Goal: Task Accomplishment & Management: Use online tool/utility

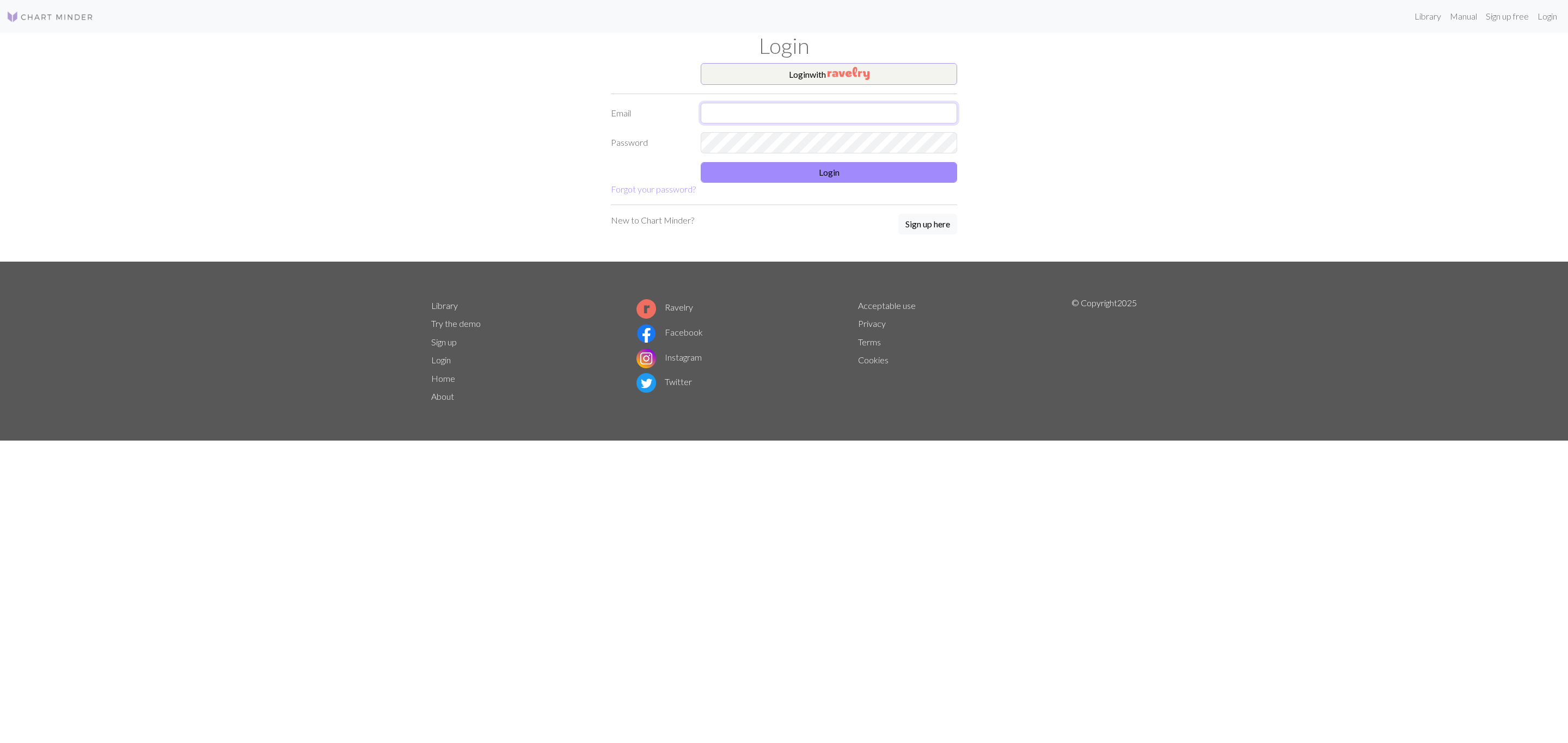
type input "[EMAIL_ADDRESS][DOMAIN_NAME]"
click at [856, 75] on img "button" at bounding box center [849, 74] width 42 height 13
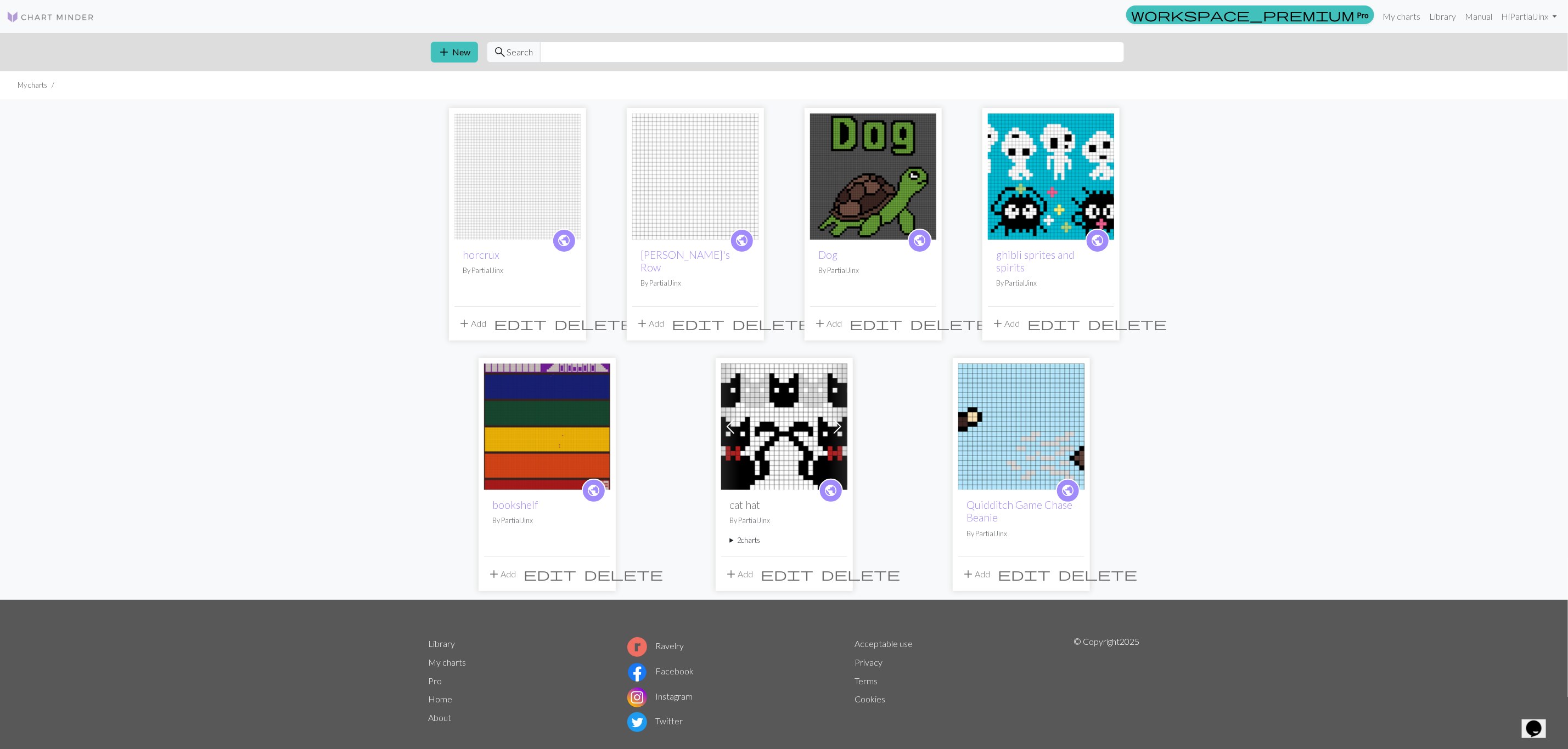
click at [521, 213] on img at bounding box center [517, 177] width 126 height 126
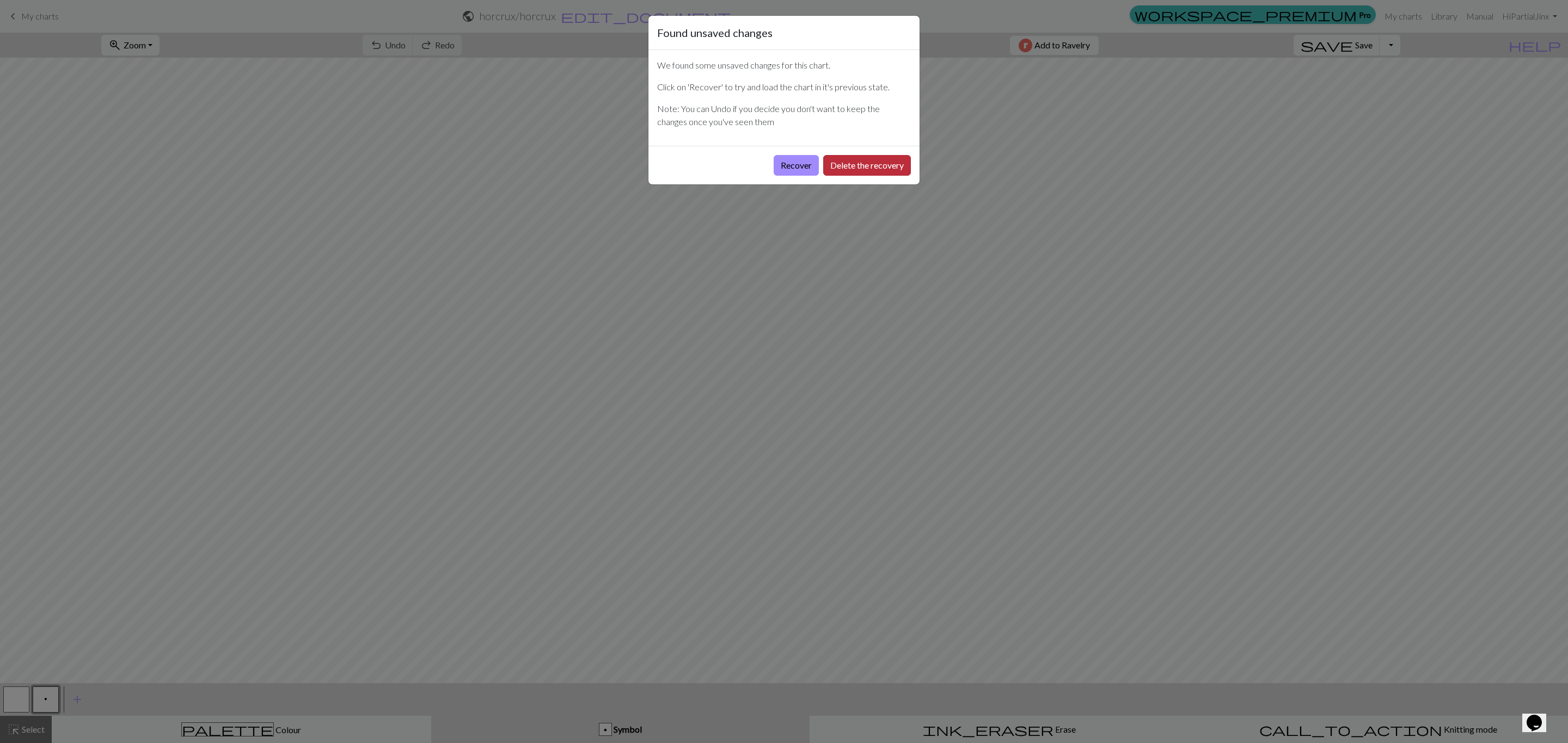
click at [835, 165] on button "Delete the recovery" at bounding box center [867, 165] width 88 height 20
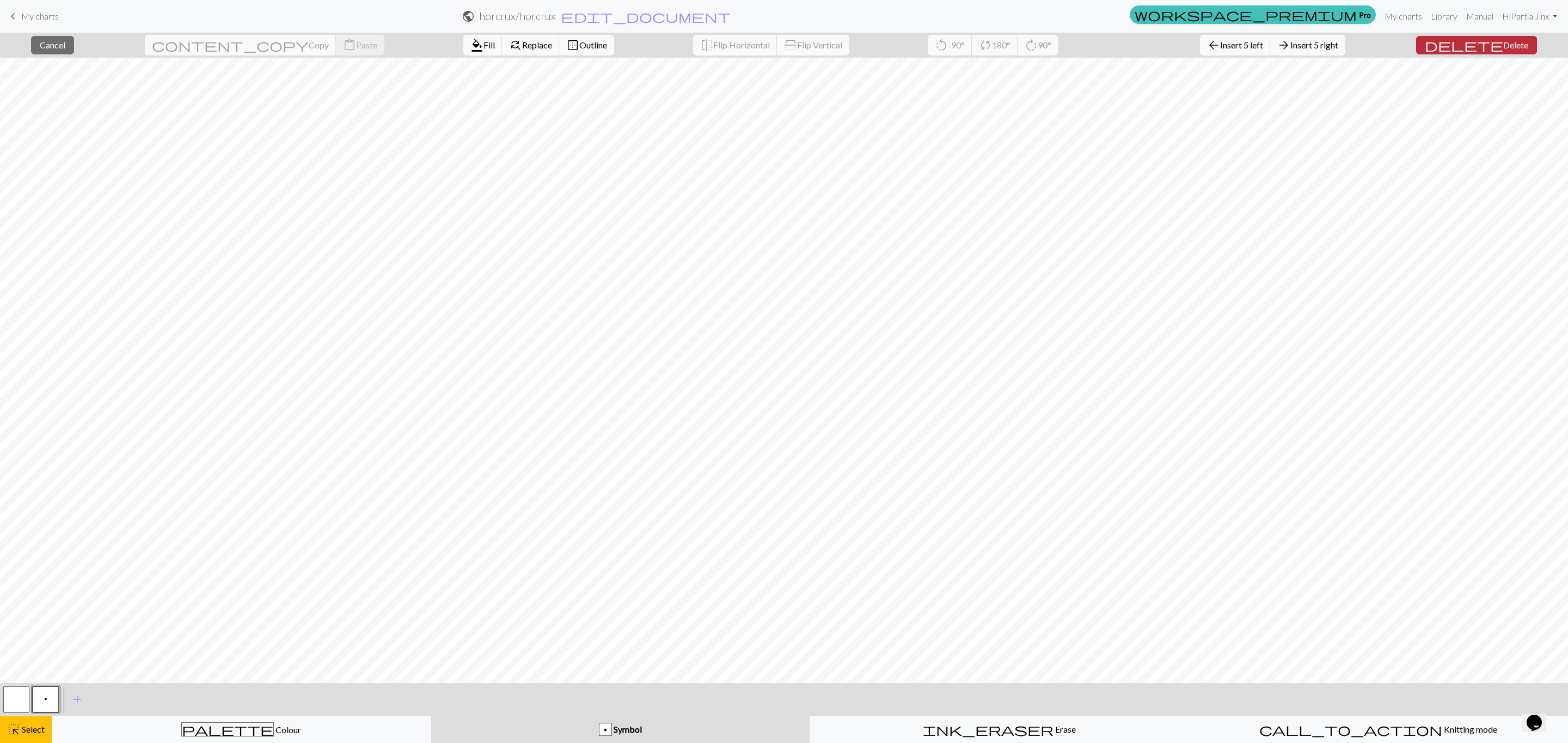
click at [1503, 41] on span "Delete" at bounding box center [1515, 45] width 25 height 11
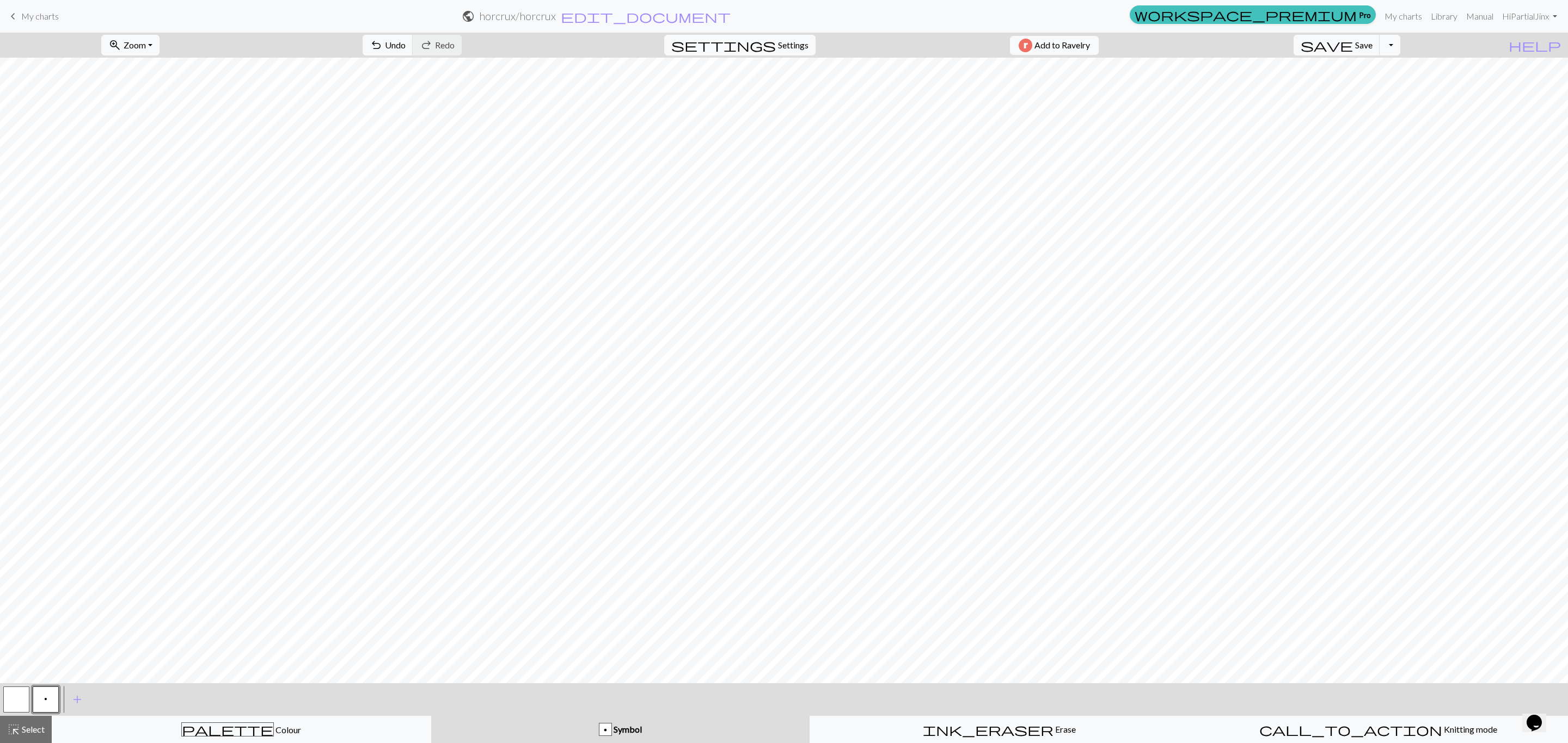
click at [42, 696] on button "p" at bounding box center [45, 700] width 26 height 26
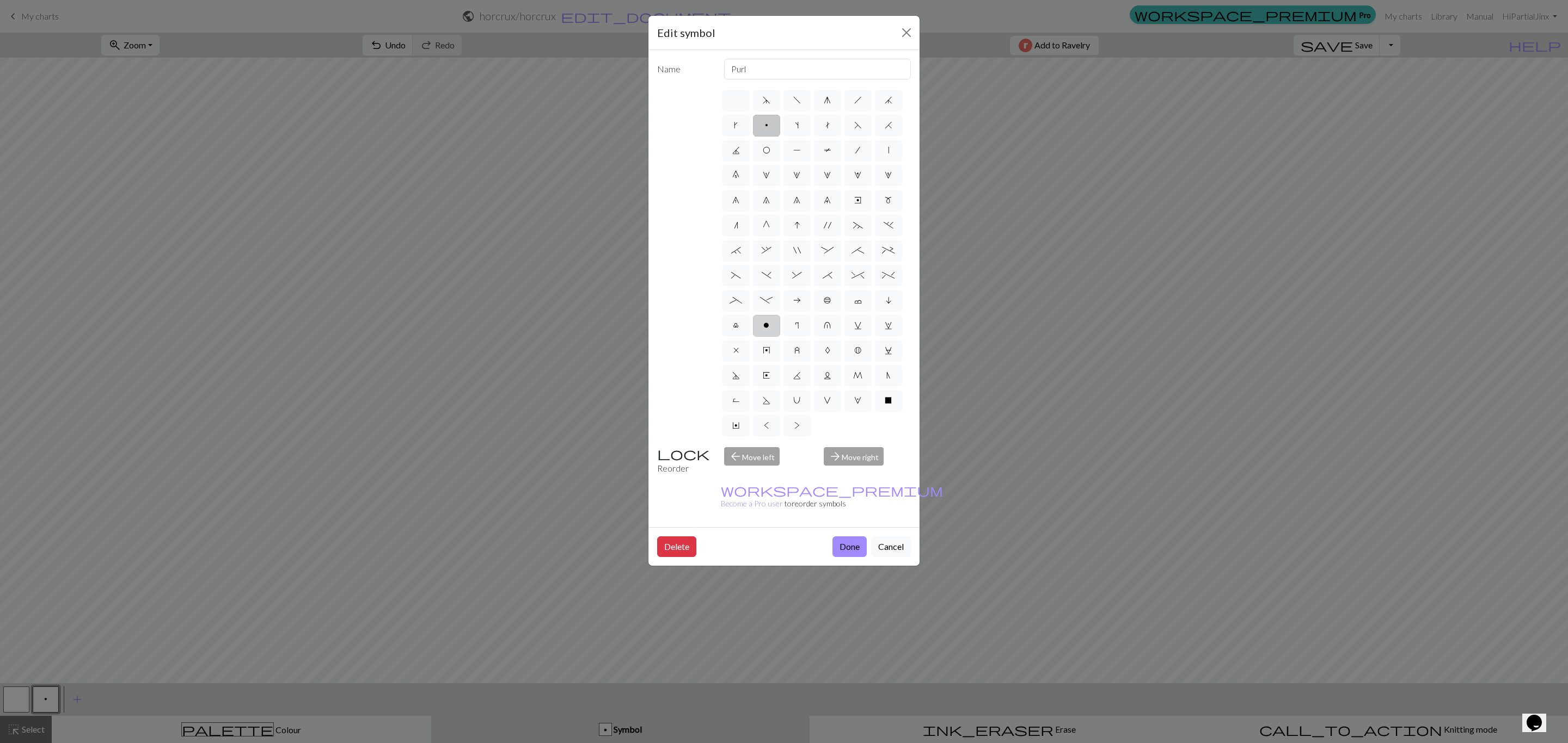
click at [775, 329] on label "o" at bounding box center [767, 325] width 28 height 22
click at [770, 326] on input "o" at bounding box center [767, 322] width 7 height 7
radio input "true"
type input "purl"
click at [846, 536] on button "Done" at bounding box center [850, 546] width 34 height 20
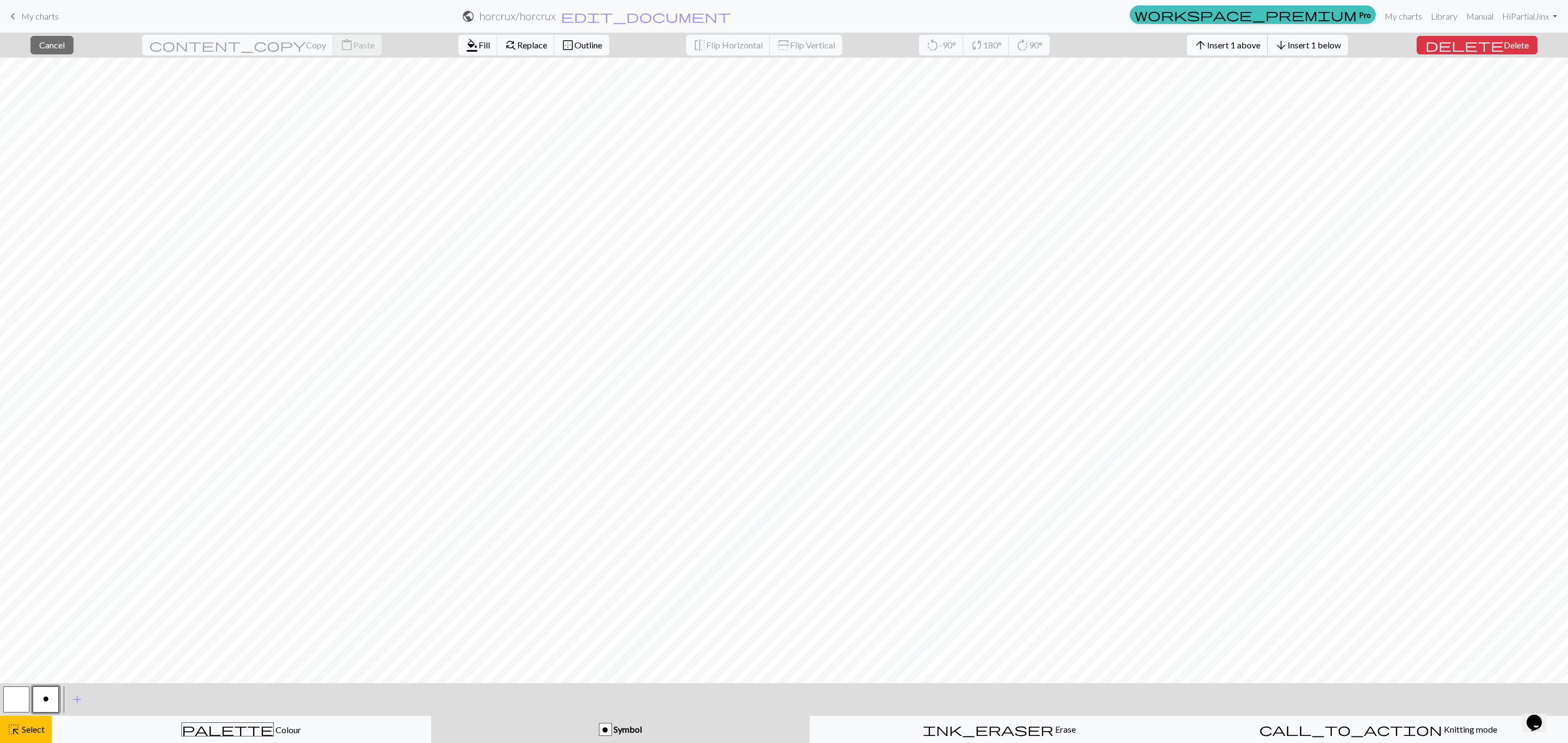
click at [1260, 45] on span "Insert 1 above" at bounding box center [1234, 45] width 54 height 11
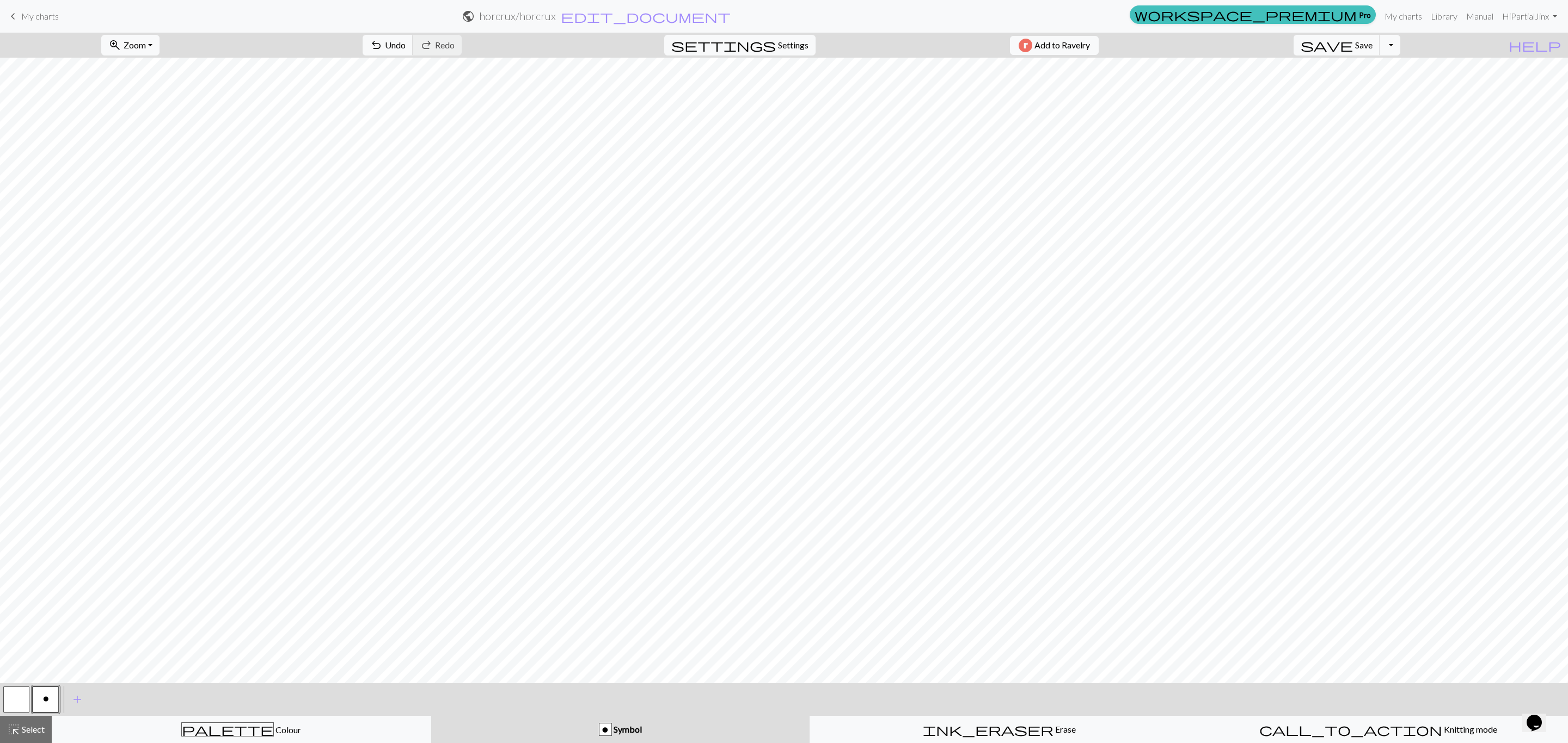
click at [1266, 45] on div "zoom_in Zoom Zoom Fit all Fit width Fit height 50% 100% 150% 200% undo Undo Und…" at bounding box center [751, 45] width 1501 height 25
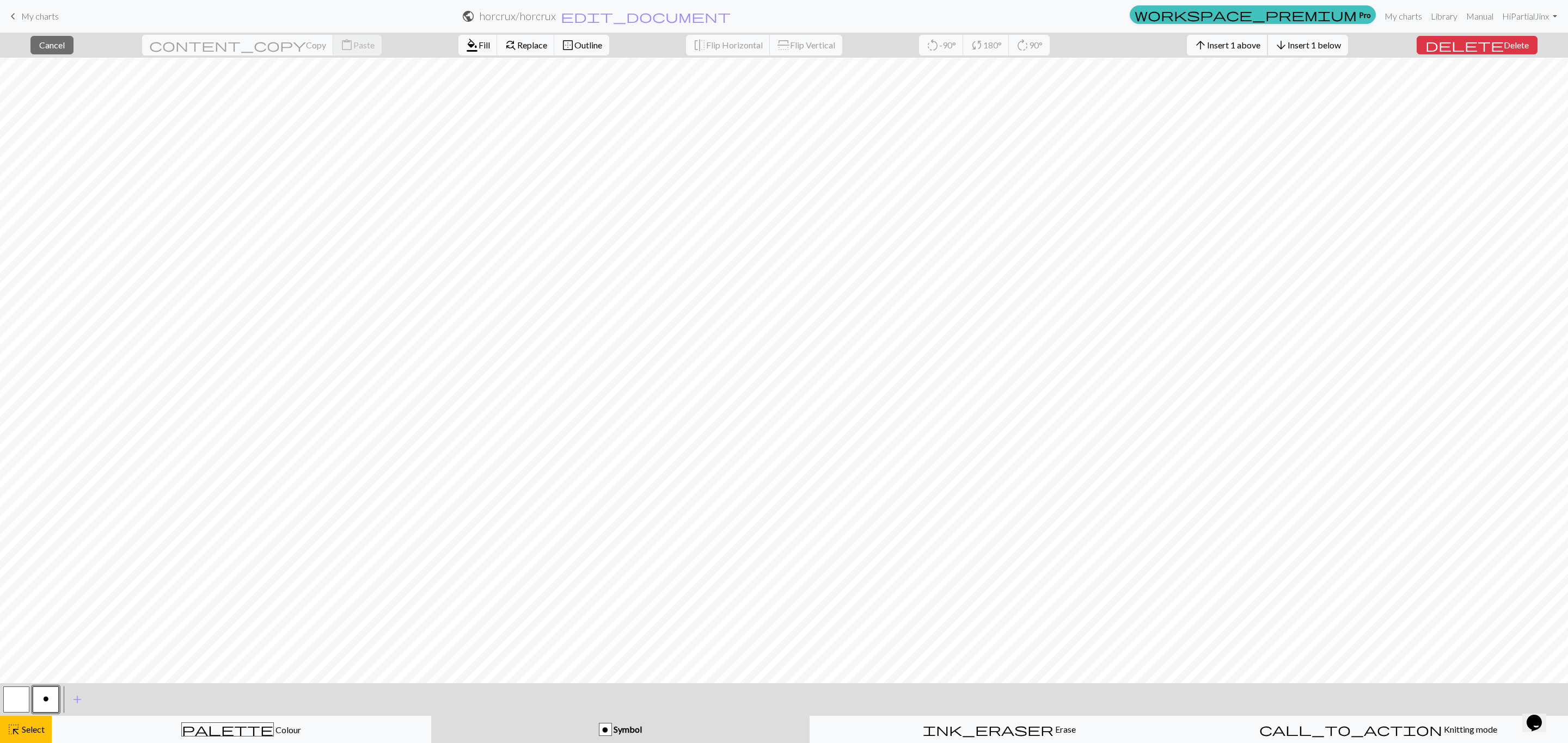
click at [1207, 45] on span "arrow_upward" at bounding box center [1200, 45] width 13 height 15
click at [1207, 50] on span "arrow_upward" at bounding box center [1200, 45] width 13 height 15
click at [1235, 44] on span "Insert 1 above" at bounding box center [1234, 45] width 54 height 11
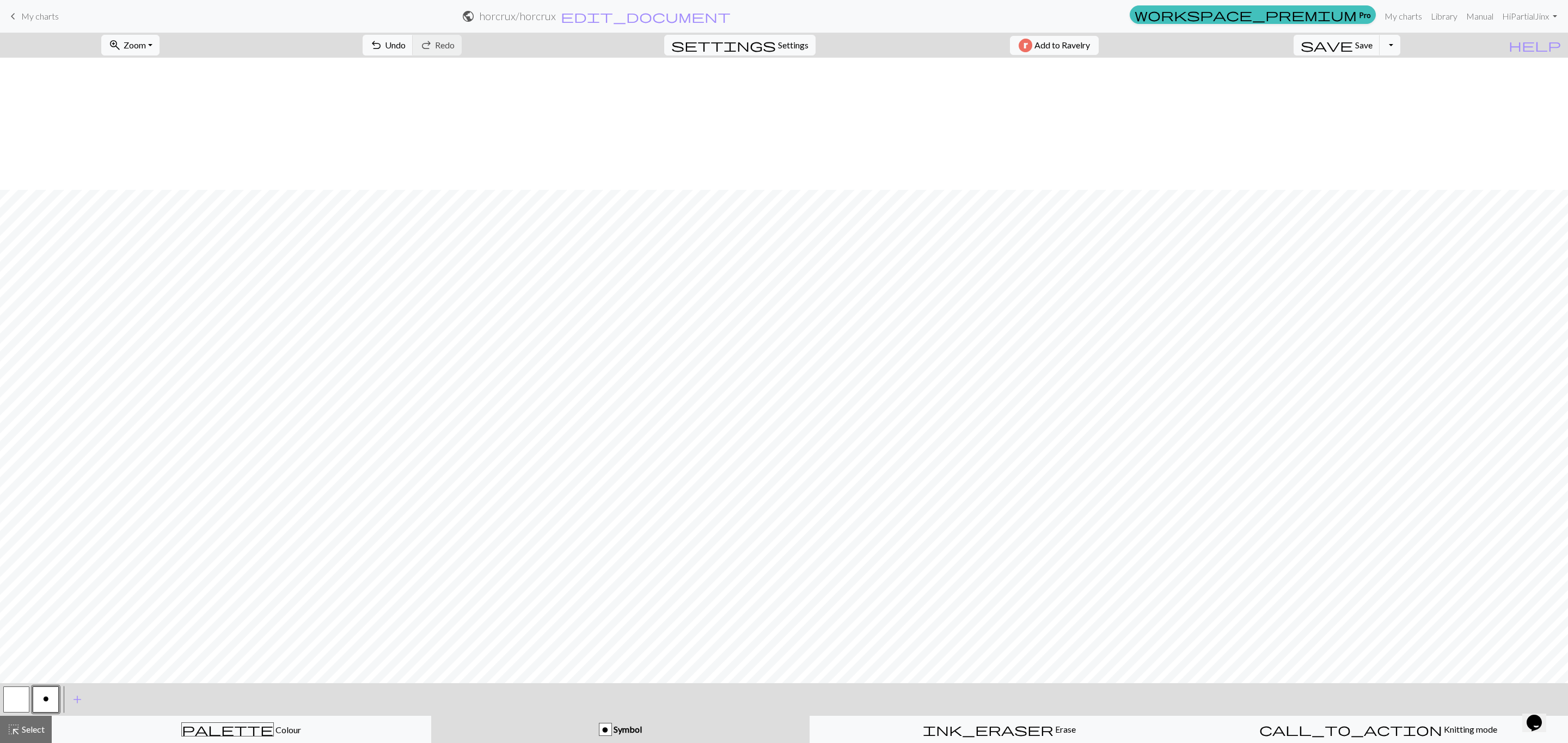
scroll to position [132, 0]
click at [32, 733] on span "Select" at bounding box center [32, 729] width 24 height 11
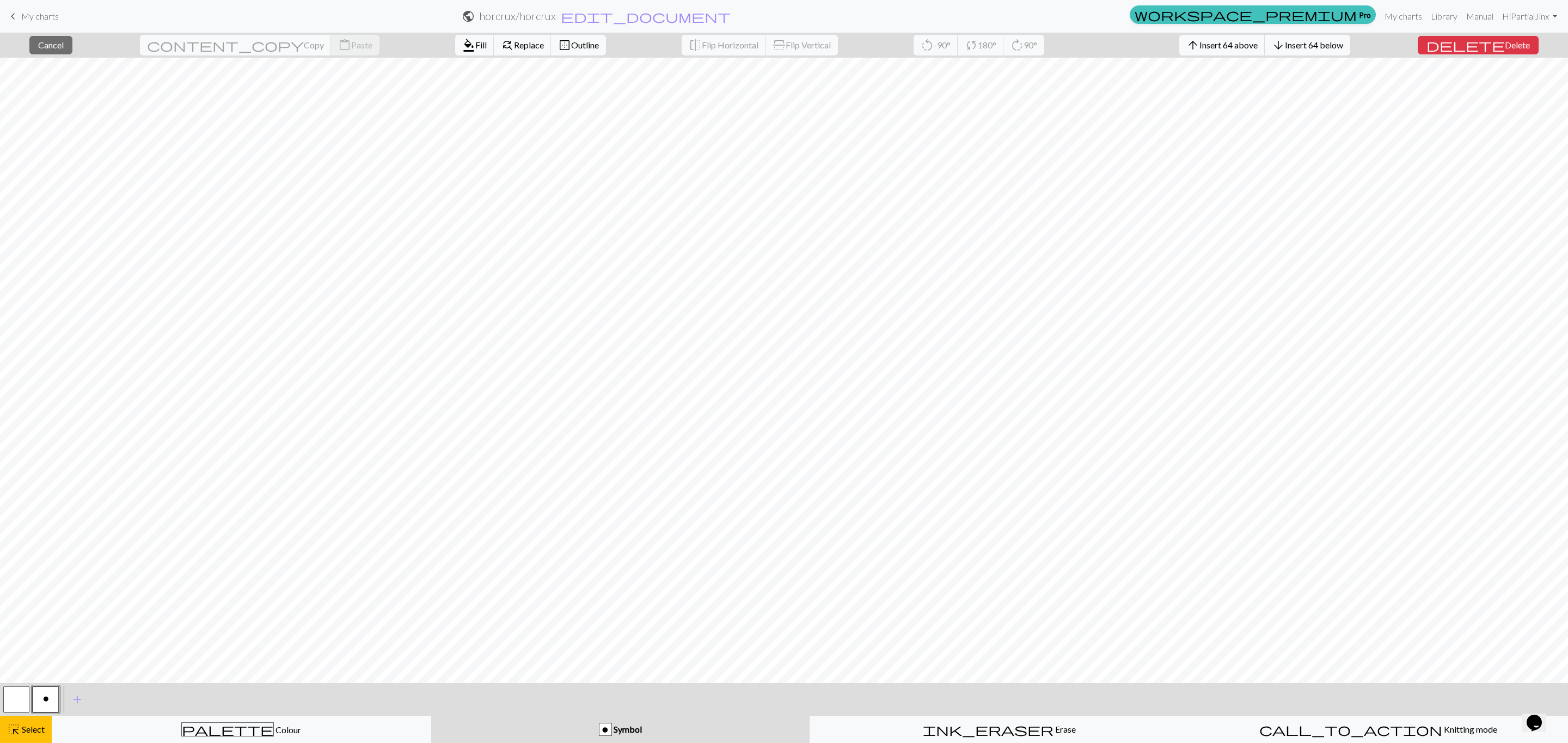
click at [9, 699] on button "button" at bounding box center [16, 700] width 26 height 26
click at [476, 49] on span "Fill" at bounding box center [481, 45] width 11 height 11
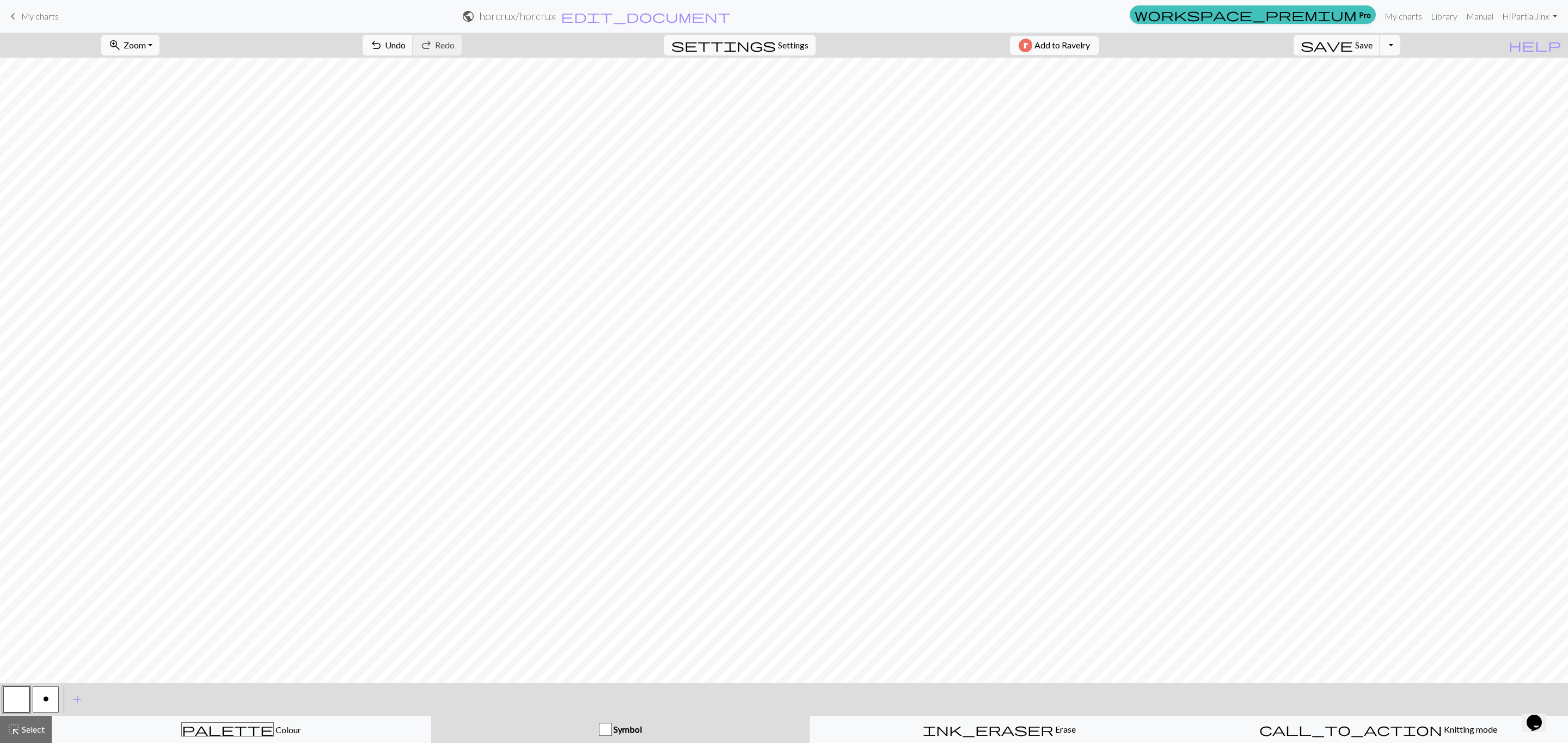
click at [46, 696] on span "o" at bounding box center [45, 699] width 6 height 9
click at [413, 53] on button "undo Undo Undo" at bounding box center [388, 45] width 50 height 20
click at [383, 42] on span "undo" at bounding box center [376, 45] width 13 height 15
click at [383, 39] on span "undo" at bounding box center [376, 45] width 13 height 15
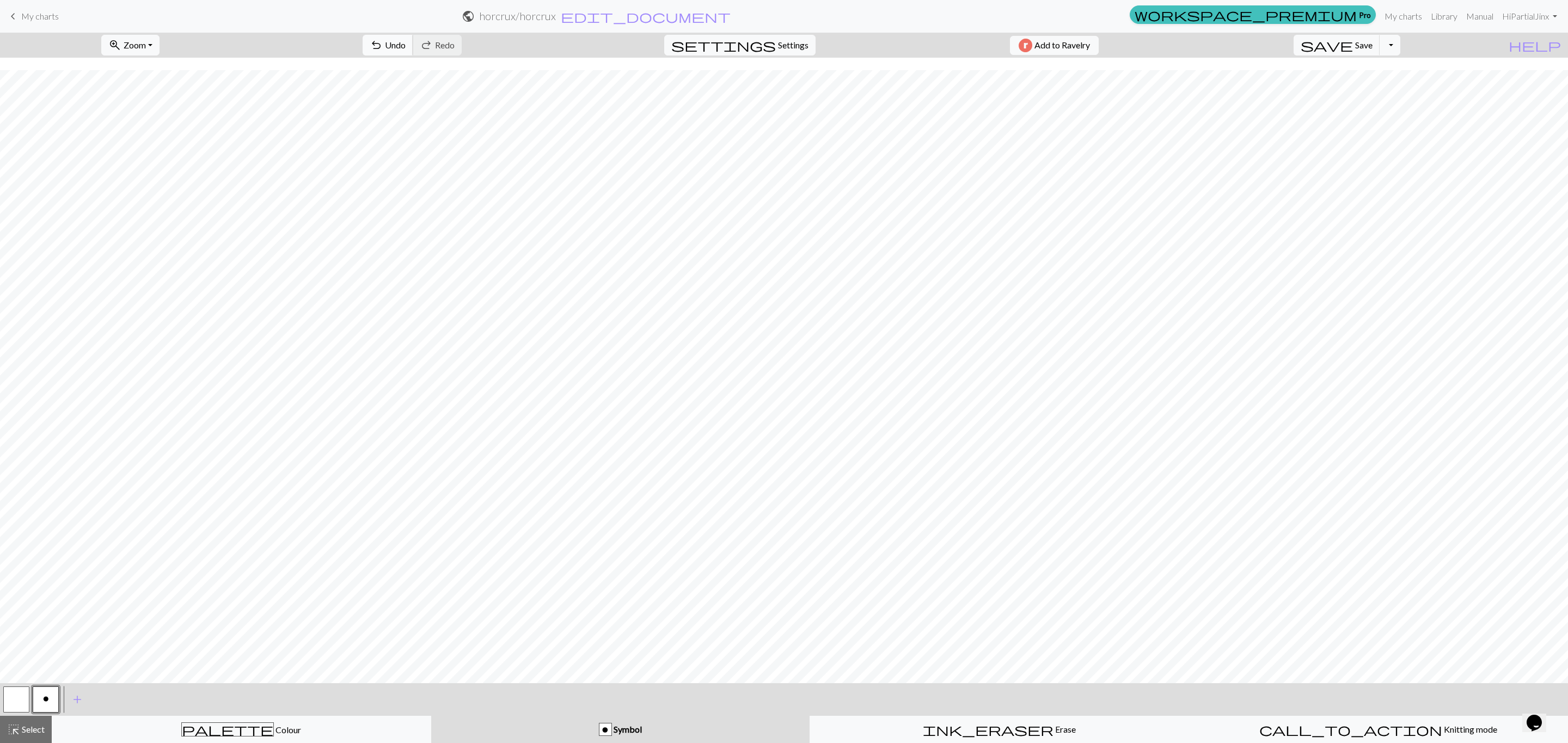
click at [383, 39] on span "undo" at bounding box center [376, 45] width 13 height 15
click at [105, 45] on span "Cancel" at bounding box center [100, 45] width 26 height 11
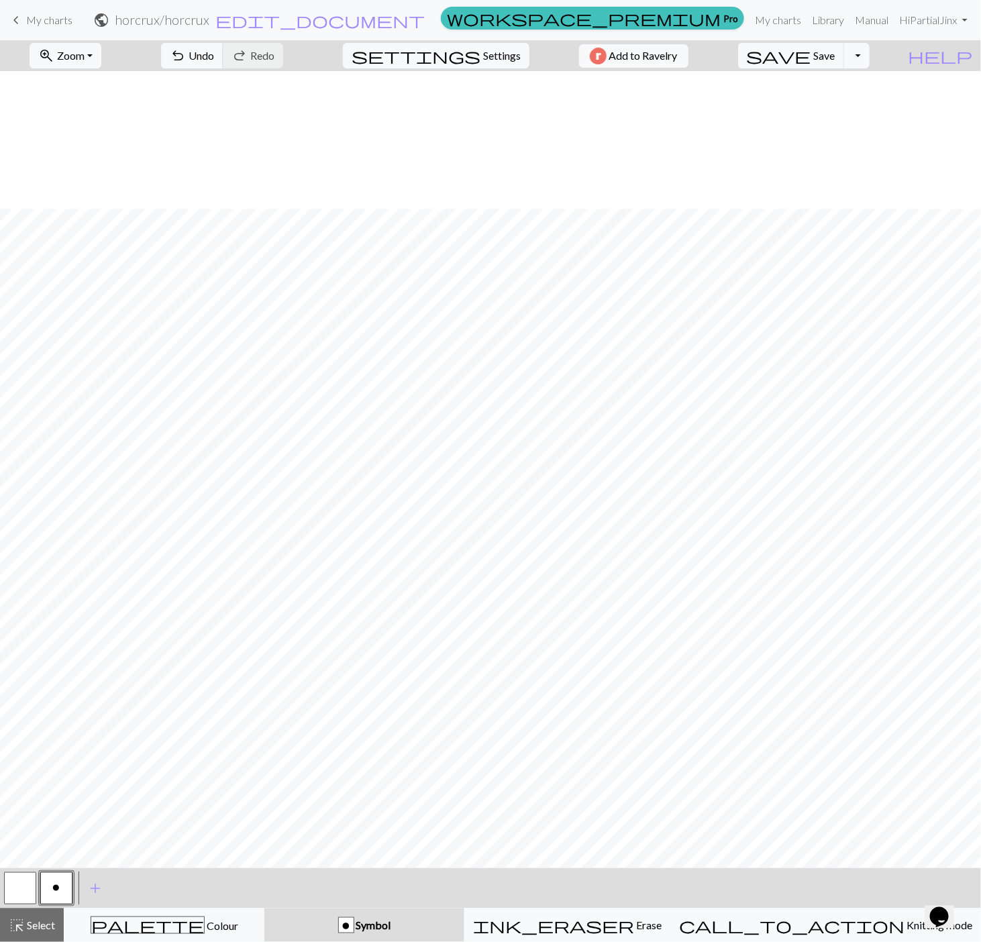
scroll to position [138, 0]
click at [214, 60] on span "Undo" at bounding box center [201, 55] width 25 height 13
click at [223, 47] on button "undo Undo Undo" at bounding box center [192, 55] width 62 height 25
click at [214, 55] on span "Undo" at bounding box center [201, 55] width 25 height 13
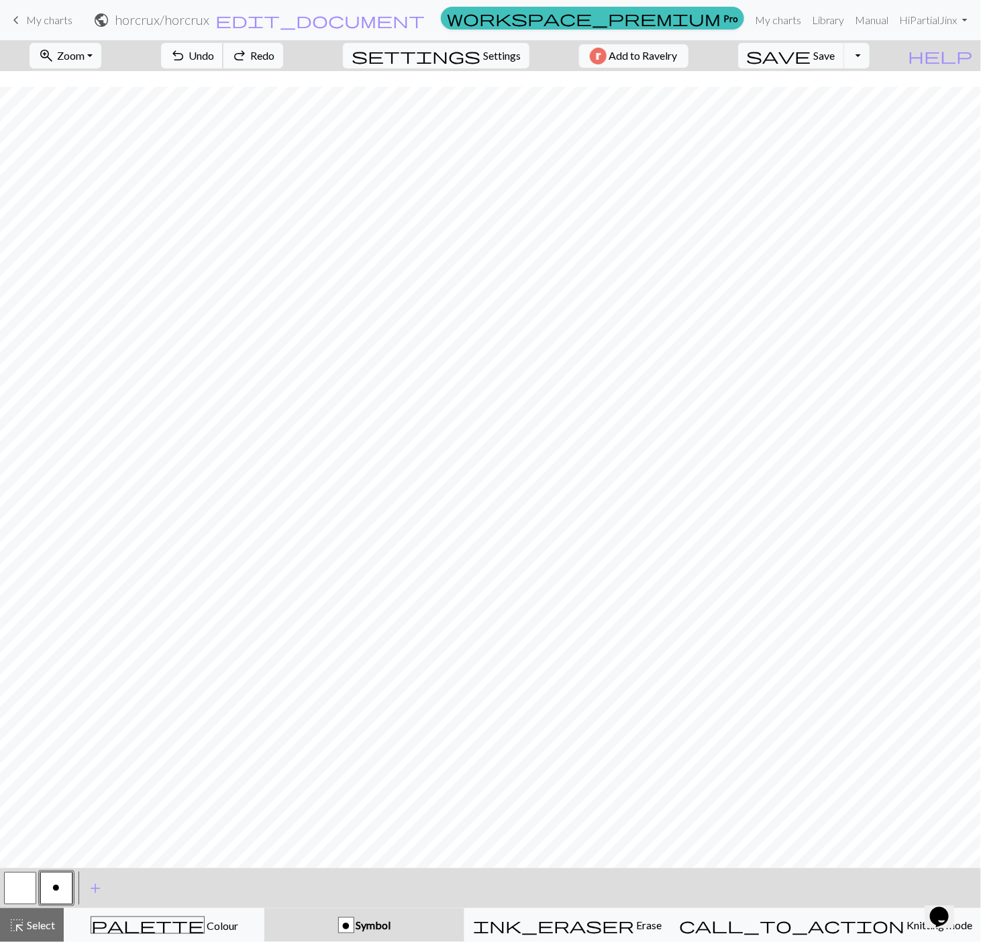
click at [214, 55] on span "Undo" at bounding box center [201, 55] width 25 height 13
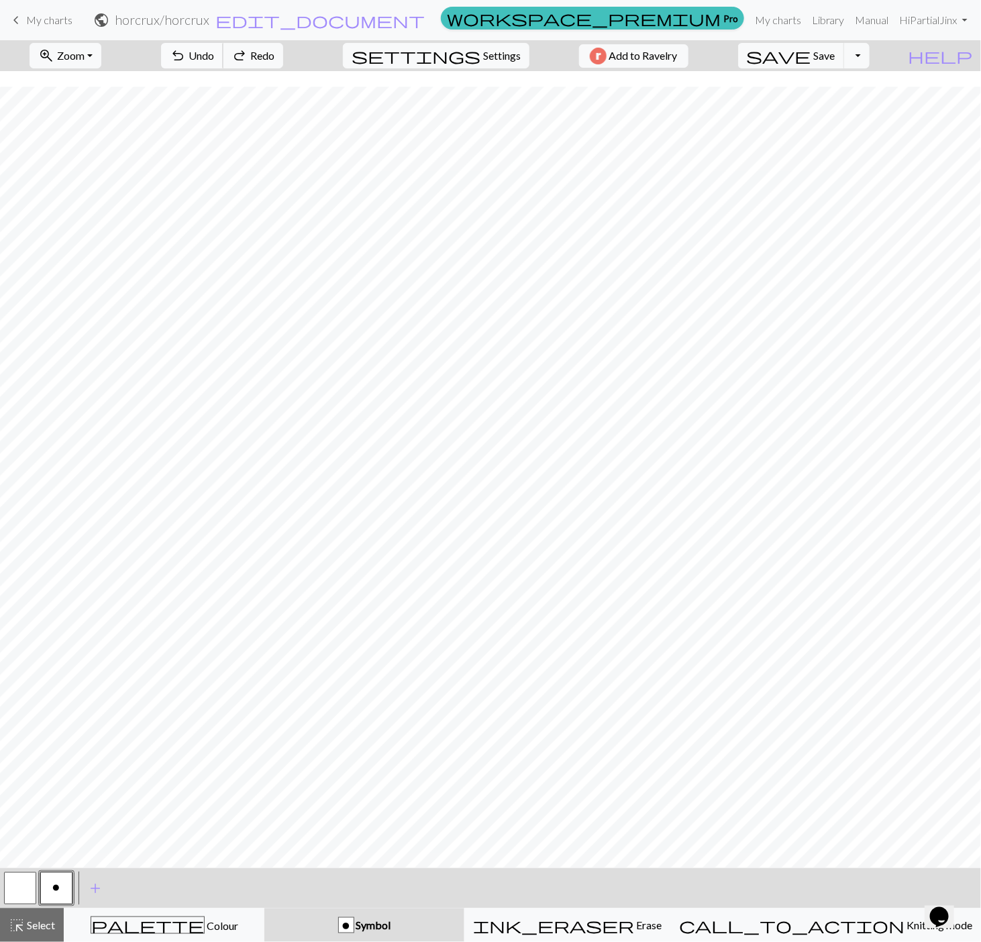
click at [214, 55] on span "Undo" at bounding box center [201, 55] width 25 height 13
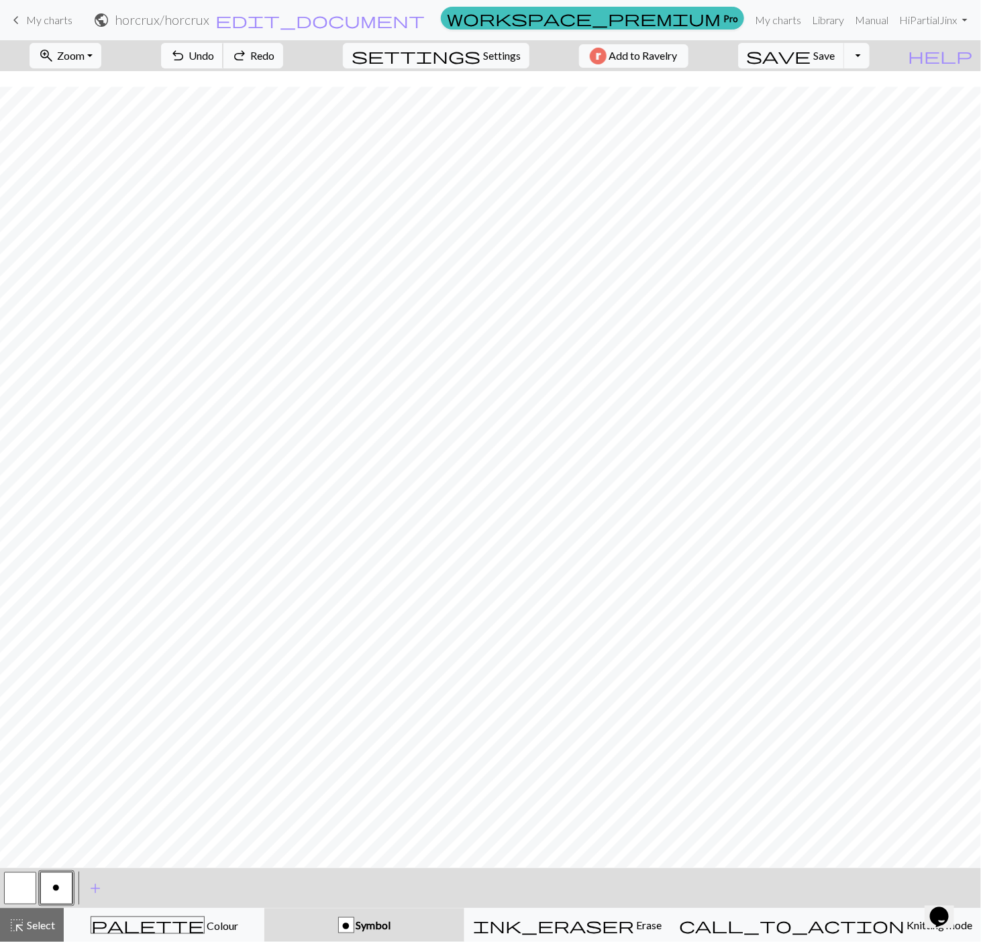
click at [214, 55] on span "Undo" at bounding box center [201, 55] width 25 height 13
click at [214, 52] on span "Undo" at bounding box center [201, 55] width 25 height 13
click at [214, 55] on span "Undo" at bounding box center [201, 55] width 25 height 13
click at [16, 898] on button "button" at bounding box center [20, 888] width 32 height 32
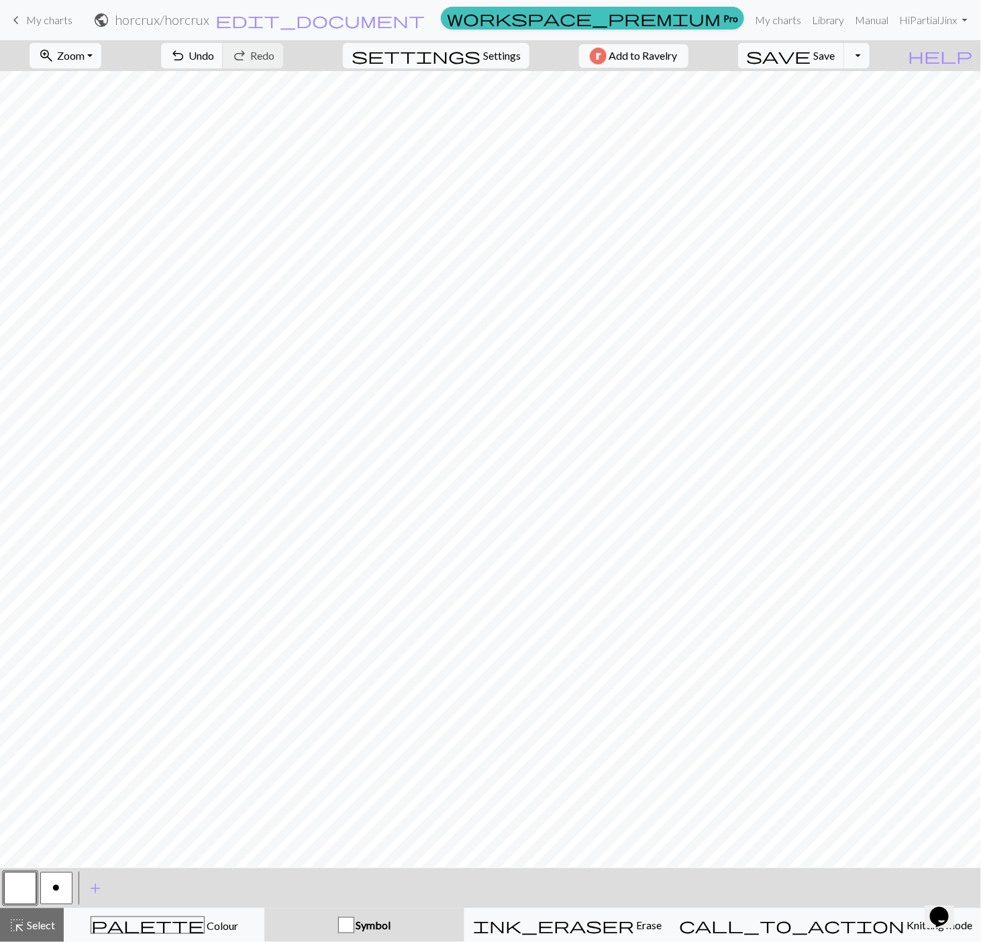
click at [50, 886] on button "o" at bounding box center [56, 888] width 32 height 32
click at [186, 56] on span "undo" at bounding box center [178, 55] width 16 height 19
click at [214, 54] on span "Undo" at bounding box center [201, 55] width 25 height 13
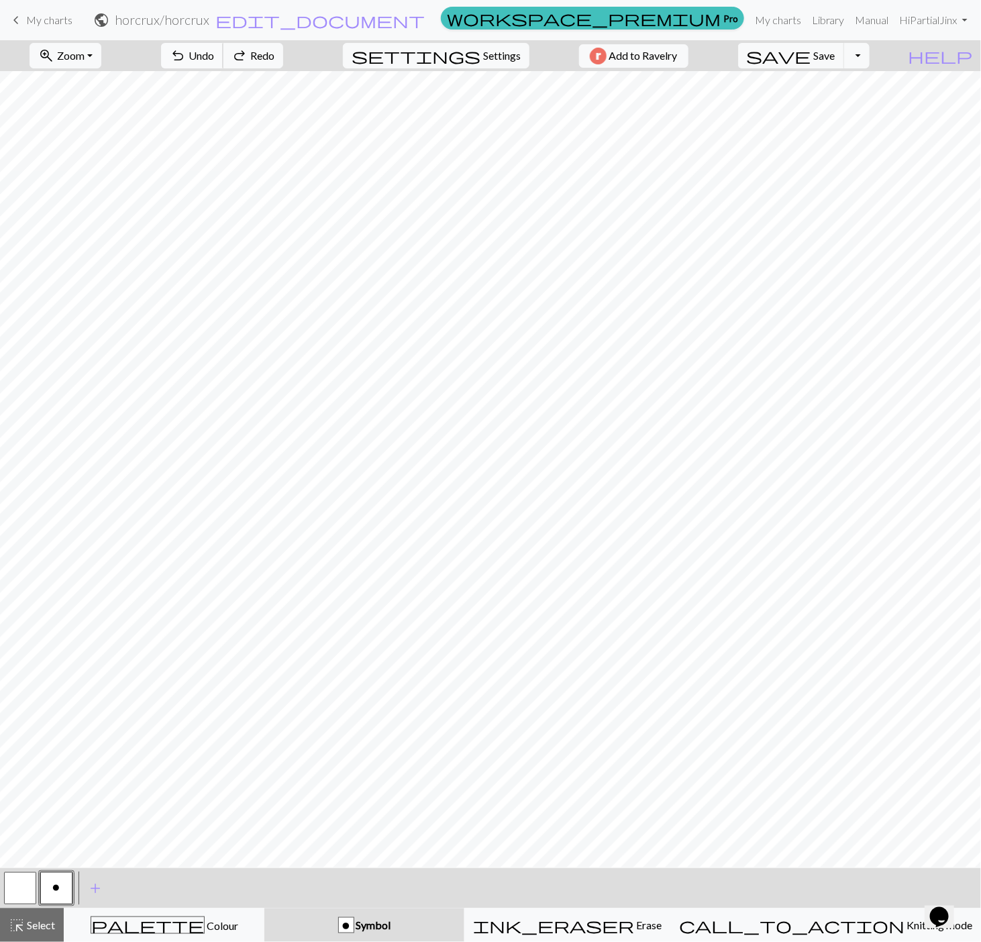
click at [214, 54] on span "Undo" at bounding box center [201, 55] width 25 height 13
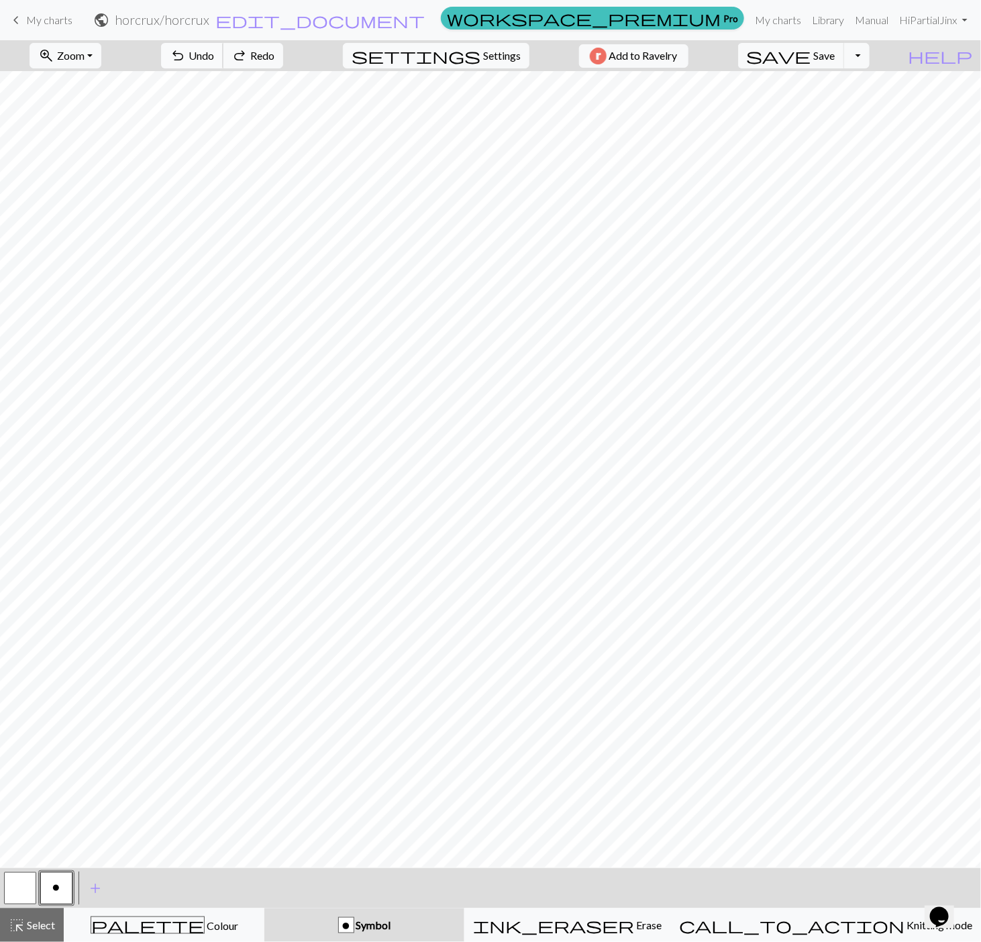
click at [214, 54] on span "Undo" at bounding box center [201, 55] width 25 height 13
click at [274, 60] on span "Redo" at bounding box center [262, 55] width 24 height 13
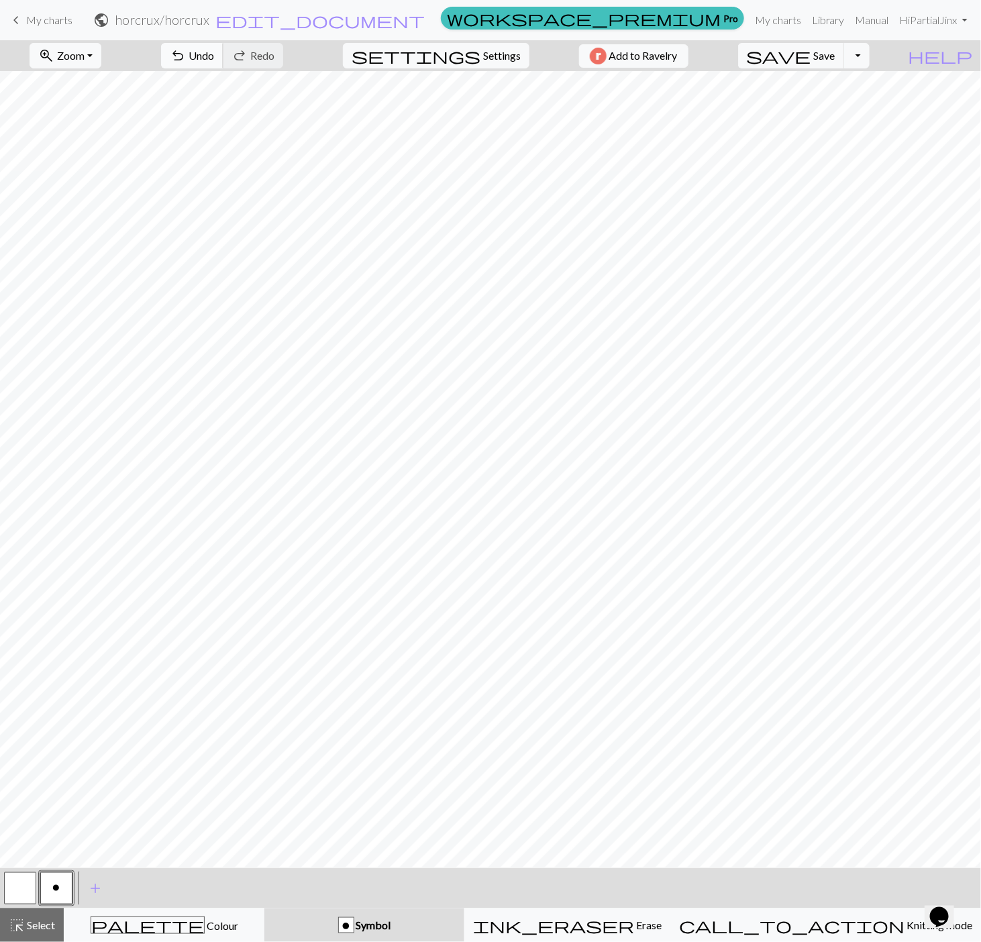
click at [186, 61] on span "undo" at bounding box center [178, 55] width 16 height 19
click at [223, 61] on button "undo Undo Undo" at bounding box center [192, 55] width 62 height 25
click at [17, 900] on button "button" at bounding box center [20, 888] width 32 height 32
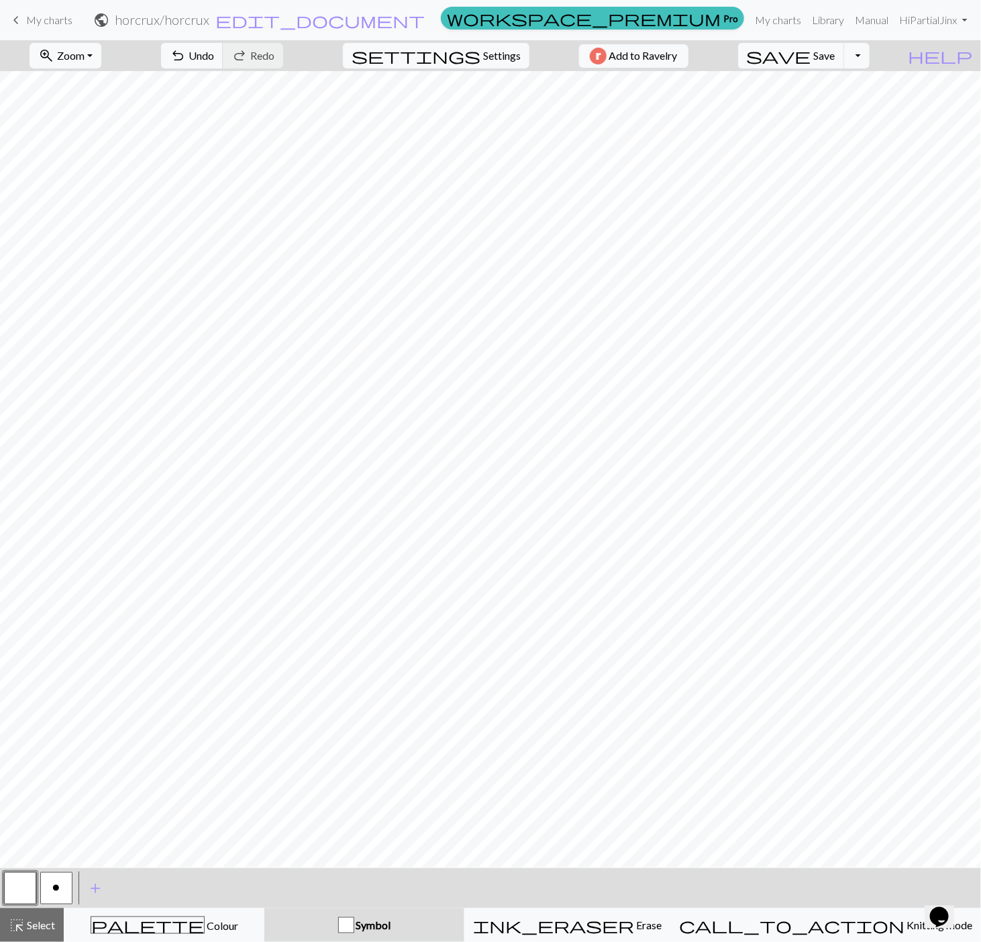
click at [53, 888] on span "o" at bounding box center [56, 887] width 7 height 11
click at [214, 56] on span "Undo" at bounding box center [201, 55] width 25 height 13
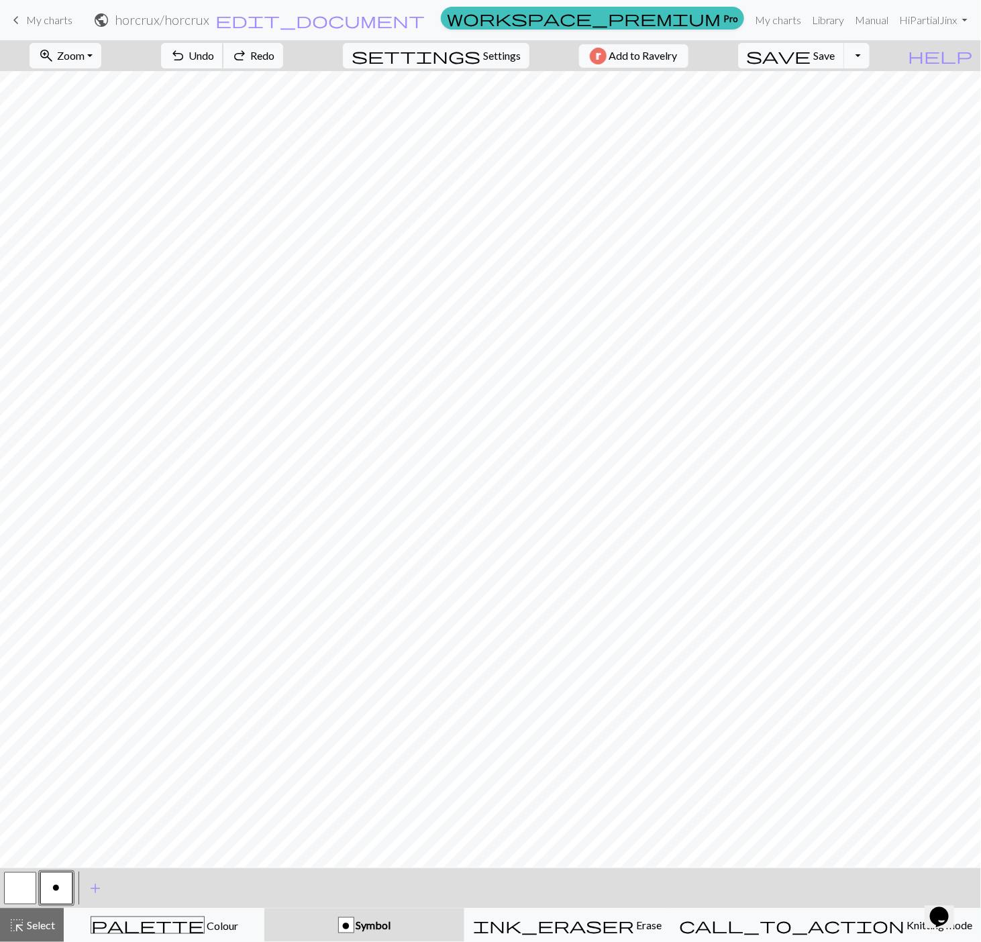
click at [214, 56] on span "Undo" at bounding box center [201, 55] width 25 height 13
click at [214, 61] on span "Undo" at bounding box center [201, 55] width 25 height 13
drag, startPoint x: 23, startPoint y: 883, endPoint x: 47, endPoint y: 863, distance: 31.4
click at [23, 884] on button "button" at bounding box center [20, 888] width 32 height 32
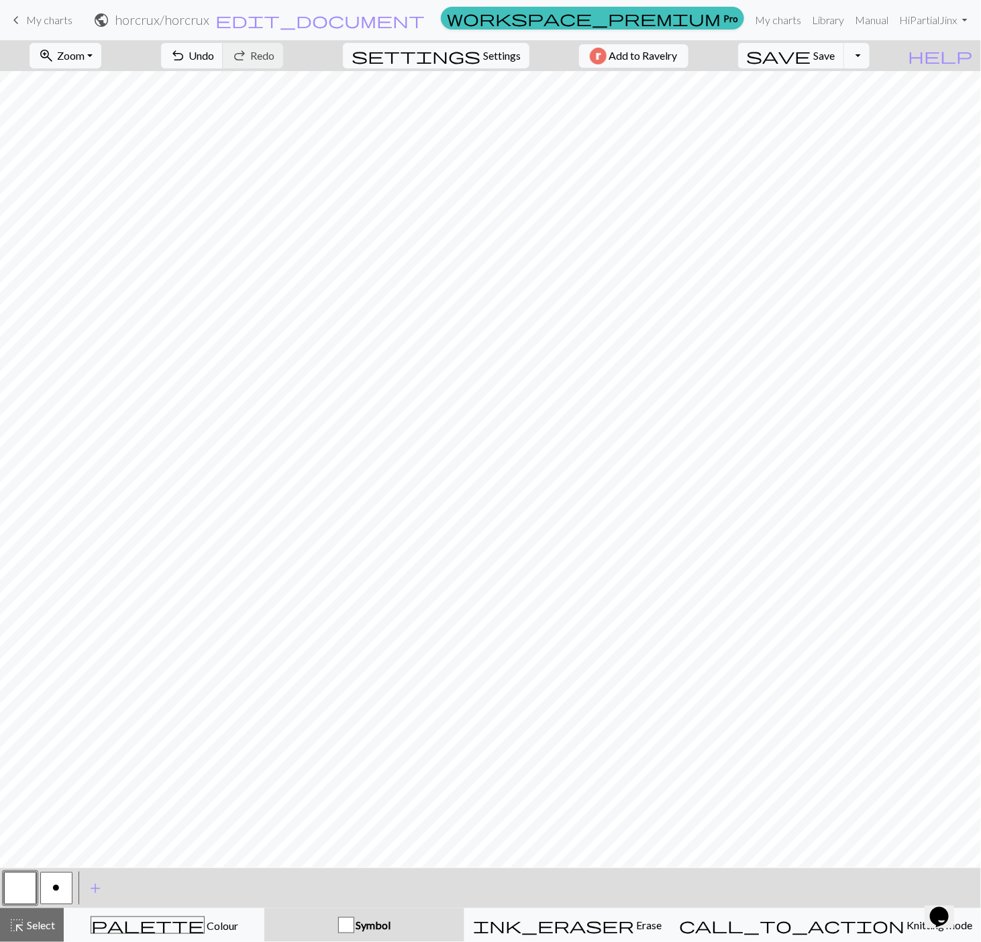
click at [41, 896] on button "o" at bounding box center [56, 888] width 32 height 32
click at [223, 43] on button "undo Undo Undo" at bounding box center [192, 55] width 62 height 25
click at [29, 894] on button "button" at bounding box center [20, 888] width 32 height 32
click at [67, 900] on button "o" at bounding box center [56, 888] width 32 height 32
drag, startPoint x: 13, startPoint y: 877, endPoint x: 23, endPoint y: 864, distance: 16.8
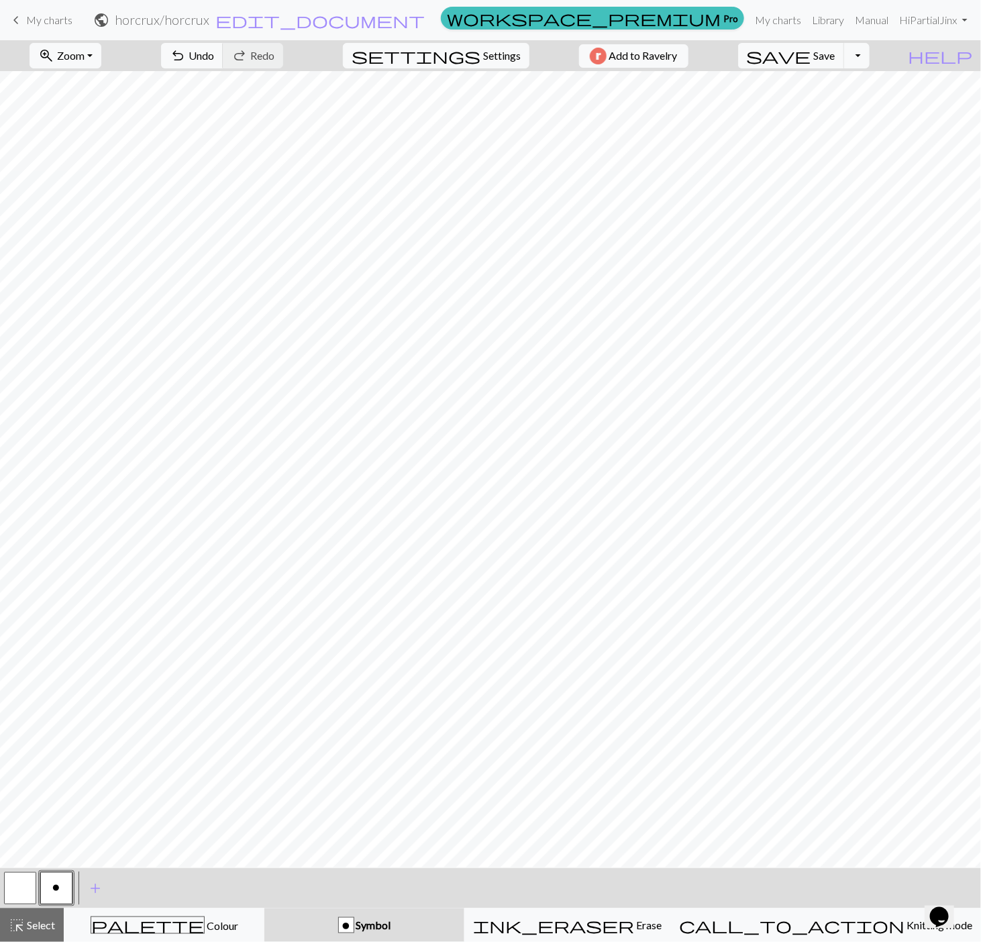
click at [13, 876] on button "button" at bounding box center [20, 888] width 32 height 32
click at [48, 906] on div "< o > add Add a symbol highlight_alt Select Select palette Colour Colour Symbol…" at bounding box center [490, 905] width 981 height 74
click at [52, 908] on button "highlight_alt Select Select" at bounding box center [32, 925] width 64 height 34
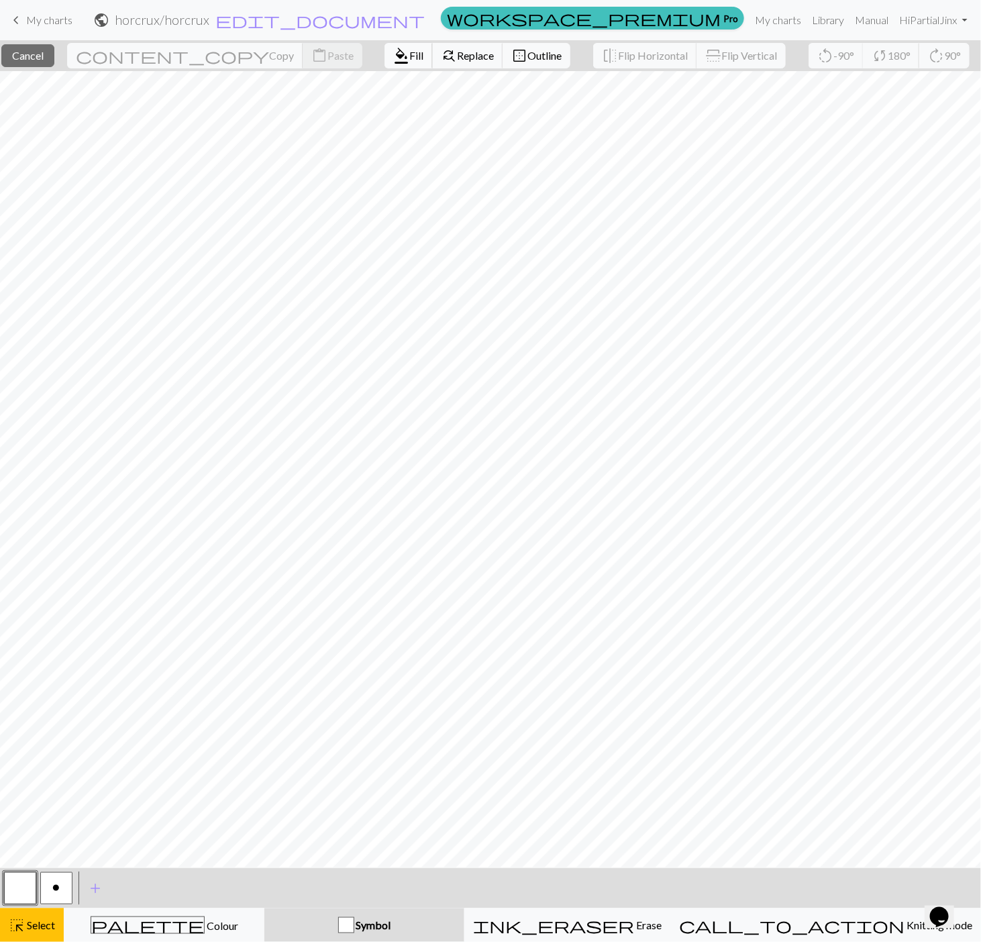
click at [409, 56] on span "Fill" at bounding box center [416, 55] width 14 height 13
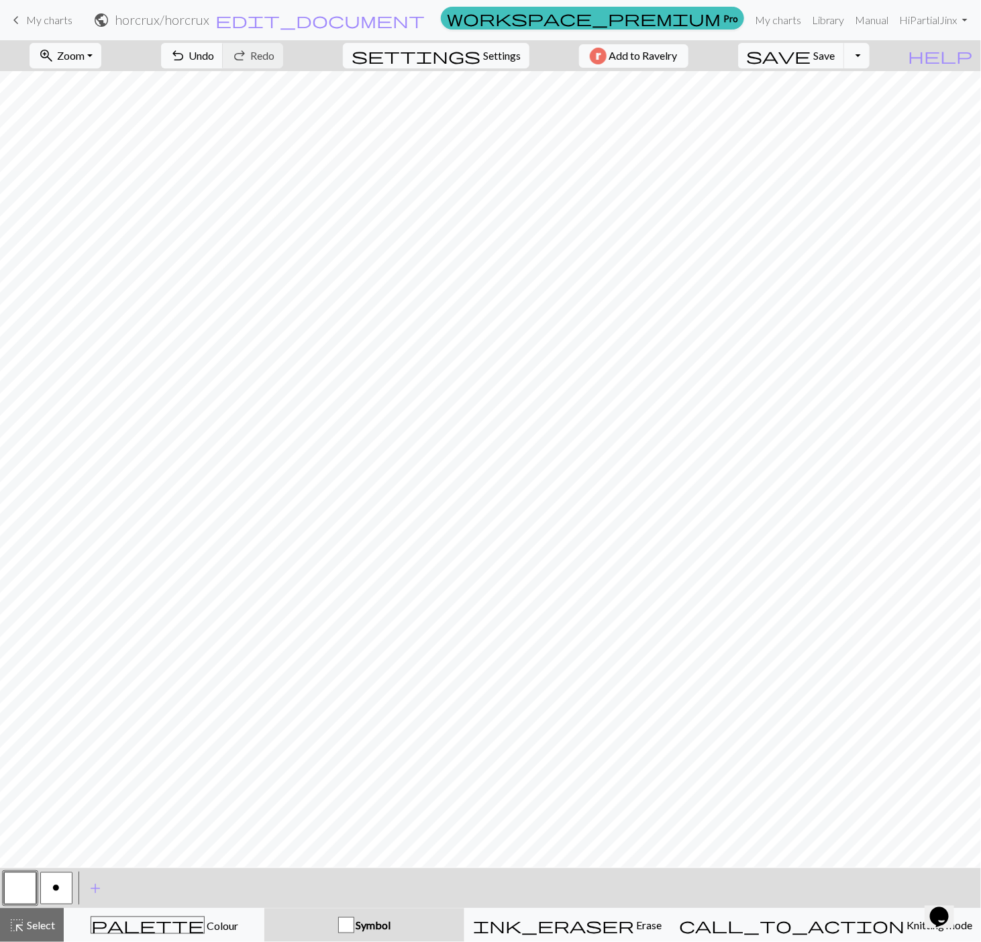
click at [44, 892] on button "o" at bounding box center [56, 888] width 32 height 32
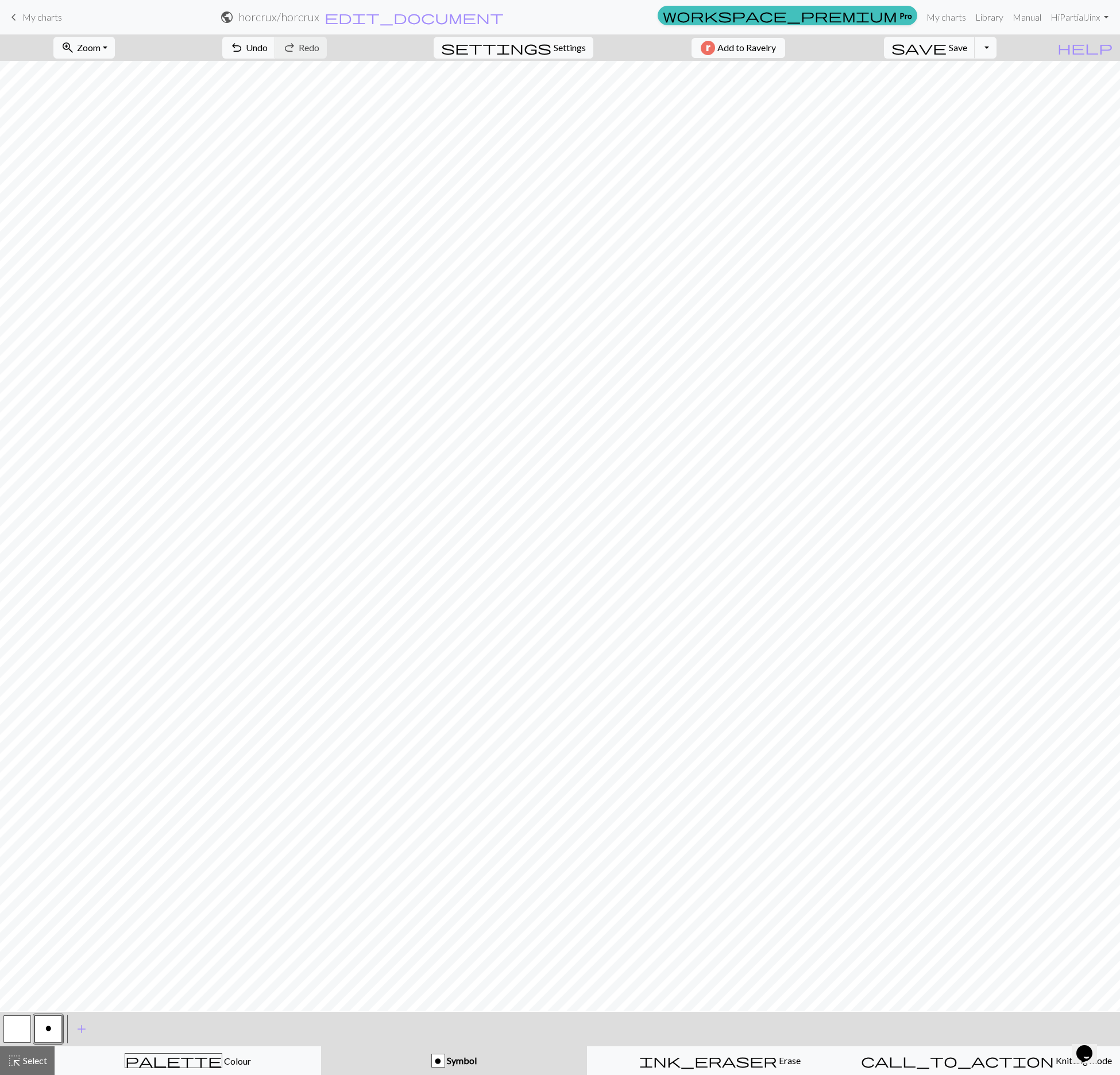
click at [18, 784] on button "button" at bounding box center [17, 1029] width 27 height 27
click at [54, 784] on button "o" at bounding box center [48, 1029] width 27 height 27
click at [18, 784] on button "button" at bounding box center [17, 1029] width 27 height 27
click at [48, 784] on div "< o >" at bounding box center [33, 1029] width 62 height 34
click at [51, 784] on button "o" at bounding box center [48, 1029] width 27 height 27
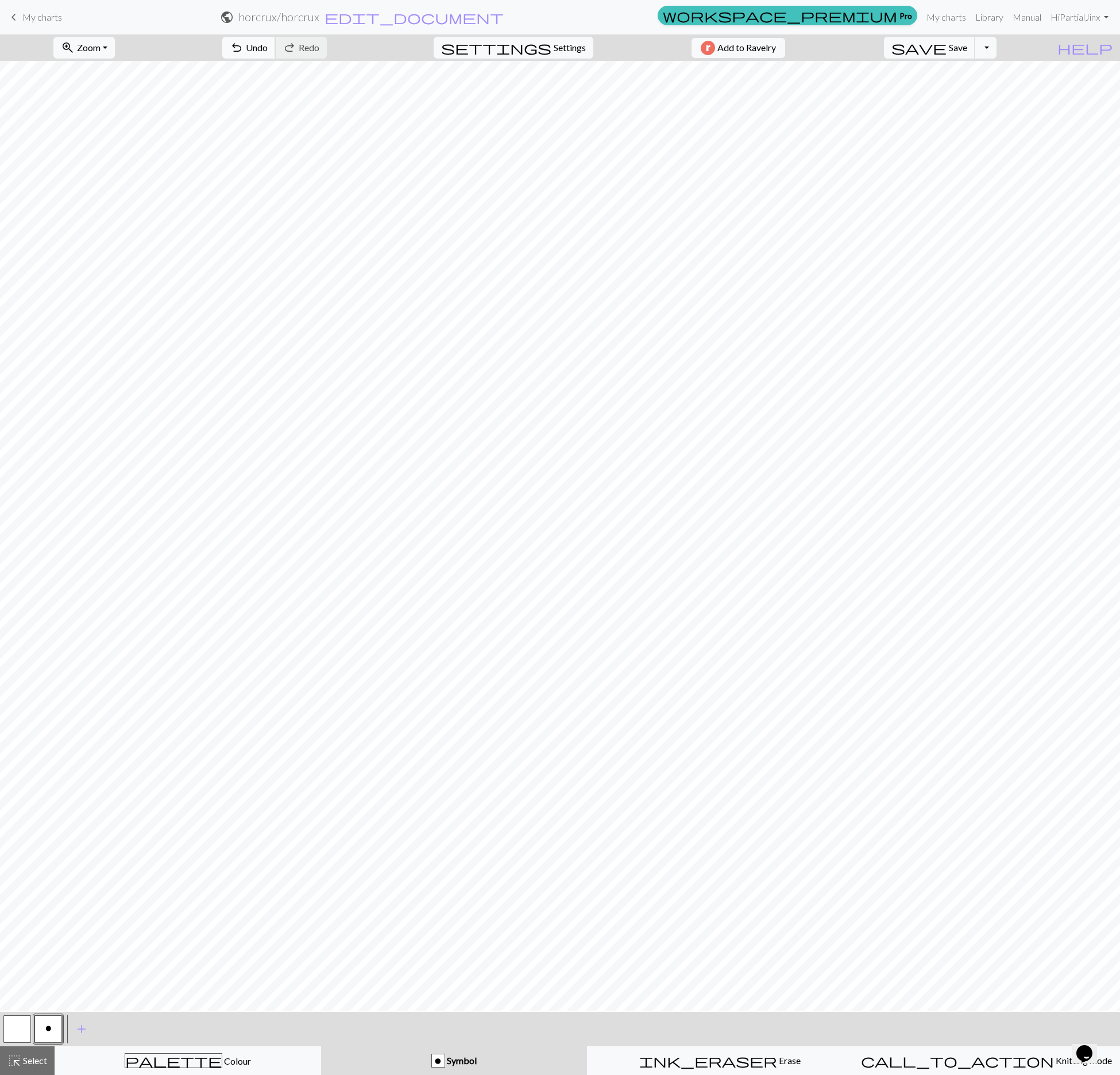
click at [268, 50] on span "Undo" at bounding box center [256, 47] width 21 height 11
click at [21, 784] on button "button" at bounding box center [17, 1029] width 27 height 27
click at [46, 784] on span "o" at bounding box center [48, 1028] width 6 height 9
click at [313, 62] on div "zoom_in Zoom Zoom Fit all Fit width Fit height 50% 100% 150% 200% undo Undo Und…" at bounding box center [560, 555] width 1120 height 1041
click at [243, 47] on span "undo" at bounding box center [236, 47] width 14 height 16
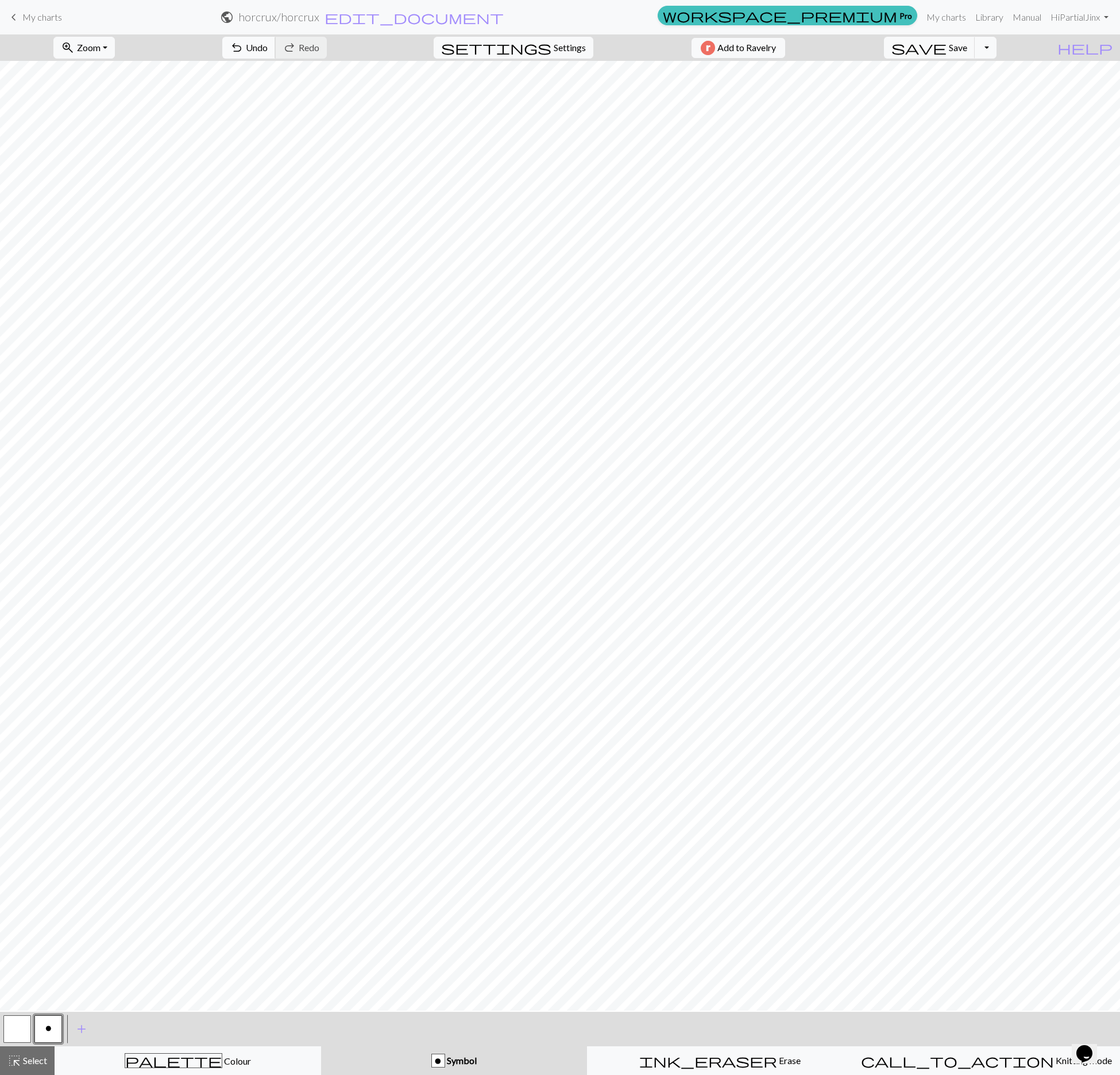
click at [268, 50] on span "Undo" at bounding box center [256, 47] width 21 height 11
click at [243, 51] on span "undo" at bounding box center [236, 47] width 14 height 16
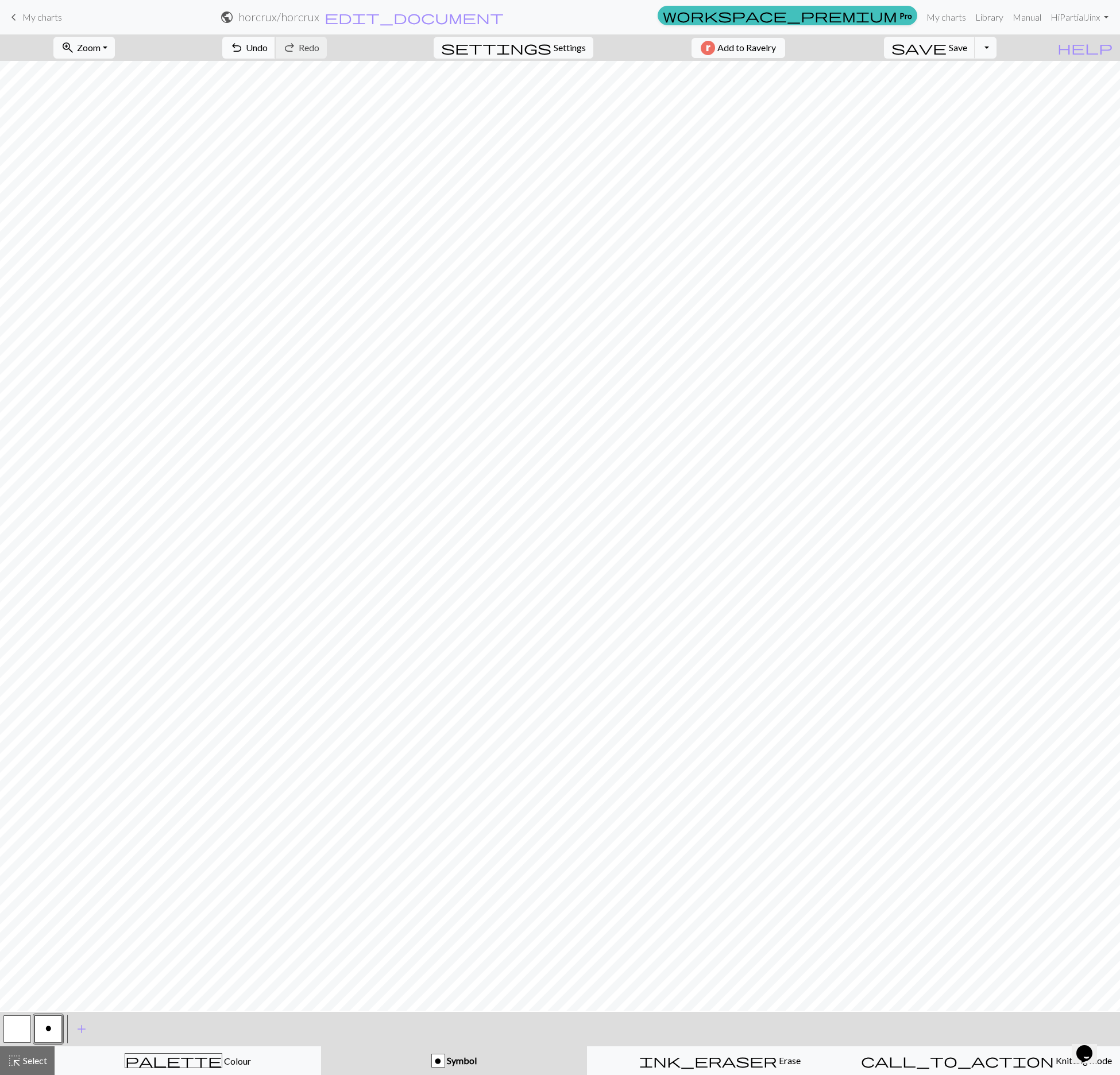
click at [243, 40] on span "undo" at bounding box center [236, 47] width 14 height 16
click at [24, 784] on button "button" at bounding box center [17, 1029] width 27 height 27
click at [44, 784] on button "o" at bounding box center [48, 1029] width 27 height 27
click at [276, 54] on button "undo Undo Undo" at bounding box center [249, 47] width 53 height 21
click at [268, 47] on span "Undo" at bounding box center [256, 47] width 21 height 11
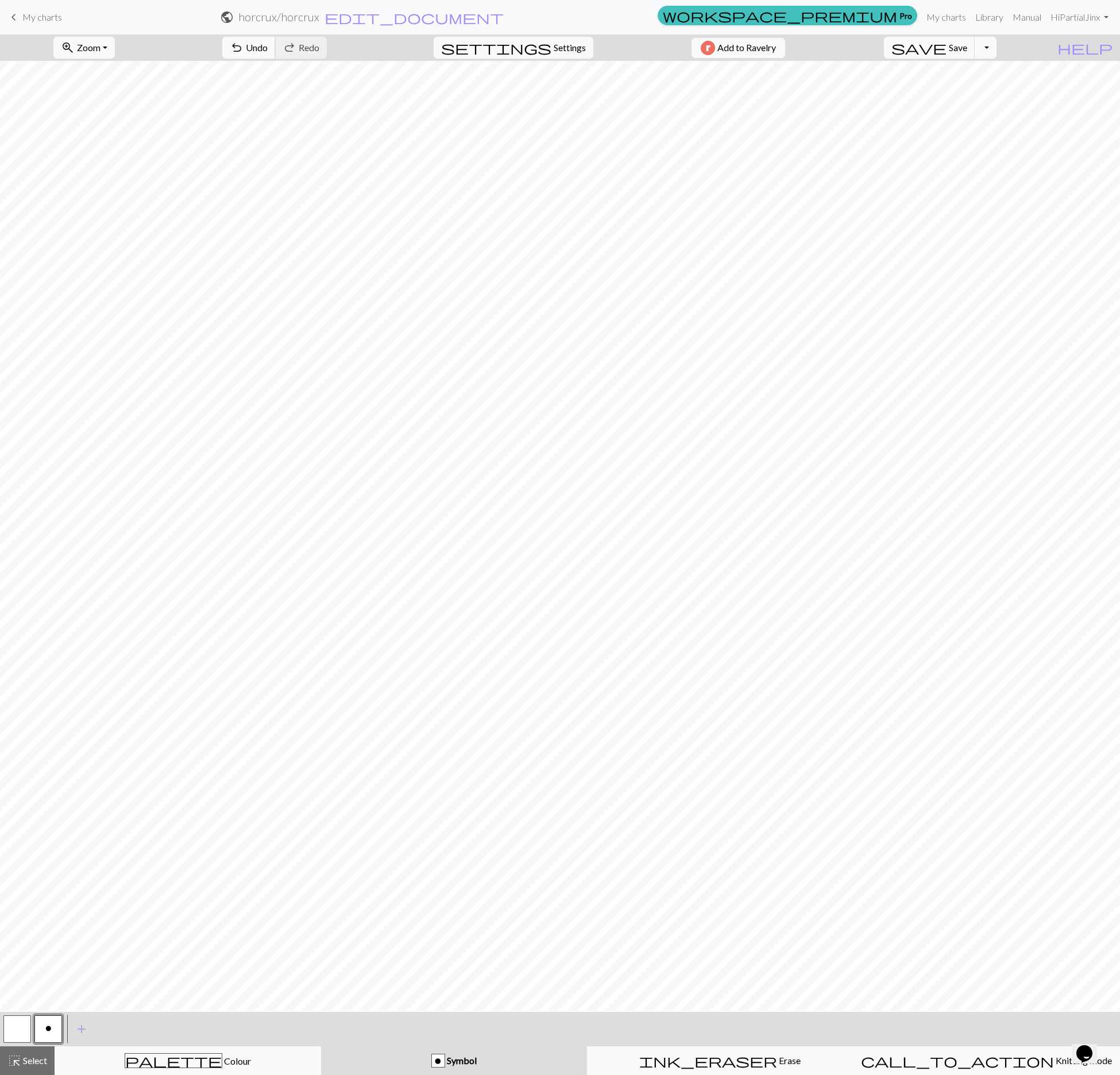
drag, startPoint x: 319, startPoint y: 45, endPoint x: 319, endPoint y: 51, distance: 6.0
click at [268, 51] on span "Undo" at bounding box center [256, 47] width 21 height 11
click at [21, 784] on button "button" at bounding box center [17, 1029] width 27 height 27
click at [51, 784] on span "o" at bounding box center [48, 1028] width 6 height 9
click at [268, 48] on span "Undo" at bounding box center [256, 47] width 21 height 11
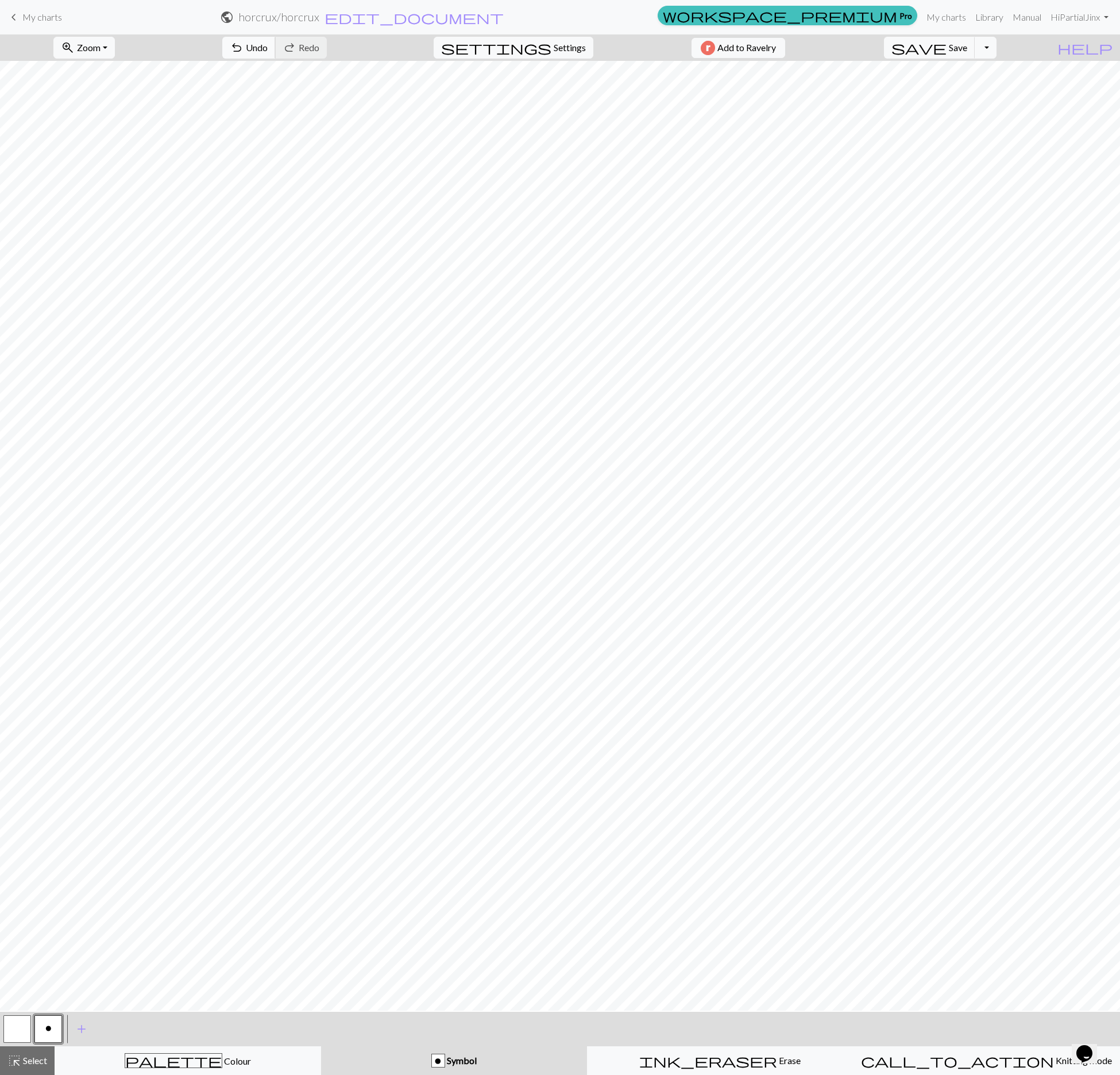
click at [268, 47] on span "Undo" at bounding box center [256, 47] width 21 height 11
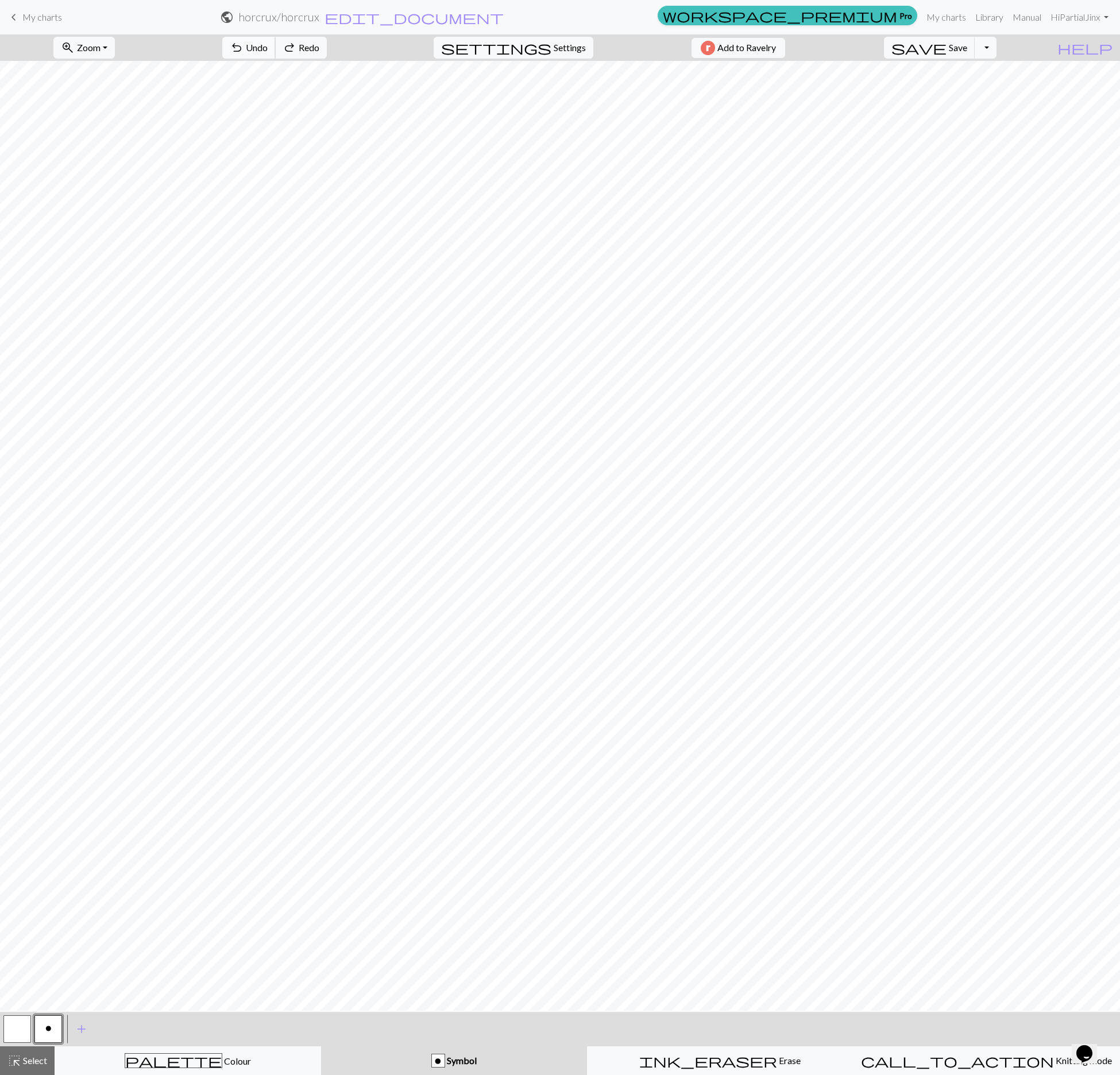
click at [268, 47] on span "Undo" at bounding box center [256, 47] width 21 height 11
click at [268, 50] on span "Undo" at bounding box center [256, 47] width 21 height 11
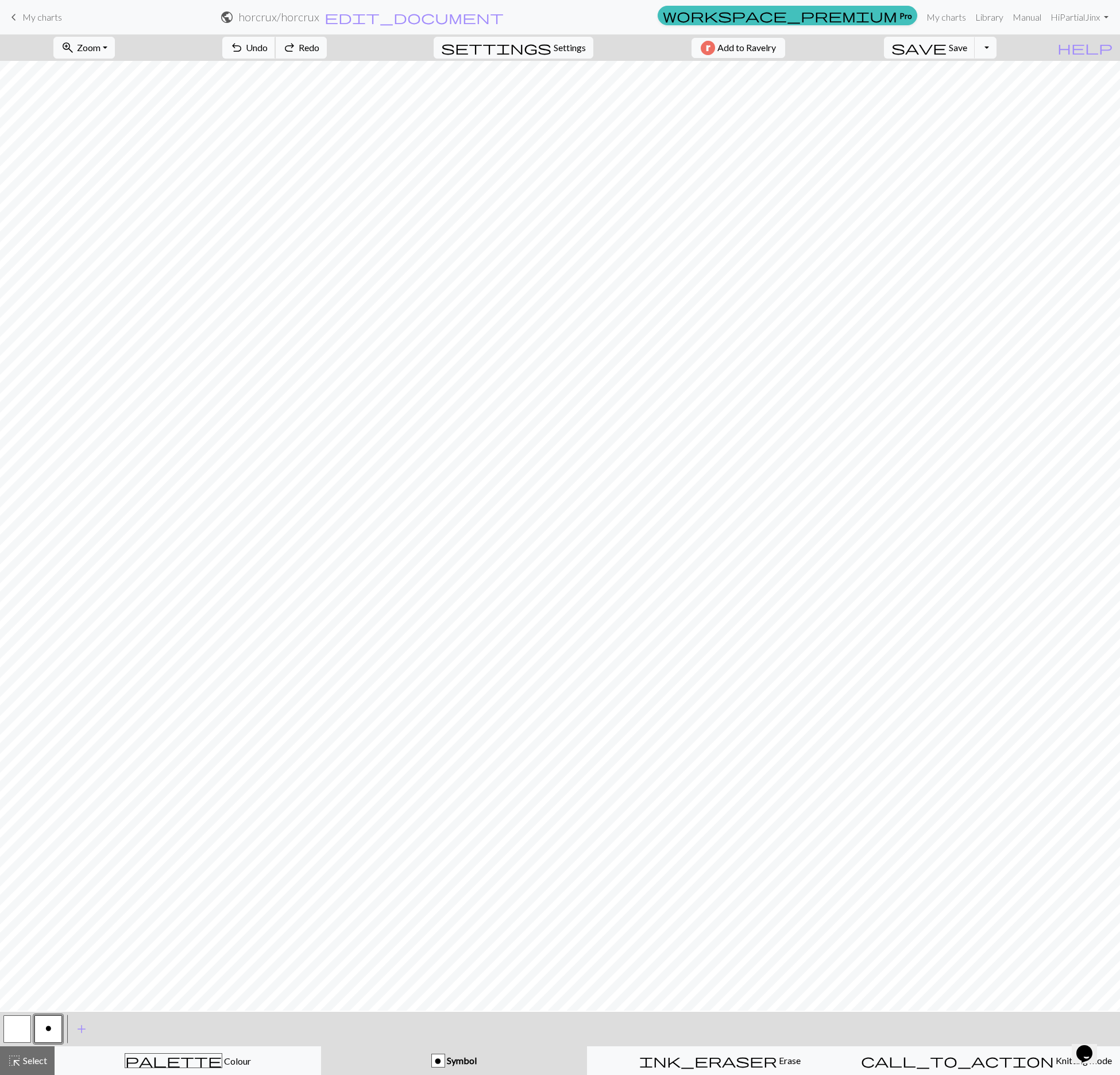
click at [268, 53] on span "Undo" at bounding box center [256, 47] width 21 height 11
click at [243, 55] on span "undo" at bounding box center [236, 47] width 14 height 16
click at [268, 50] on span "Undo" at bounding box center [256, 47] width 21 height 11
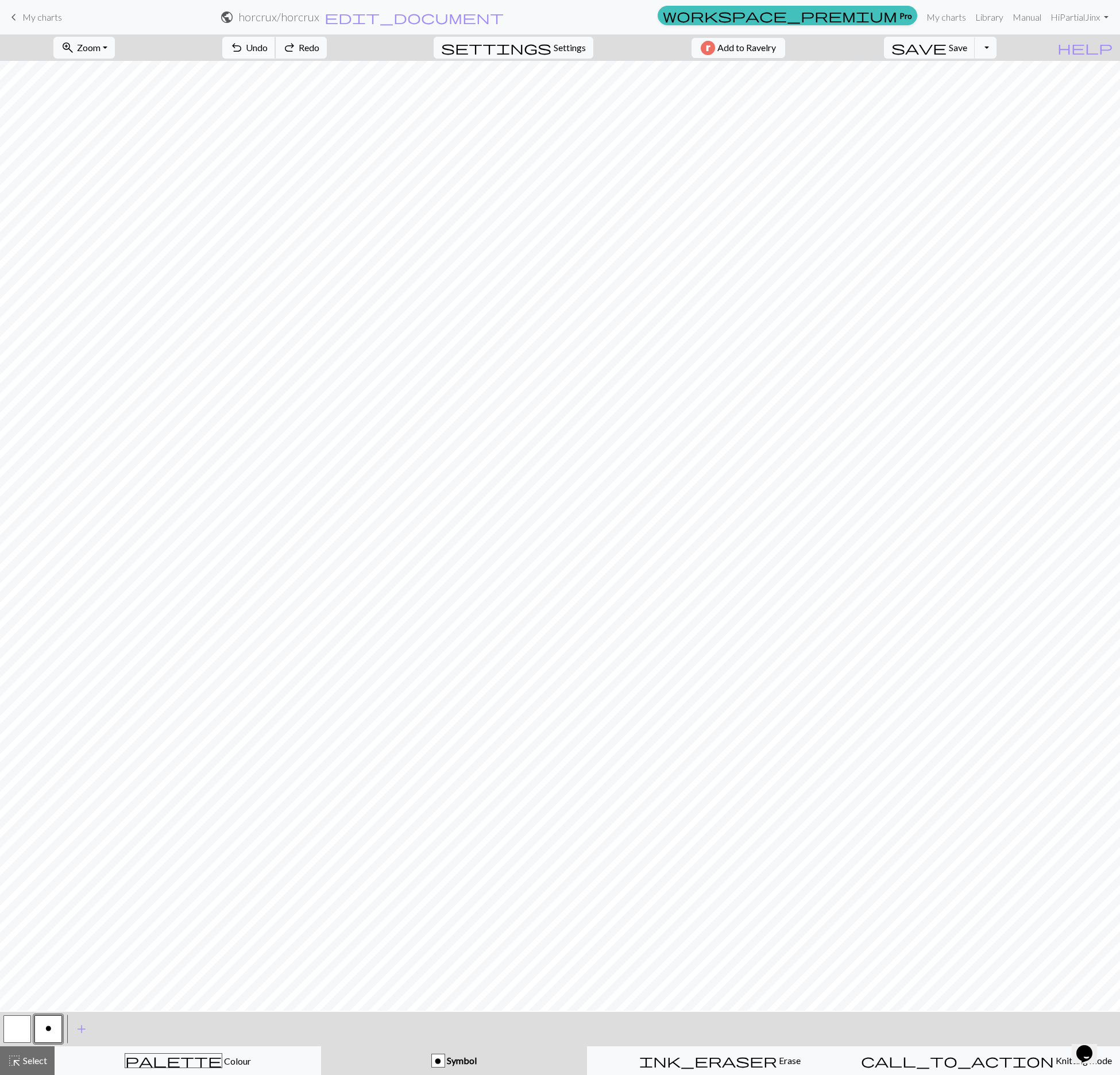
click at [268, 50] on span "Undo" at bounding box center [256, 47] width 21 height 11
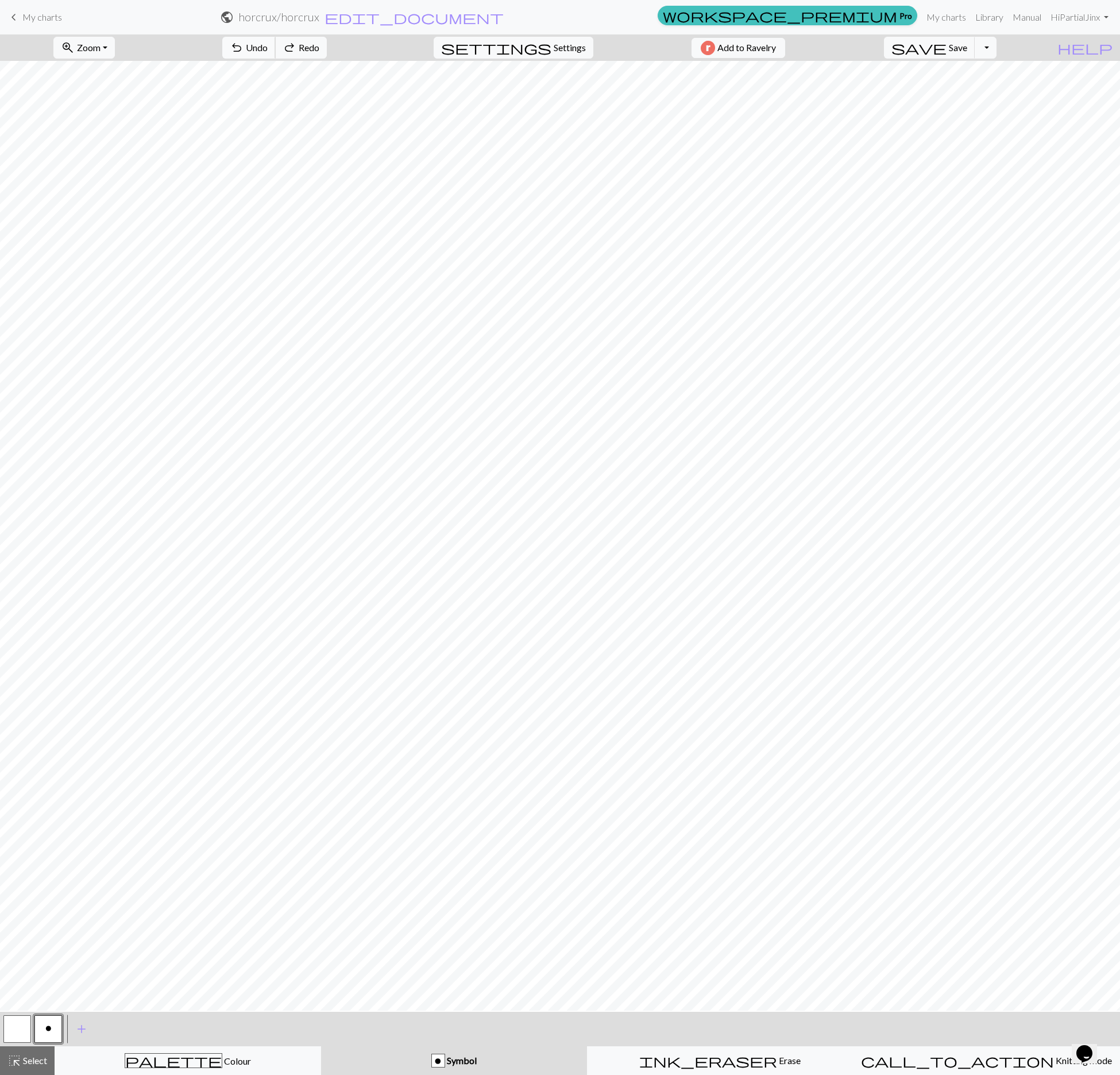
click at [268, 50] on span "Undo" at bounding box center [256, 47] width 21 height 11
click at [319, 50] on span "Redo" at bounding box center [309, 47] width 21 height 11
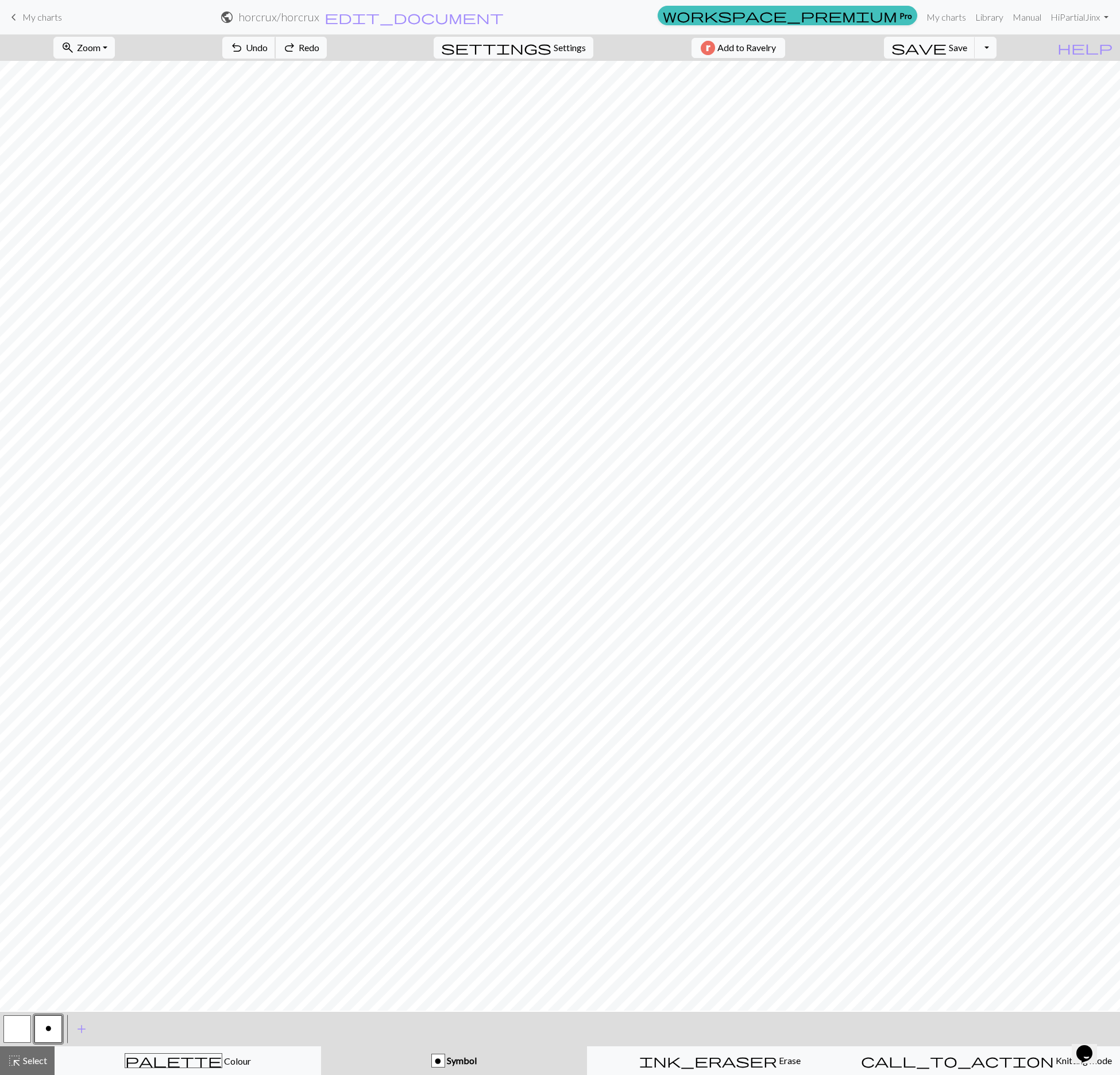
drag, startPoint x: 310, startPoint y: 46, endPoint x: 324, endPoint y: 60, distance: 19.8
click at [268, 45] on span "Undo" at bounding box center [256, 47] width 21 height 11
click at [27, 784] on button "button" at bounding box center [17, 1029] width 27 height 27
click at [43, 784] on button "o" at bounding box center [48, 1029] width 27 height 27
click at [310, 60] on div "undo Undo Undo redo Redo Redo" at bounding box center [275, 47] width 122 height 27
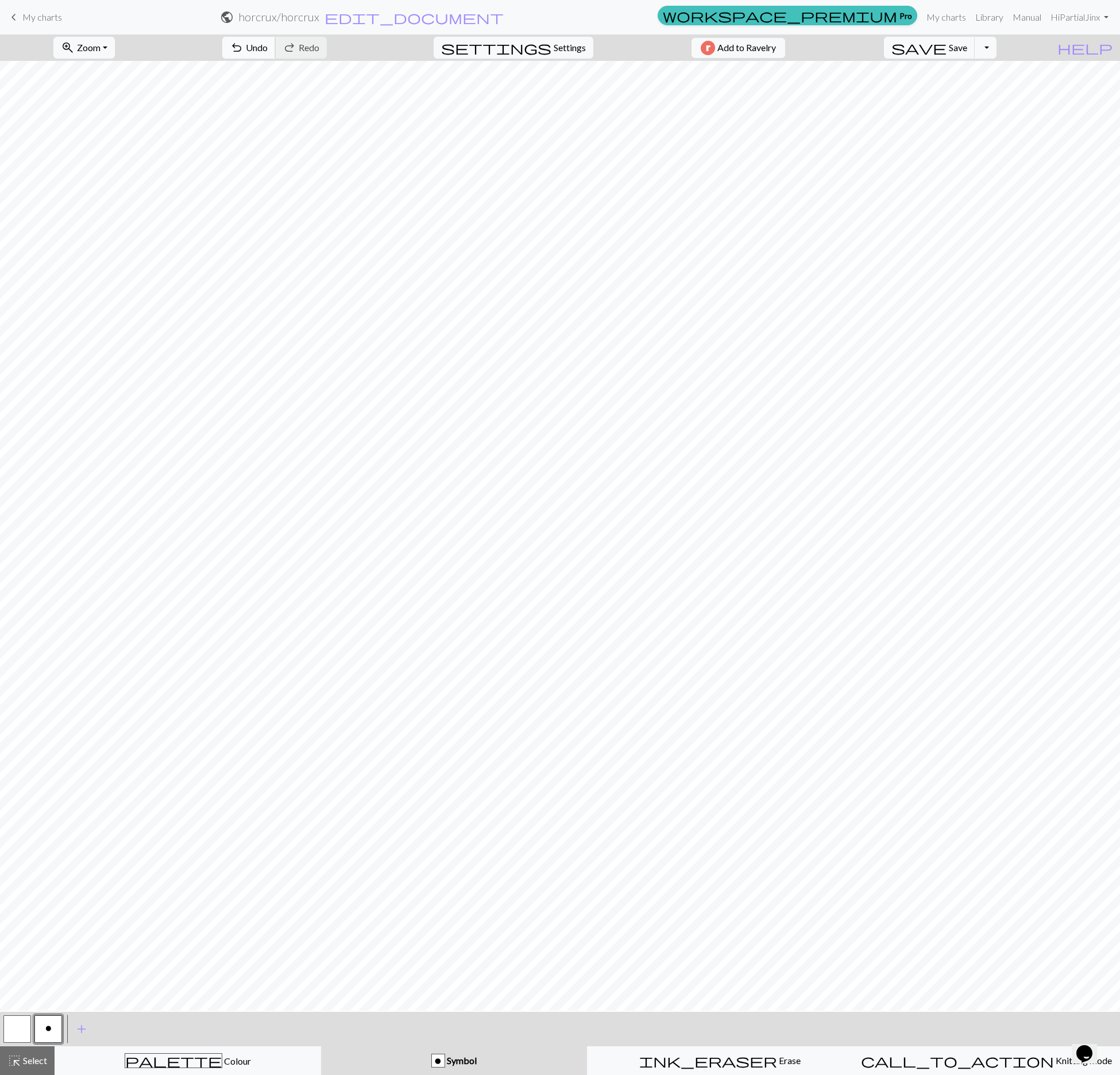
click at [268, 45] on span "Undo" at bounding box center [256, 47] width 21 height 11
drag, startPoint x: 20, startPoint y: 1032, endPoint x: 30, endPoint y: 1032, distance: 10.0
click at [24, 784] on button "button" at bounding box center [17, 1029] width 27 height 27
click at [54, 784] on button "o" at bounding box center [48, 1029] width 27 height 27
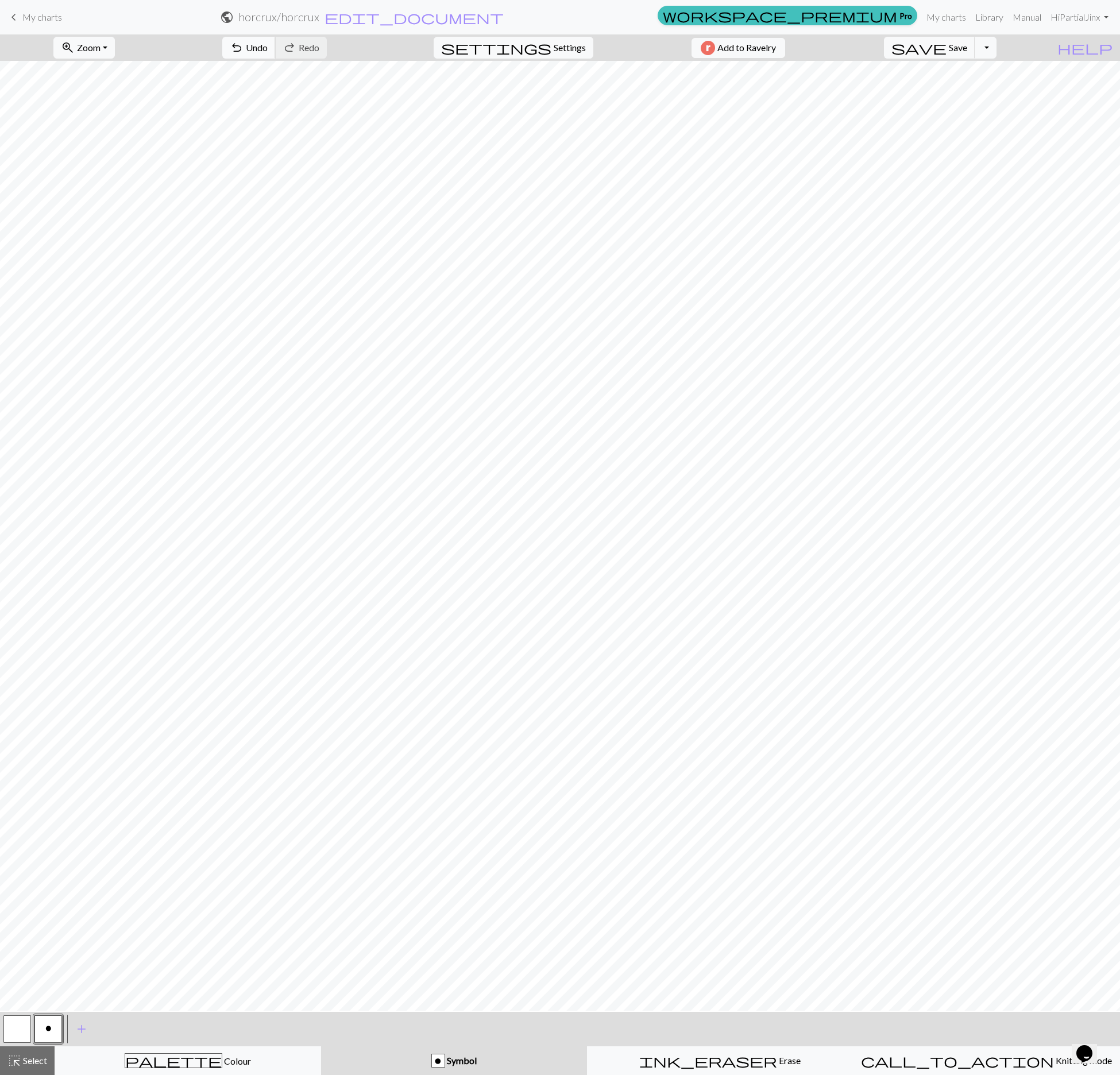
click at [243, 43] on span "undo" at bounding box center [236, 47] width 14 height 16
click at [243, 46] on span "undo" at bounding box center [236, 47] width 14 height 16
click at [17, 784] on button "button" at bounding box center [17, 1029] width 27 height 27
click at [44, 784] on button "o" at bounding box center [48, 1029] width 27 height 27
drag, startPoint x: 10, startPoint y: 1029, endPoint x: 21, endPoint y: 1019, distance: 14.9
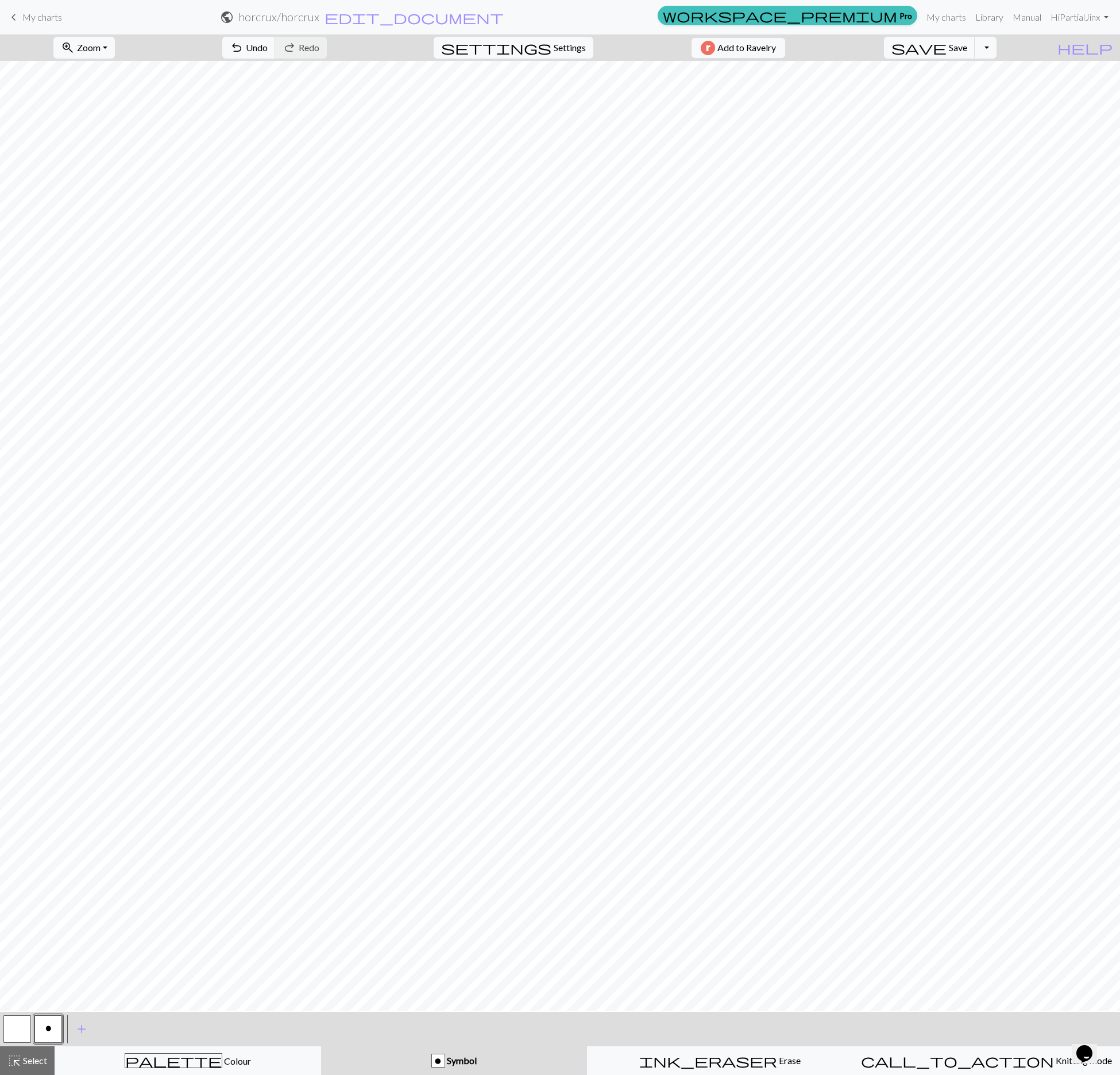
click at [13, 784] on button "button" at bounding box center [17, 1029] width 27 height 27
click at [37, 784] on button "o" at bounding box center [48, 1029] width 27 height 27
drag, startPoint x: 306, startPoint y: 48, endPoint x: 320, endPoint y: 33, distance: 20.5
click at [276, 41] on button "undo Undo Undo" at bounding box center [249, 47] width 53 height 21
click at [320, 33] on nav "keyboard_arrow_left My charts public horcrux / horcrux edit_document Edit setti…" at bounding box center [560, 17] width 1120 height 34
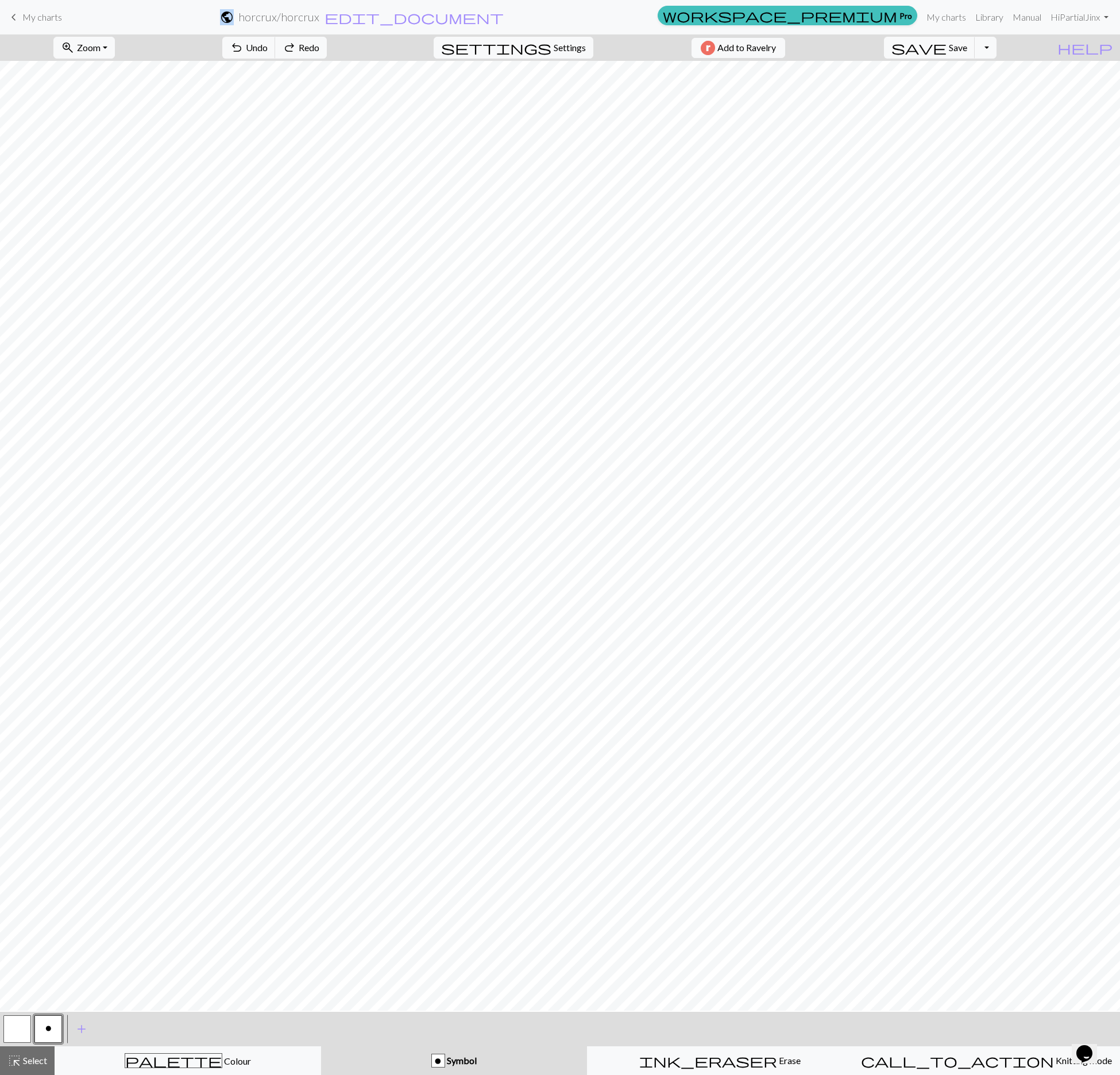
click at [320, 31] on nav "keyboard_arrow_left My charts public horcrux / horcrux edit_document Edit setti…" at bounding box center [560, 17] width 1120 height 34
click at [268, 51] on span "Undo" at bounding box center [256, 47] width 21 height 11
drag, startPoint x: 20, startPoint y: 1030, endPoint x: 55, endPoint y: 1019, distance: 36.7
click at [24, 784] on button "button" at bounding box center [17, 1029] width 27 height 27
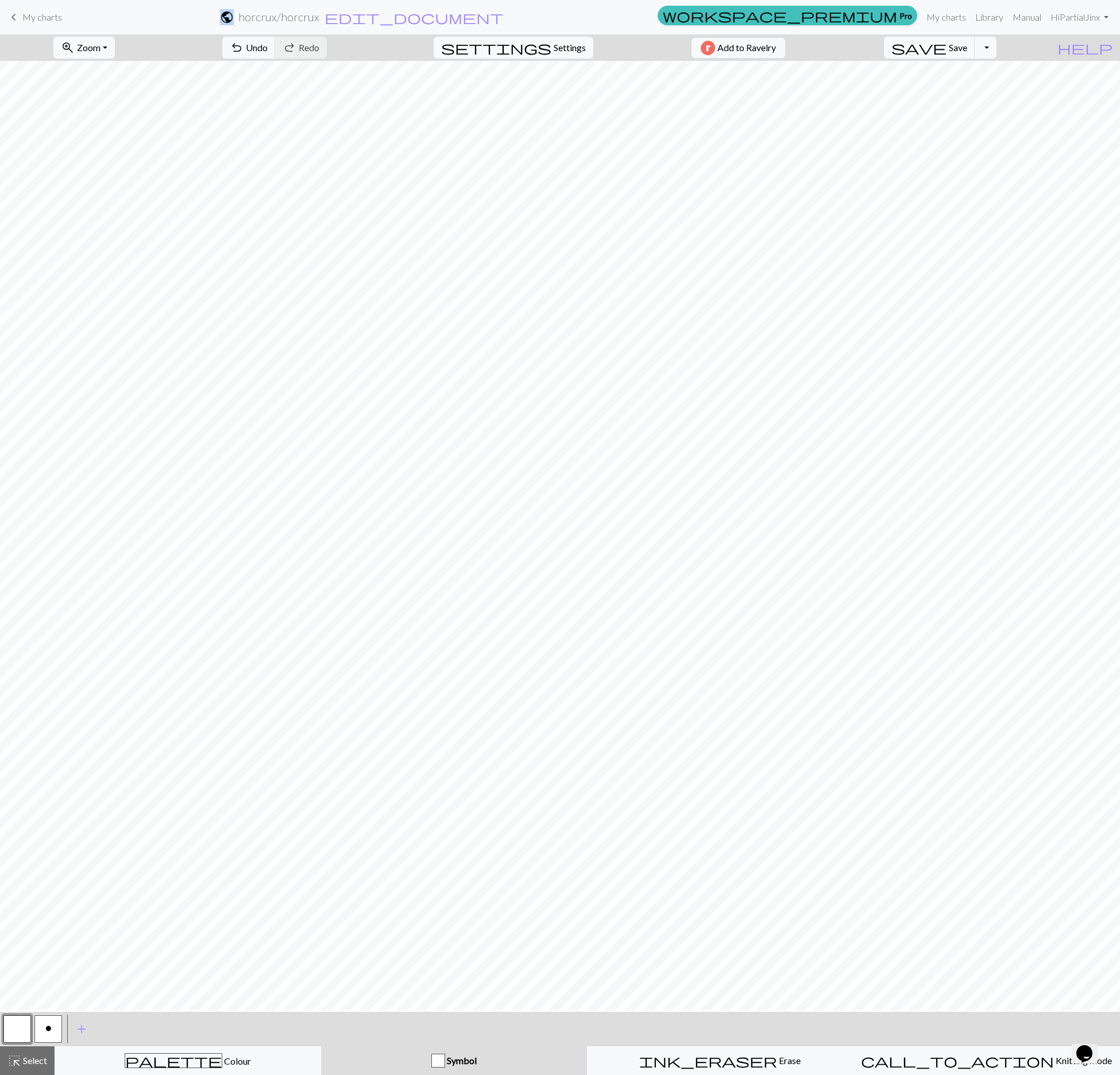
drag, startPoint x: 50, startPoint y: 1026, endPoint x: 57, endPoint y: 1022, distance: 8.1
click at [51, 784] on button "o" at bounding box center [48, 1029] width 27 height 27
click at [268, 51] on span "Undo" at bounding box center [256, 47] width 21 height 11
click at [15, 784] on button "button" at bounding box center [17, 1029] width 27 height 27
click at [55, 784] on button "o" at bounding box center [48, 1029] width 27 height 27
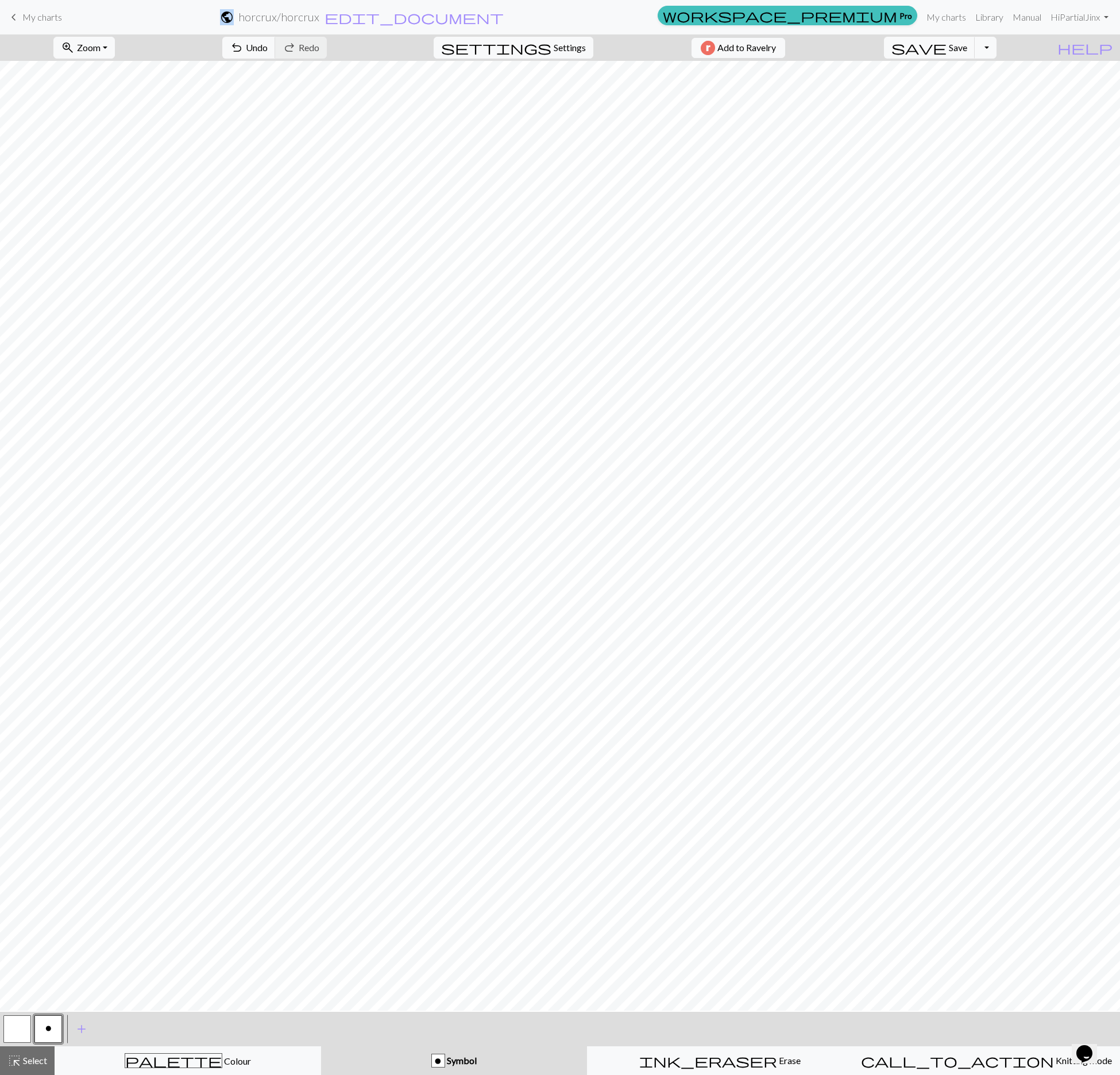
click at [21, 784] on button "button" at bounding box center [17, 1029] width 27 height 27
click at [48, 784] on button "o" at bounding box center [48, 1029] width 27 height 27
click at [268, 44] on span "Undo" at bounding box center [256, 47] width 21 height 11
click at [268, 48] on span "Undo" at bounding box center [256, 47] width 21 height 11
click at [268, 50] on span "Undo" at bounding box center [256, 47] width 21 height 11
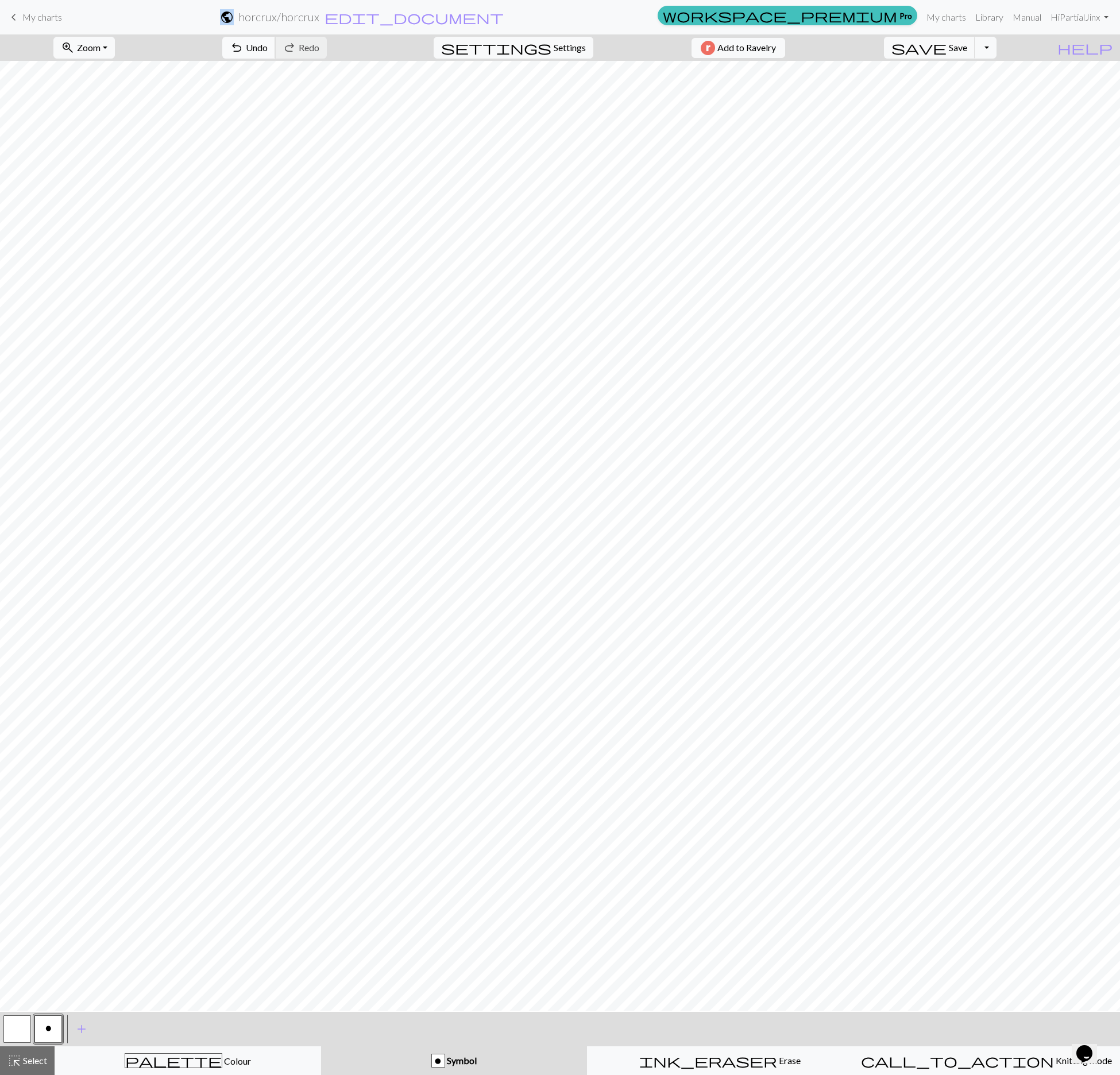
click at [276, 54] on button "undo Undo Undo" at bounding box center [249, 47] width 53 height 21
click at [15, 784] on button "button" at bounding box center [17, 1029] width 27 height 27
drag, startPoint x: 43, startPoint y: 1030, endPoint x: 57, endPoint y: 1018, distance: 18.4
click at [45, 784] on button "o" at bounding box center [48, 1029] width 27 height 27
click at [276, 56] on button "undo Undo Undo" at bounding box center [249, 47] width 53 height 21
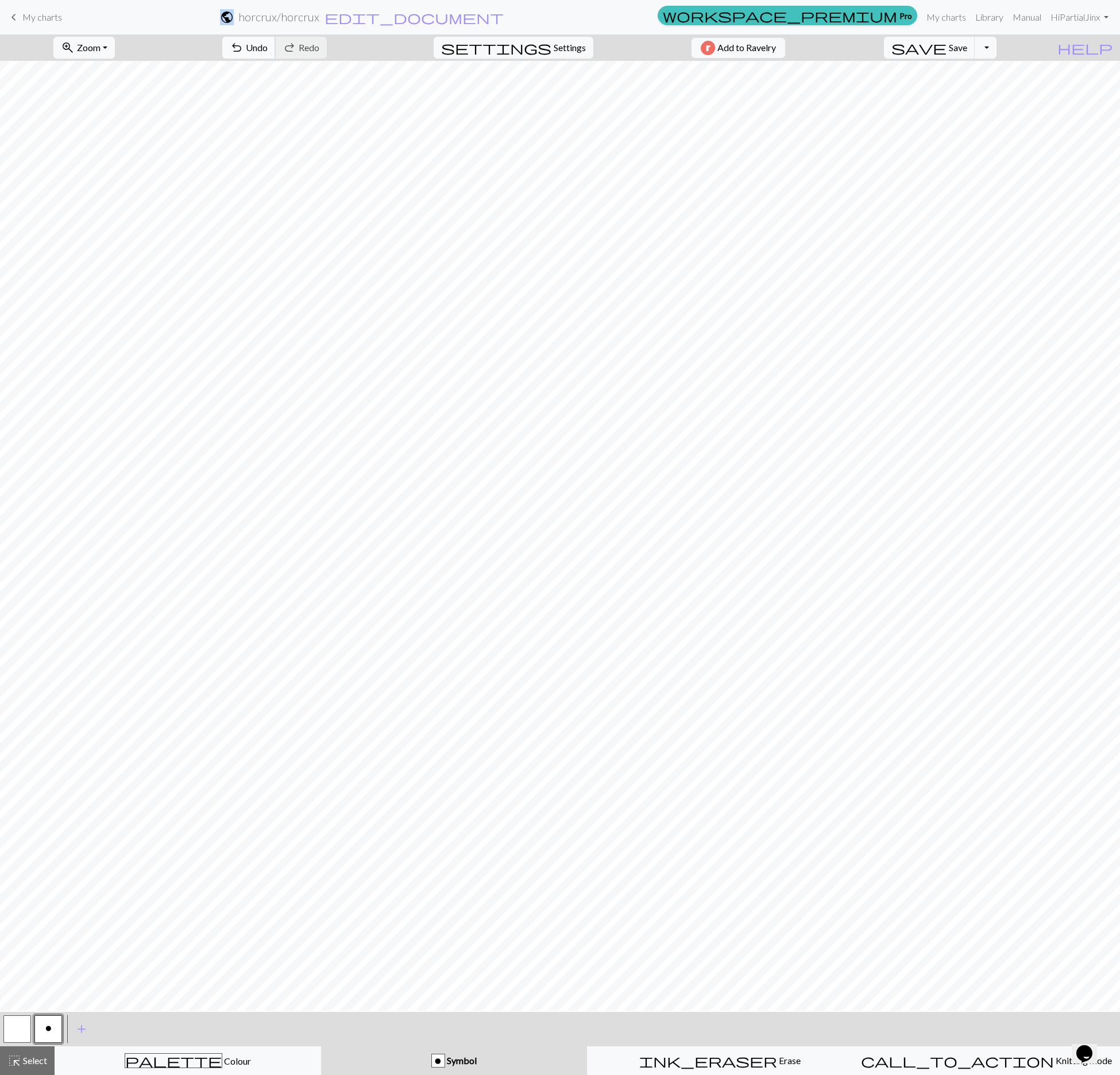
click at [276, 57] on button "undo Undo Undo" at bounding box center [249, 47] width 53 height 21
click at [276, 56] on button "undo Undo Undo" at bounding box center [249, 47] width 53 height 21
click at [268, 43] on span "Undo" at bounding box center [256, 47] width 21 height 11
click at [17, 784] on button "button" at bounding box center [17, 1029] width 27 height 27
click at [60, 784] on button "o" at bounding box center [48, 1029] width 27 height 27
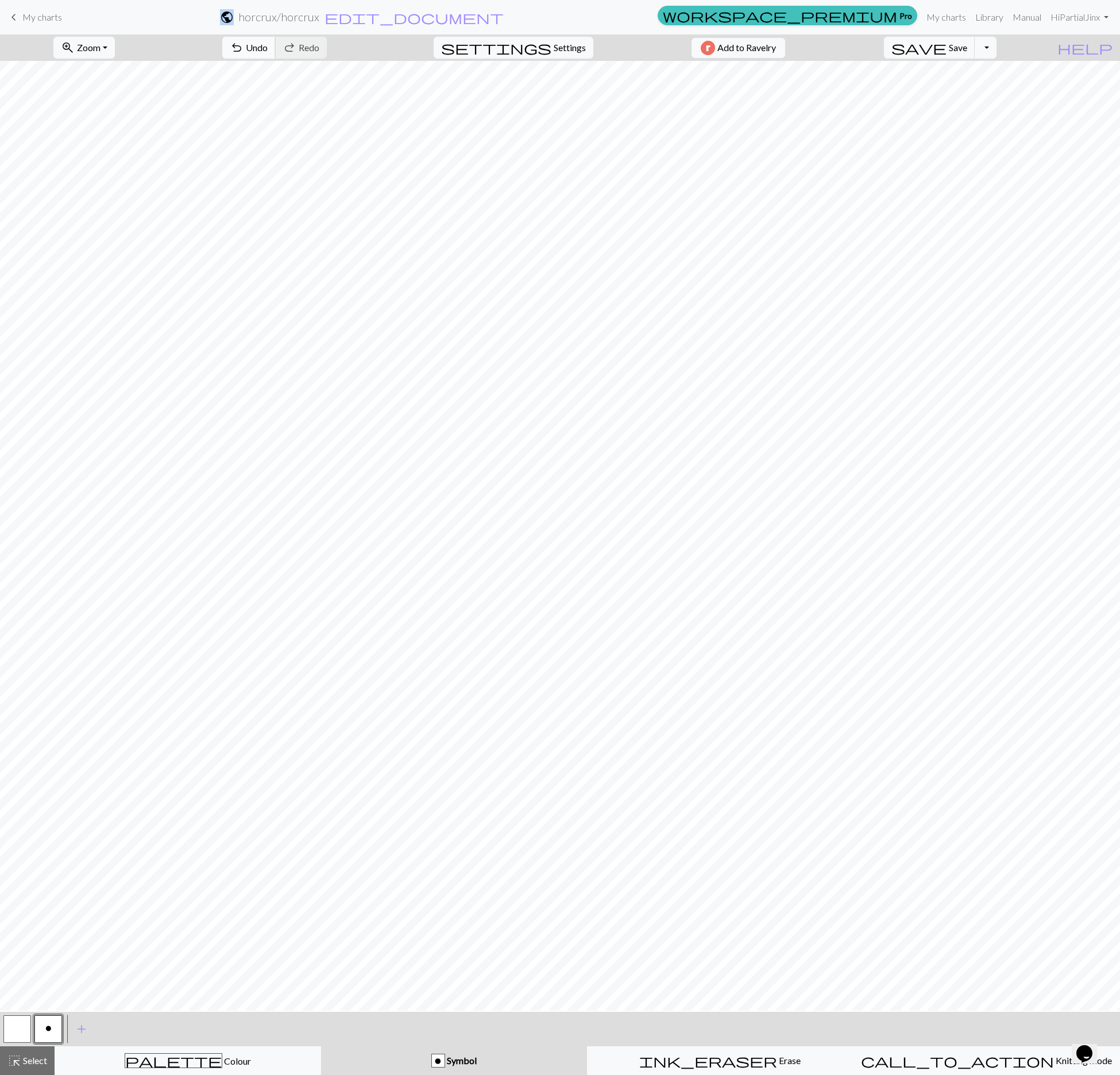
click at [268, 50] on span "Undo" at bounding box center [256, 47] width 21 height 11
click at [276, 56] on button "undo Undo Undo" at bounding box center [249, 47] width 53 height 21
click at [243, 50] on span "undo" at bounding box center [236, 47] width 14 height 16
click at [276, 56] on button "undo Undo Undo" at bounding box center [249, 47] width 53 height 21
click at [13, 784] on button "button" at bounding box center [17, 1029] width 27 height 27
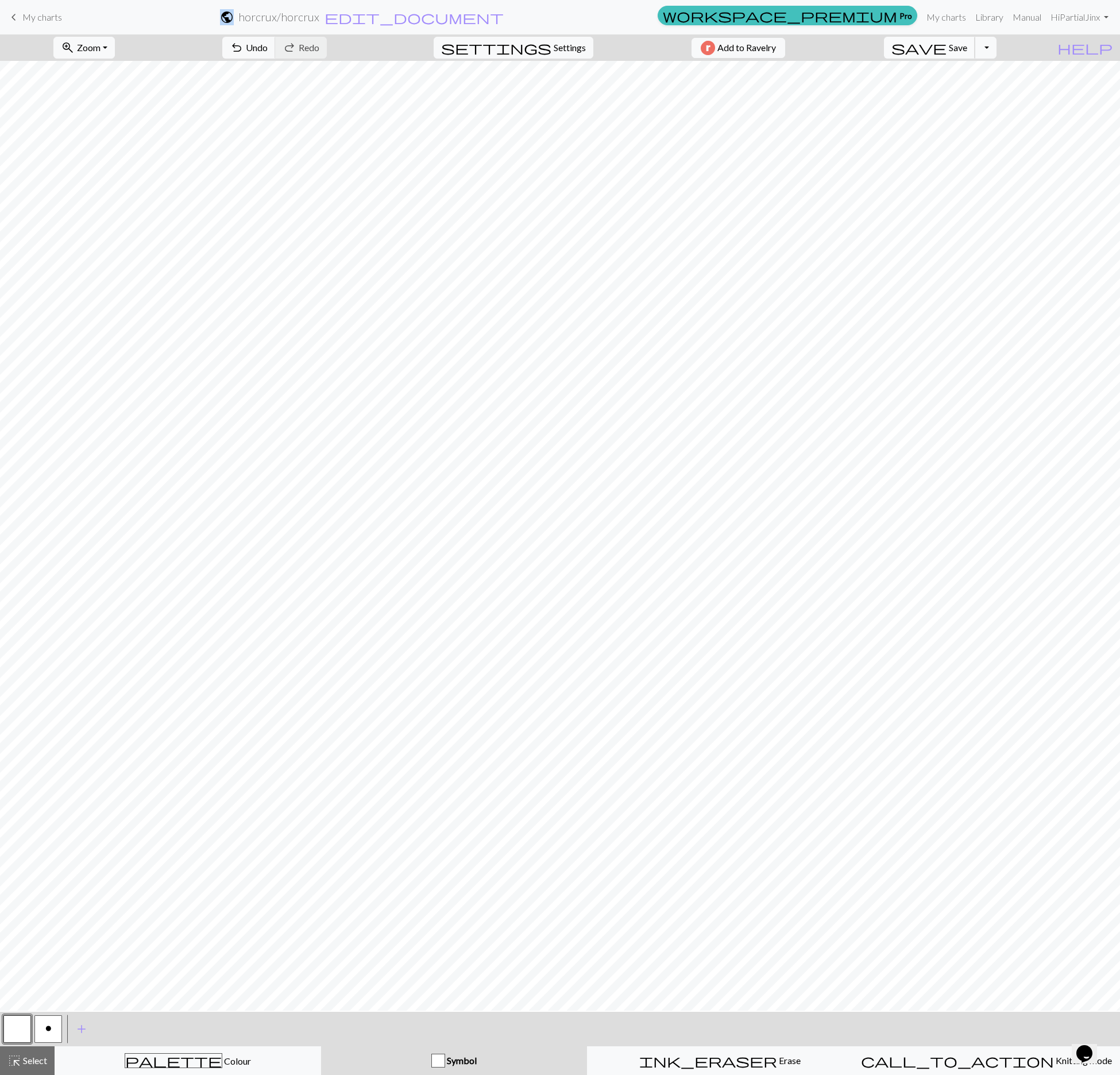
click at [968, 53] on span "Save" at bounding box center [957, 47] width 18 height 11
click at [997, 50] on button "Toggle Dropdown" at bounding box center [985, 47] width 21 height 21
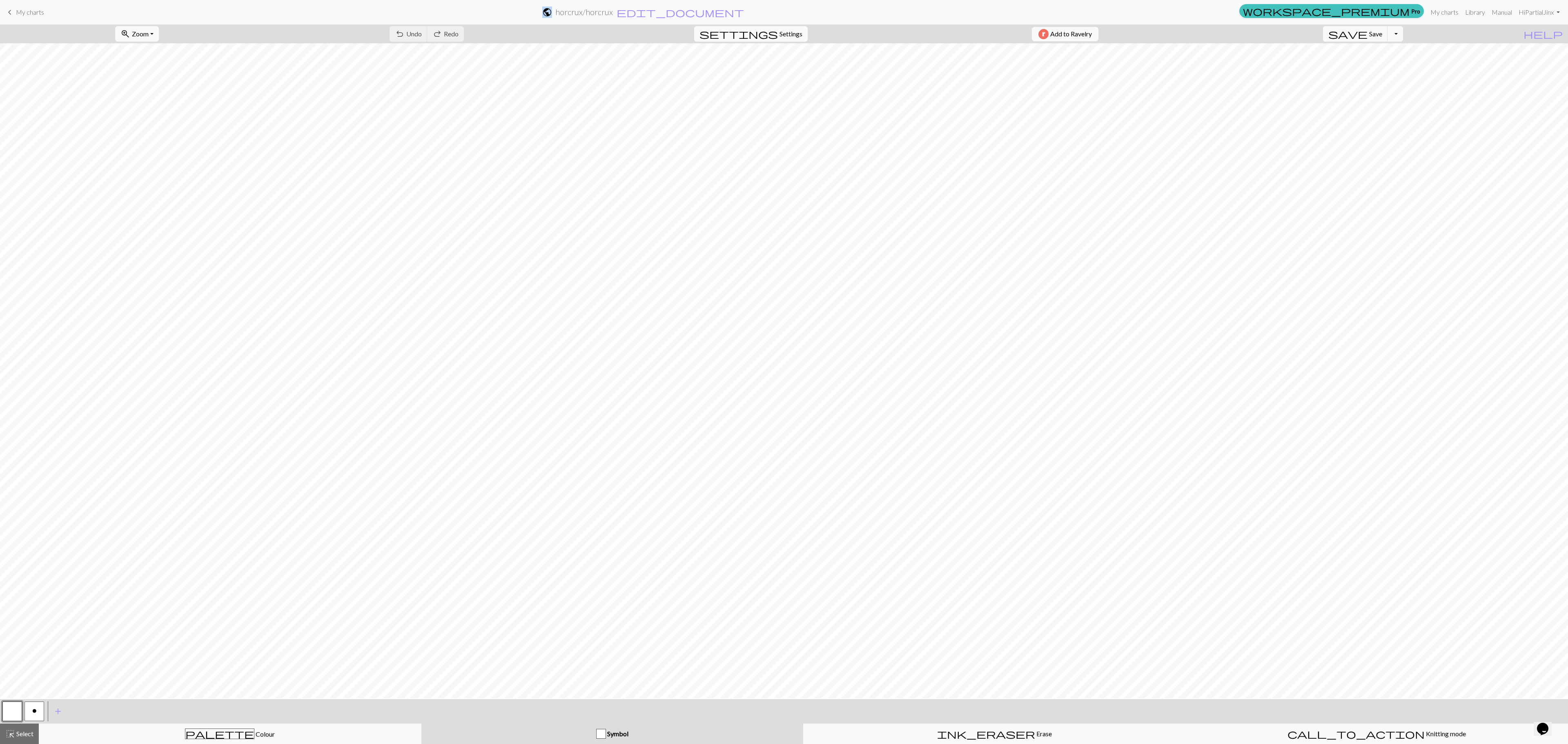
click at [772, 27] on button "settings Settings" at bounding box center [751, 33] width 113 height 15
select select "aran"
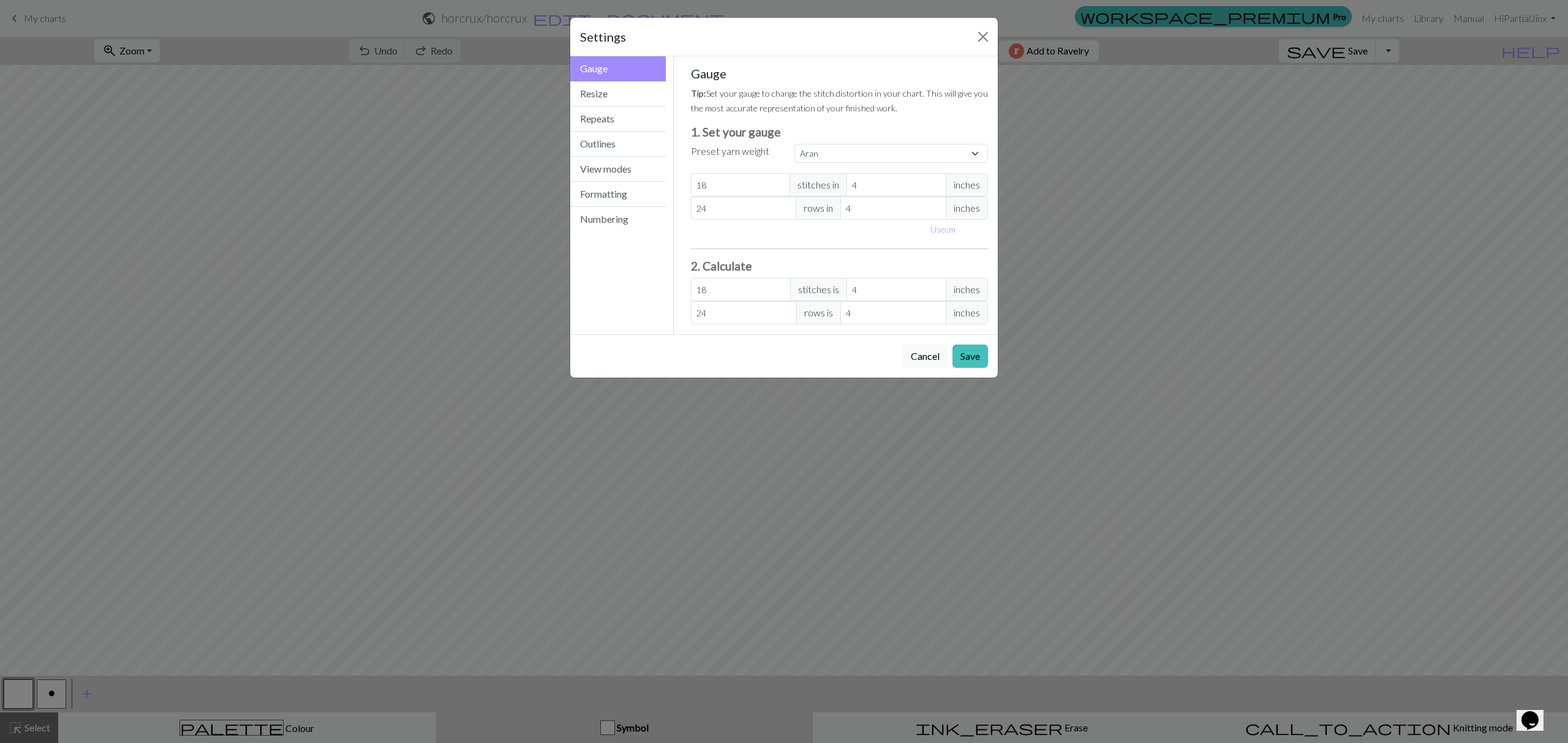
drag, startPoint x: 1570, startPoint y: 4, endPoint x: 1241, endPoint y: 436, distance: 543.0
click at [1242, 436] on div "Settings Gauge Gauge Resize Repeats Outlines View modes Formatting Numbering Ga…" at bounding box center [784, 372] width 1568 height 743
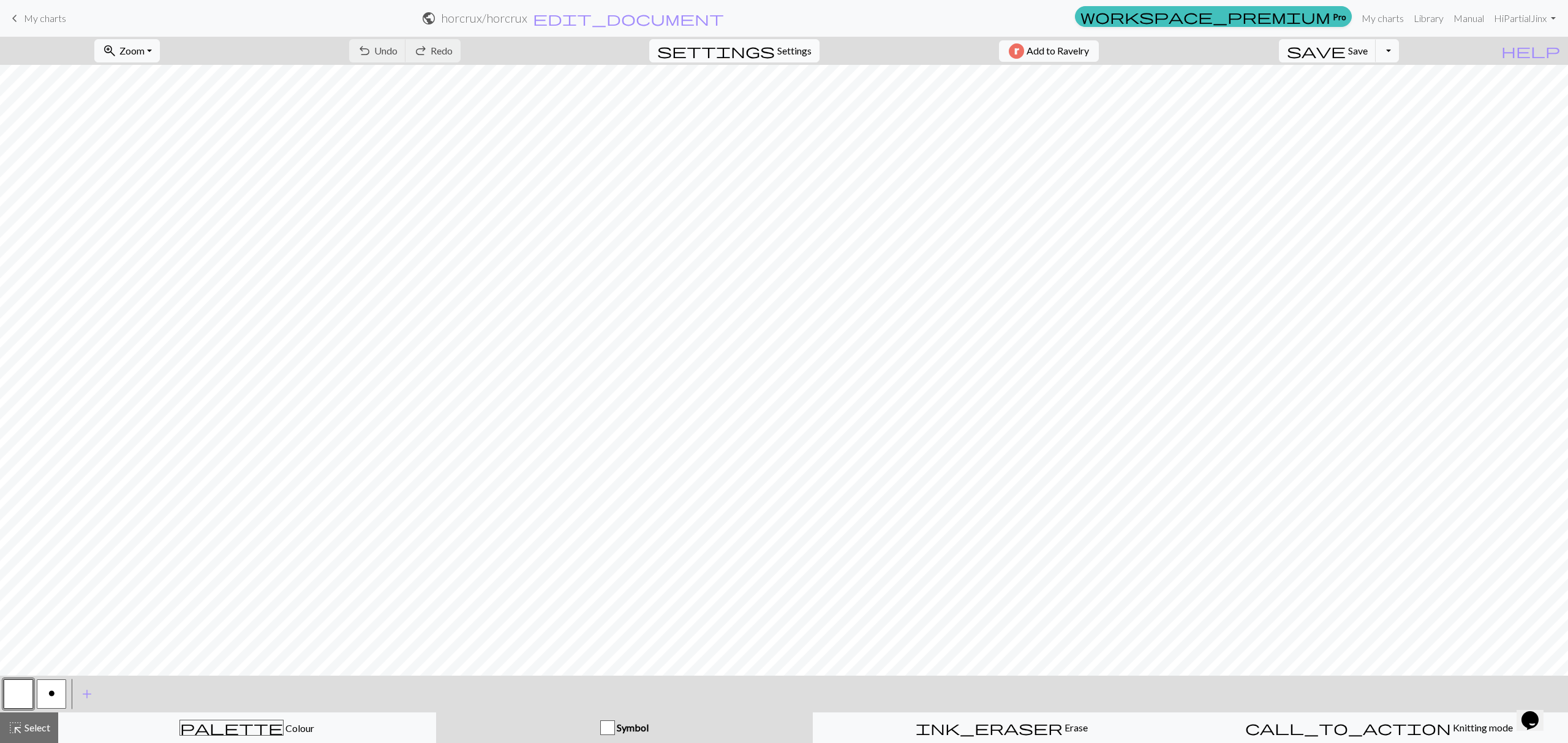
click at [781, 50] on span "Settings" at bounding box center [795, 51] width 35 height 15
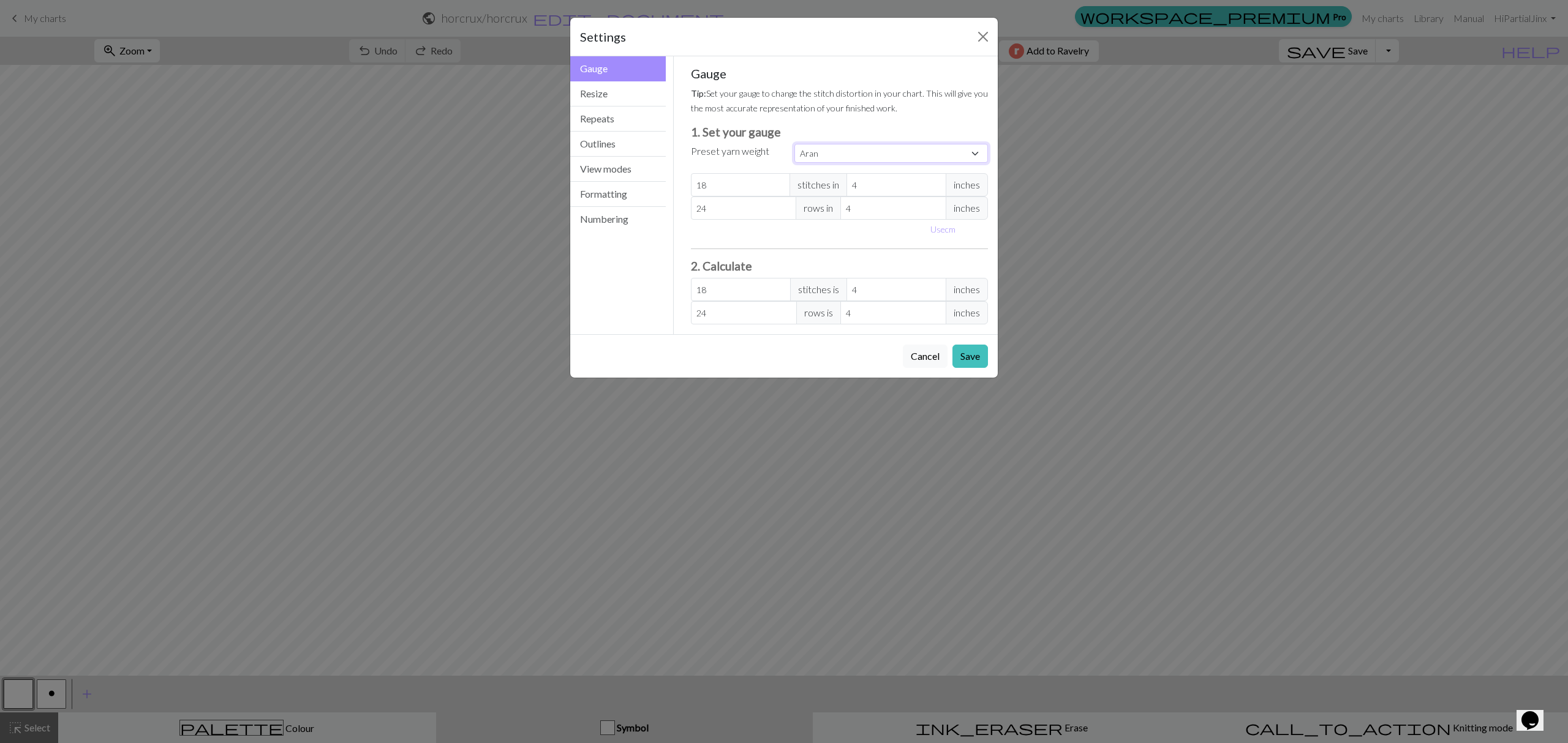
click at [829, 150] on select "Custom Square Lace Light Fingering Fingering Sport Double knit Worsted Aran Bul…" at bounding box center [891, 153] width 194 height 19
select select "sport"
click at [795, 144] on select "Custom Square Lace Light Fingering Fingering Sport Double knit Worsted Aran Bul…" at bounding box center [891, 153] width 194 height 19
type input "24"
type input "34"
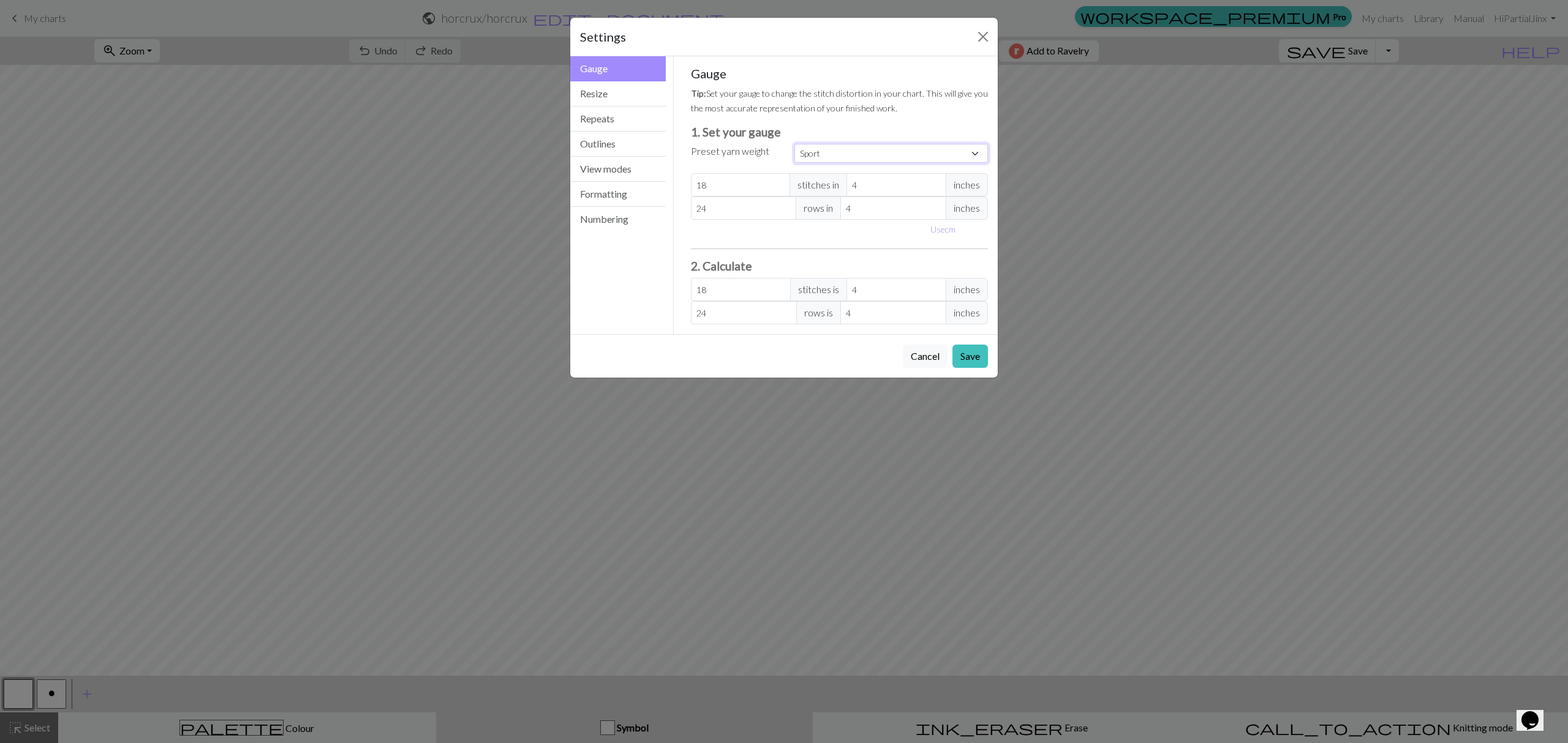
type input "24"
type input "34"
click at [637, 99] on button "Resize" at bounding box center [618, 94] width 96 height 26
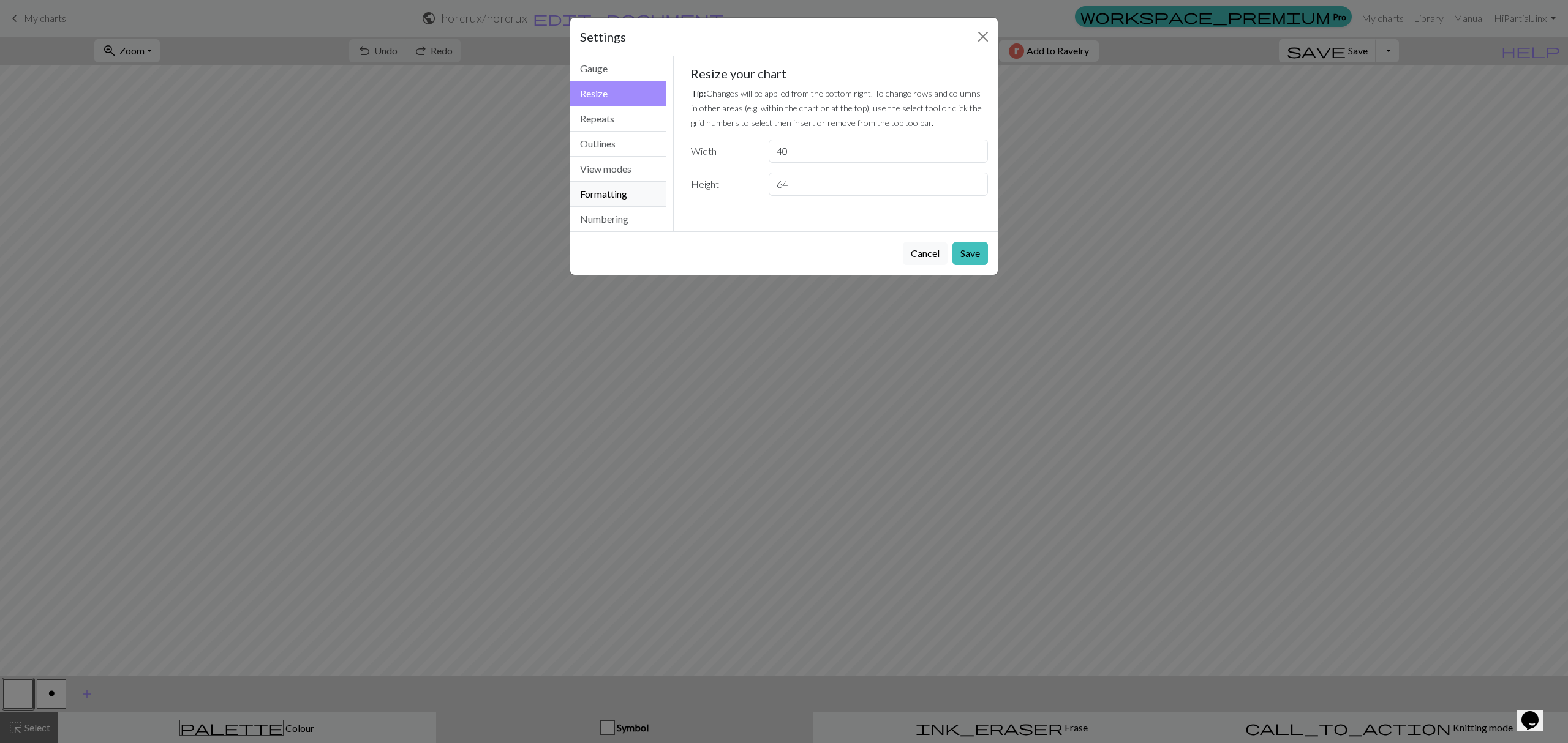
click at [628, 184] on button "Formatting" at bounding box center [618, 194] width 96 height 26
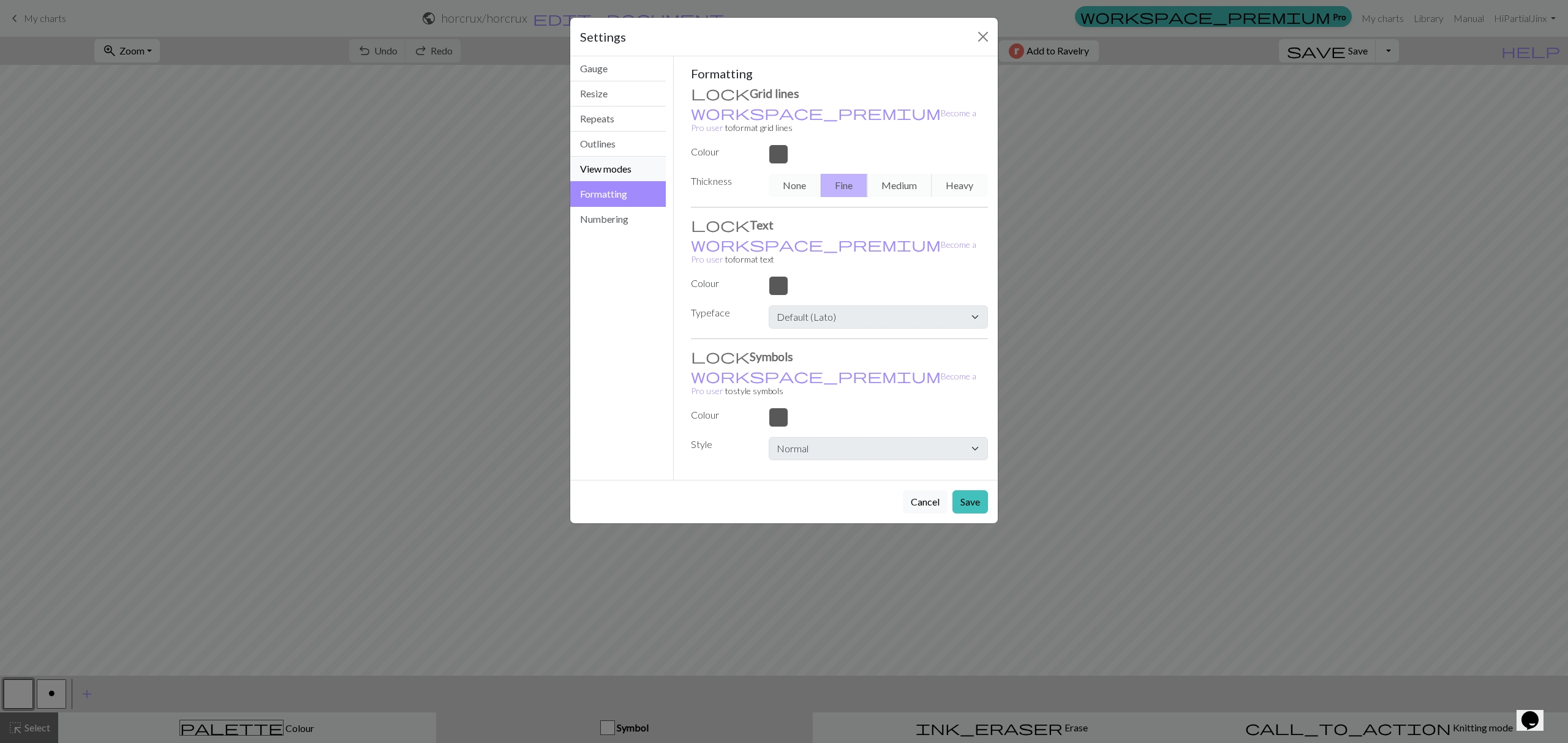
click at [614, 173] on button "View modes" at bounding box center [618, 170] width 96 height 26
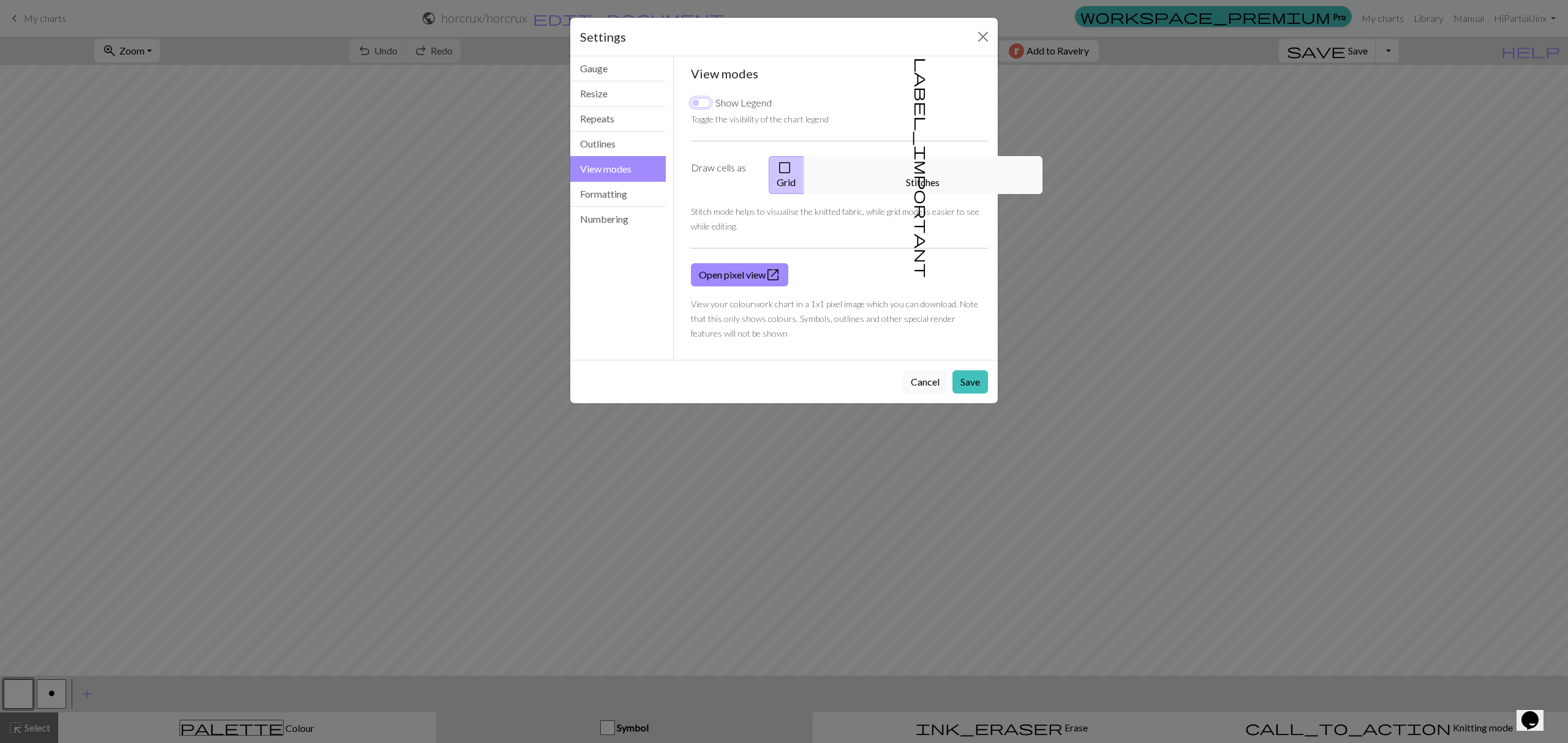
click at [704, 103] on input "Show Legend" at bounding box center [700, 102] width 19 height 10
checkbox input "false"
click at [621, 198] on button "Formatting" at bounding box center [618, 194] width 96 height 26
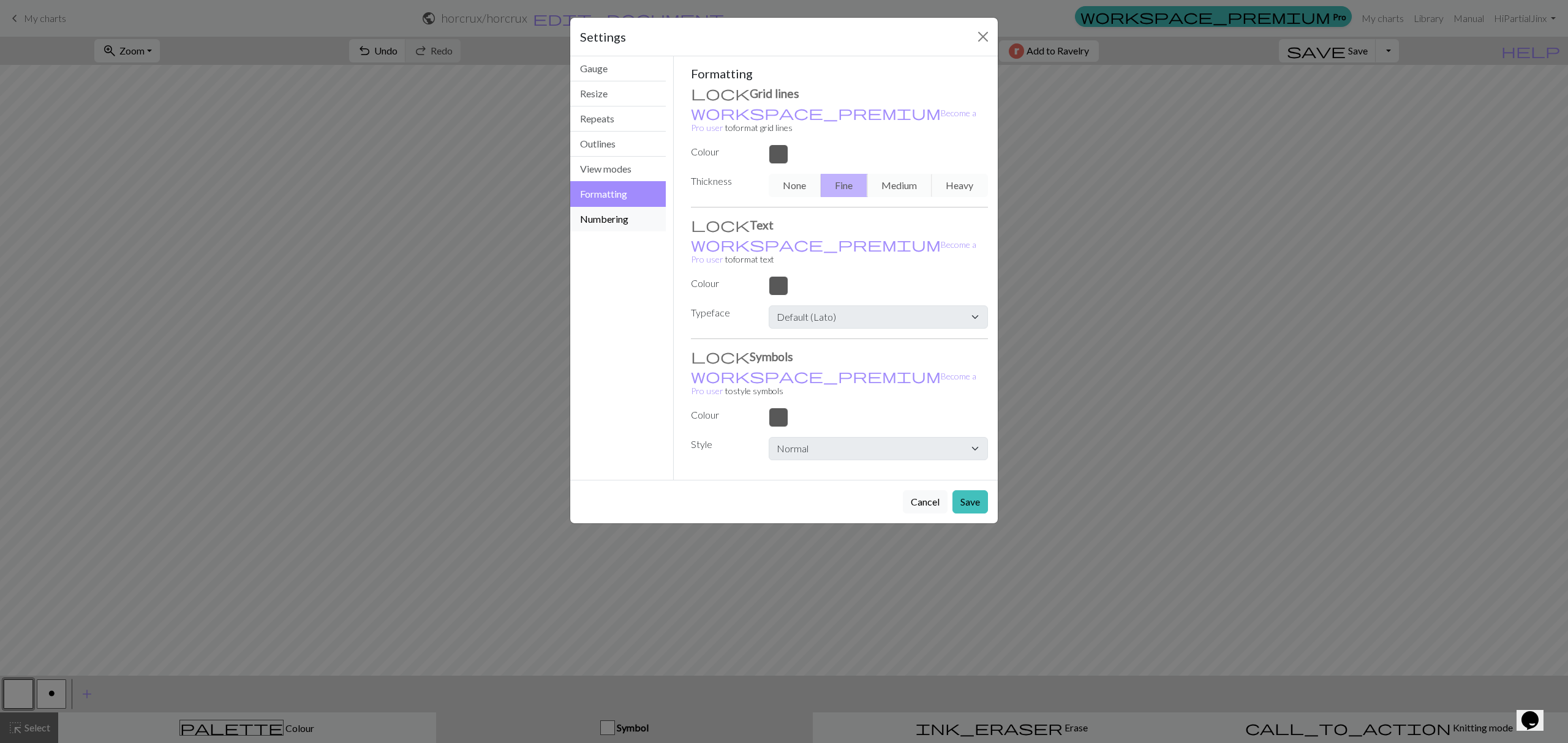
click at [616, 221] on button "Numbering" at bounding box center [618, 219] width 96 height 25
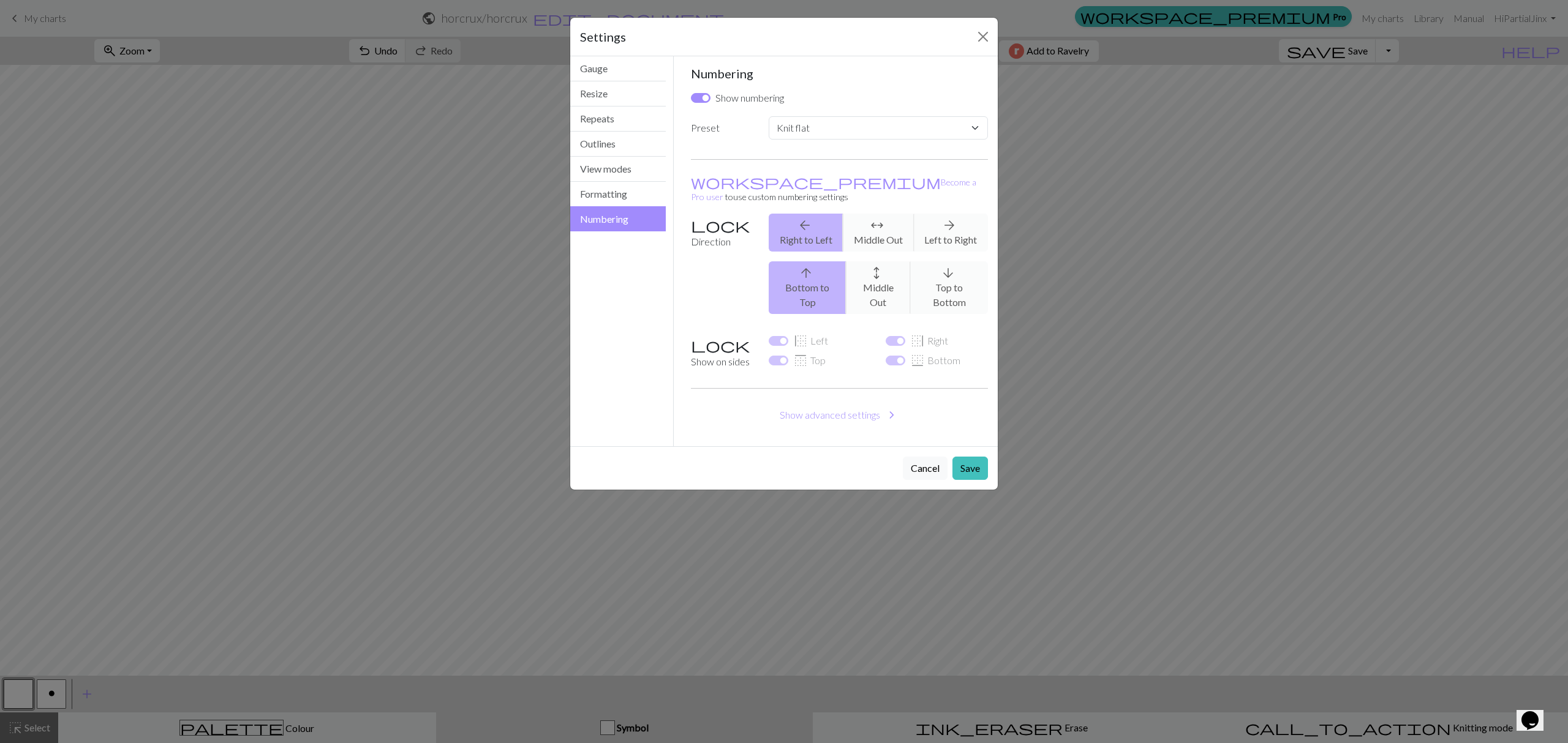
click at [968, 33] on div "Settings" at bounding box center [784, 37] width 427 height 38
click at [979, 35] on button "Close" at bounding box center [983, 37] width 19 height 19
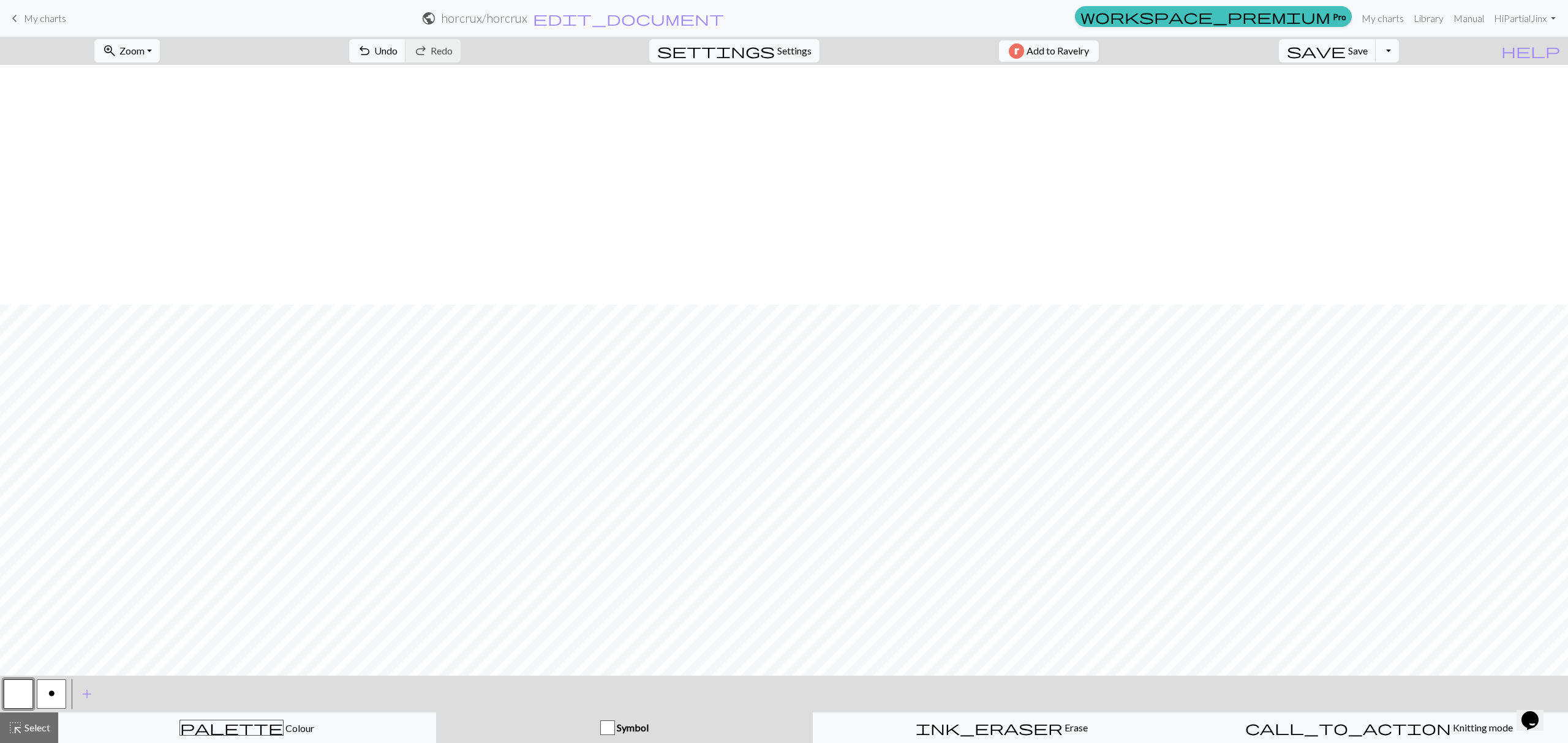
scroll to position [240, 0]
click at [92, 703] on span "add" at bounding box center [87, 694] width 15 height 17
click at [92, 702] on button "button" at bounding box center [84, 695] width 29 height 29
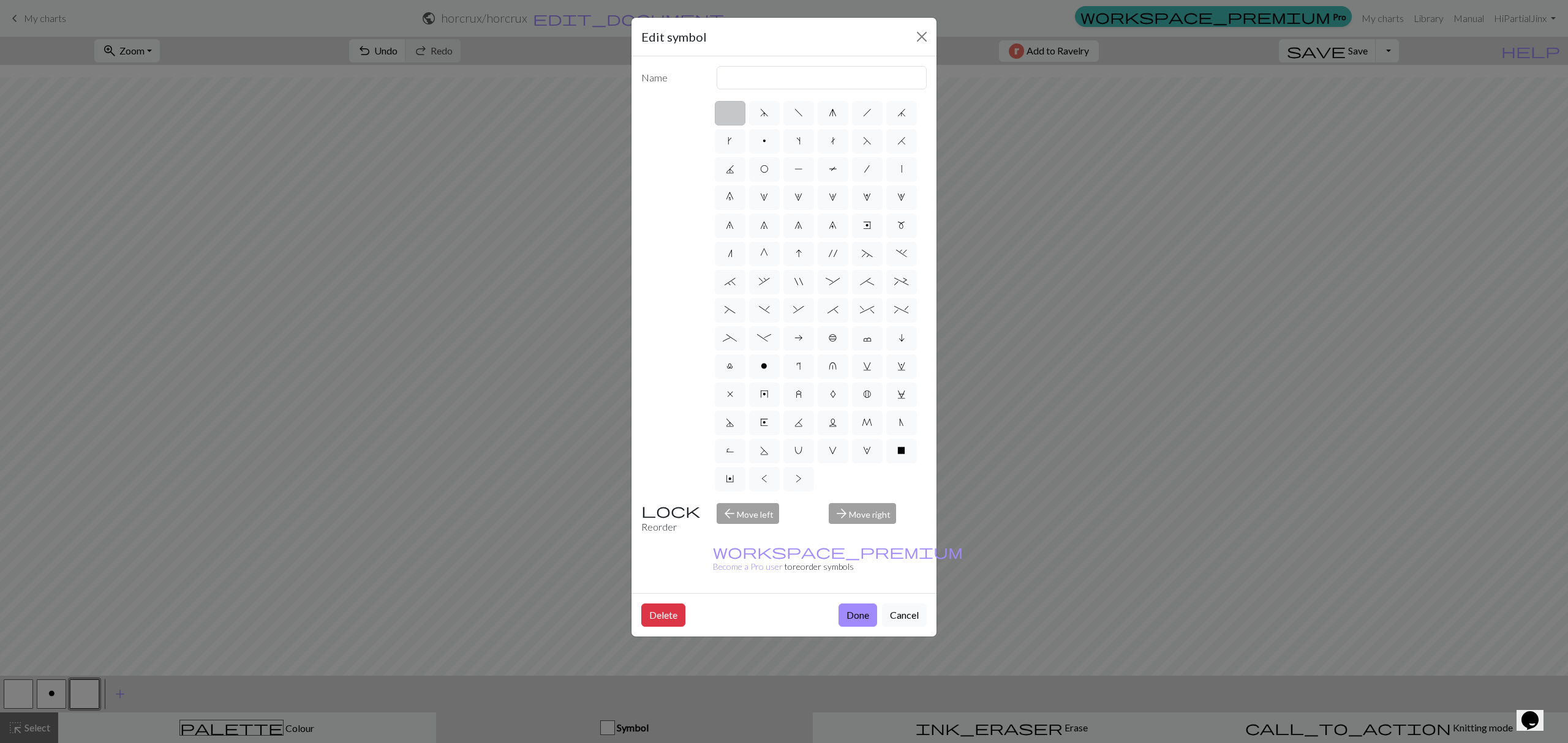
drag, startPoint x: 758, startPoint y: 370, endPoint x: 699, endPoint y: 358, distance: 60.2
click at [687, 358] on div "d f g h j k p s t F H J O P T / | 0 1 2 3 4 5 6 7 8 9 e m n G I ' ~ . ` , " : ;…" at bounding box center [784, 297] width 286 height 394
click at [763, 375] on label "o" at bounding box center [764, 366] width 31 height 25
click at [763, 367] on input "o" at bounding box center [764, 362] width 8 height 8
radio input "true"
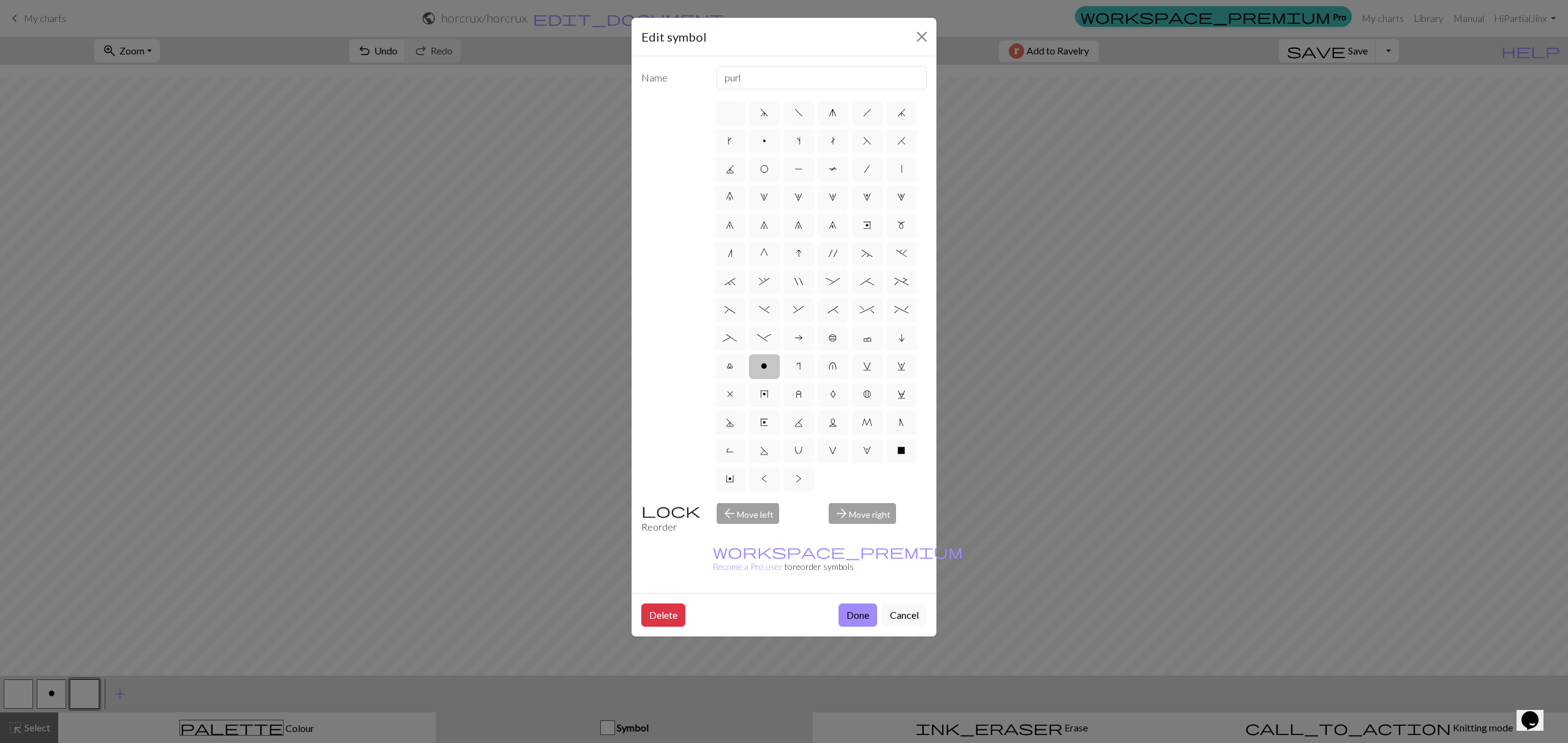
type input "purl"
click at [763, 375] on label "o" at bounding box center [764, 366] width 31 height 25
click at [763, 367] on input "o" at bounding box center [764, 362] width 8 height 8
click at [898, 603] on button "Cancel" at bounding box center [904, 614] width 45 height 23
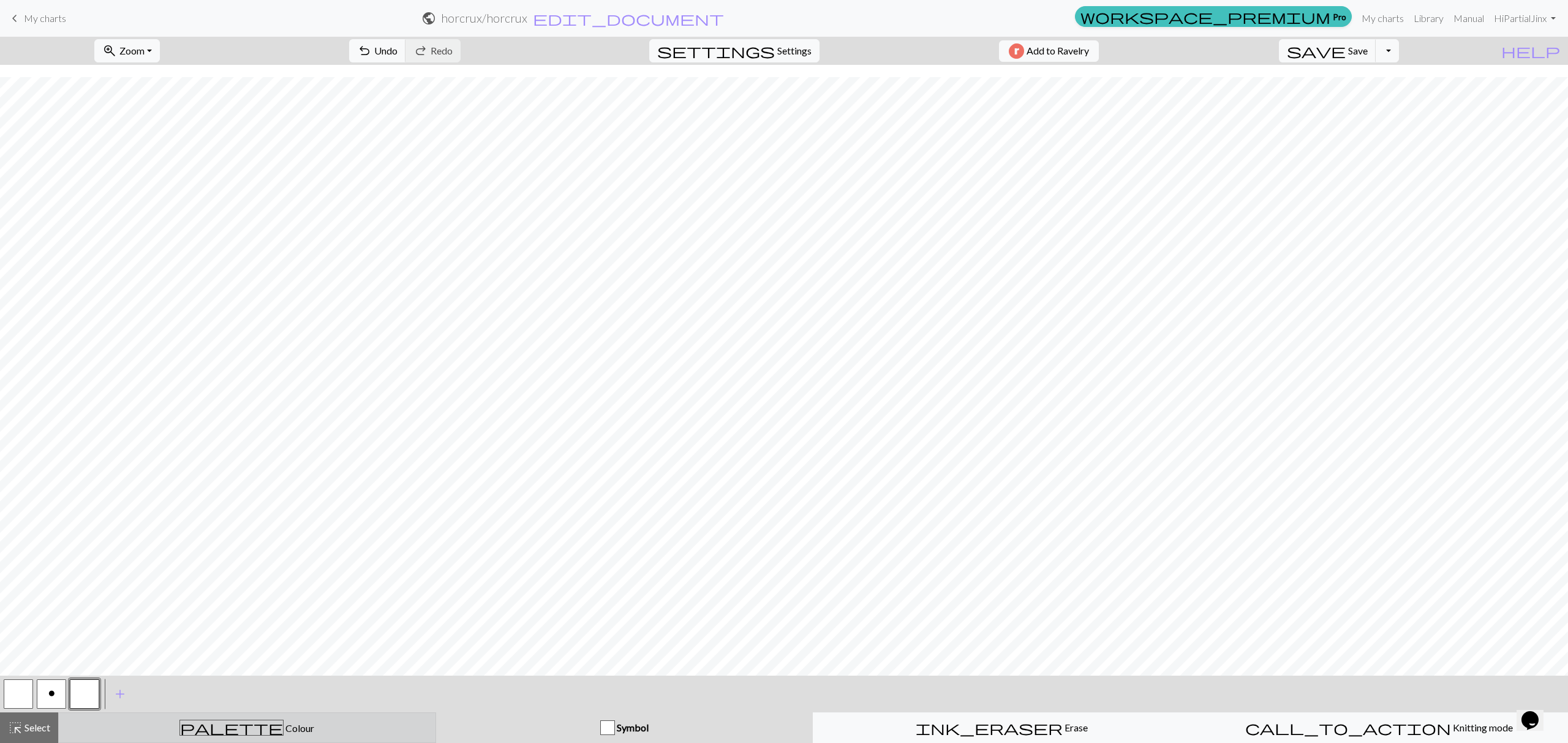
click at [324, 738] on button "palette Colour Colour" at bounding box center [247, 728] width 378 height 31
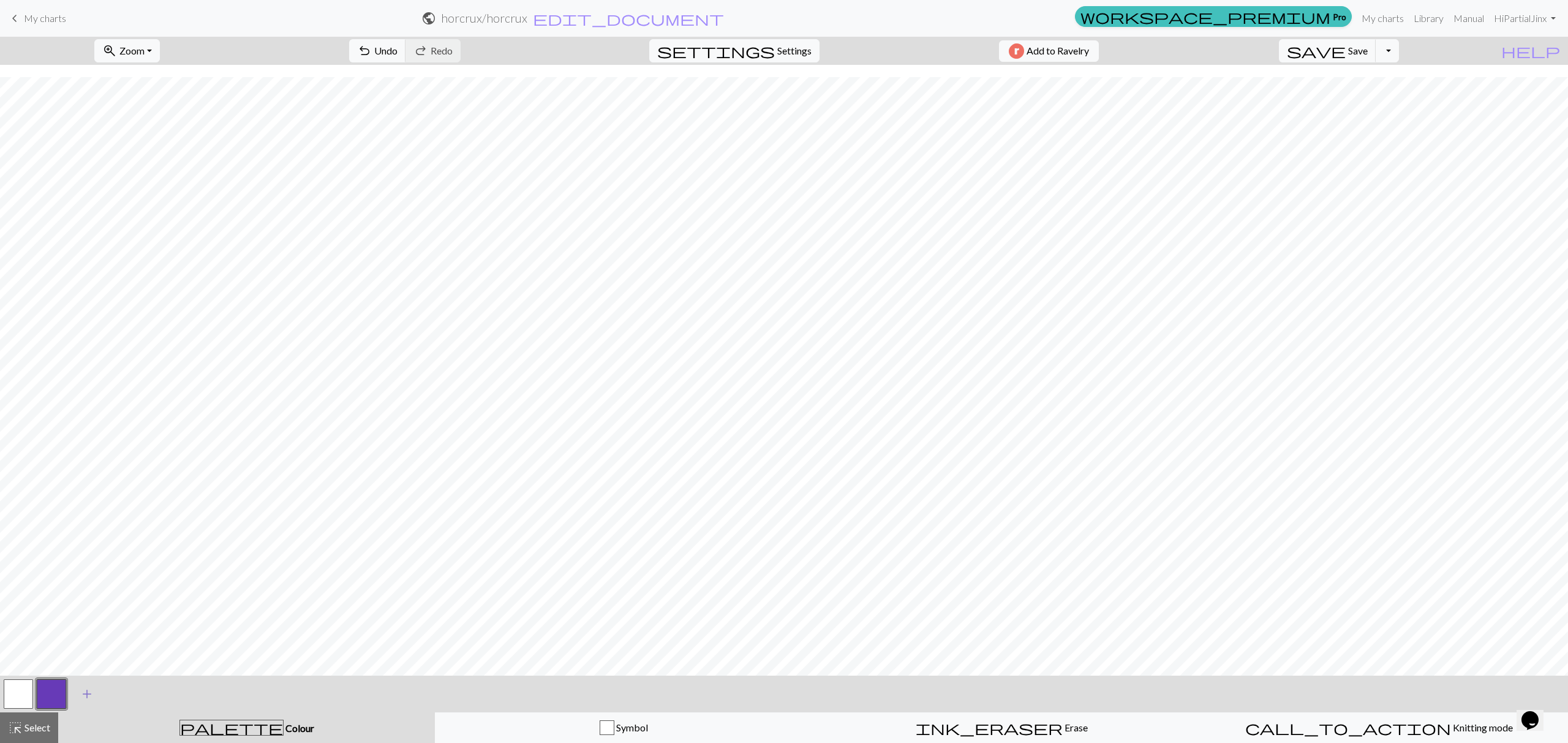
click at [87, 694] on span "add" at bounding box center [87, 694] width 15 height 17
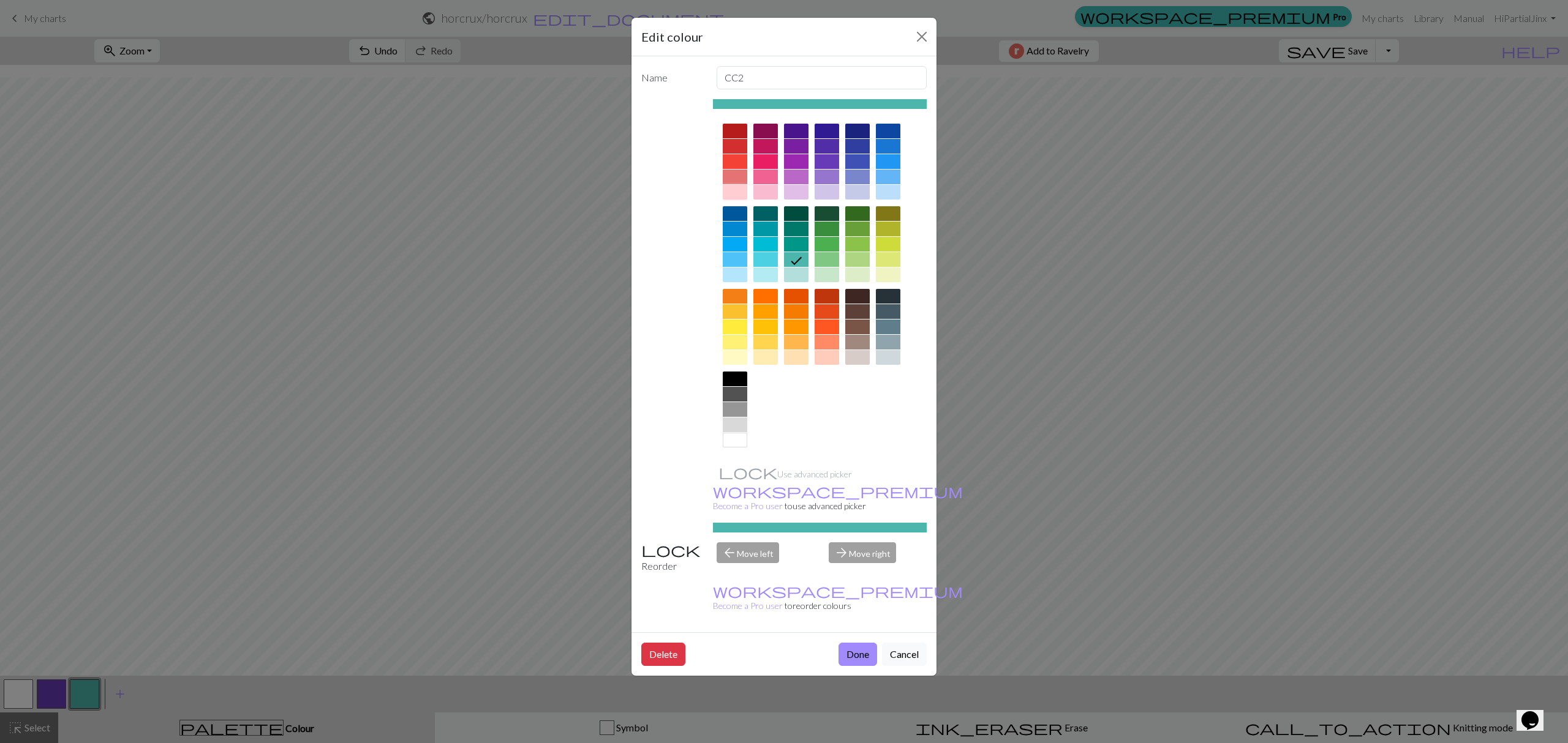
click at [738, 193] on div at bounding box center [735, 193] width 25 height 15
click at [745, 338] on div at bounding box center [735, 342] width 25 height 15
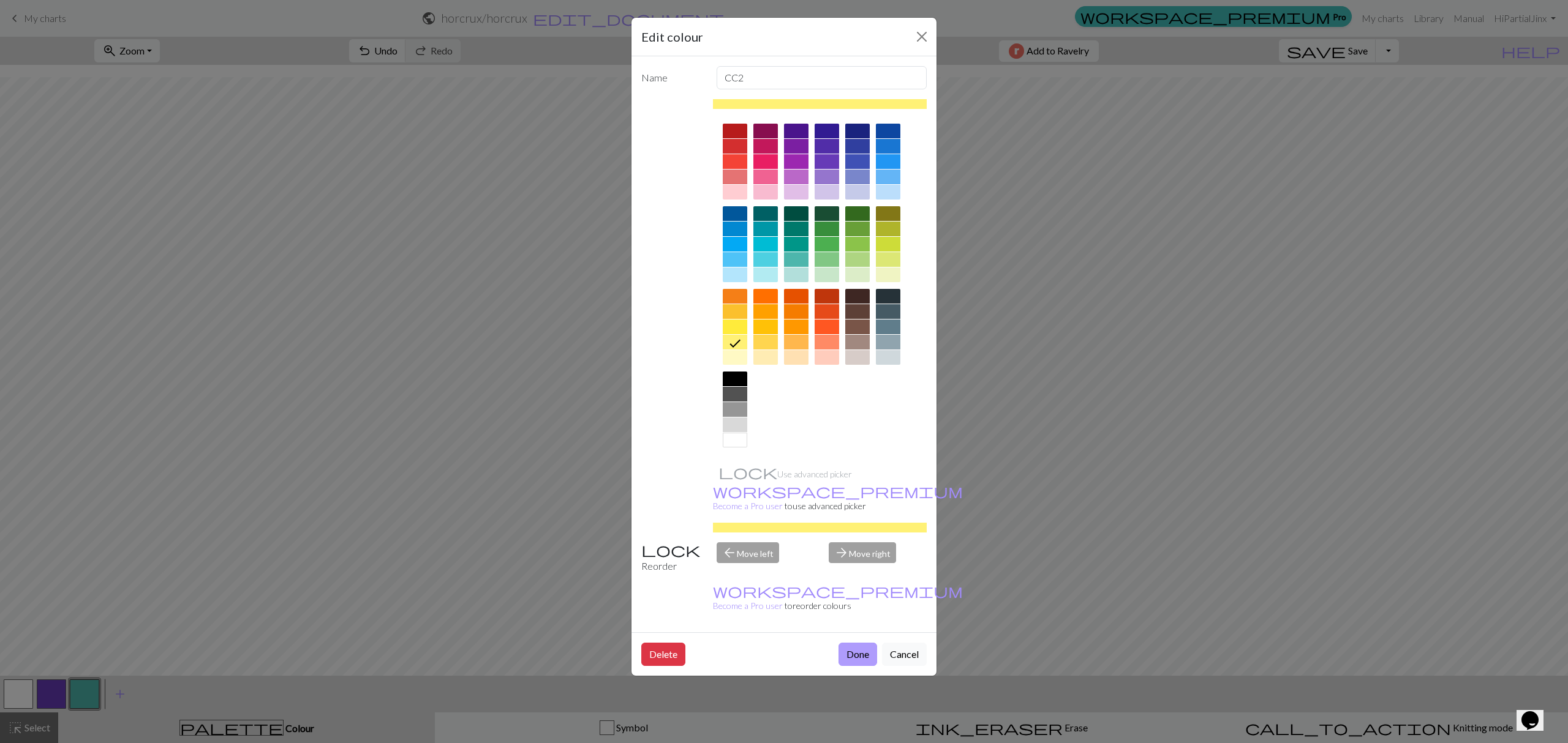
click at [853, 643] on button "Done" at bounding box center [858, 654] width 38 height 23
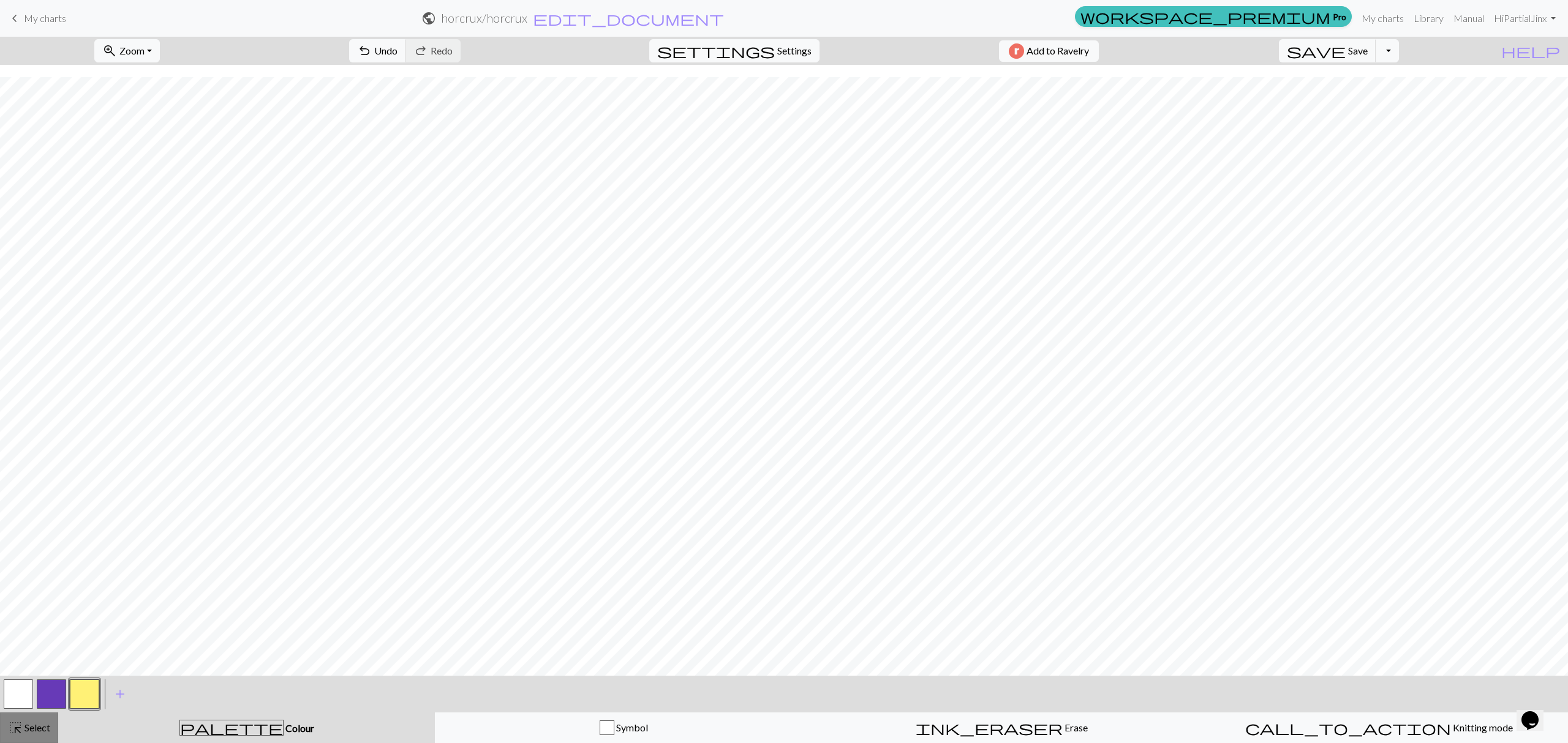
click at [39, 724] on span "Select" at bounding box center [37, 727] width 27 height 12
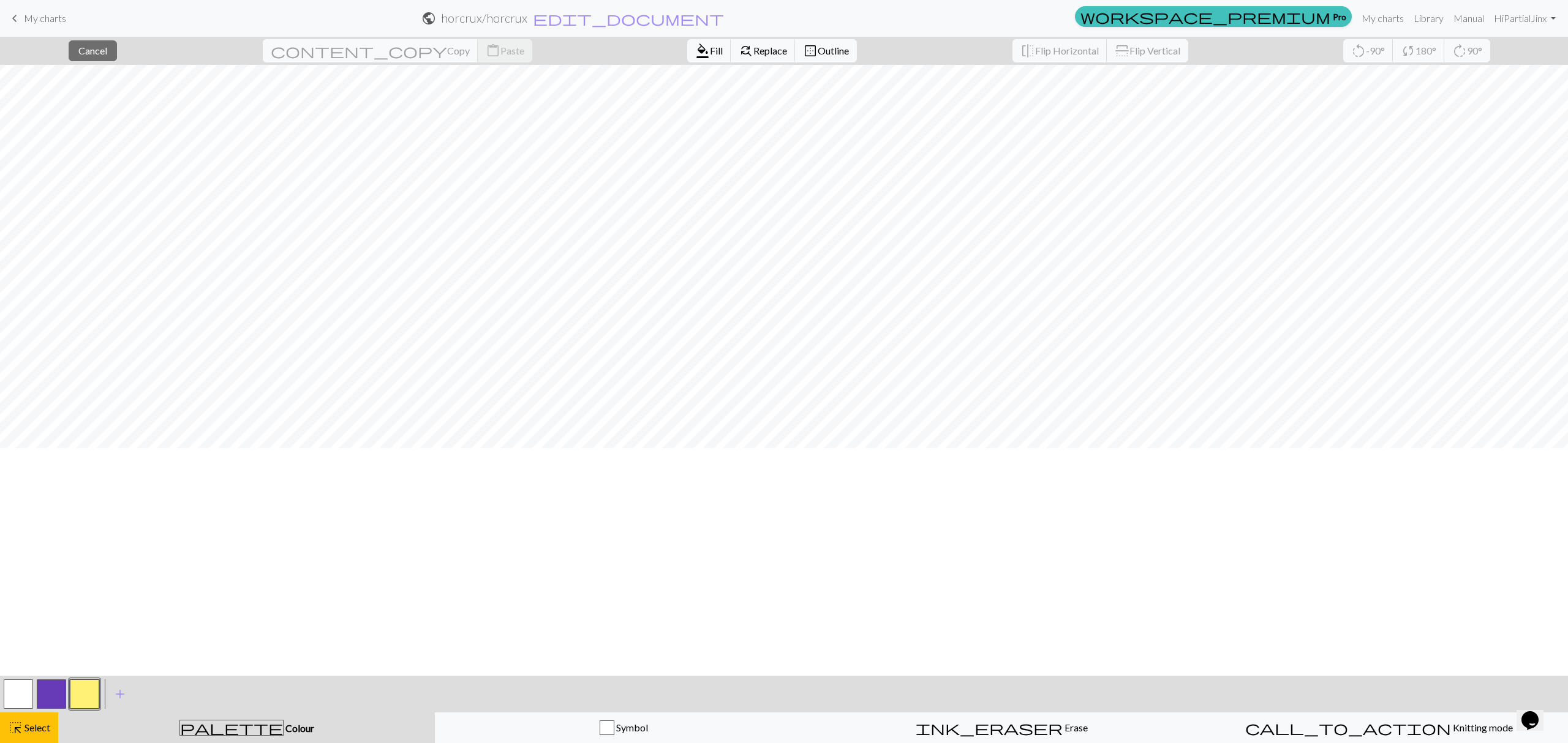
scroll to position [0, 0]
click at [688, 40] on button "format_color_fill Fill" at bounding box center [710, 50] width 44 height 23
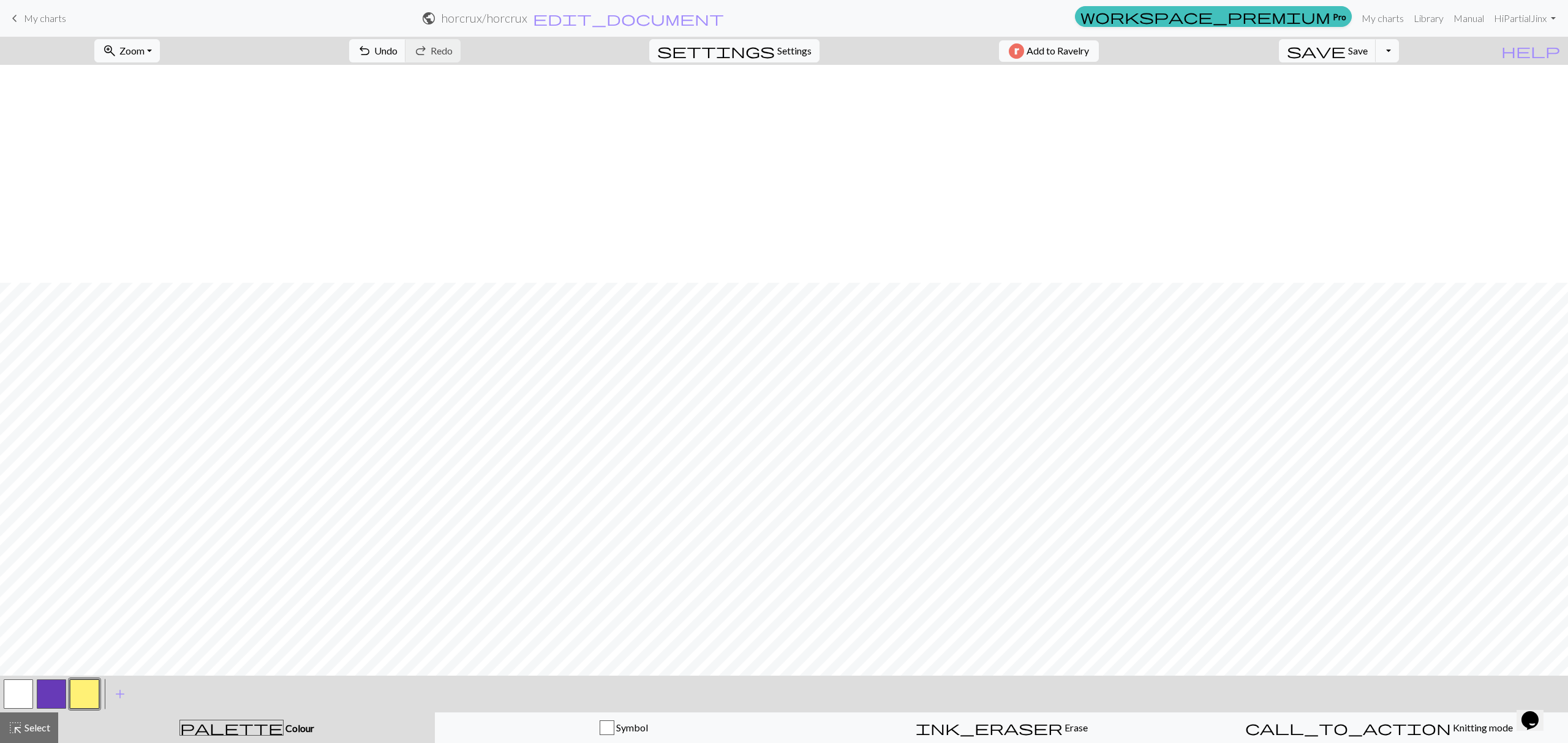
scroll to position [240, 0]
click at [47, 732] on span "Select" at bounding box center [37, 727] width 27 height 12
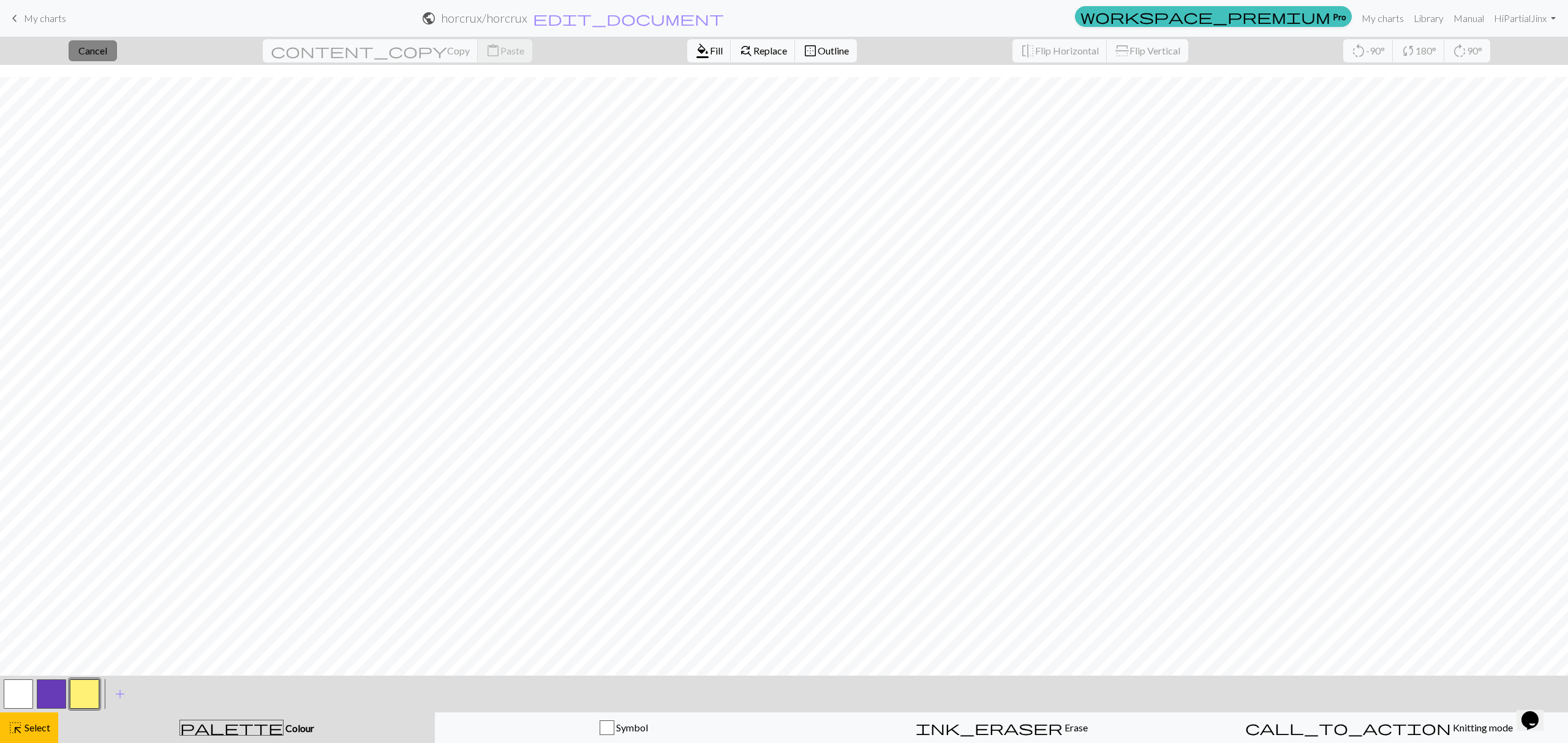
click at [107, 52] on span "Cancel" at bounding box center [93, 50] width 29 height 12
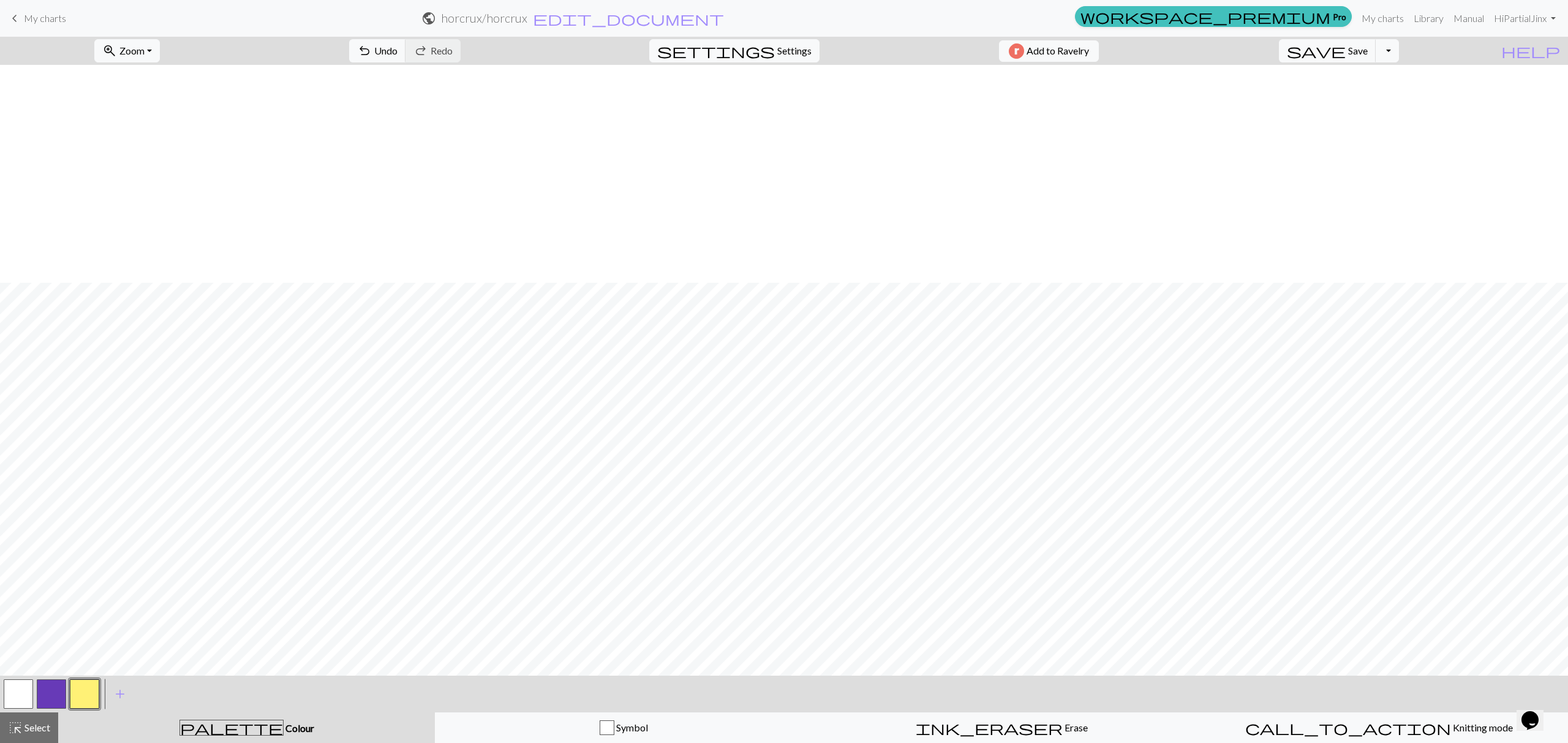
scroll to position [218, 0]
drag, startPoint x: 10, startPoint y: 723, endPoint x: 104, endPoint y: 688, distance: 100.3
click at [13, 723] on span "highlight_alt" at bounding box center [16, 727] width 15 height 17
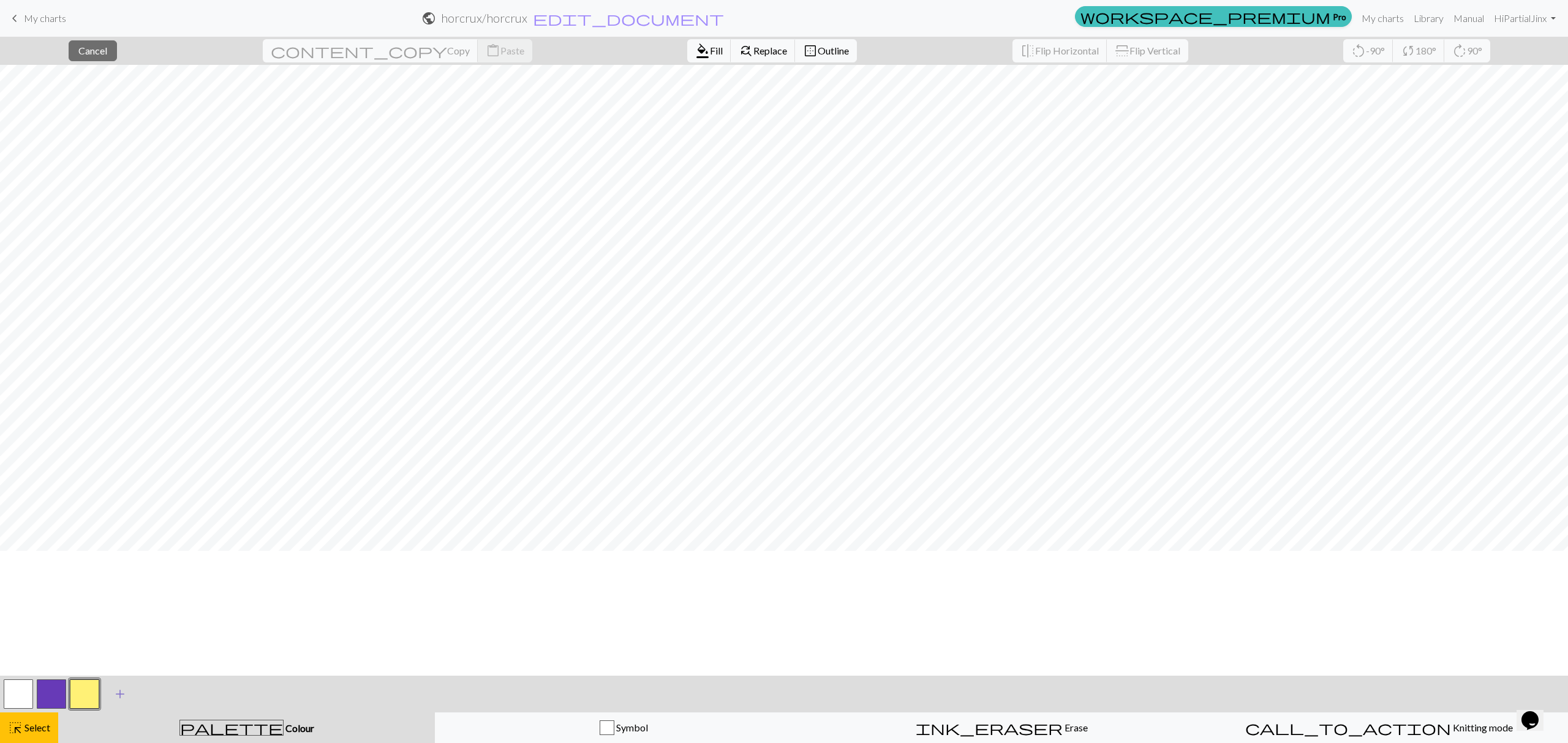
scroll to position [0, 0]
click at [688, 40] on button "format_color_fill Fill" at bounding box center [710, 50] width 44 height 23
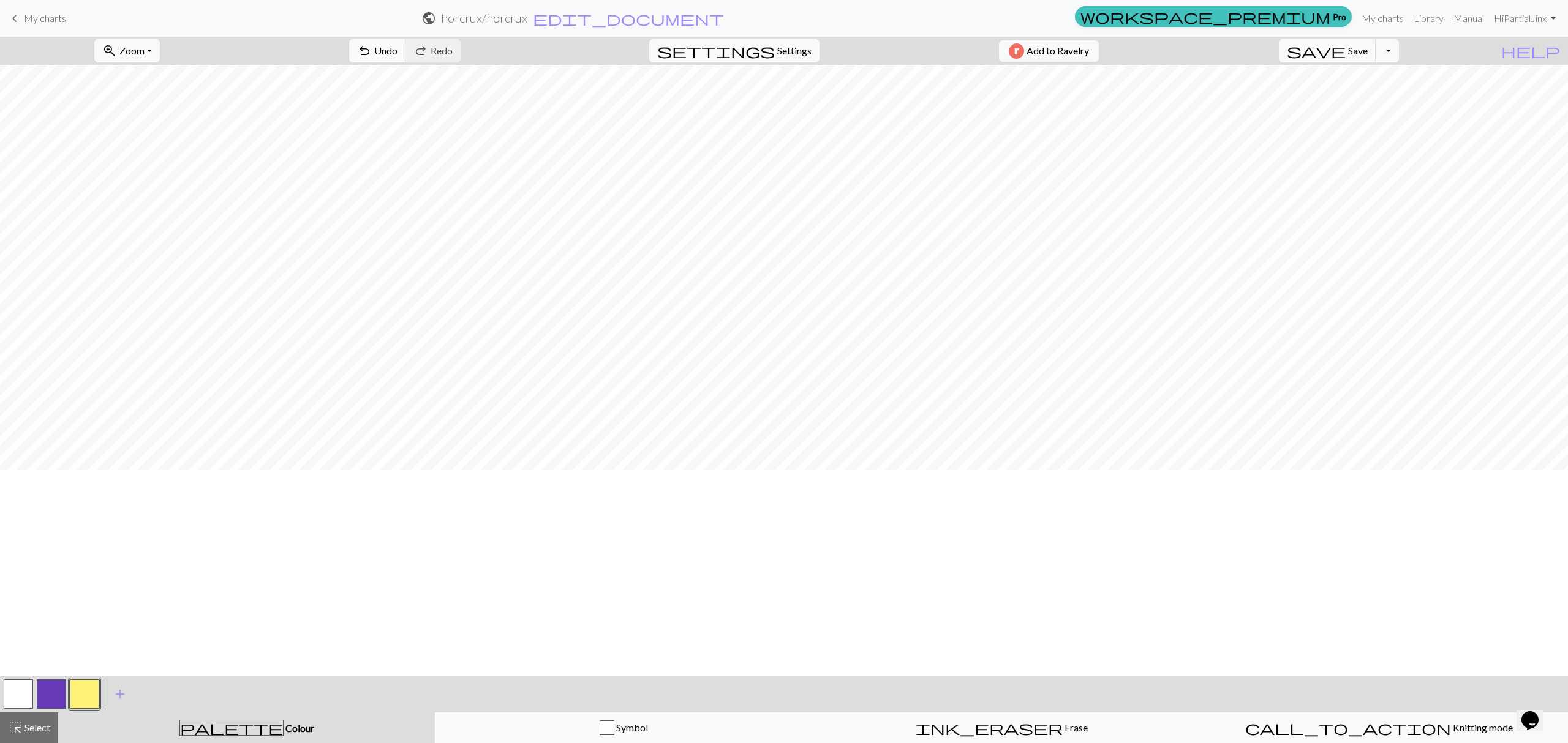
scroll to position [22, 0]
click at [473, 738] on button "Symbol" at bounding box center [624, 728] width 378 height 31
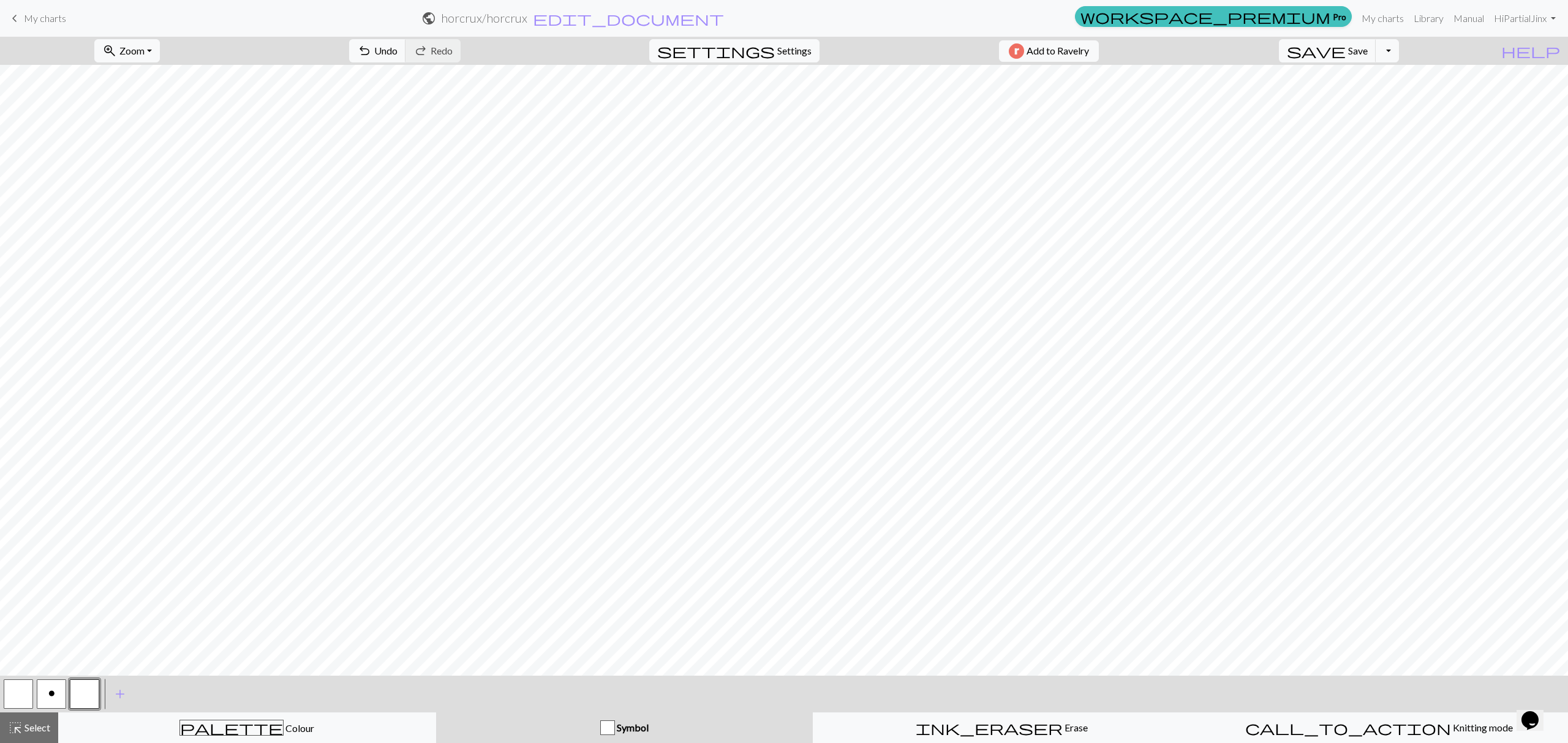
click at [57, 691] on button "o" at bounding box center [51, 695] width 29 height 29
click at [19, 706] on button "button" at bounding box center [18, 695] width 29 height 29
click at [55, 696] on span "o" at bounding box center [51, 694] width 6 height 10
click at [26, 694] on button "button" at bounding box center [18, 695] width 29 height 29
drag, startPoint x: 50, startPoint y: 694, endPoint x: 69, endPoint y: 677, distance: 25.5
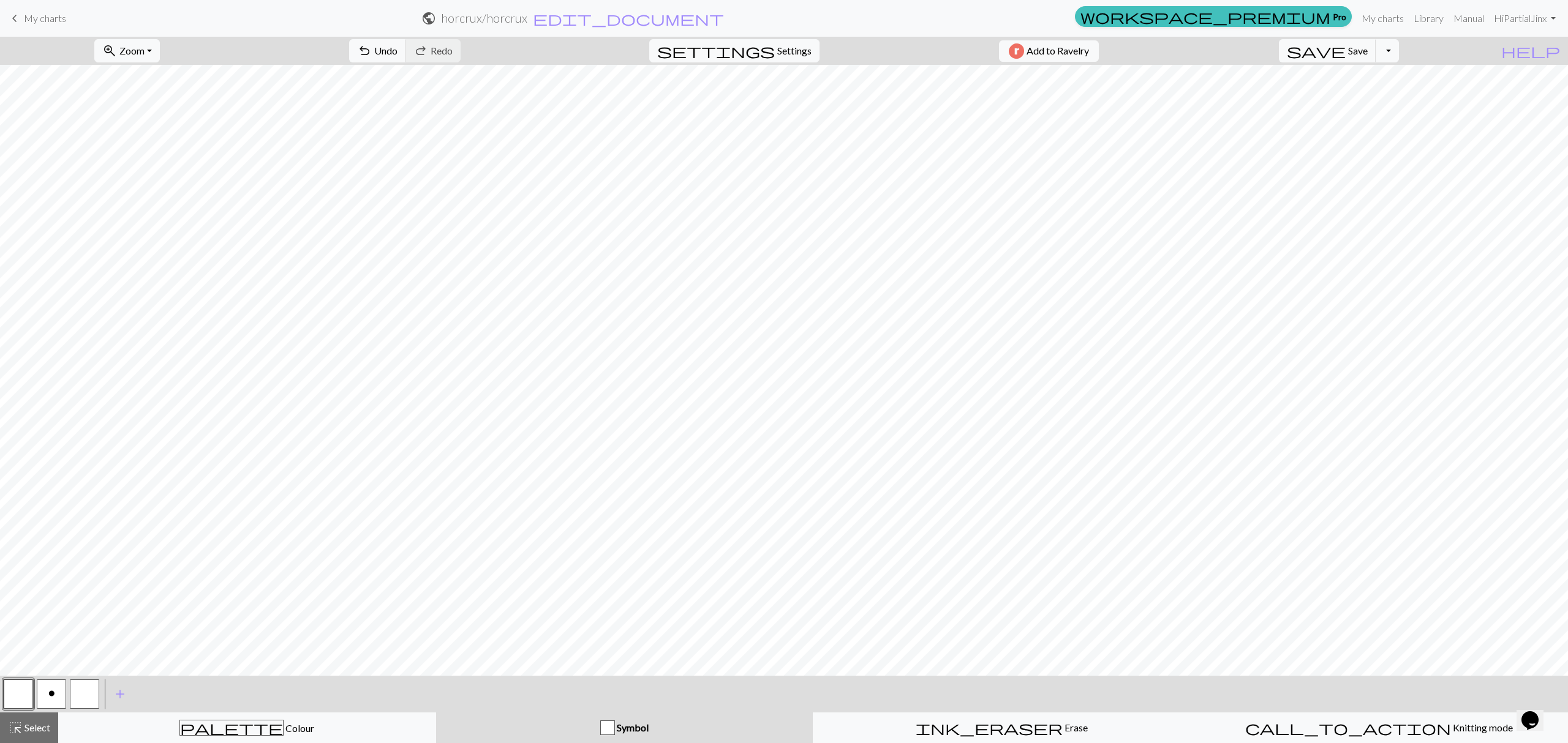
click at [52, 692] on span "o" at bounding box center [51, 694] width 6 height 10
click at [8, 704] on button "button" at bounding box center [18, 695] width 29 height 29
click at [47, 689] on button "o" at bounding box center [51, 695] width 29 height 29
drag, startPoint x: 18, startPoint y: 689, endPoint x: 28, endPoint y: 684, distance: 11.2
click at [21, 688] on button "button" at bounding box center [18, 695] width 29 height 29
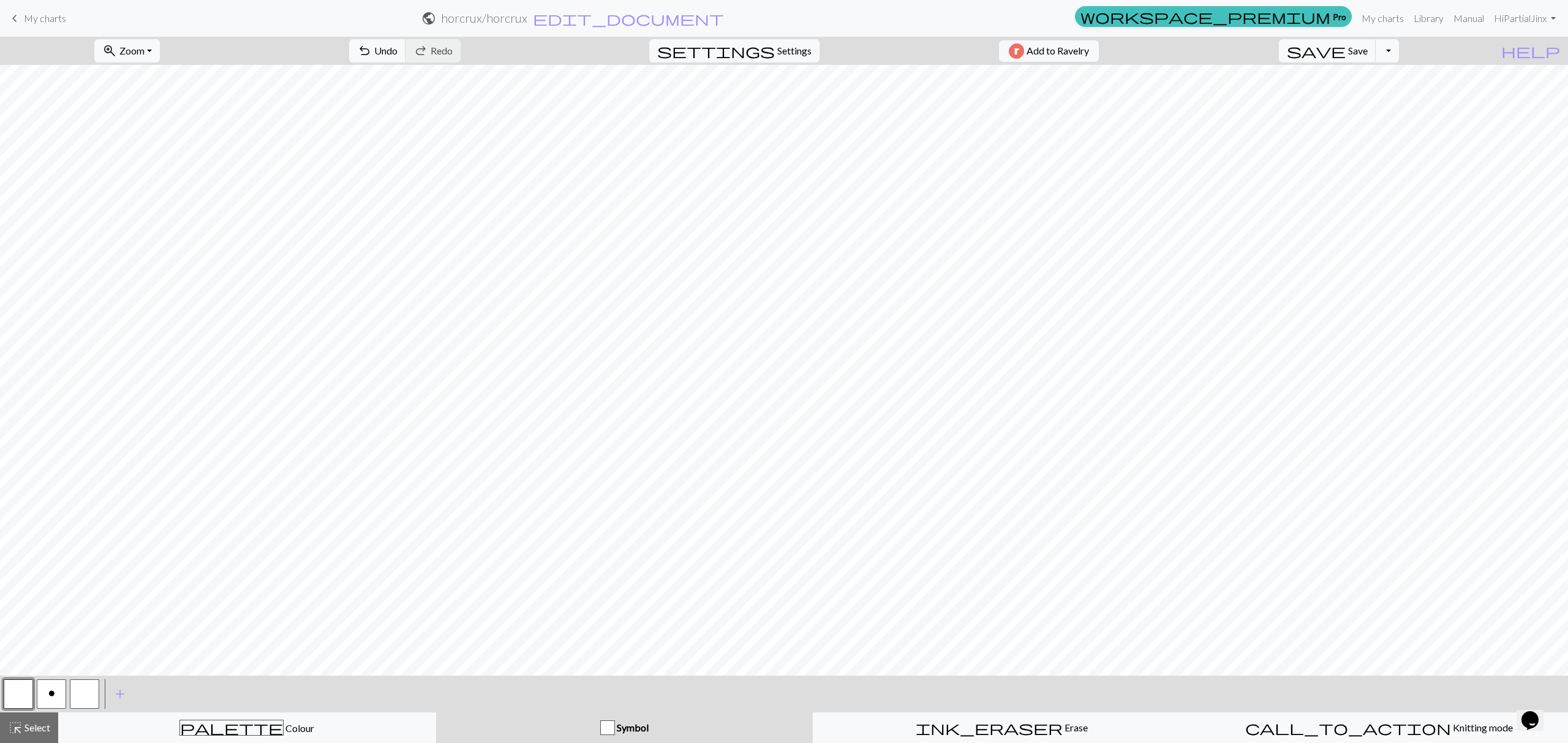
drag, startPoint x: 46, startPoint y: 699, endPoint x: 94, endPoint y: 667, distance: 57.7
click at [52, 699] on button "o" at bounding box center [51, 695] width 29 height 29
click at [21, 696] on button "button" at bounding box center [18, 695] width 29 height 29
click at [58, 686] on button "o" at bounding box center [51, 695] width 29 height 29
click at [12, 688] on button "button" at bounding box center [18, 695] width 29 height 29
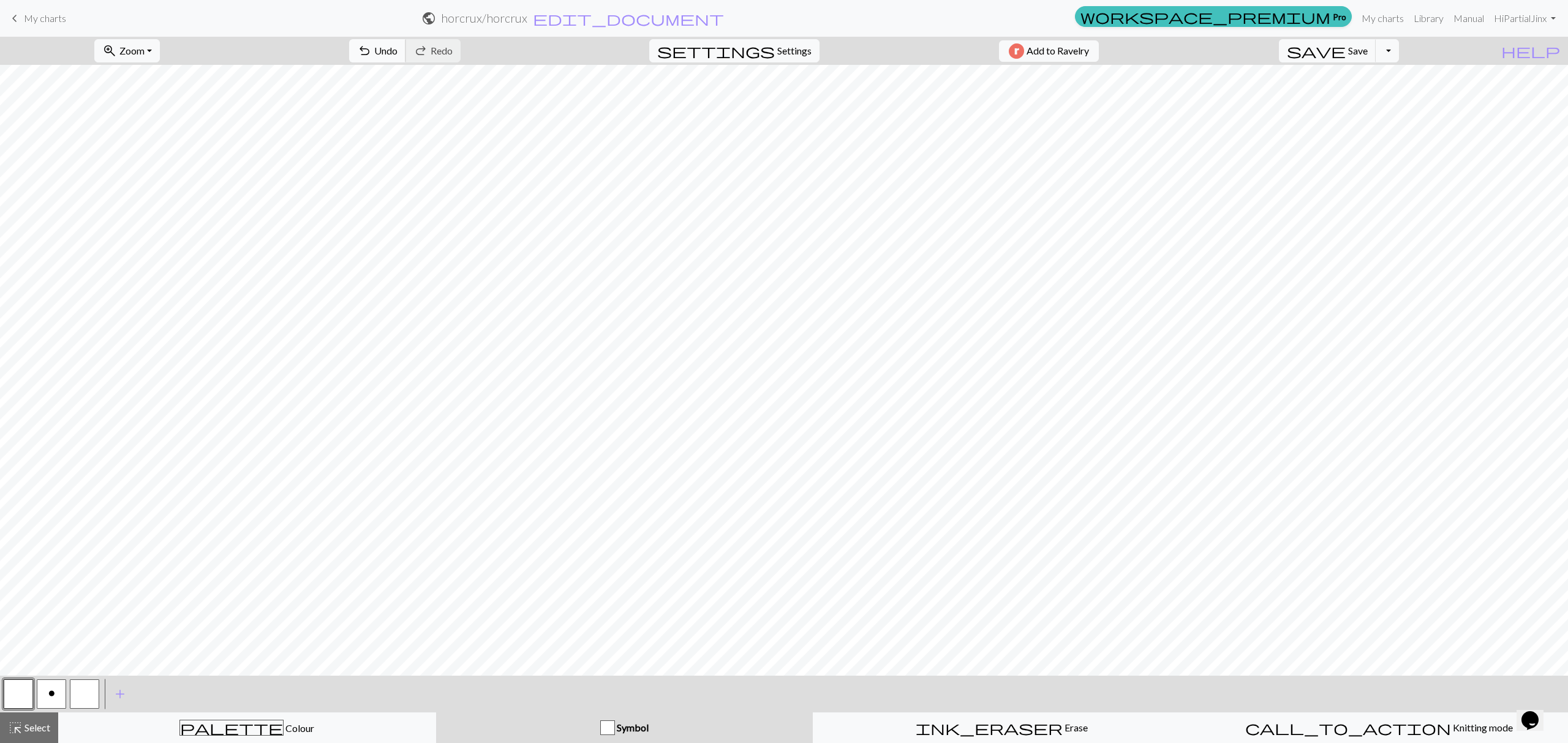
click at [406, 59] on button "undo Undo Undo" at bounding box center [377, 50] width 57 height 23
drag, startPoint x: 58, startPoint y: 685, endPoint x: 68, endPoint y: 667, distance: 20.6
click at [57, 685] on button "o" at bounding box center [51, 695] width 29 height 29
drag, startPoint x: 81, startPoint y: 694, endPoint x: 98, endPoint y: 677, distance: 24.0
click at [81, 691] on button "button" at bounding box center [84, 695] width 29 height 29
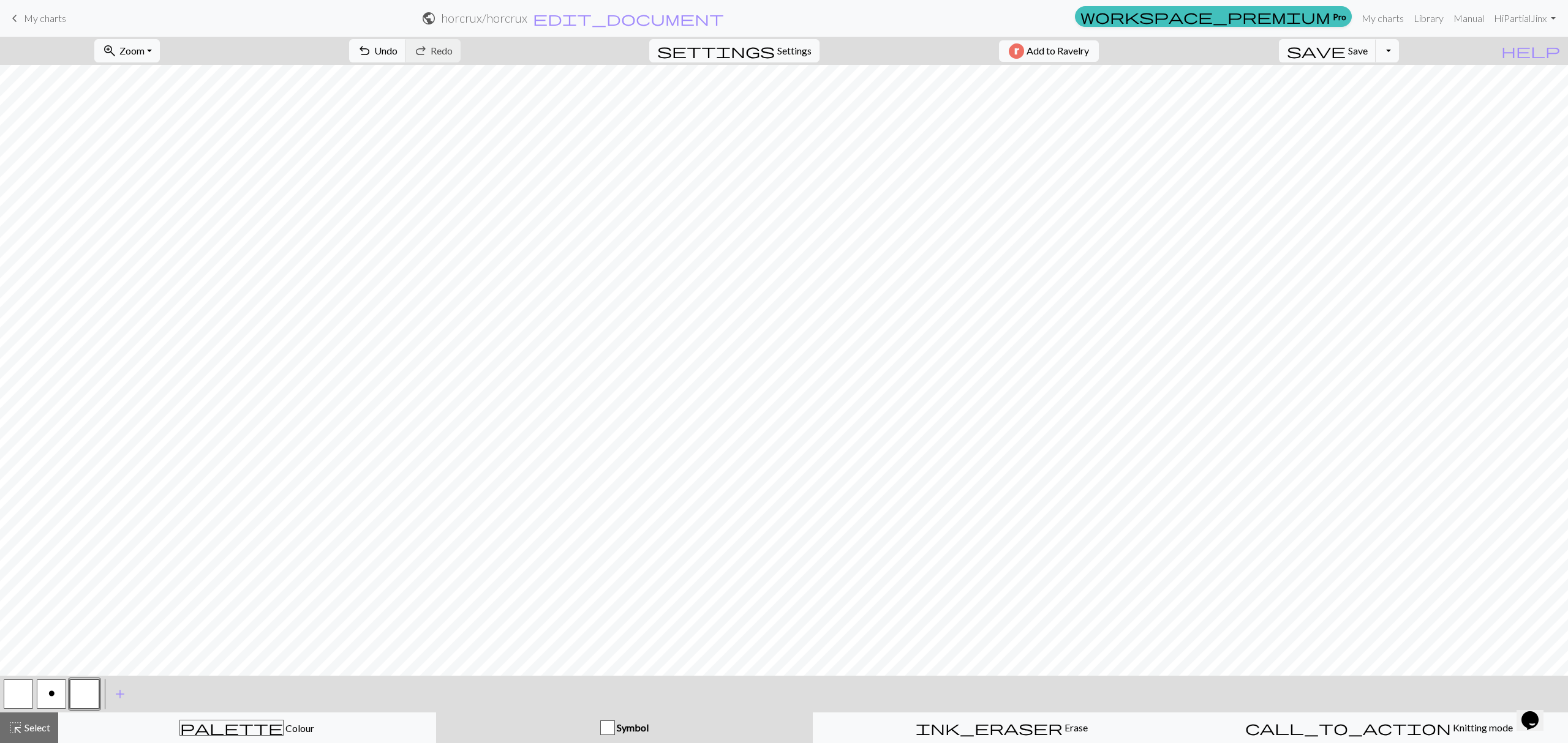
click at [48, 696] on span "o" at bounding box center [51, 694] width 6 height 10
click at [397, 47] on span "Undo" at bounding box center [385, 50] width 23 height 12
click at [372, 54] on span "undo" at bounding box center [364, 50] width 15 height 17
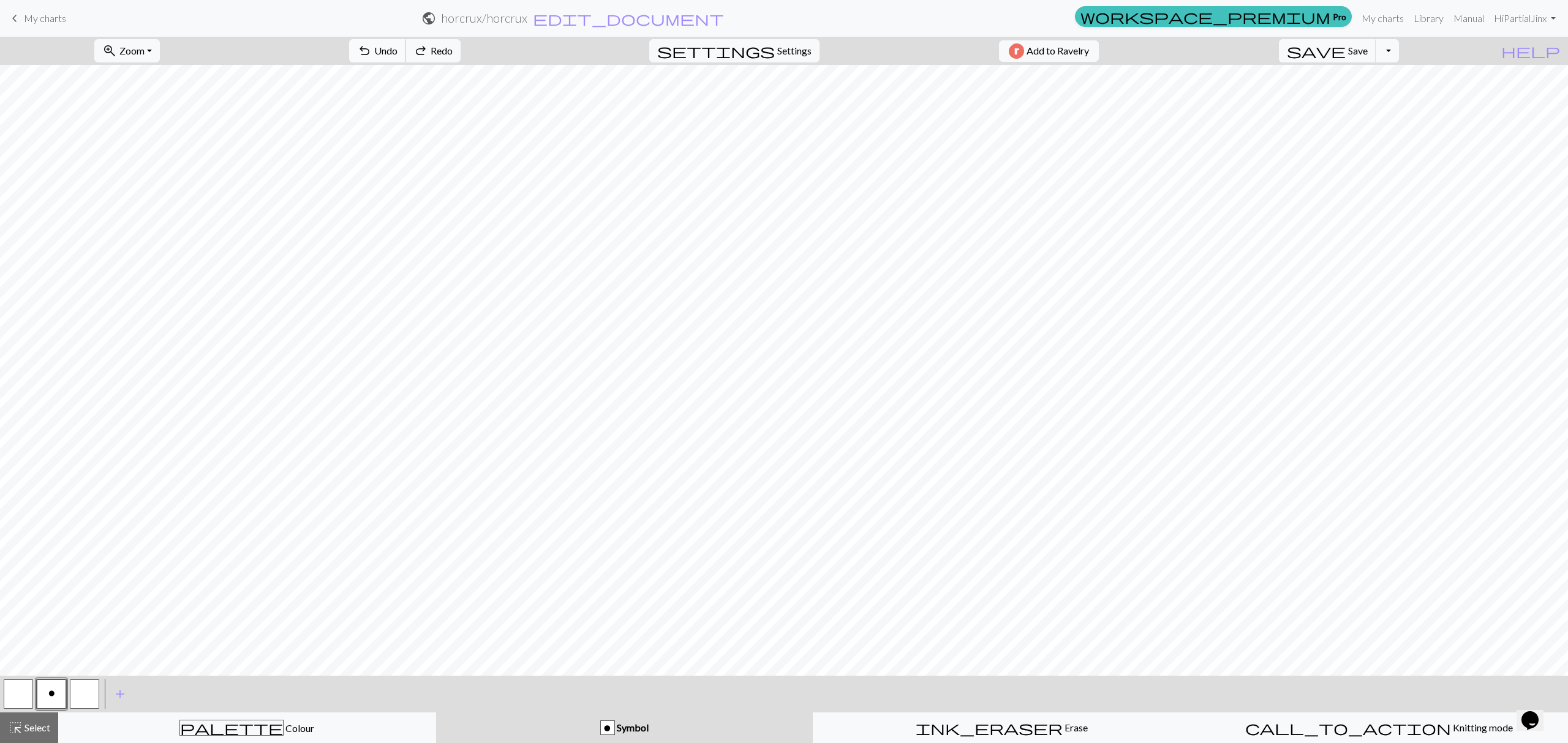
click at [372, 54] on span "undo" at bounding box center [364, 50] width 15 height 17
click at [397, 52] on span "Undo" at bounding box center [385, 50] width 23 height 12
click at [94, 691] on button "button" at bounding box center [84, 695] width 29 height 29
drag, startPoint x: 50, startPoint y: 687, endPoint x: 57, endPoint y: 682, distance: 8.6
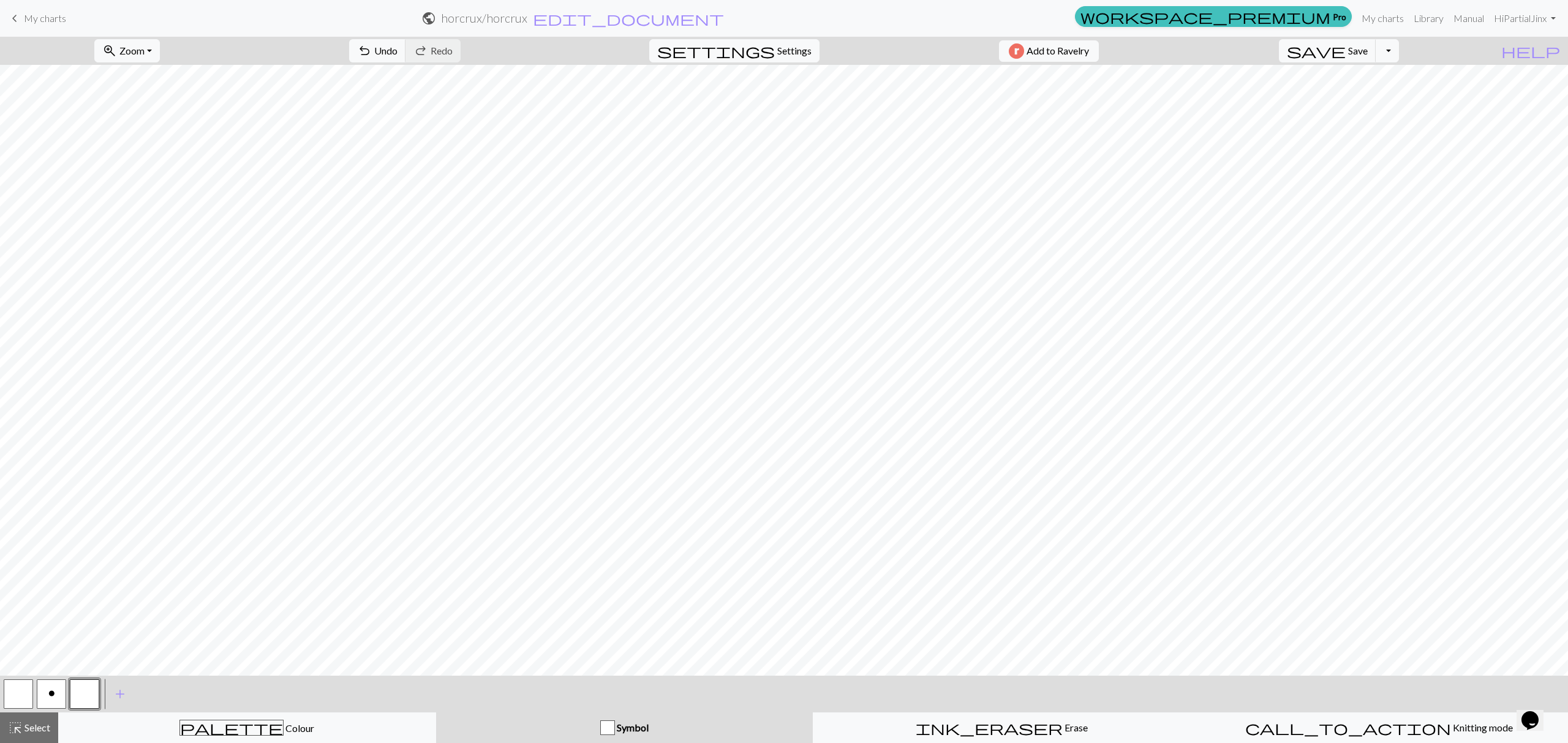
click at [51, 687] on button "o" at bounding box center [51, 695] width 29 height 29
click at [8, 691] on button "button" at bounding box center [18, 695] width 29 height 29
click at [55, 687] on button "o" at bounding box center [51, 695] width 29 height 29
click at [20, 704] on button "button" at bounding box center [18, 695] width 29 height 29
drag, startPoint x: 47, startPoint y: 687, endPoint x: 69, endPoint y: 673, distance: 26.1
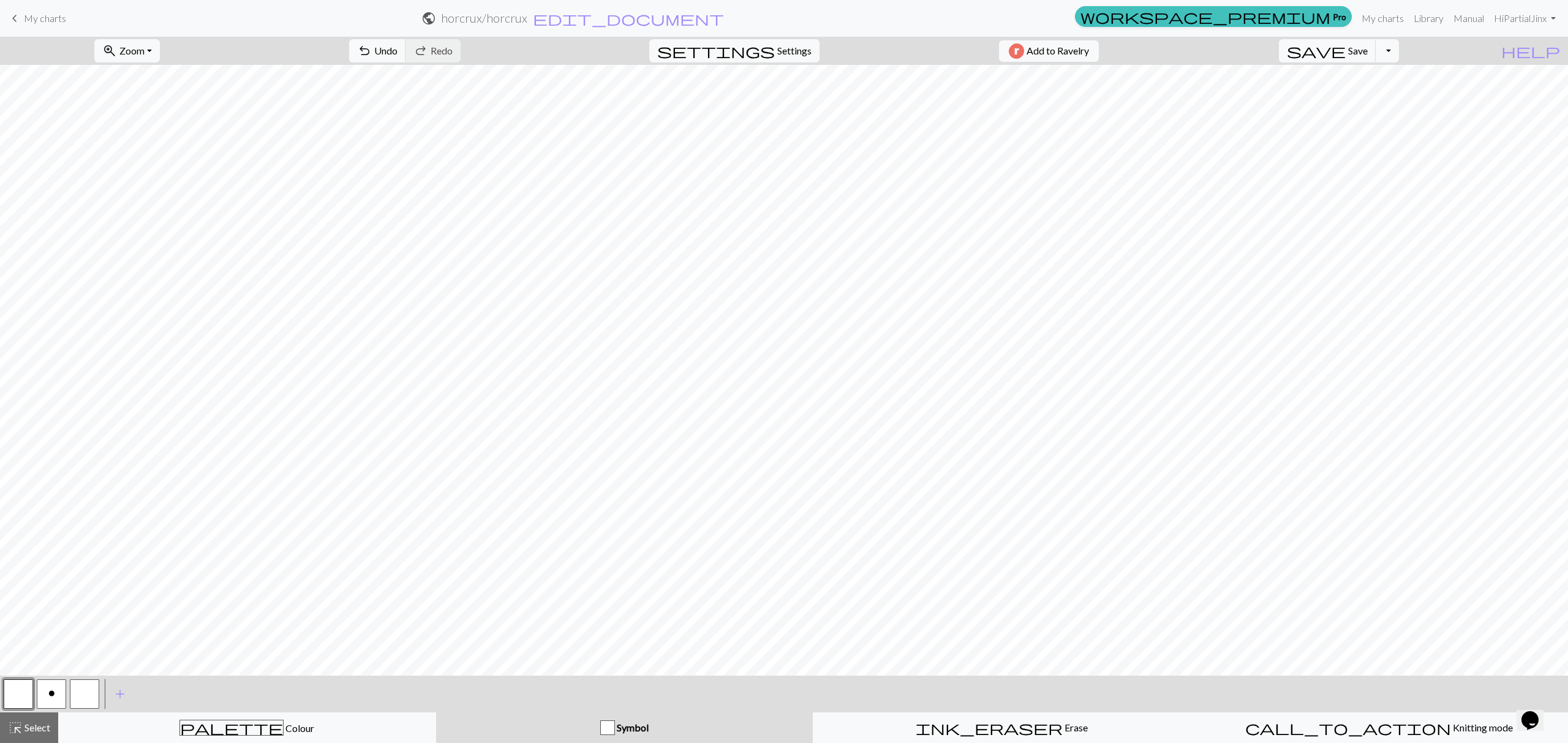
click at [52, 687] on button "o" at bounding box center [51, 695] width 29 height 29
click at [5, 698] on button "button" at bounding box center [18, 695] width 29 height 29
click at [57, 699] on button "o" at bounding box center [51, 695] width 29 height 29
click at [372, 55] on span "undo" at bounding box center [364, 50] width 15 height 17
click at [372, 50] on span "undo" at bounding box center [364, 50] width 15 height 17
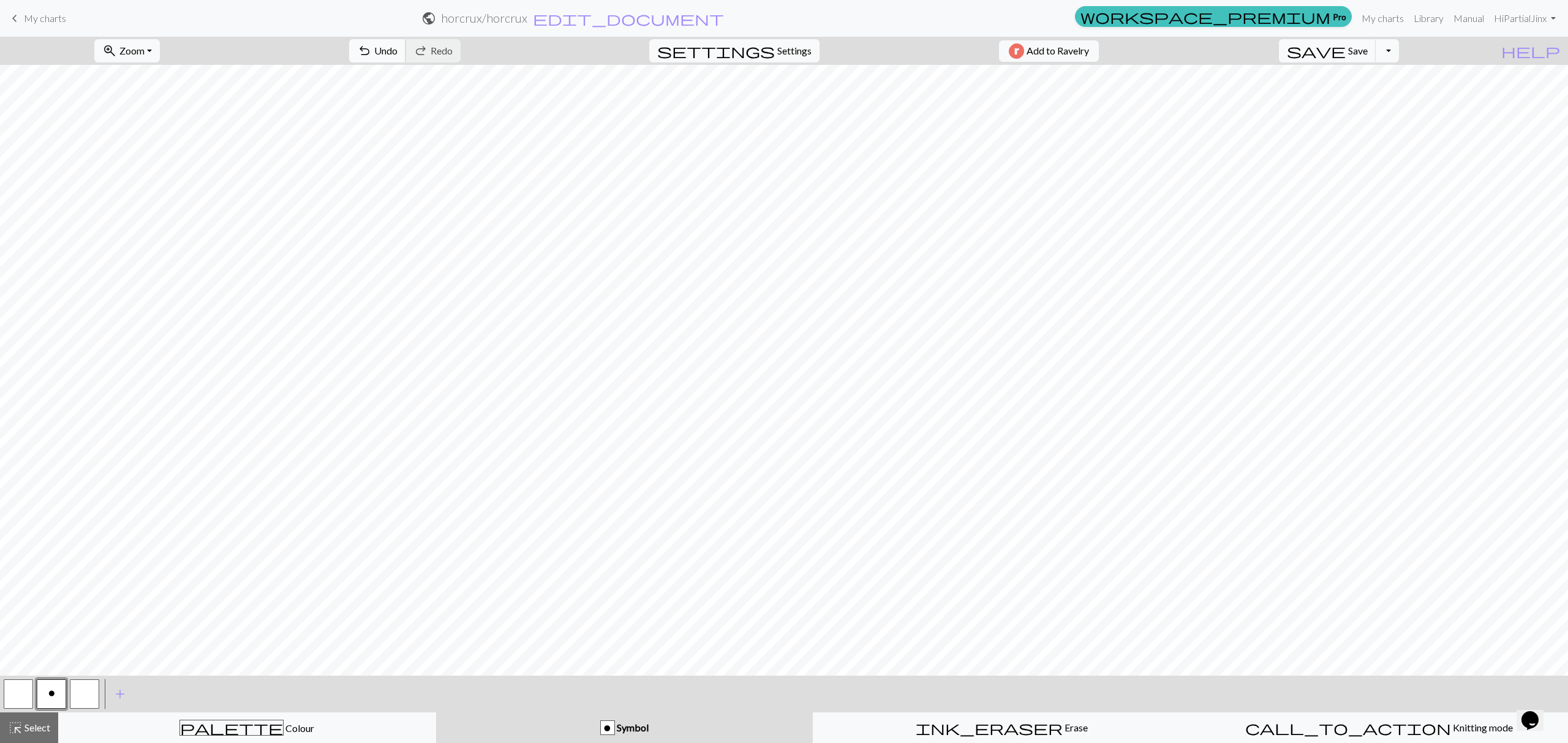
click at [397, 47] on span "Undo" at bounding box center [385, 50] width 23 height 12
drag, startPoint x: 87, startPoint y: 696, endPoint x: 125, endPoint y: 672, distance: 44.9
click at [89, 696] on button "button" at bounding box center [84, 695] width 29 height 29
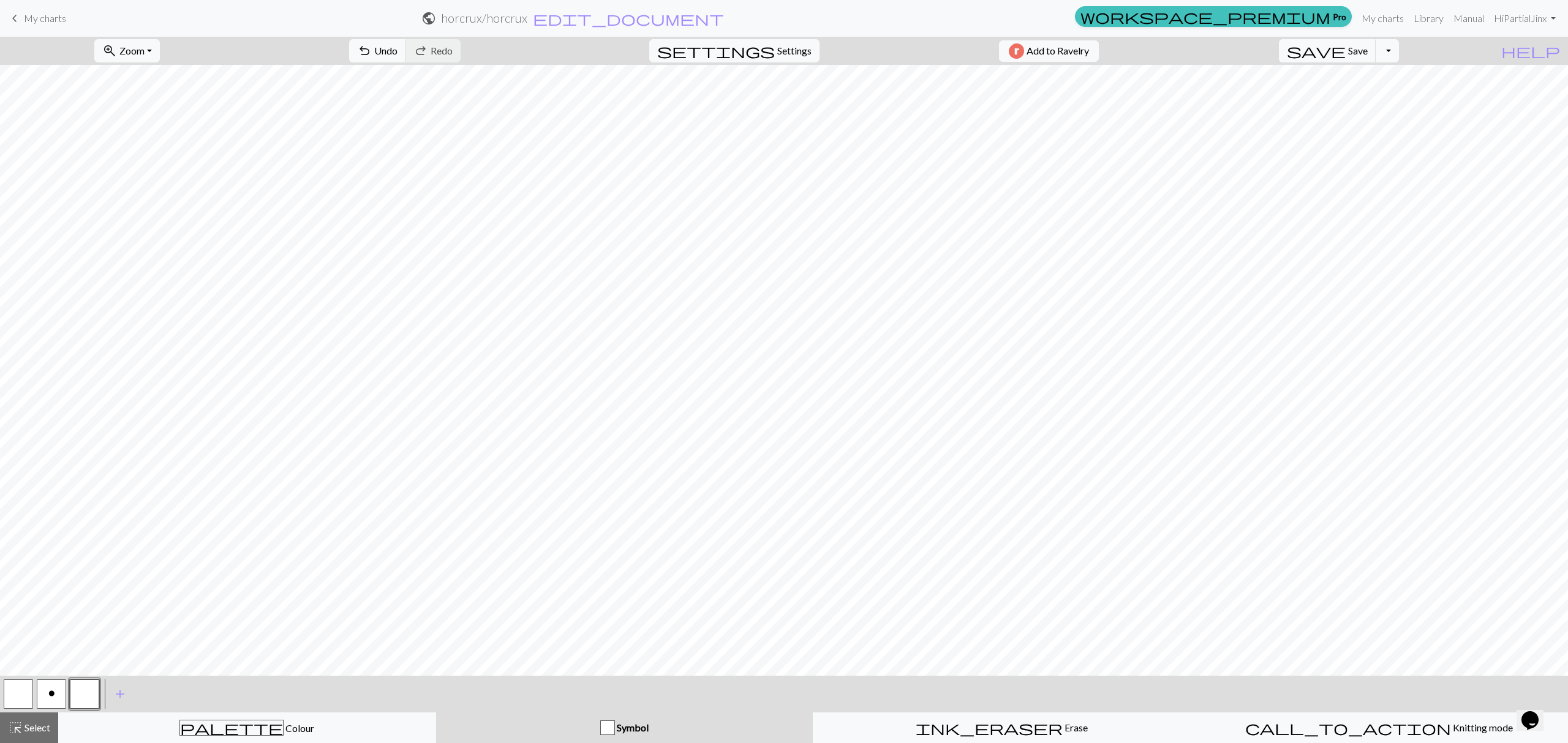
click at [40, 691] on button "o" at bounding box center [51, 695] width 29 height 29
click at [85, 698] on button "button" at bounding box center [84, 695] width 29 height 29
click at [42, 696] on button "o" at bounding box center [51, 695] width 29 height 29
click at [372, 53] on span "undo" at bounding box center [364, 50] width 15 height 17
click at [372, 52] on span "undo" at bounding box center [364, 50] width 15 height 17
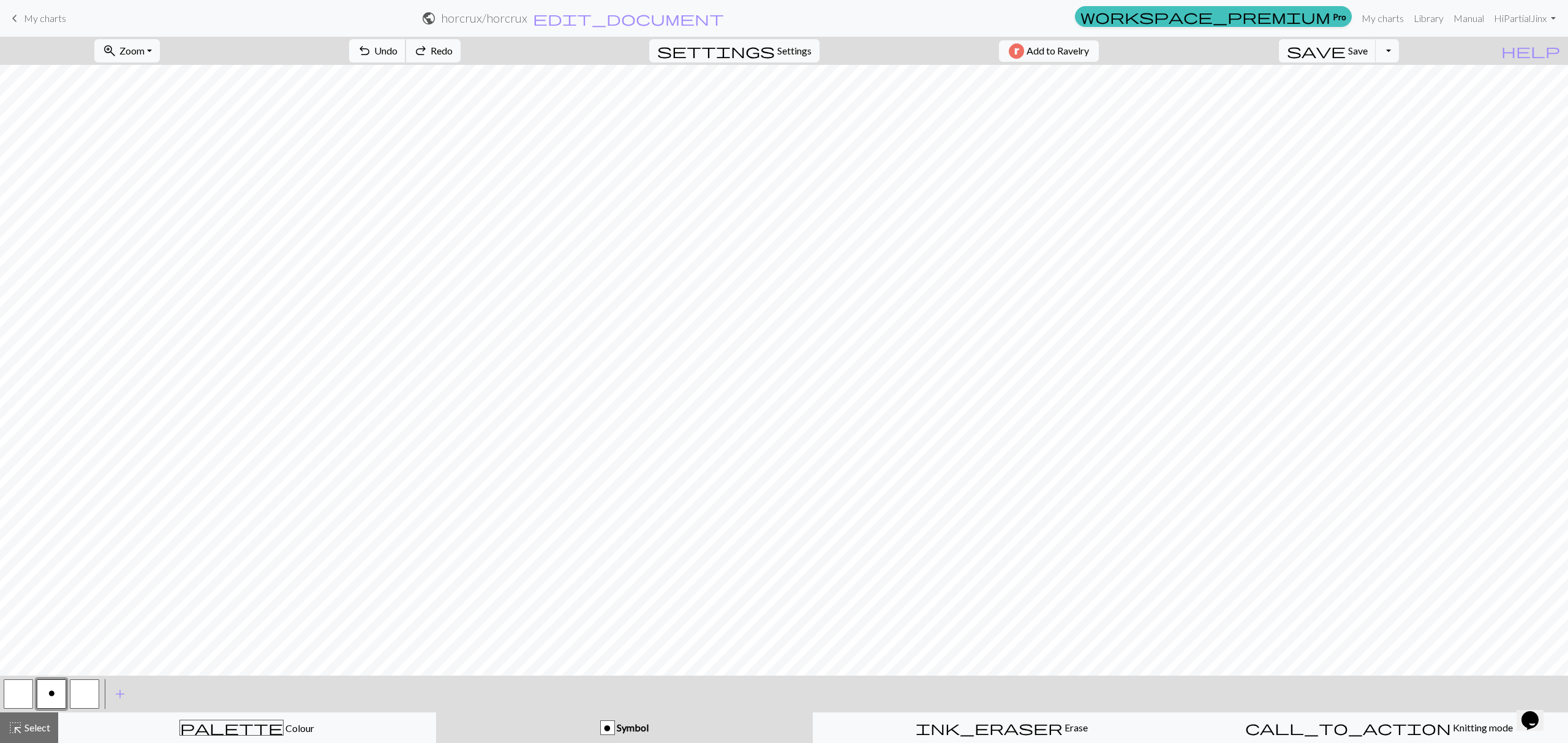
click at [372, 52] on span "undo" at bounding box center [364, 50] width 15 height 17
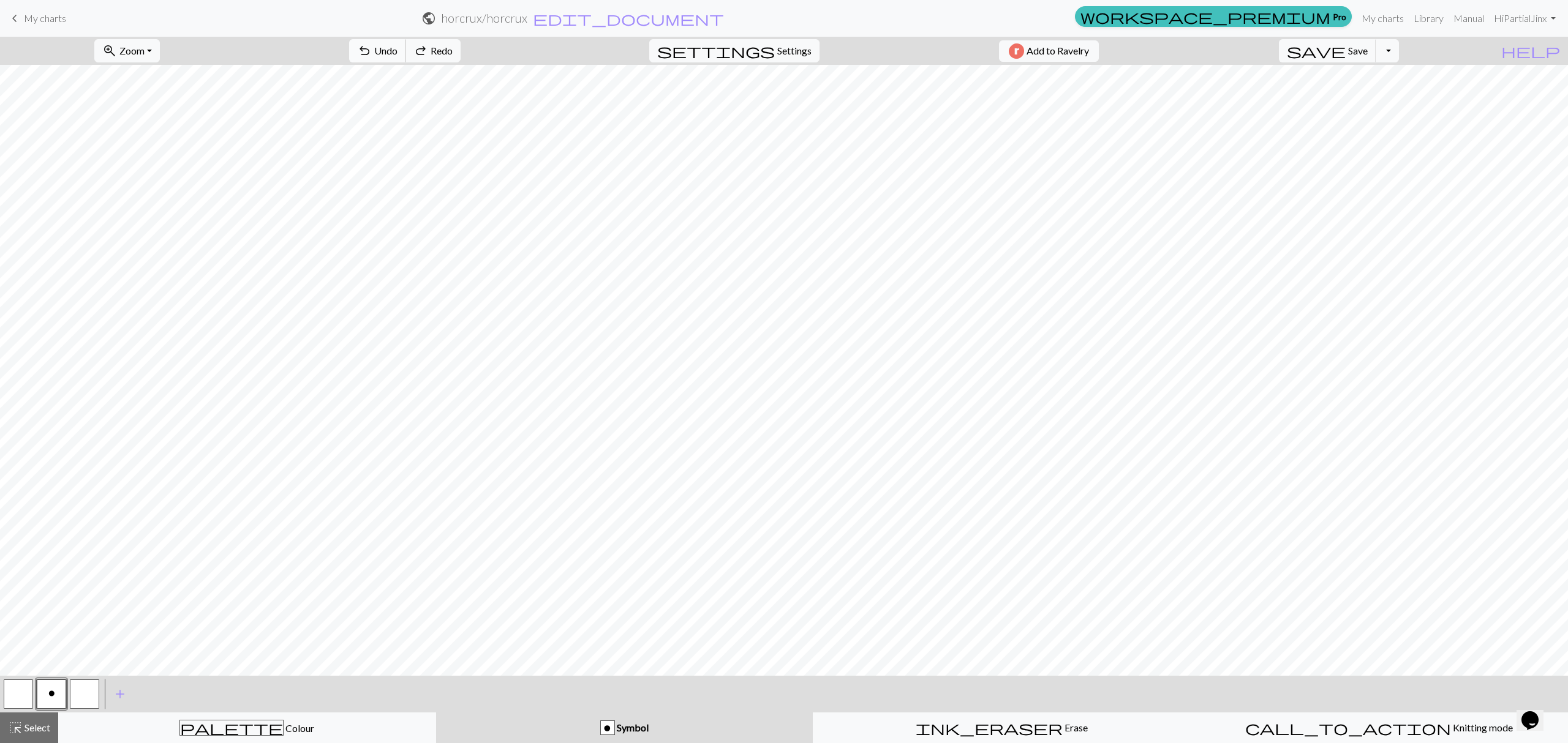
click at [372, 52] on span "undo" at bounding box center [364, 50] width 15 height 17
click at [406, 57] on button "undo Undo Undo" at bounding box center [377, 50] width 57 height 23
drag, startPoint x: 93, startPoint y: 694, endPoint x: 101, endPoint y: 689, distance: 9.4
click at [94, 694] on button "button" at bounding box center [84, 695] width 29 height 29
click at [47, 693] on button "o" at bounding box center [51, 695] width 29 height 29
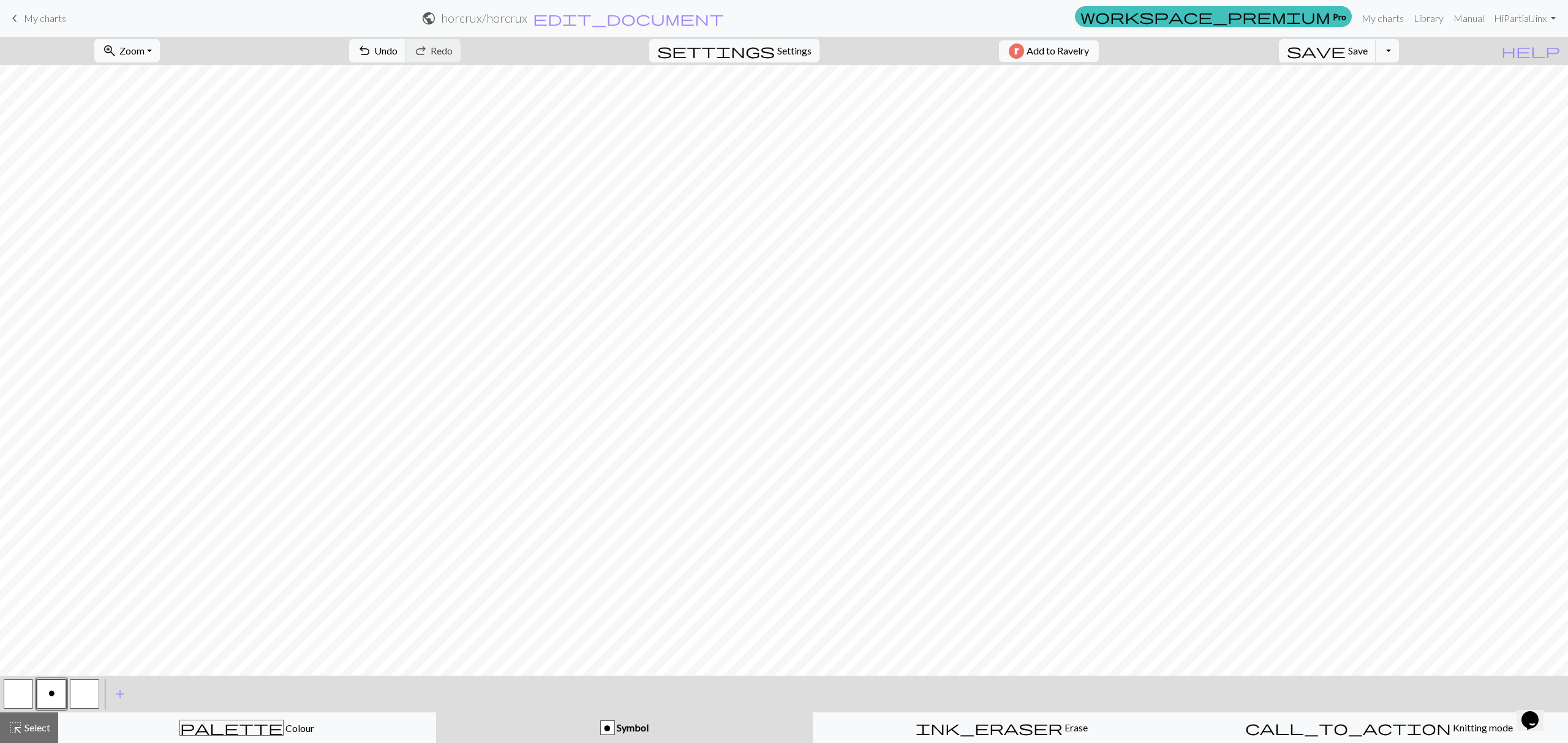
click at [18, 688] on button "button" at bounding box center [18, 695] width 29 height 29
click at [53, 698] on span "o" at bounding box center [51, 694] width 6 height 10
click at [218, 725] on div "palette Colour Colour" at bounding box center [247, 727] width 362 height 16
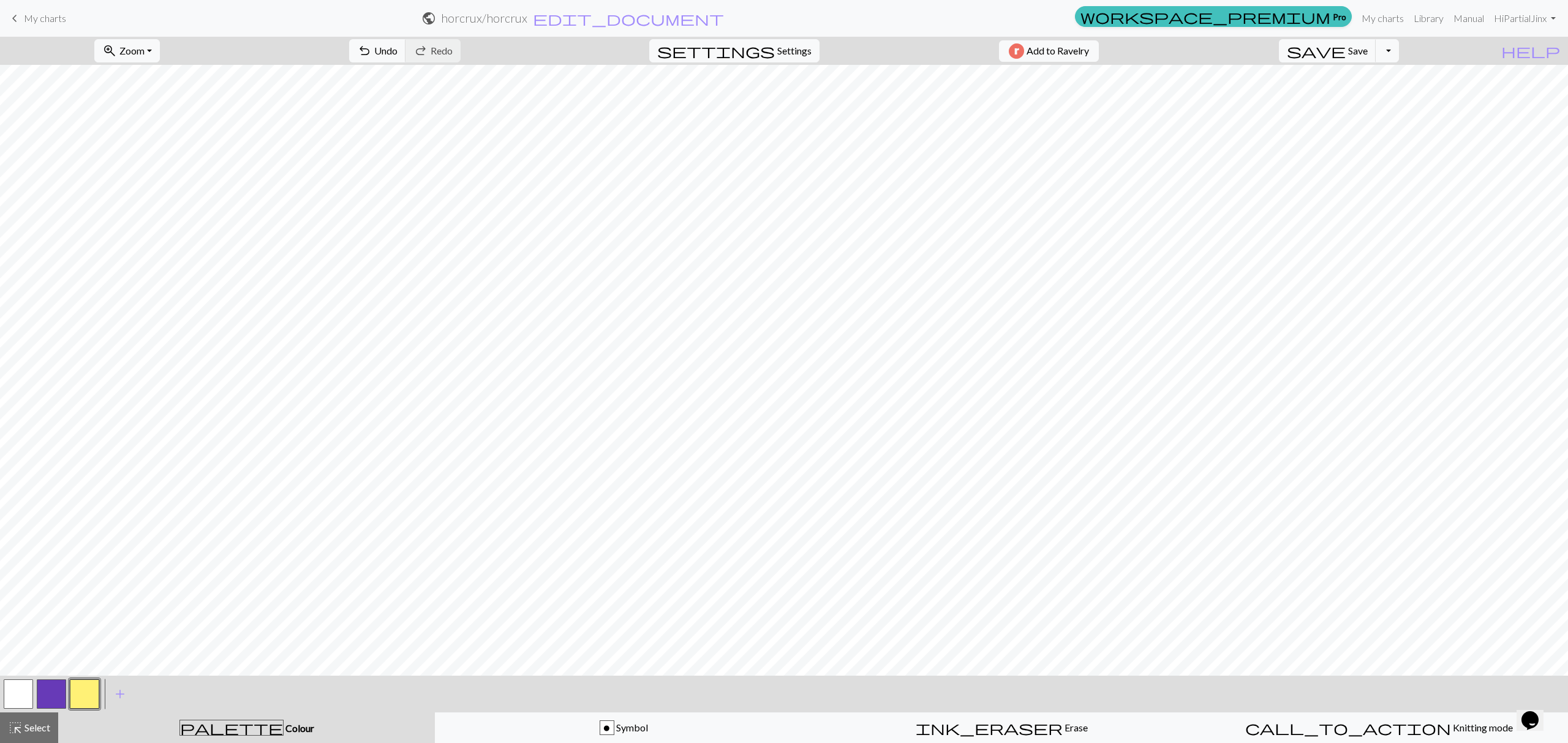
drag, startPoint x: 38, startPoint y: 731, endPoint x: 60, endPoint y: 708, distance: 31.8
click at [40, 731] on span "Select" at bounding box center [37, 727] width 27 height 12
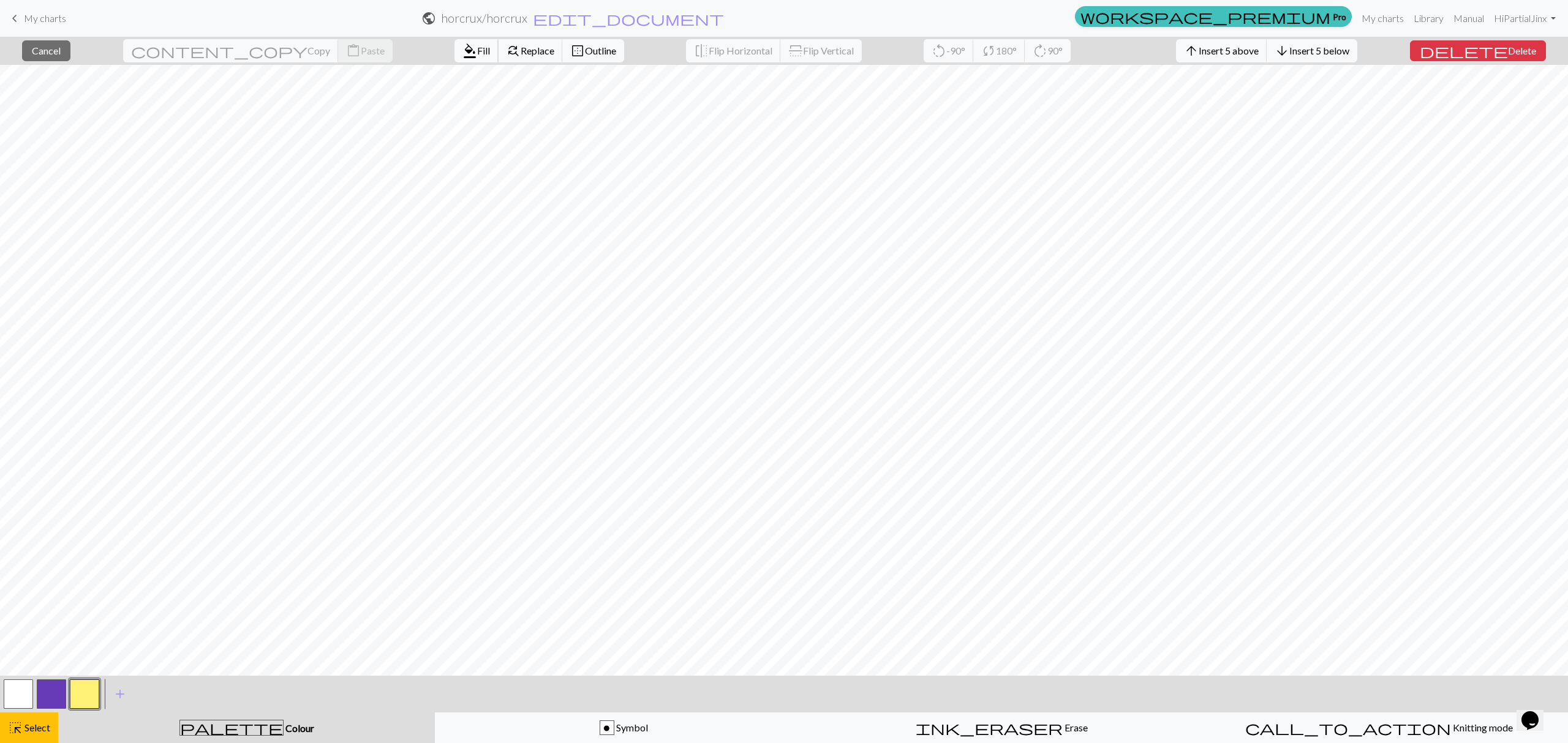
click at [478, 53] on span "Fill" at bounding box center [484, 50] width 13 height 12
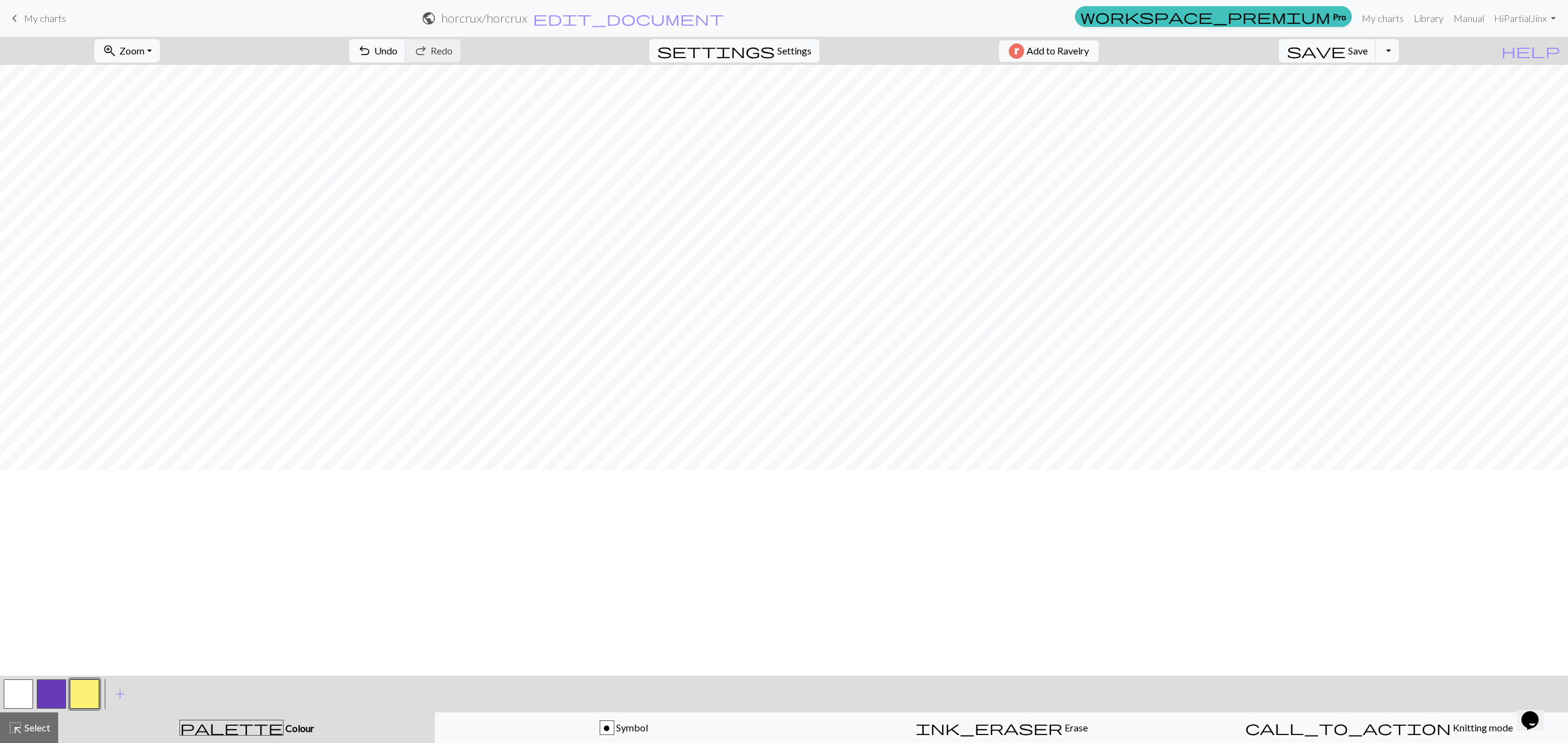
scroll to position [22, 0]
click at [562, 736] on button "o Symbol" at bounding box center [624, 728] width 378 height 31
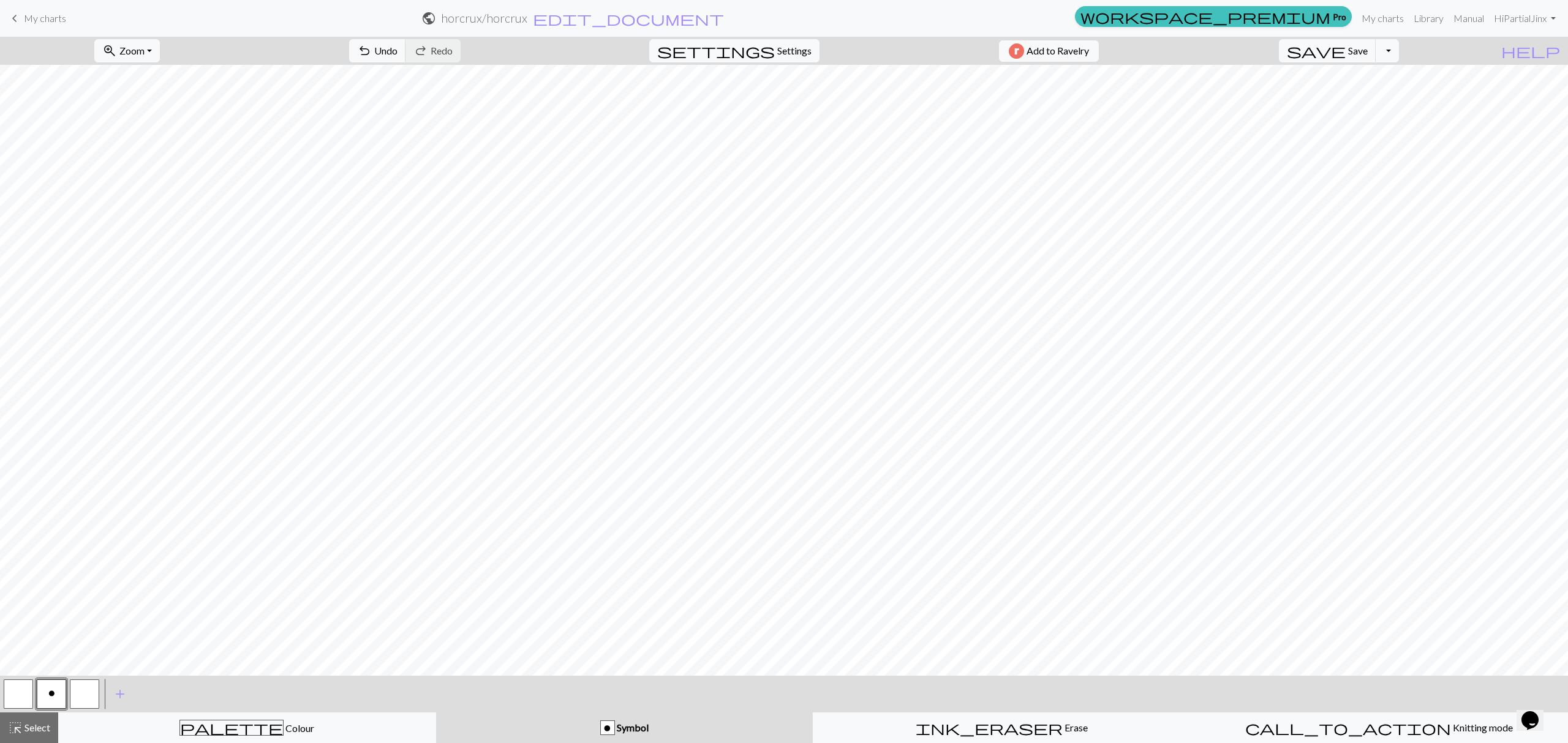
click at [23, 696] on button "button" at bounding box center [18, 695] width 29 height 29
click at [372, 42] on span "undo" at bounding box center [364, 50] width 15 height 17
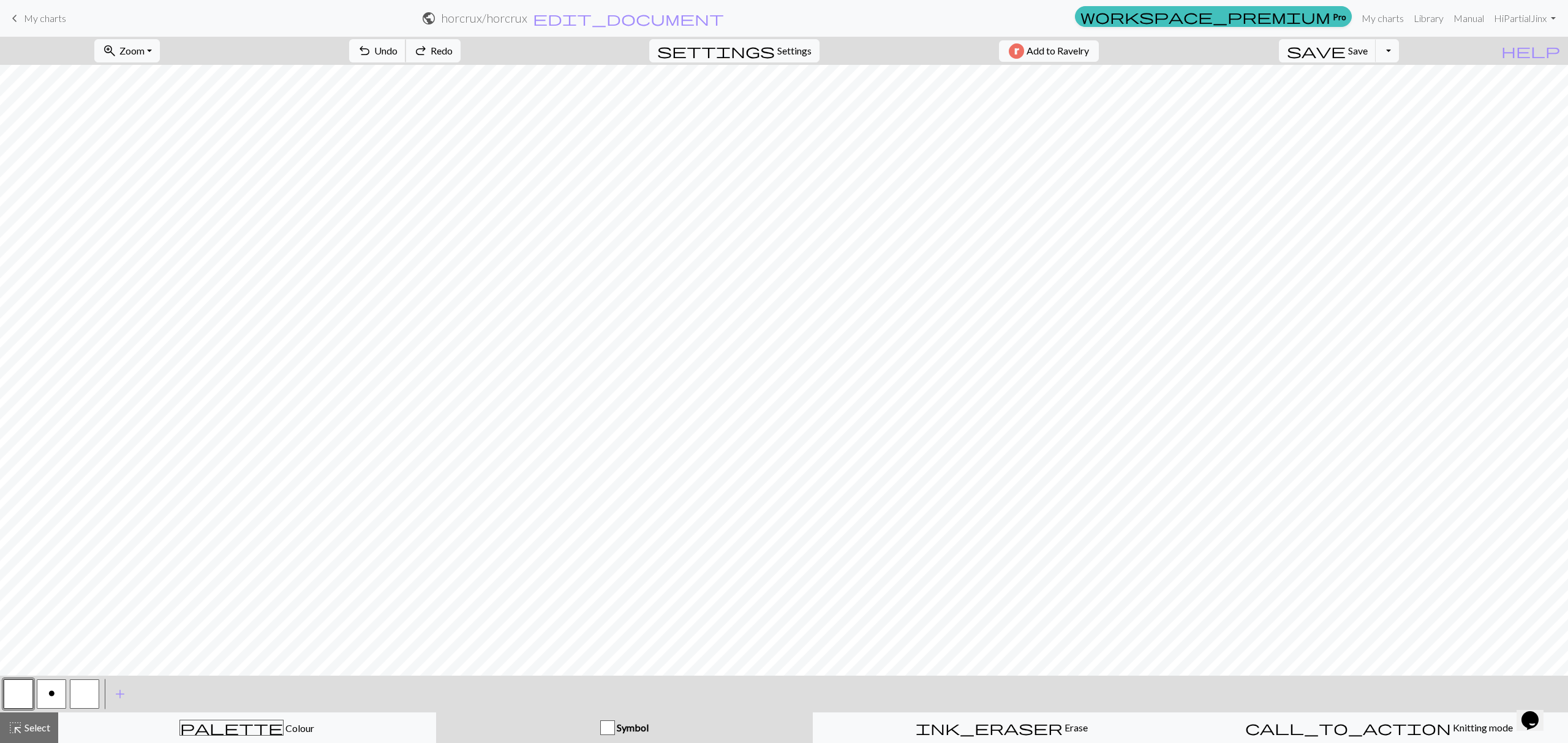
click at [372, 42] on span "undo" at bounding box center [364, 50] width 15 height 17
click at [397, 45] on span "Undo" at bounding box center [385, 50] width 23 height 12
click at [397, 55] on span "Undo" at bounding box center [385, 50] width 23 height 12
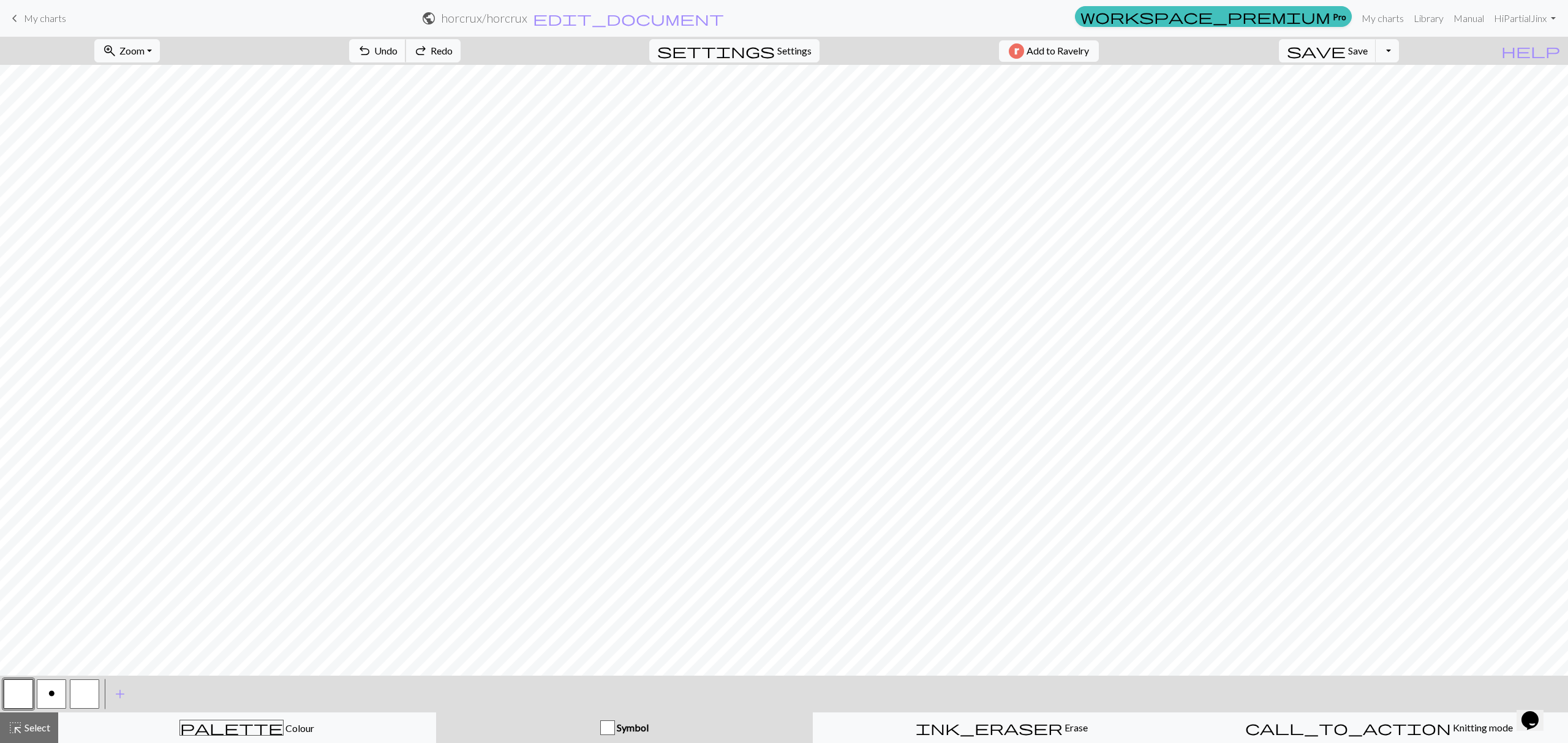
click at [397, 55] on span "Undo" at bounding box center [385, 50] width 23 height 12
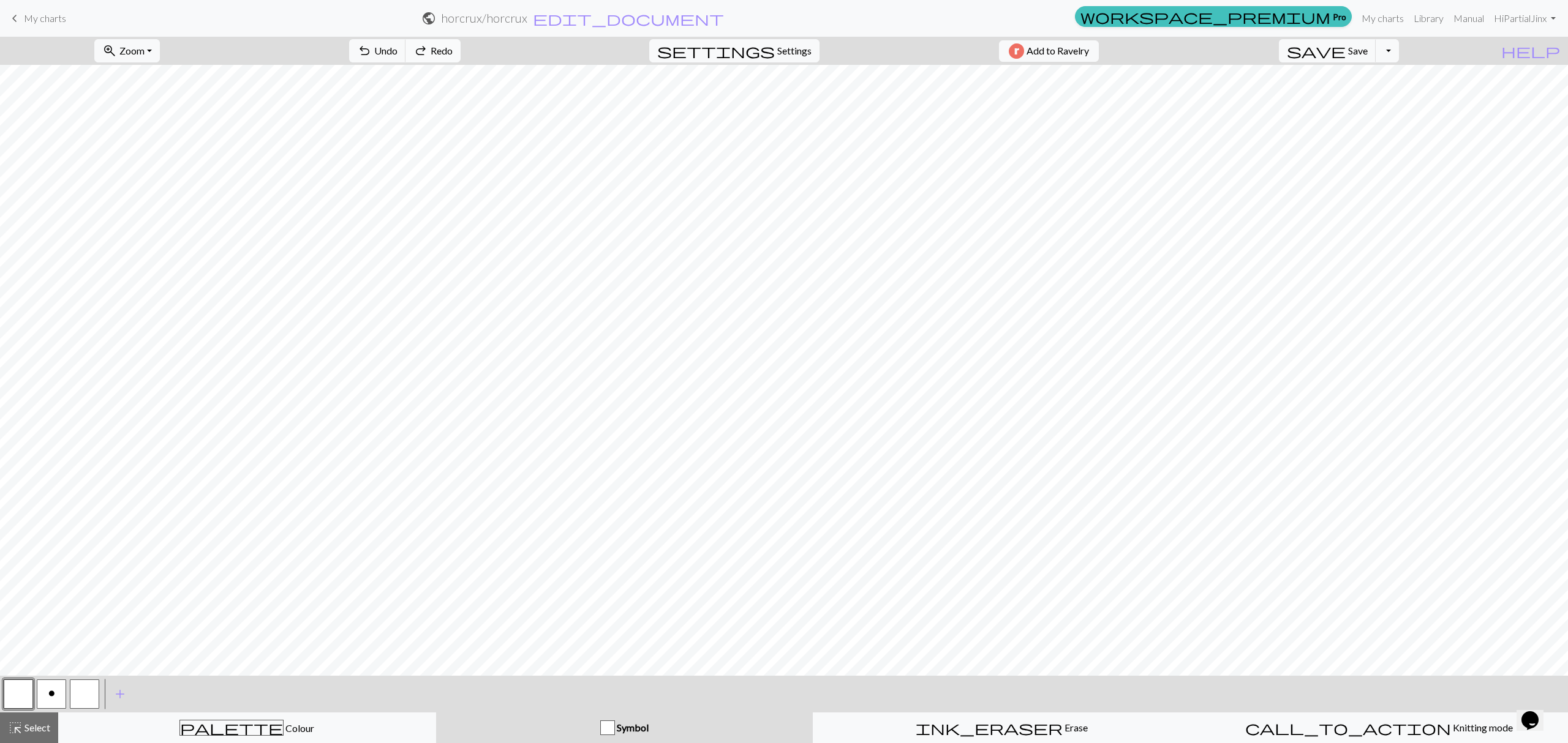
click at [428, 55] on span "redo" at bounding box center [421, 50] width 15 height 17
drag, startPoint x: 46, startPoint y: 700, endPoint x: 55, endPoint y: 699, distance: 9.1
click at [47, 699] on button "o" at bounding box center [51, 695] width 29 height 29
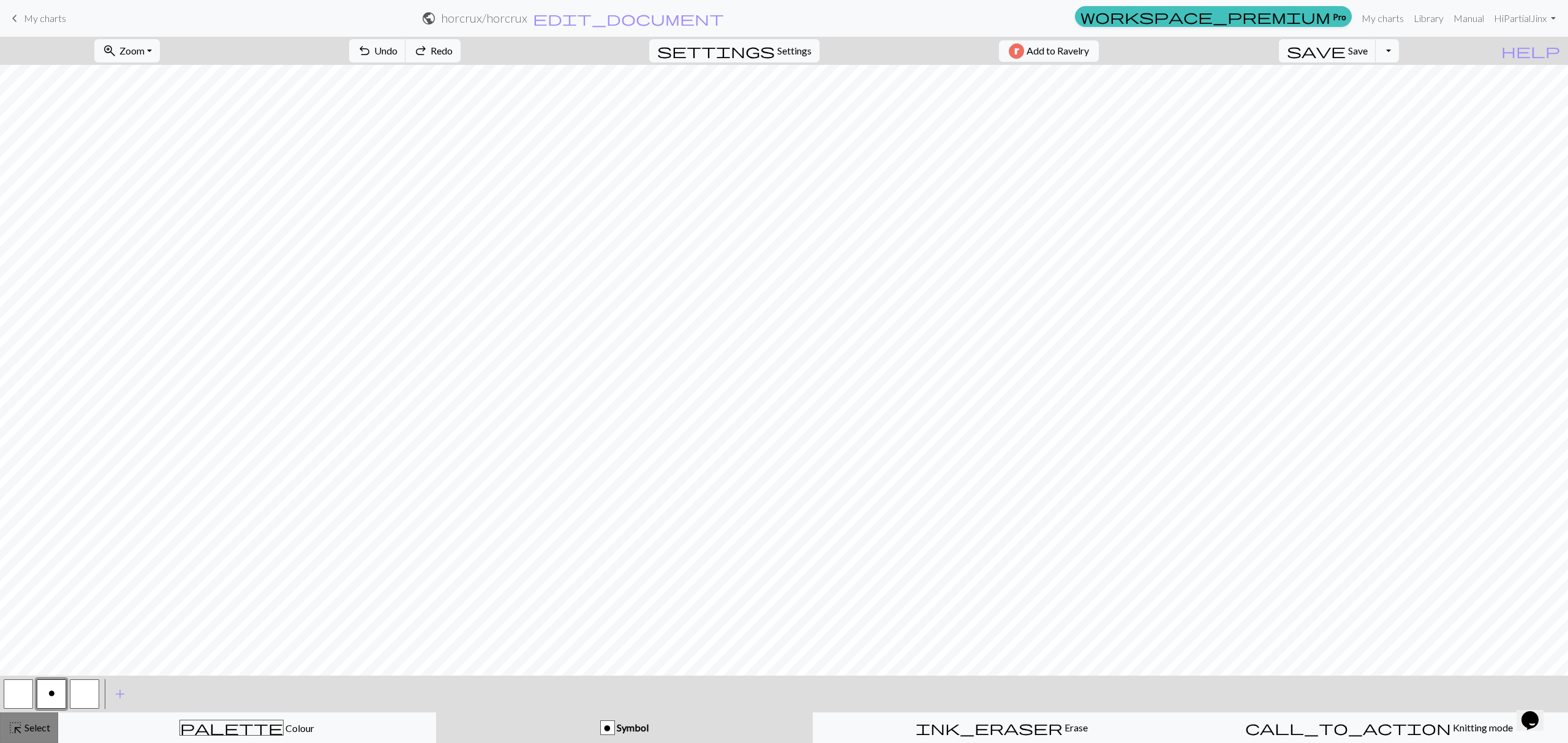
click at [13, 737] on span "highlight_alt" at bounding box center [16, 727] width 15 height 17
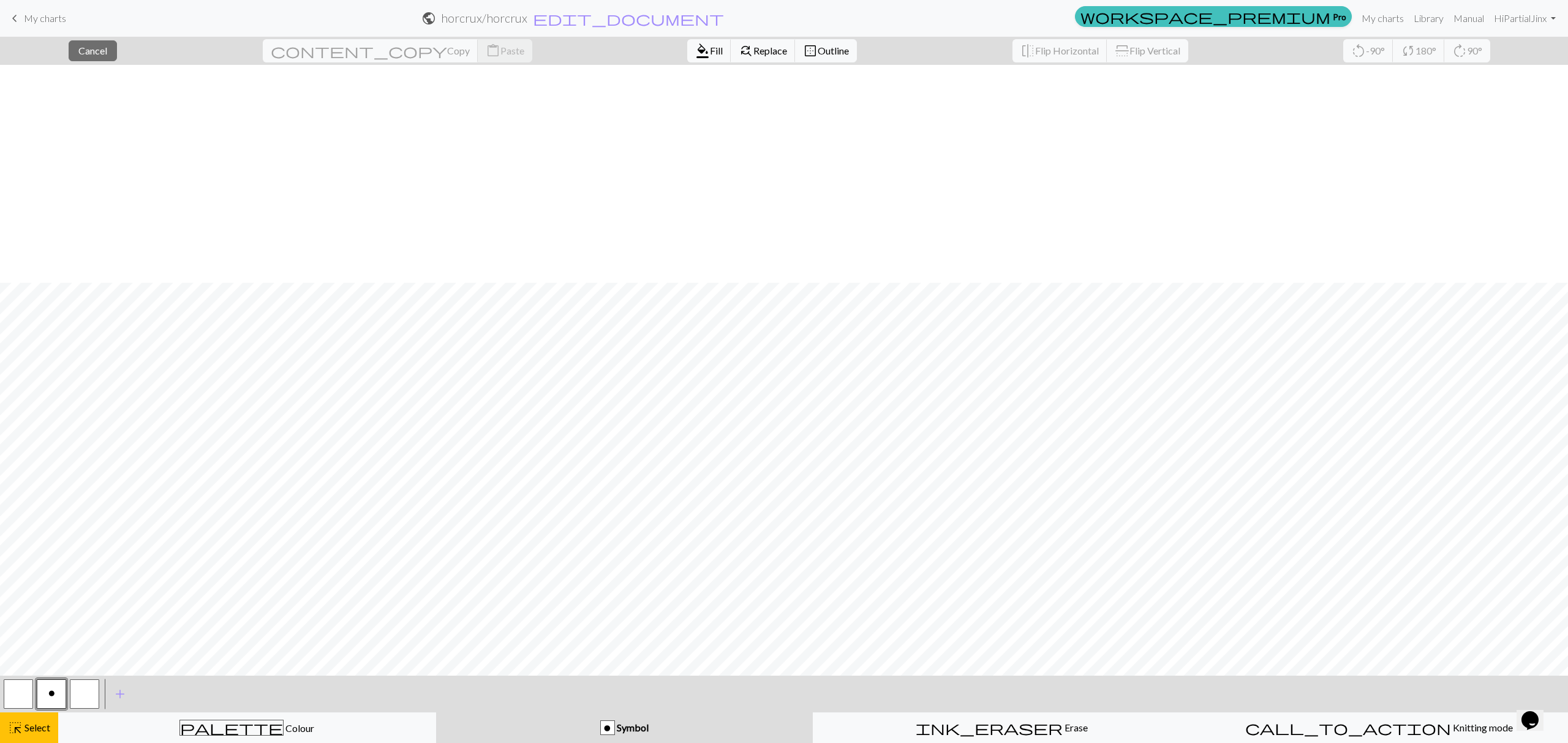
scroll to position [218, 0]
click at [447, 47] on span "Copy" at bounding box center [458, 50] width 23 height 12
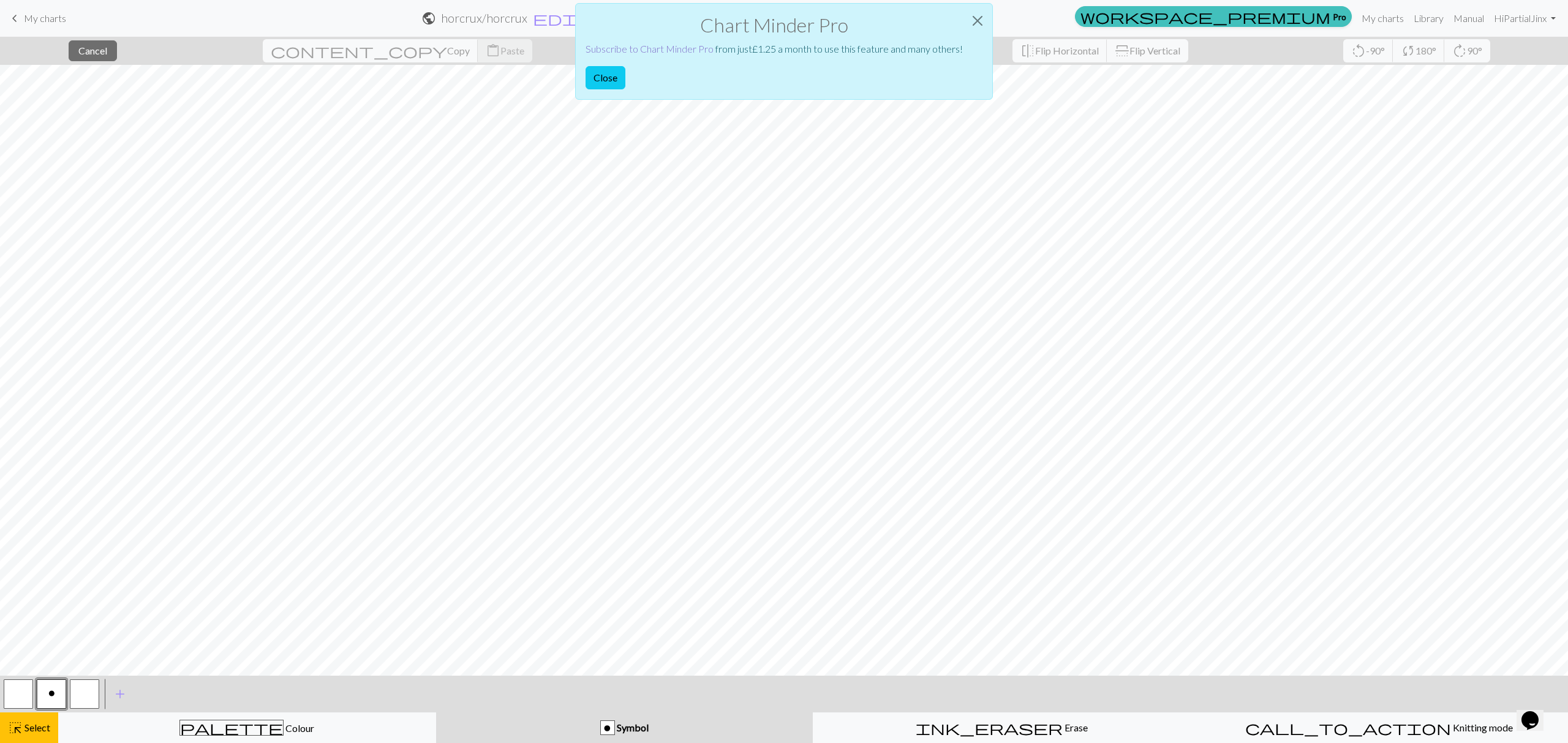
click at [658, 47] on link "Subscribe to Chart Minder Pro" at bounding box center [649, 48] width 128 height 12
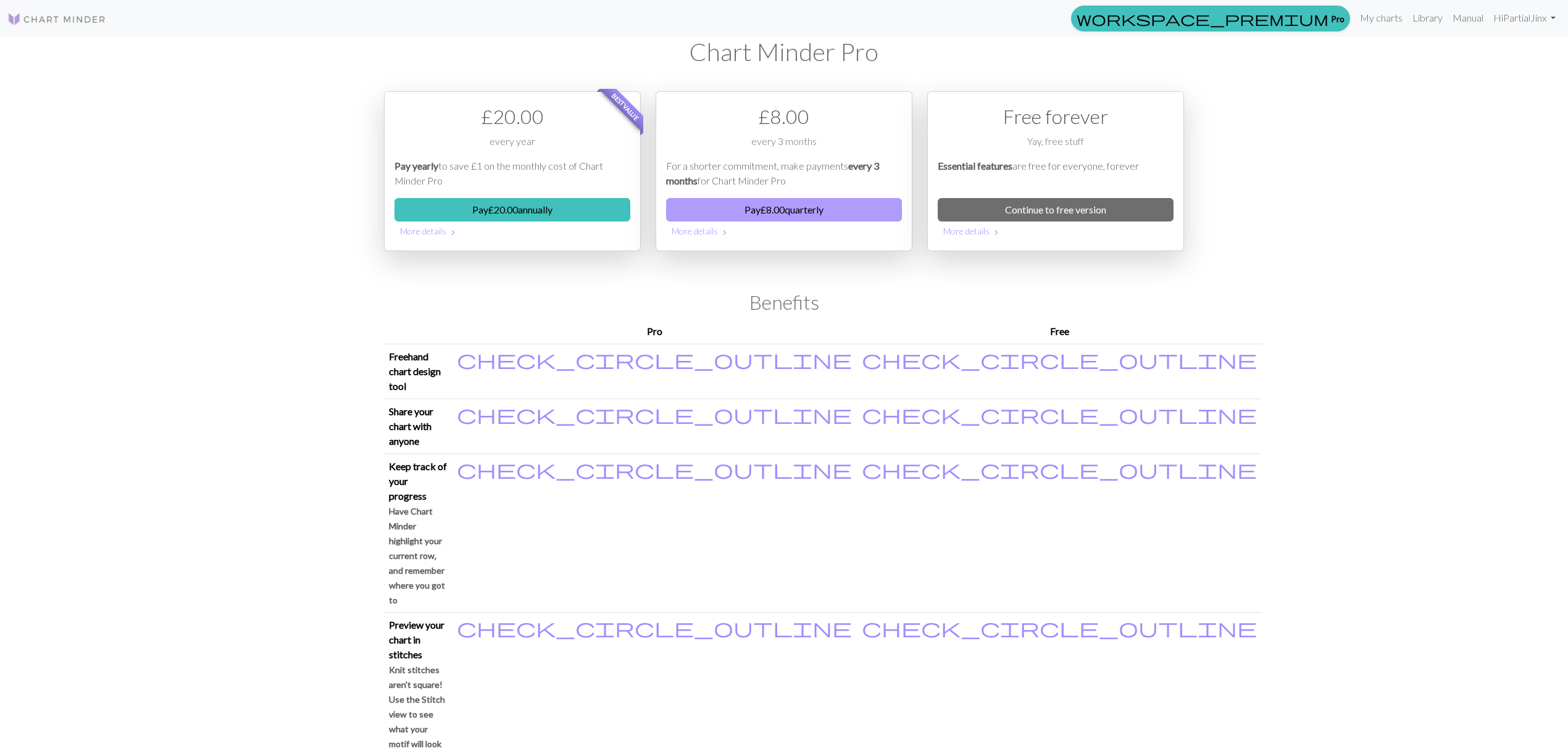
click at [755, 214] on button "Pay £ 8.00 quarterly" at bounding box center [784, 209] width 236 height 23
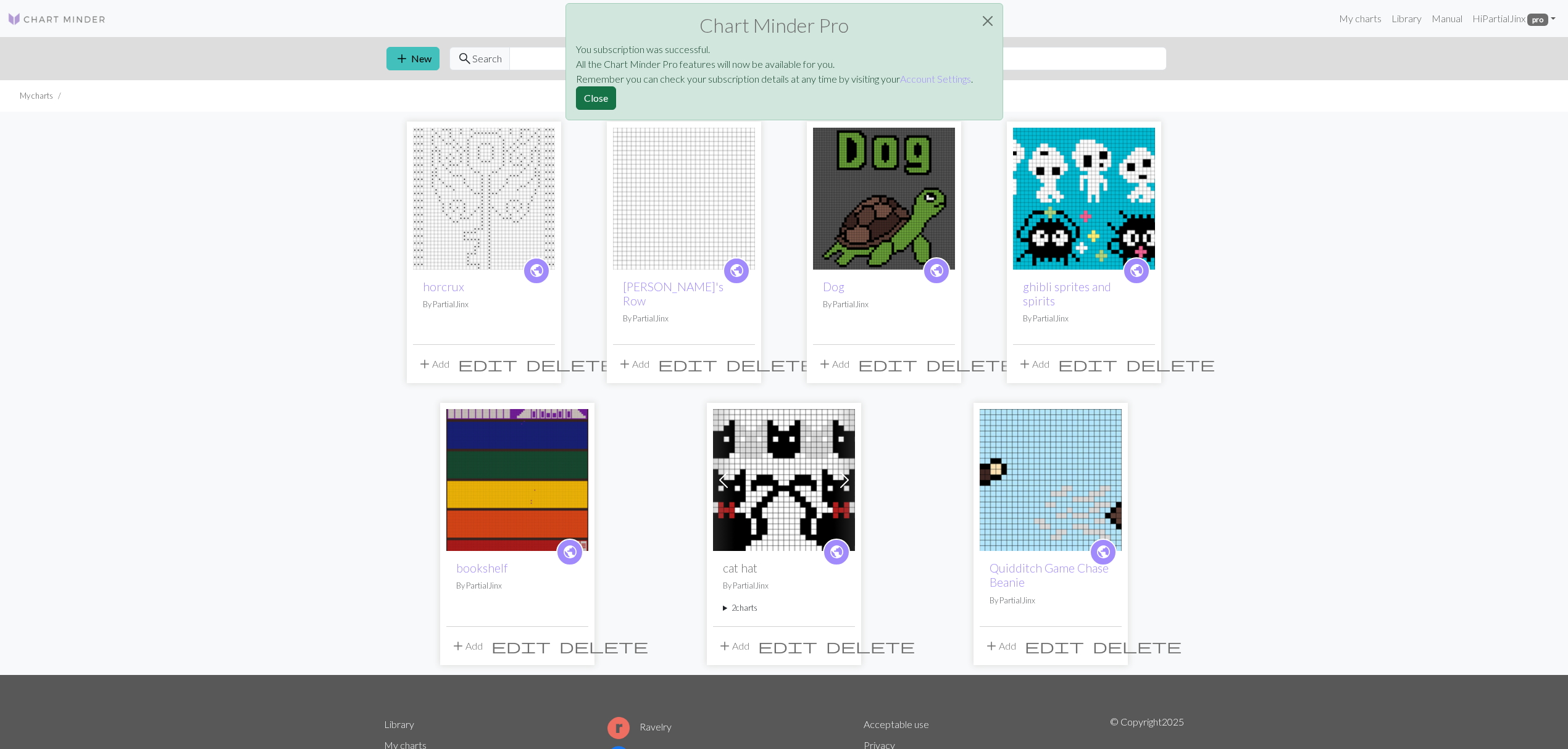
click at [590, 95] on button "Close" at bounding box center [596, 98] width 40 height 23
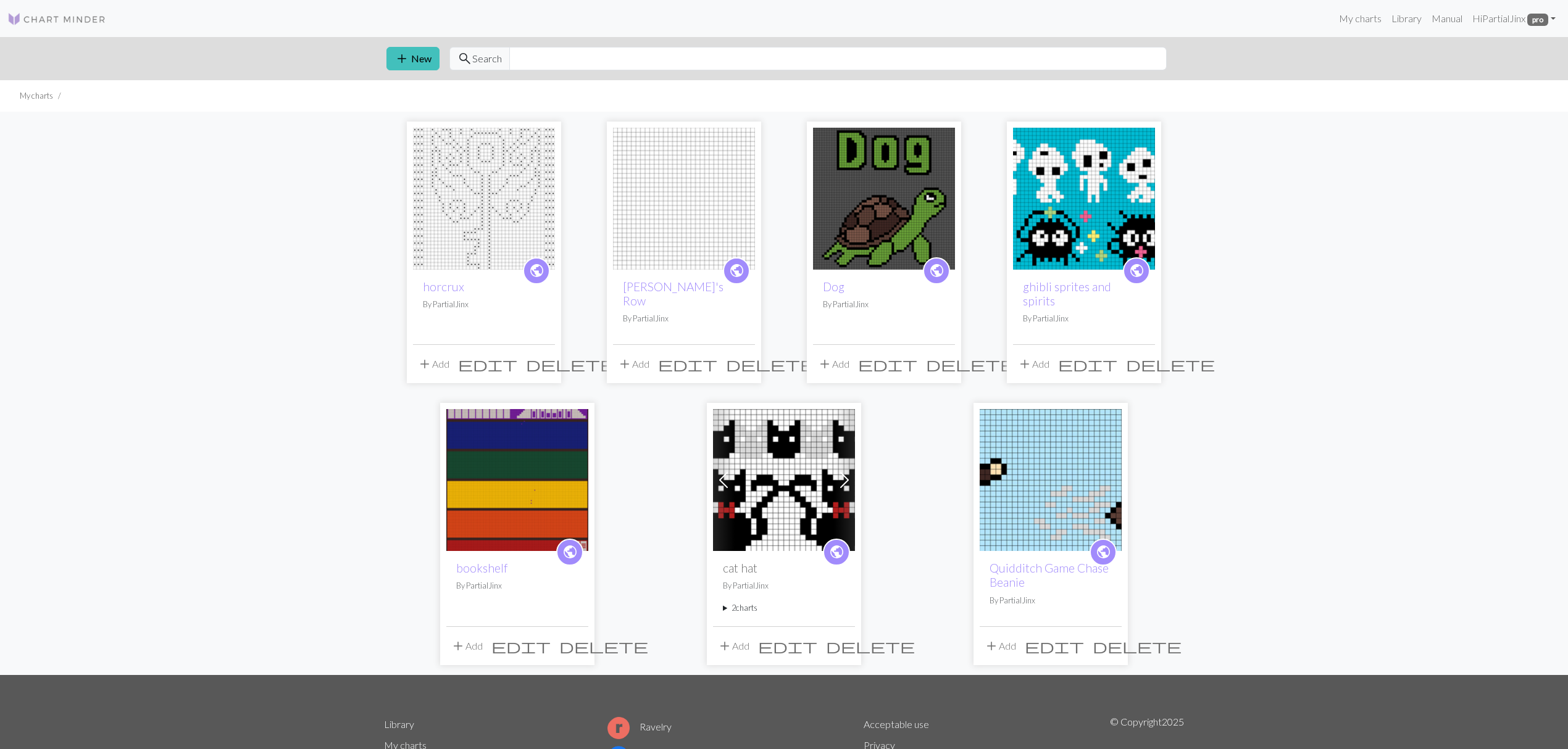
click at [502, 191] on img at bounding box center [484, 199] width 142 height 142
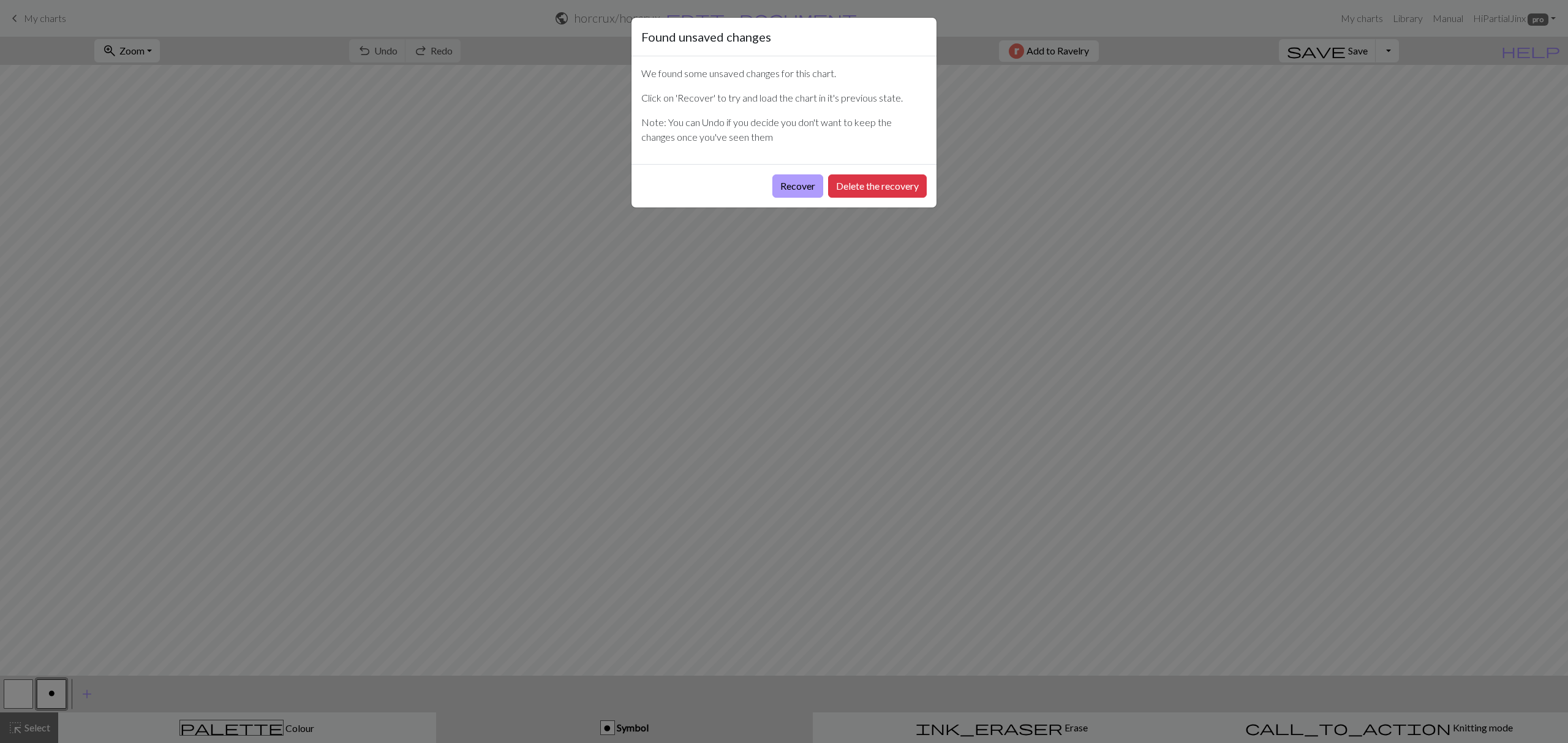
click at [775, 196] on button "Recover" at bounding box center [798, 185] width 51 height 23
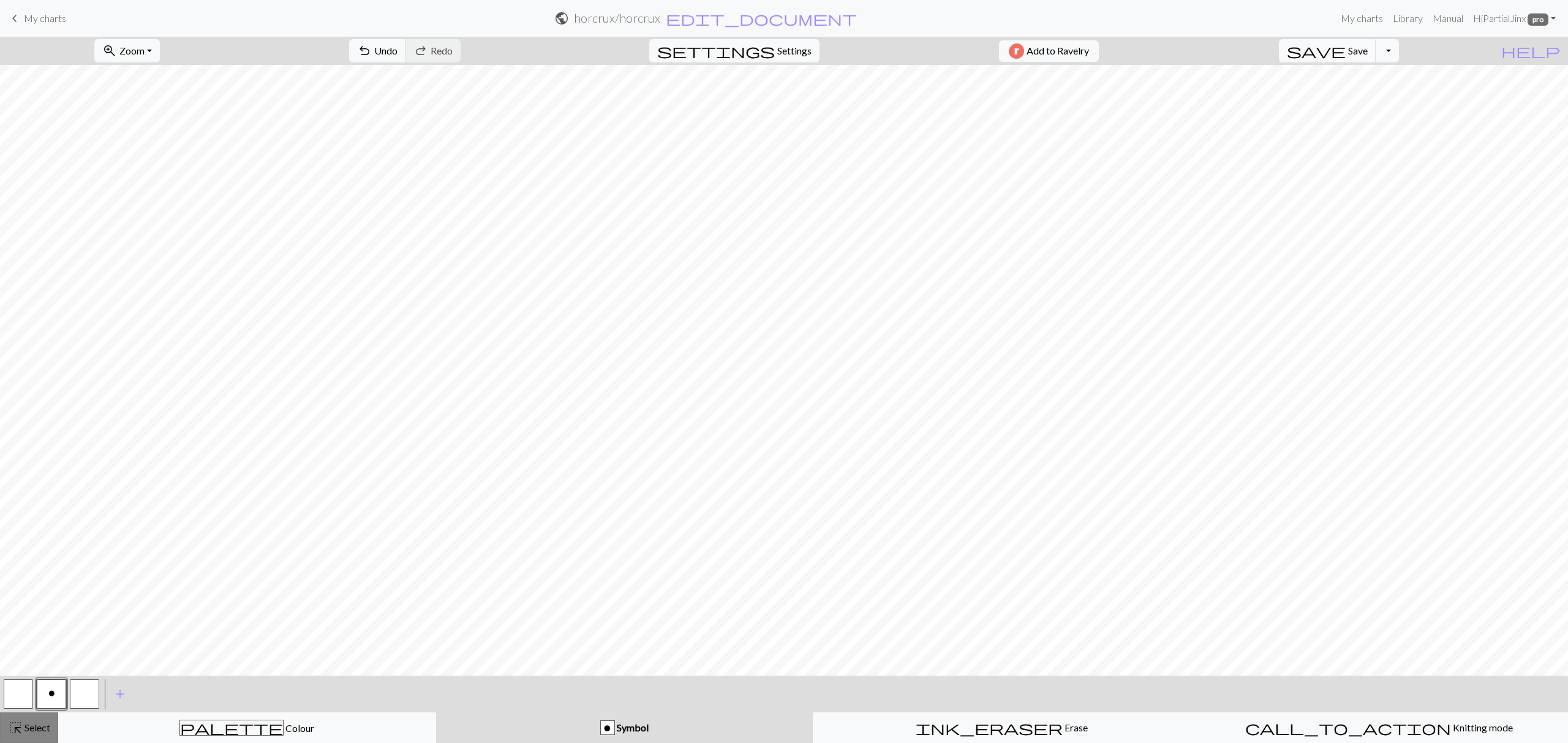
click at [35, 731] on span "Select" at bounding box center [37, 727] width 27 height 12
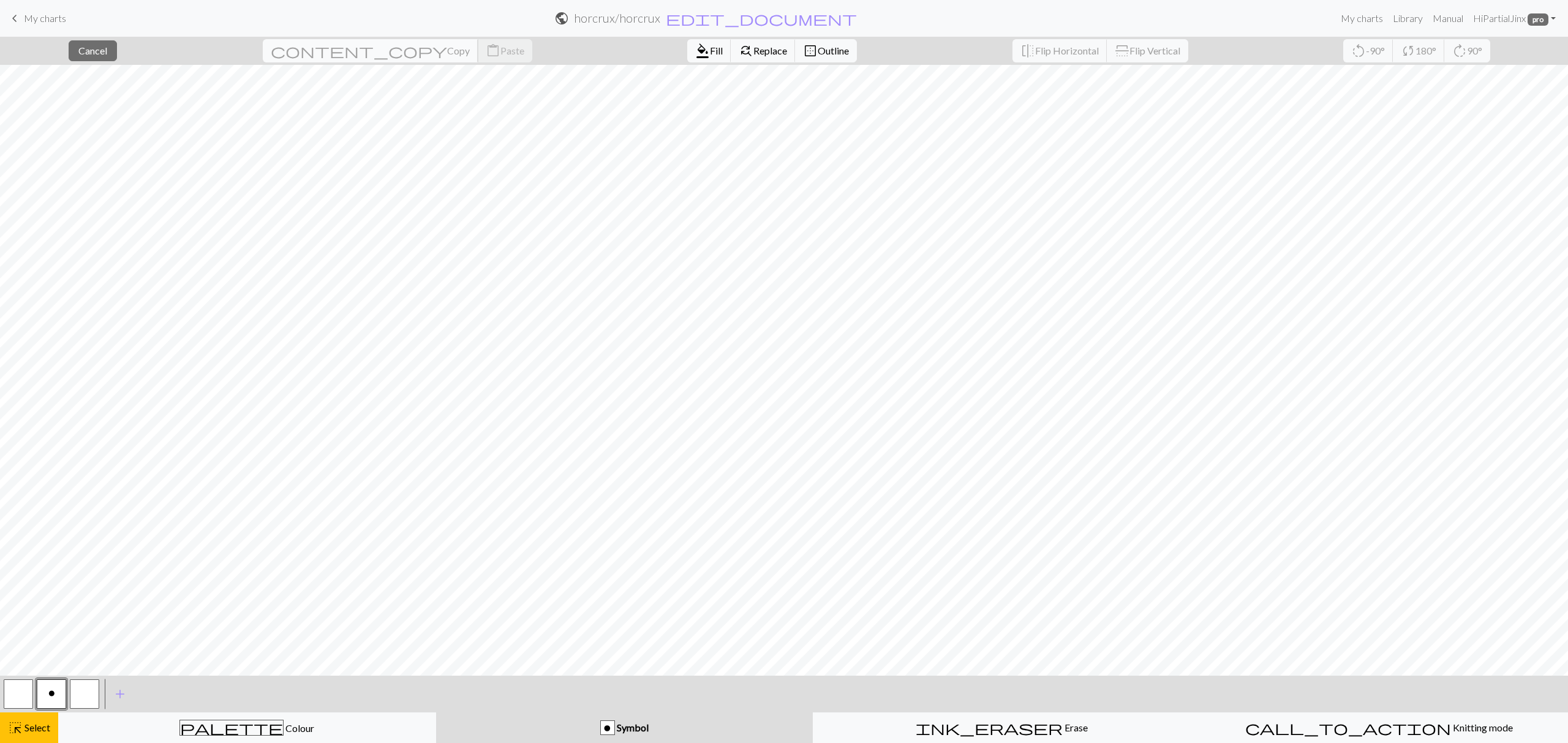
click at [342, 58] on button "content_copy Copy" at bounding box center [371, 50] width 216 height 23
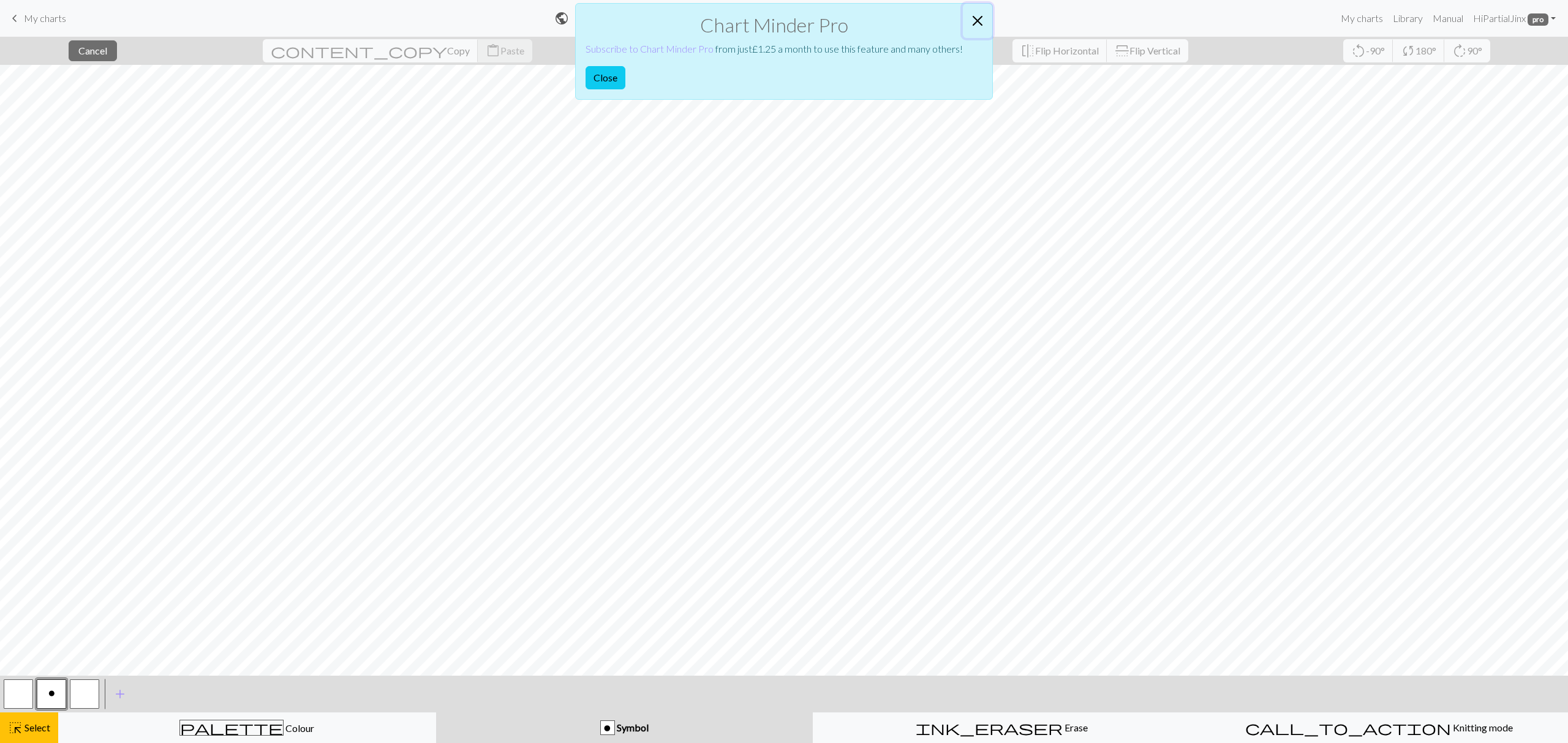
click at [972, 14] on button "Close" at bounding box center [978, 21] width 29 height 35
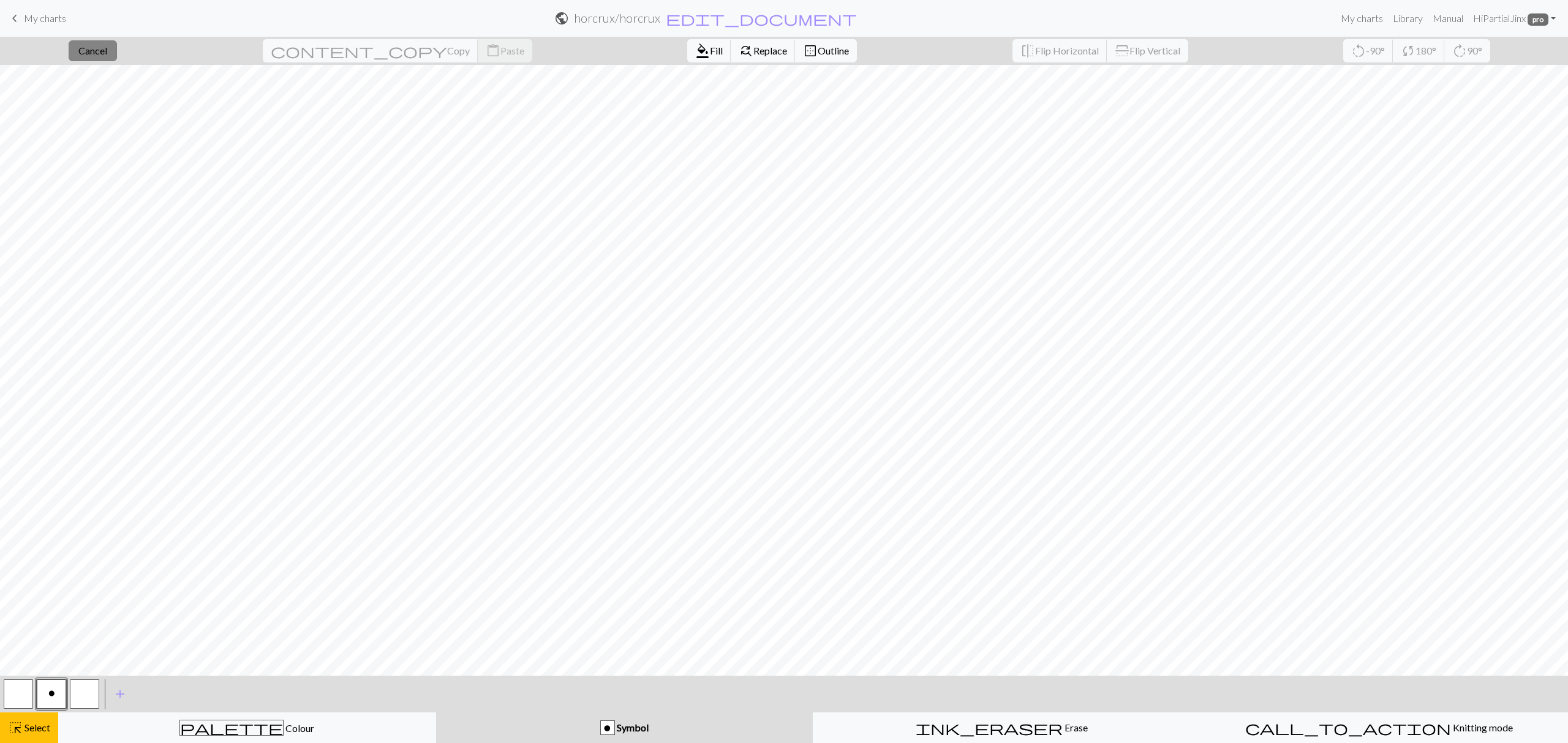
click at [117, 57] on button "close Cancel" at bounding box center [92, 50] width 48 height 21
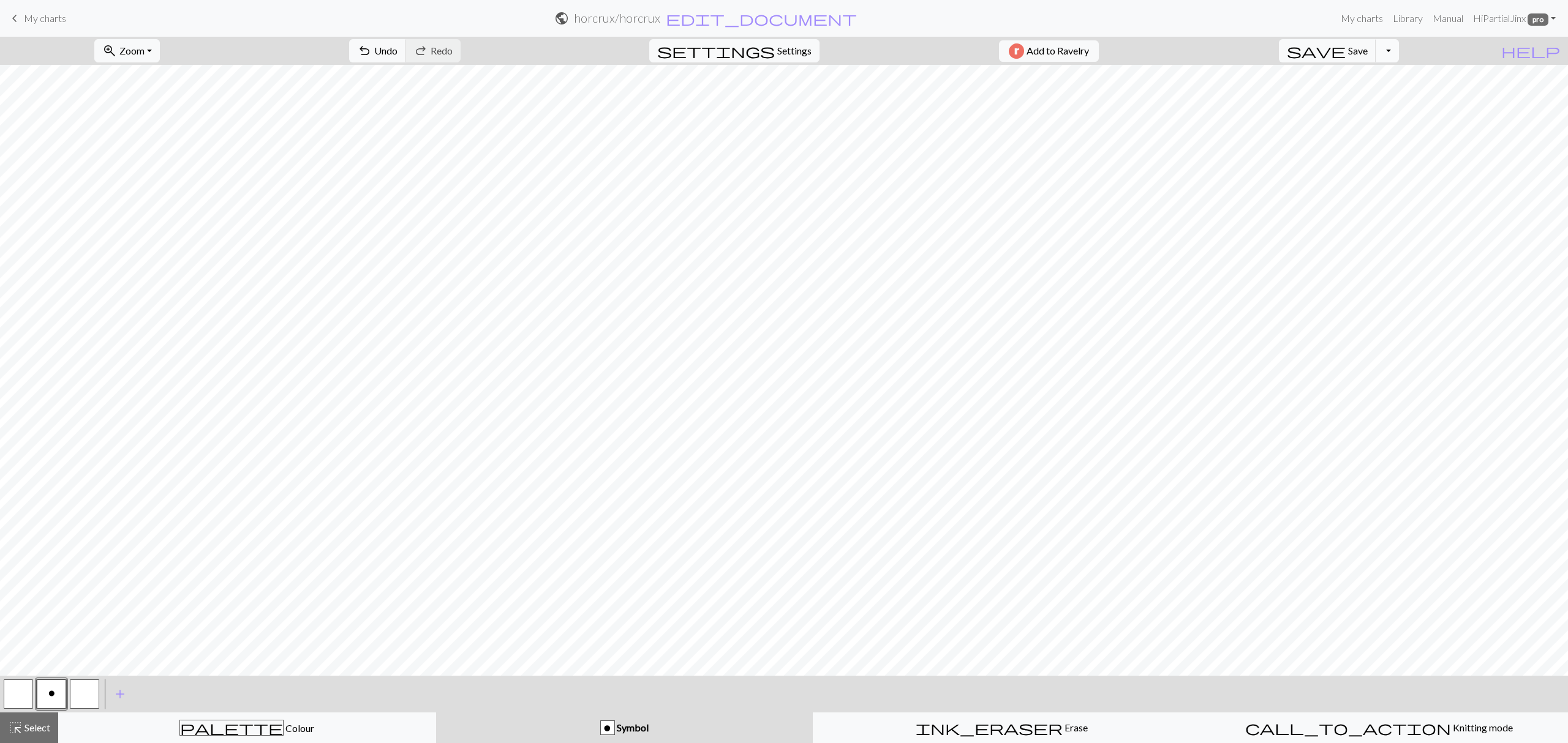
click at [1399, 47] on button "Toggle Dropdown" at bounding box center [1387, 50] width 23 height 23
click at [1368, 47] on span "Save" at bounding box center [1358, 50] width 19 height 12
click at [1483, 22] on link "Hi PartialJinx pro" at bounding box center [1514, 18] width 92 height 25
click at [1490, 42] on link "Account settings" at bounding box center [1510, 52] width 79 height 25
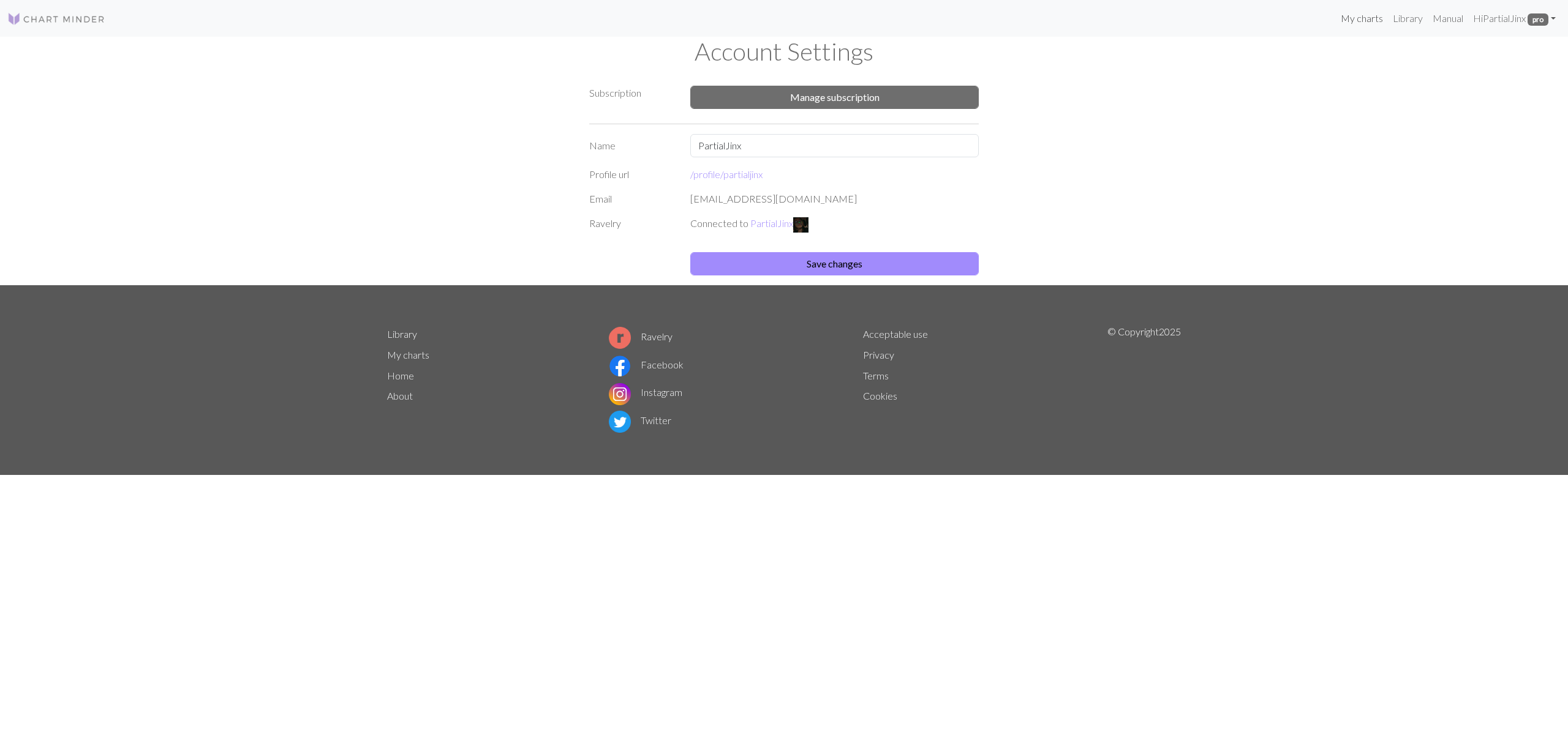
click at [1368, 22] on link "My charts" at bounding box center [1362, 18] width 52 height 25
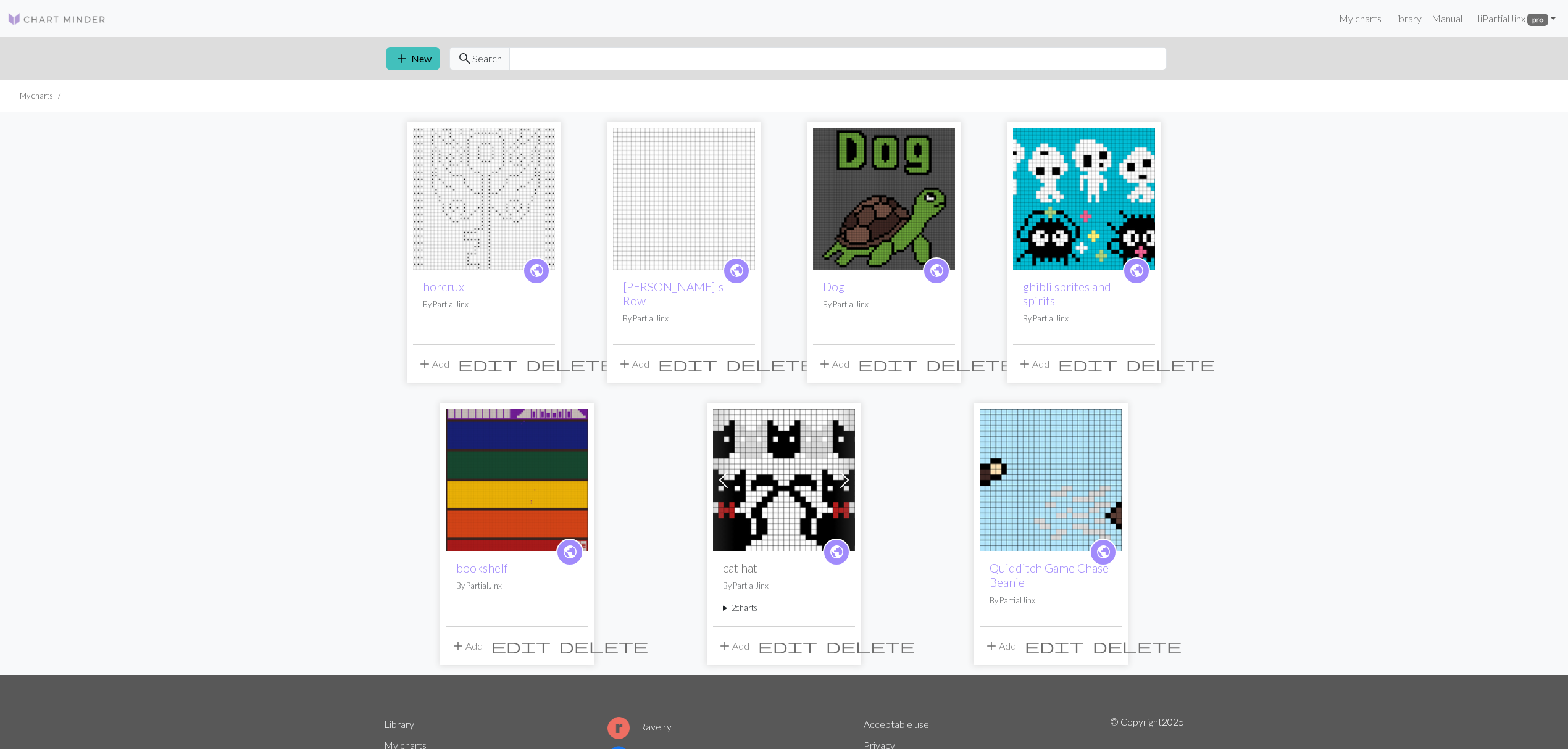
click at [503, 228] on img at bounding box center [484, 199] width 142 height 142
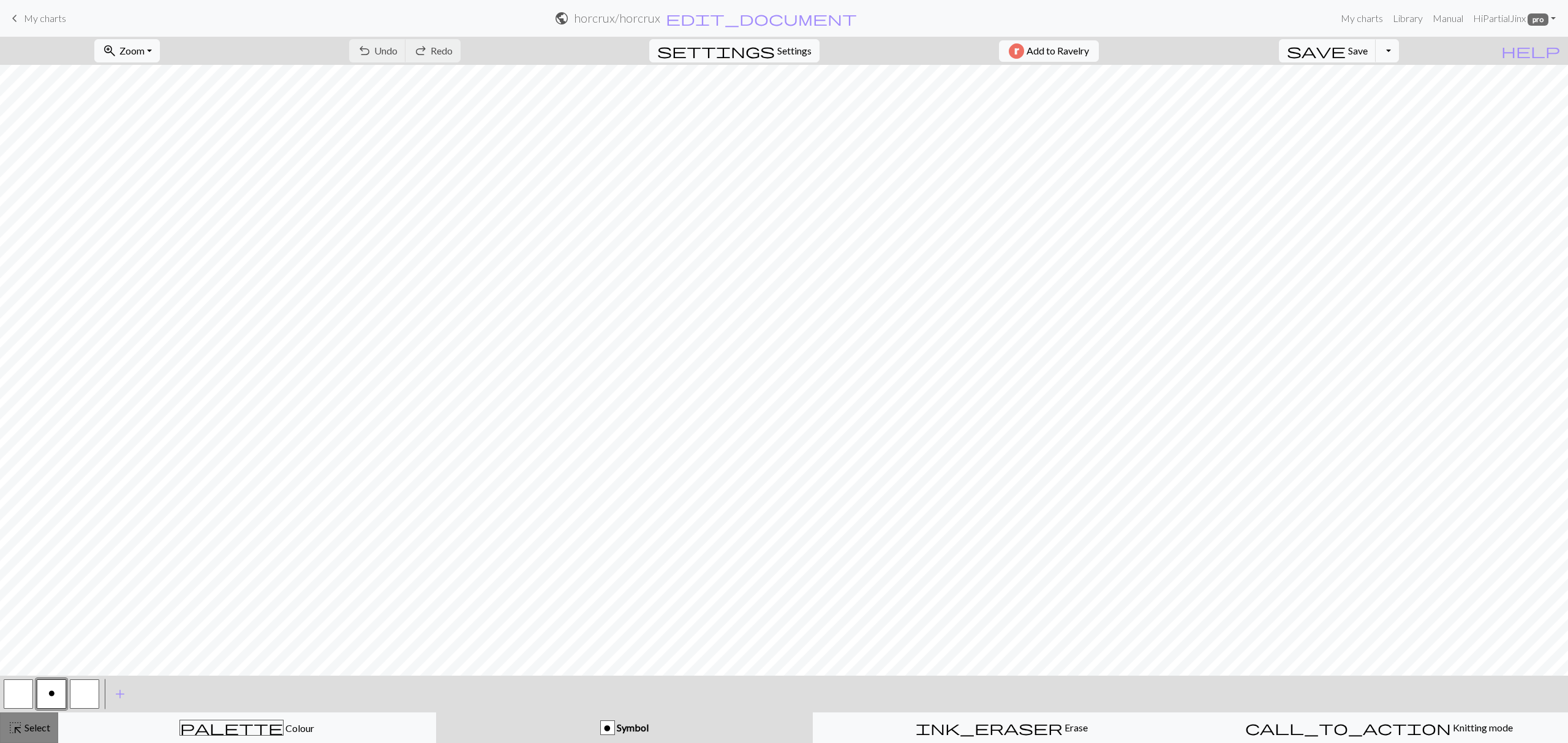
click at [16, 740] on button "highlight_alt Select Select" at bounding box center [29, 728] width 58 height 31
click at [329, 57] on span "content_copy" at bounding box center [359, 50] width 176 height 17
click at [695, 55] on span "format_color_fill" at bounding box center [702, 50] width 15 height 17
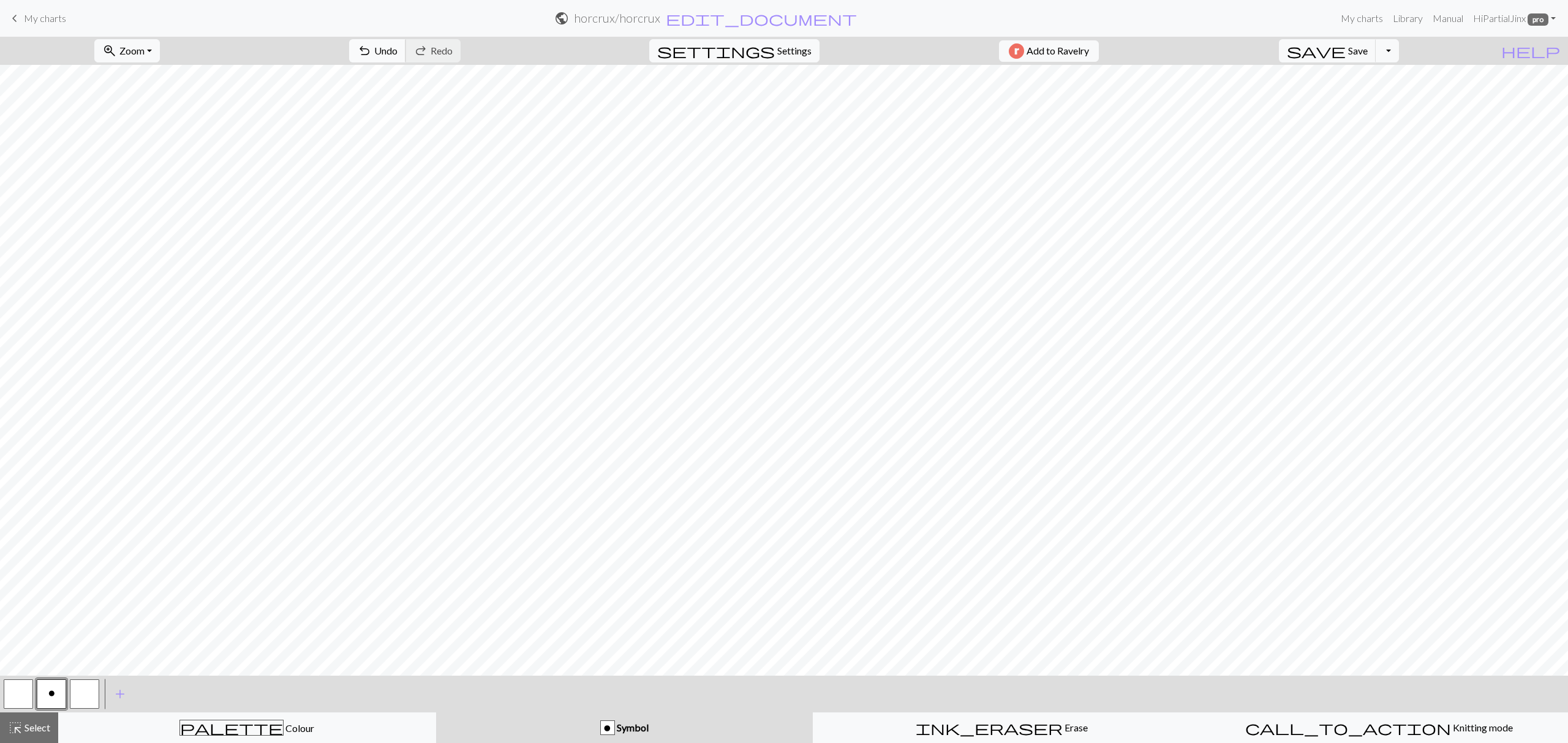
click at [372, 55] on span "undo" at bounding box center [364, 50] width 15 height 17
click at [47, 735] on div "highlight_alt Select Select" at bounding box center [29, 728] width 42 height 15
click at [6, 689] on button "button" at bounding box center [18, 695] width 29 height 29
click at [710, 49] on span "Fill" at bounding box center [716, 50] width 13 height 12
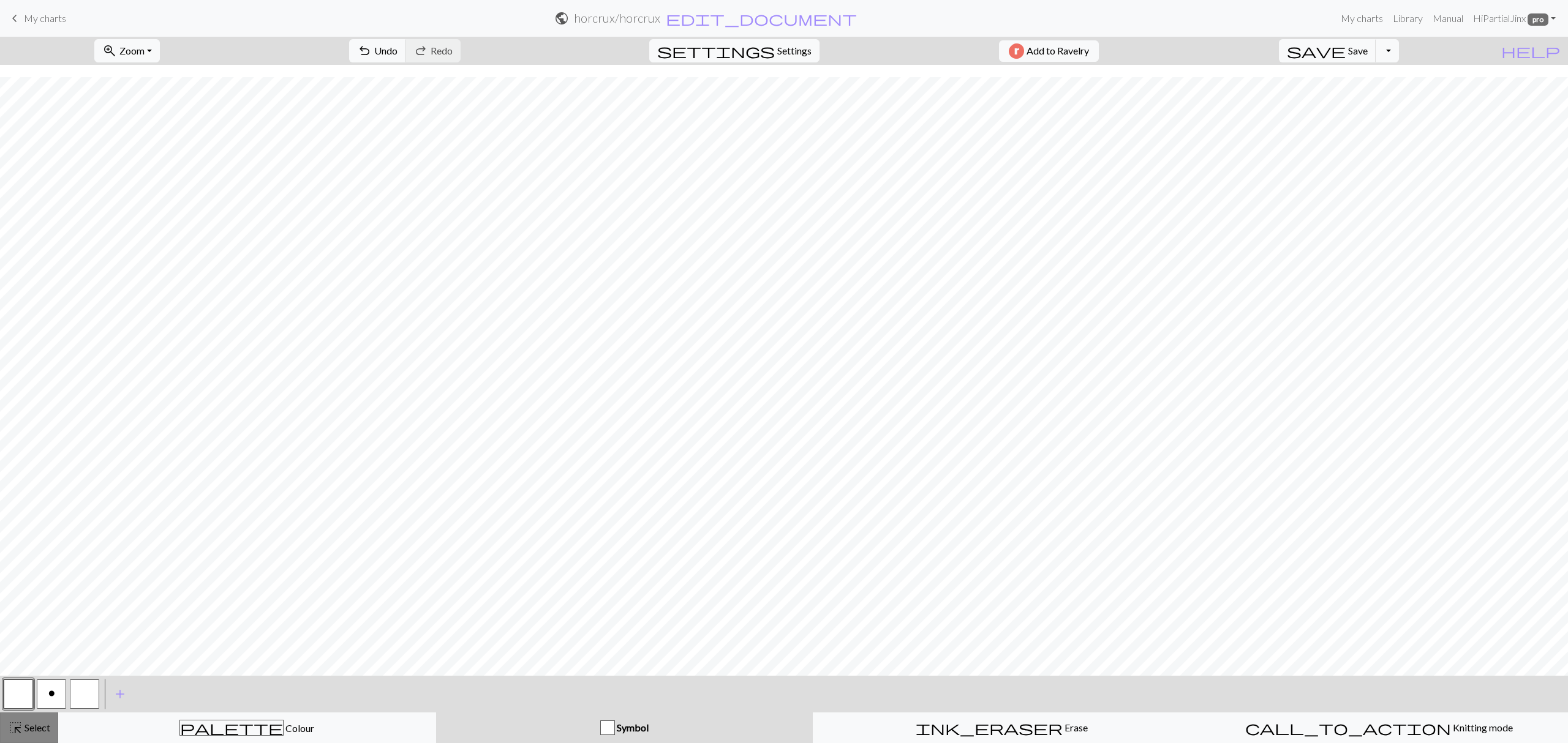
click at [15, 734] on span "highlight_alt" at bounding box center [16, 727] width 15 height 17
click at [500, 47] on span "Paste" at bounding box center [512, 50] width 24 height 12
click at [96, 47] on span "Cancel" at bounding box center [93, 50] width 29 height 12
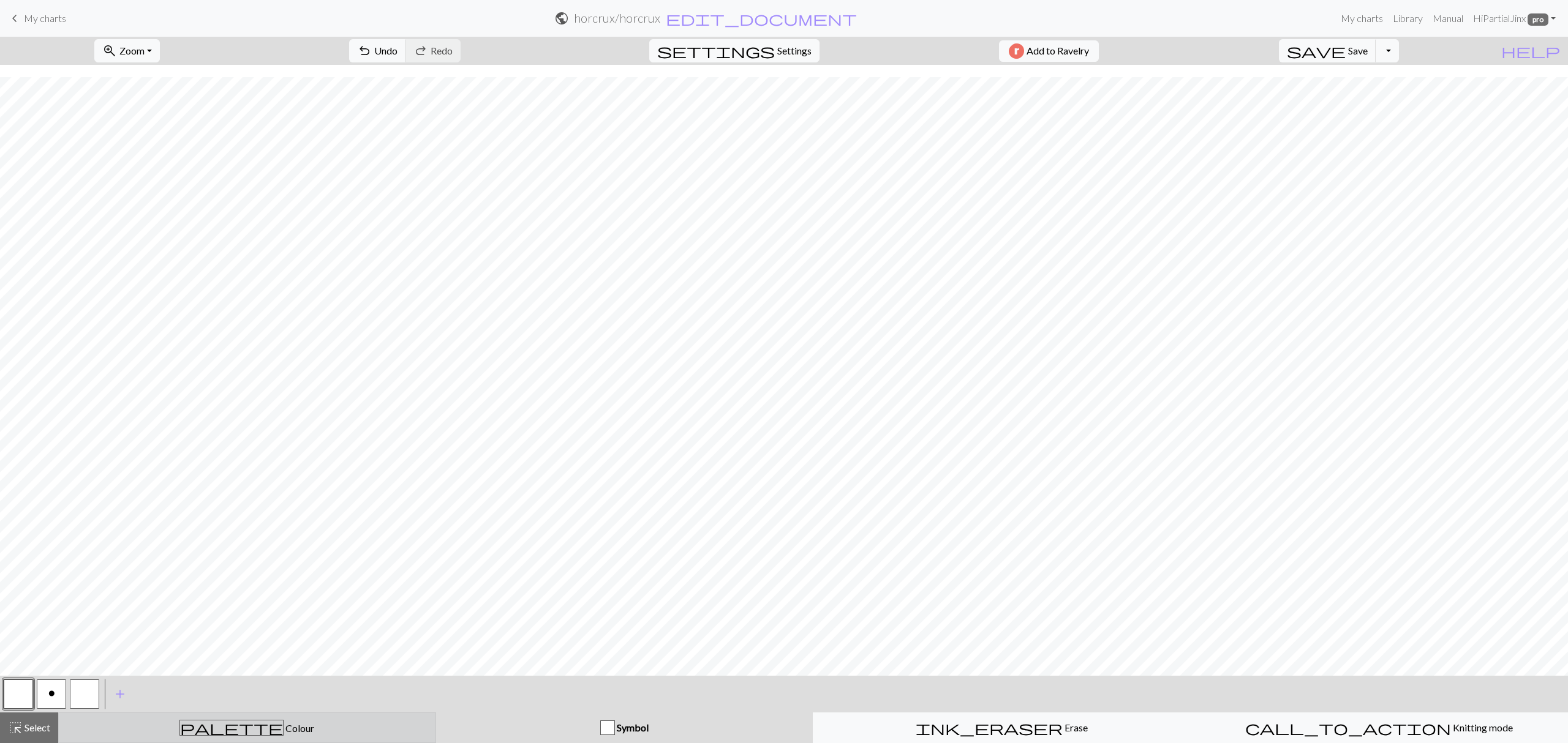
click at [209, 736] on div "palette Colour Colour" at bounding box center [247, 727] width 362 height 16
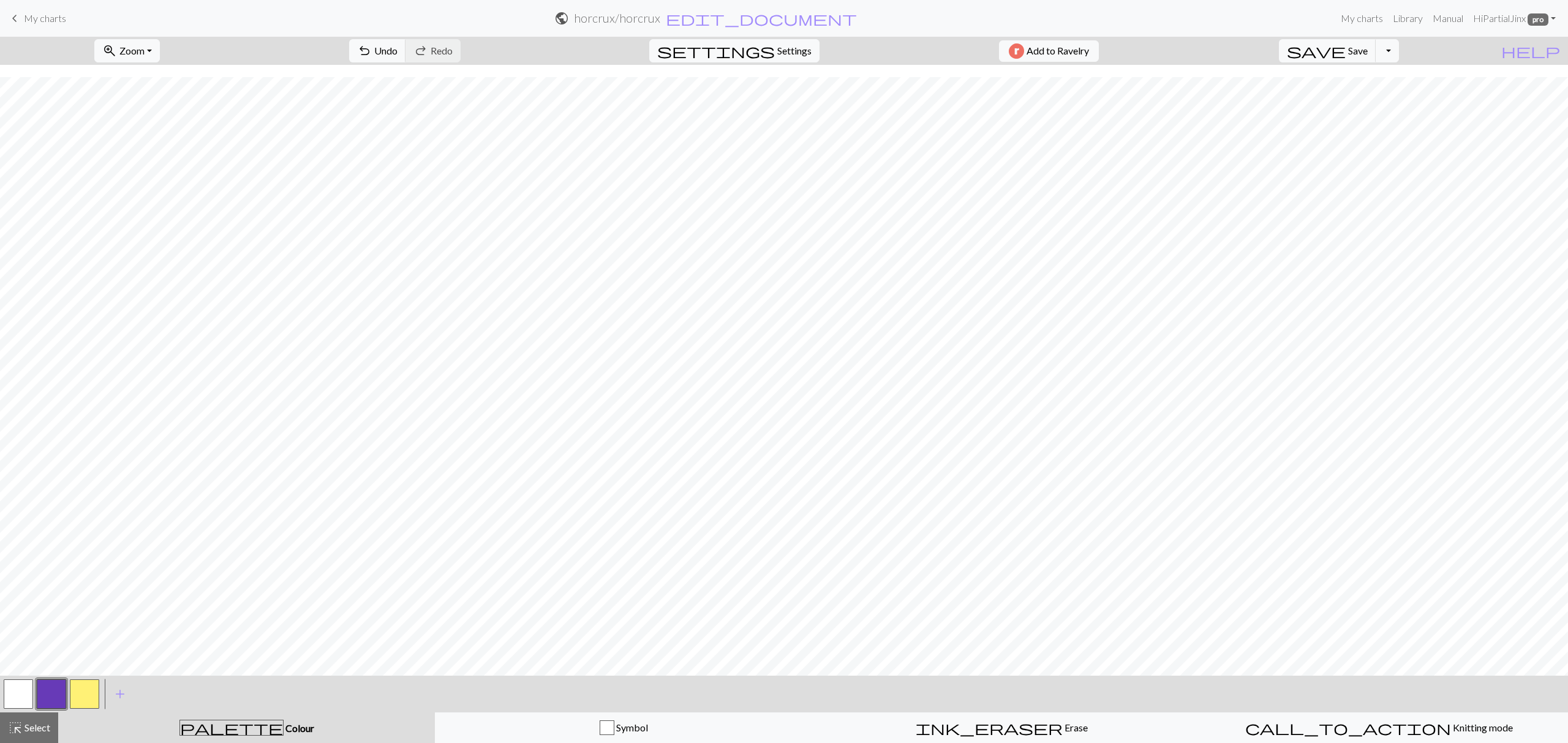
click at [87, 691] on button "button" at bounding box center [84, 695] width 29 height 29
click at [406, 59] on button "undo Undo Undo" at bounding box center [377, 50] width 57 height 23
click at [406, 42] on button "undo Undo Undo" at bounding box center [377, 50] width 57 height 23
click at [372, 47] on span "undo" at bounding box center [364, 50] width 15 height 17
click at [463, 51] on div "undo Undo Undo redo Redo Redo" at bounding box center [405, 50] width 130 height 28
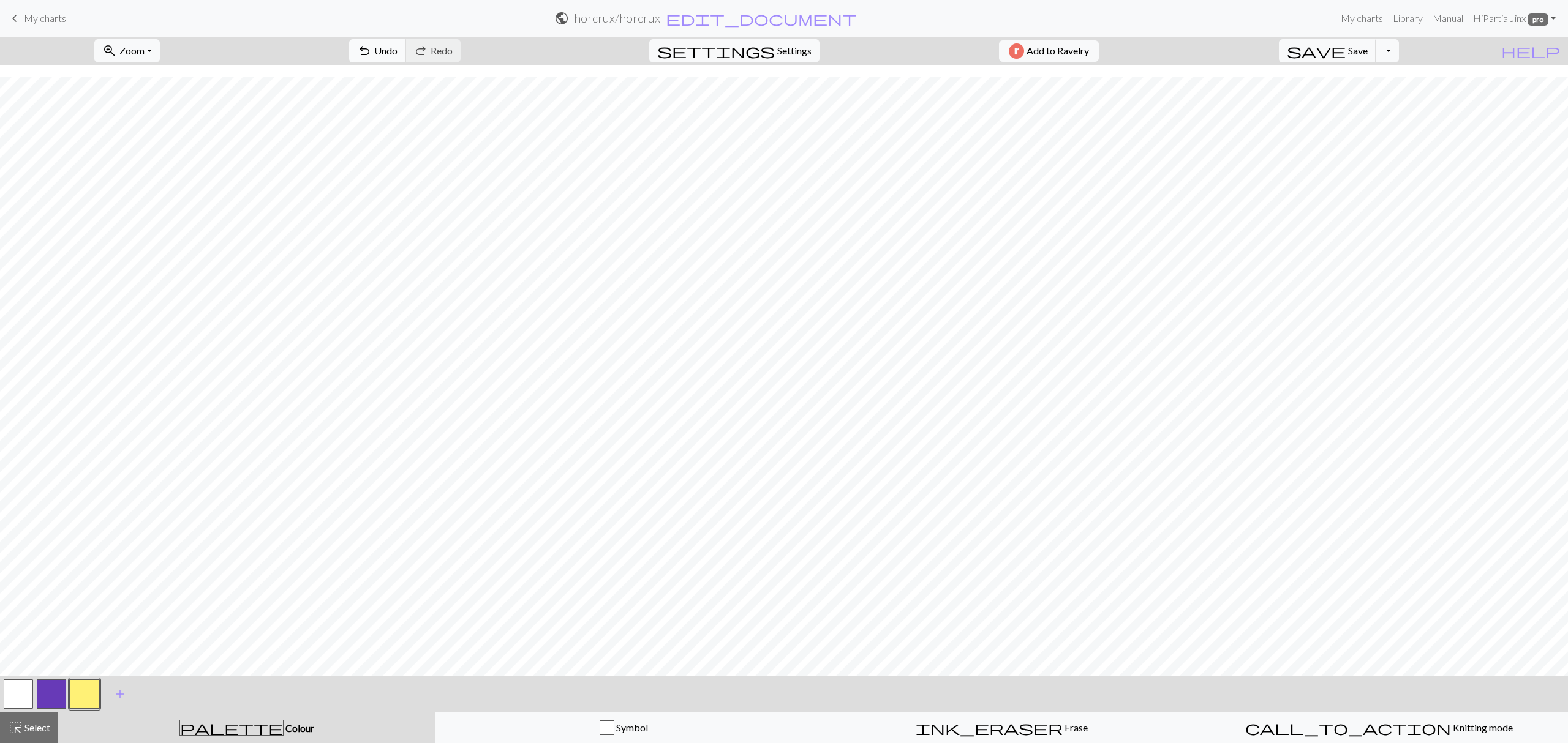
click at [372, 51] on span "undo" at bounding box center [364, 50] width 15 height 17
click at [372, 57] on span "undo" at bounding box center [364, 50] width 15 height 17
click at [406, 57] on button "undo Undo Undo" at bounding box center [377, 50] width 57 height 23
click at [46, 696] on button "button" at bounding box center [51, 695] width 29 height 29
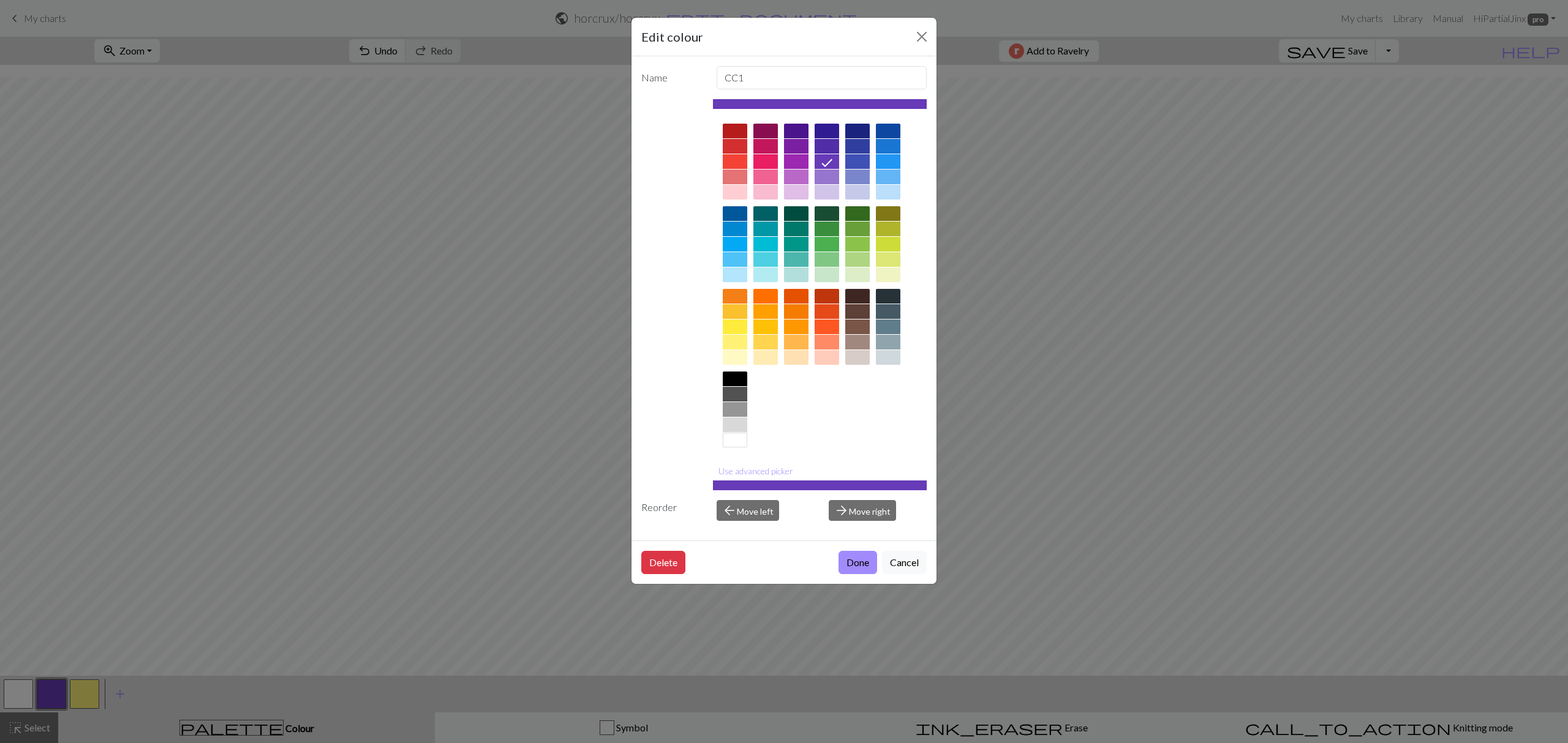
click at [738, 332] on div at bounding box center [735, 327] width 25 height 15
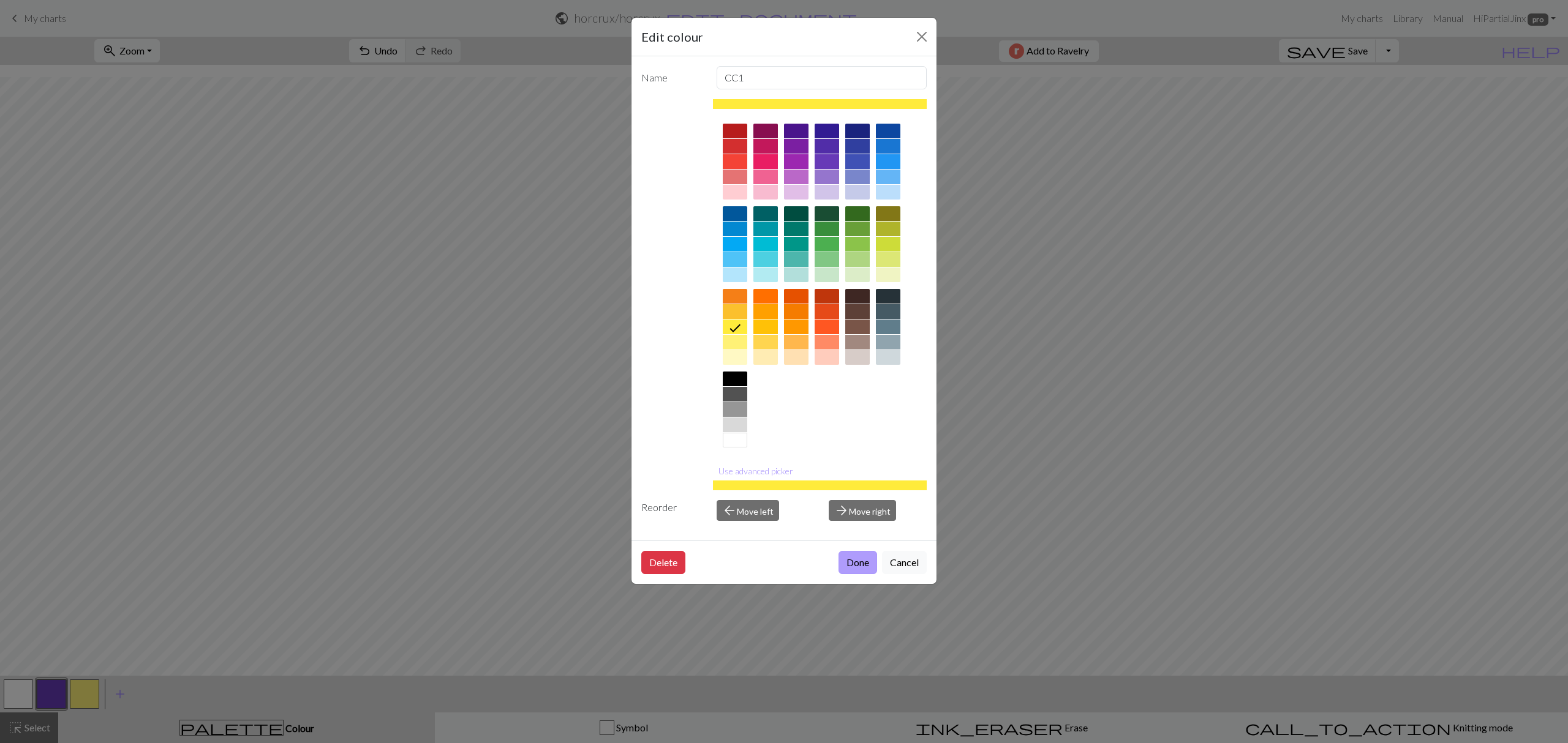
click at [860, 560] on button "Done" at bounding box center [858, 562] width 38 height 23
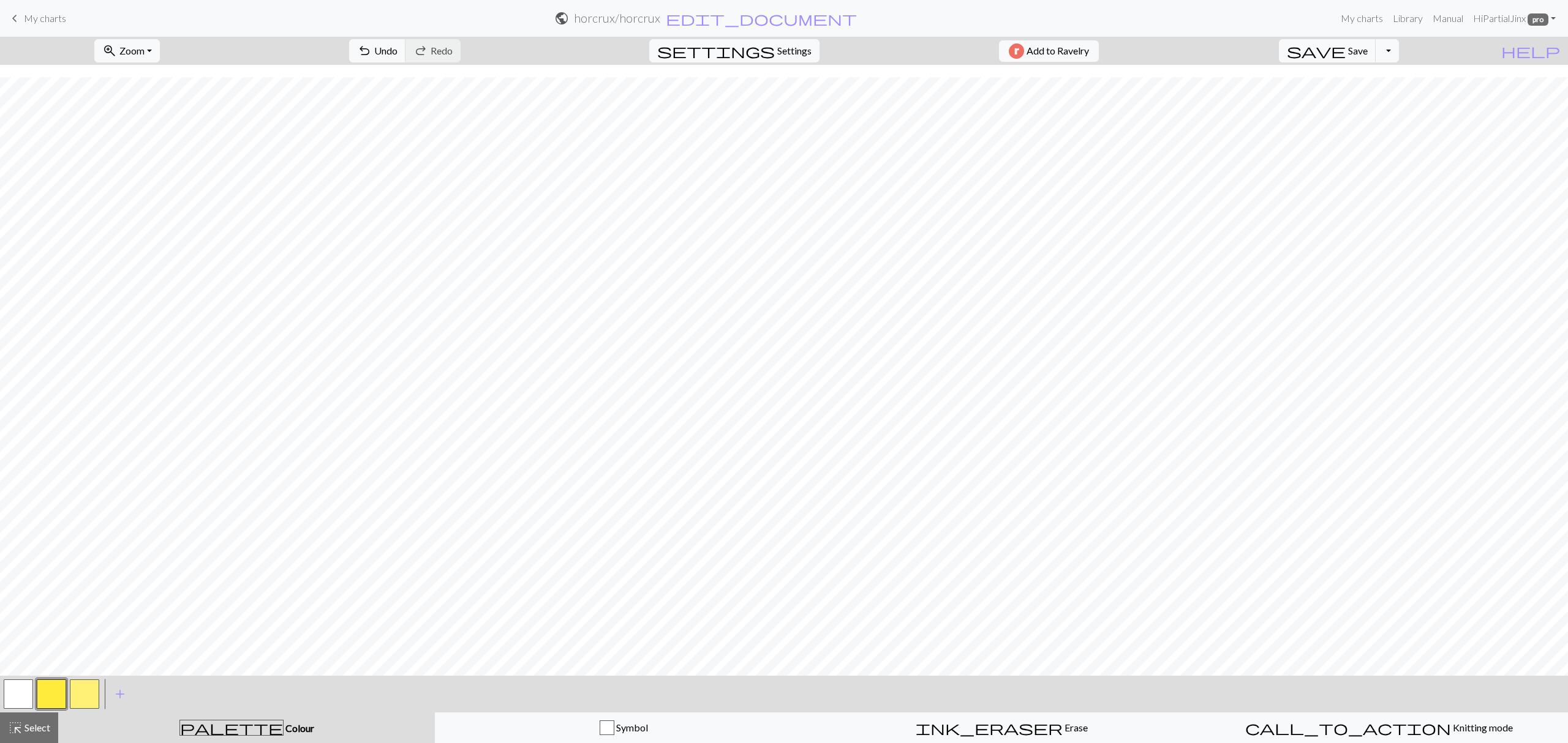
click at [47, 696] on button "button" at bounding box center [51, 695] width 29 height 29
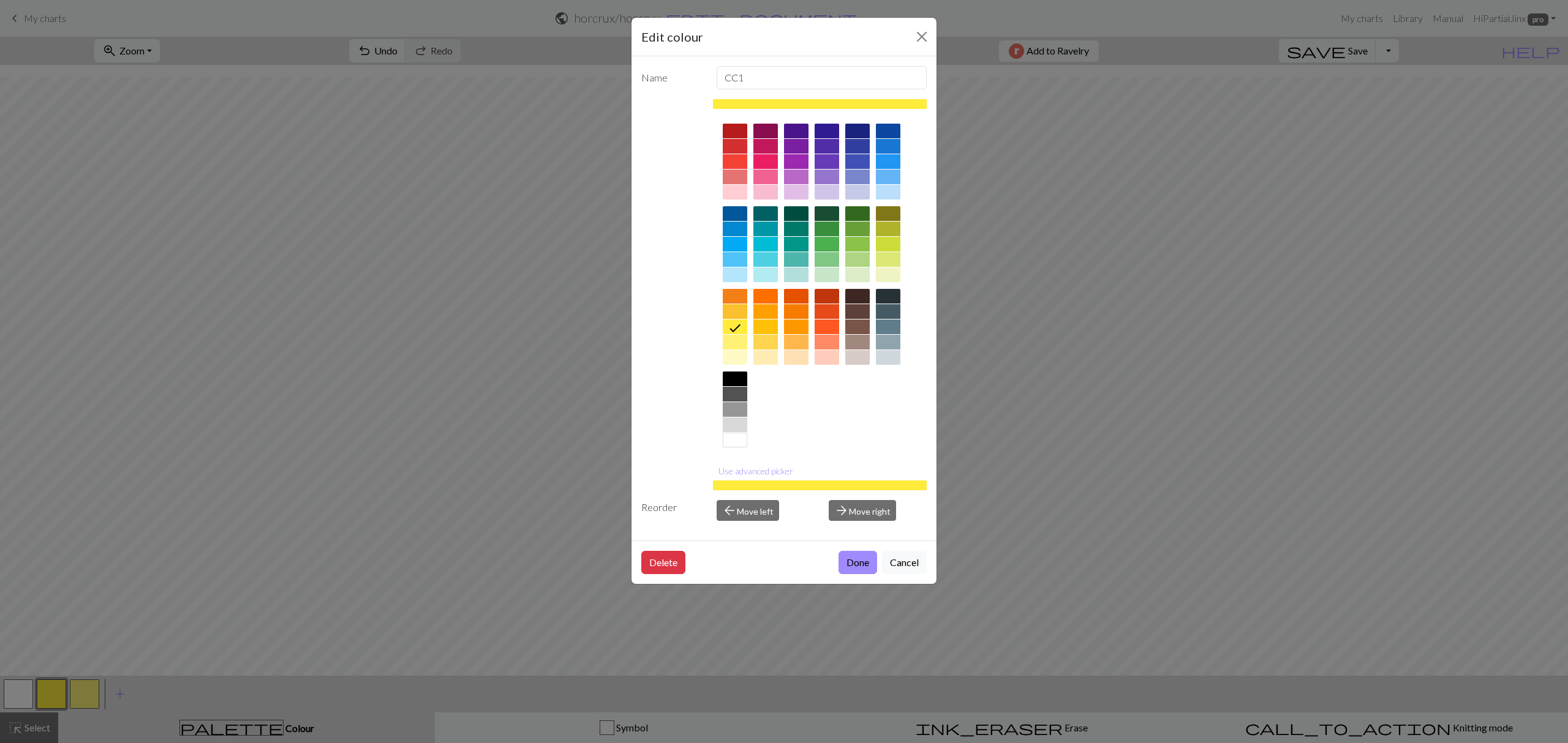
click at [890, 336] on div at bounding box center [888, 342] width 25 height 15
click at [843, 560] on button "Done" at bounding box center [858, 562] width 38 height 23
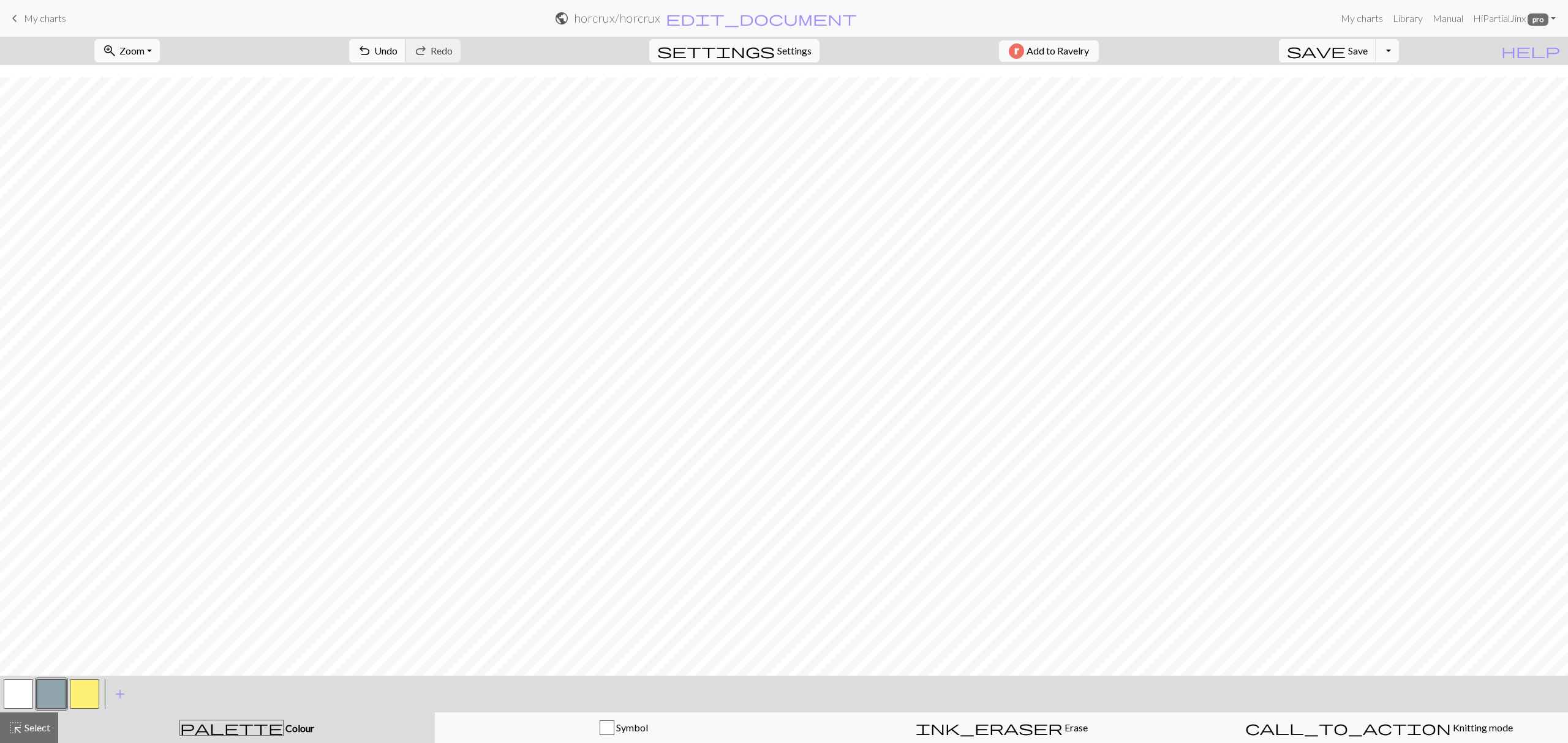
click at [397, 47] on span "Undo" at bounding box center [385, 50] width 23 height 12
click at [397, 45] on span "Undo" at bounding box center [385, 50] width 23 height 12
click at [406, 40] on button "undo Undo Undo" at bounding box center [377, 50] width 57 height 23
click at [89, 698] on button "button" at bounding box center [84, 695] width 29 height 29
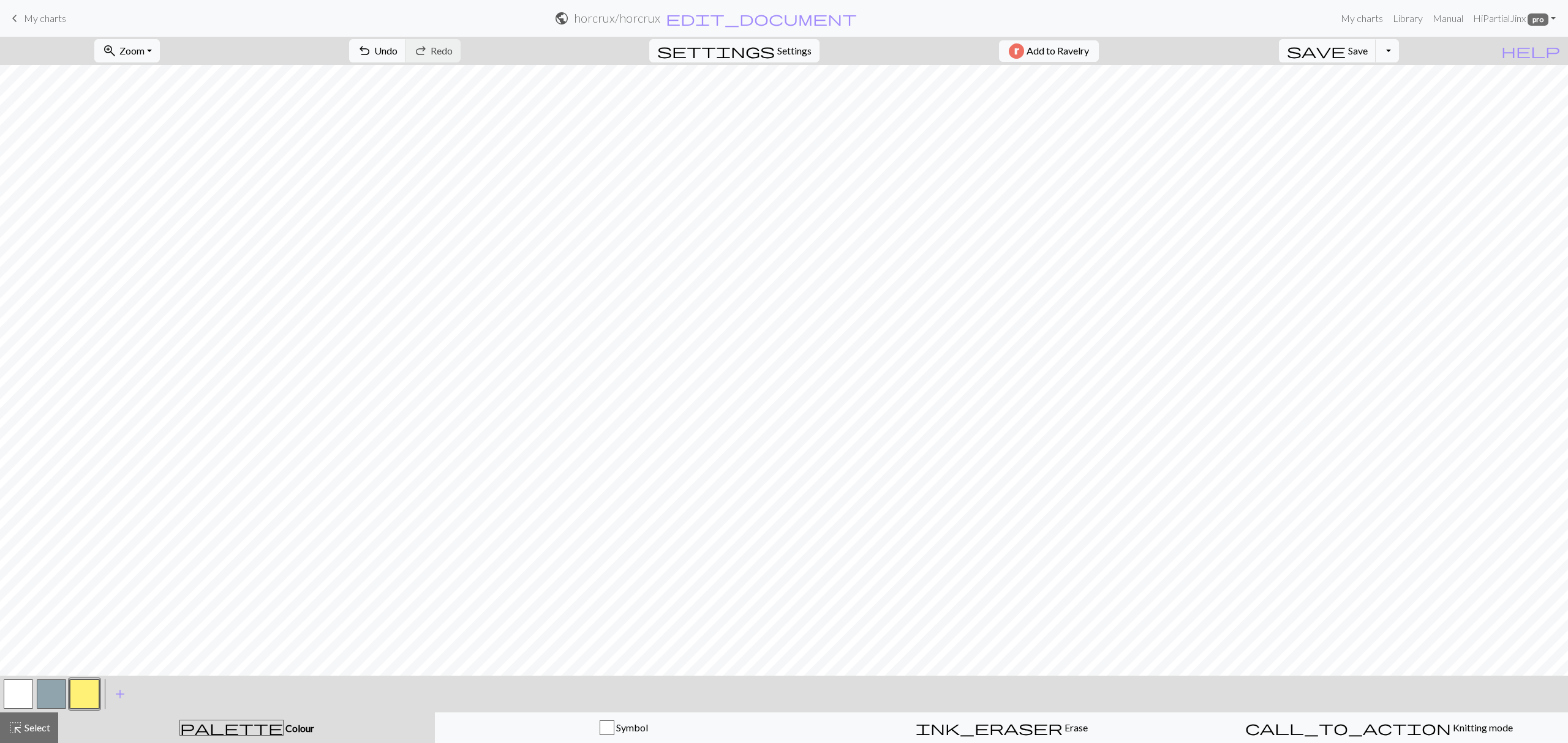
click at [45, 693] on button "button" at bounding box center [51, 695] width 29 height 29
click at [397, 52] on span "Undo" at bounding box center [385, 50] width 23 height 12
click at [406, 49] on button "undo Undo Undo" at bounding box center [377, 50] width 57 height 23
drag, startPoint x: 427, startPoint y: 47, endPoint x: 598, endPoint y: 58, distance: 171.4
click at [372, 47] on span "undo" at bounding box center [364, 50] width 15 height 17
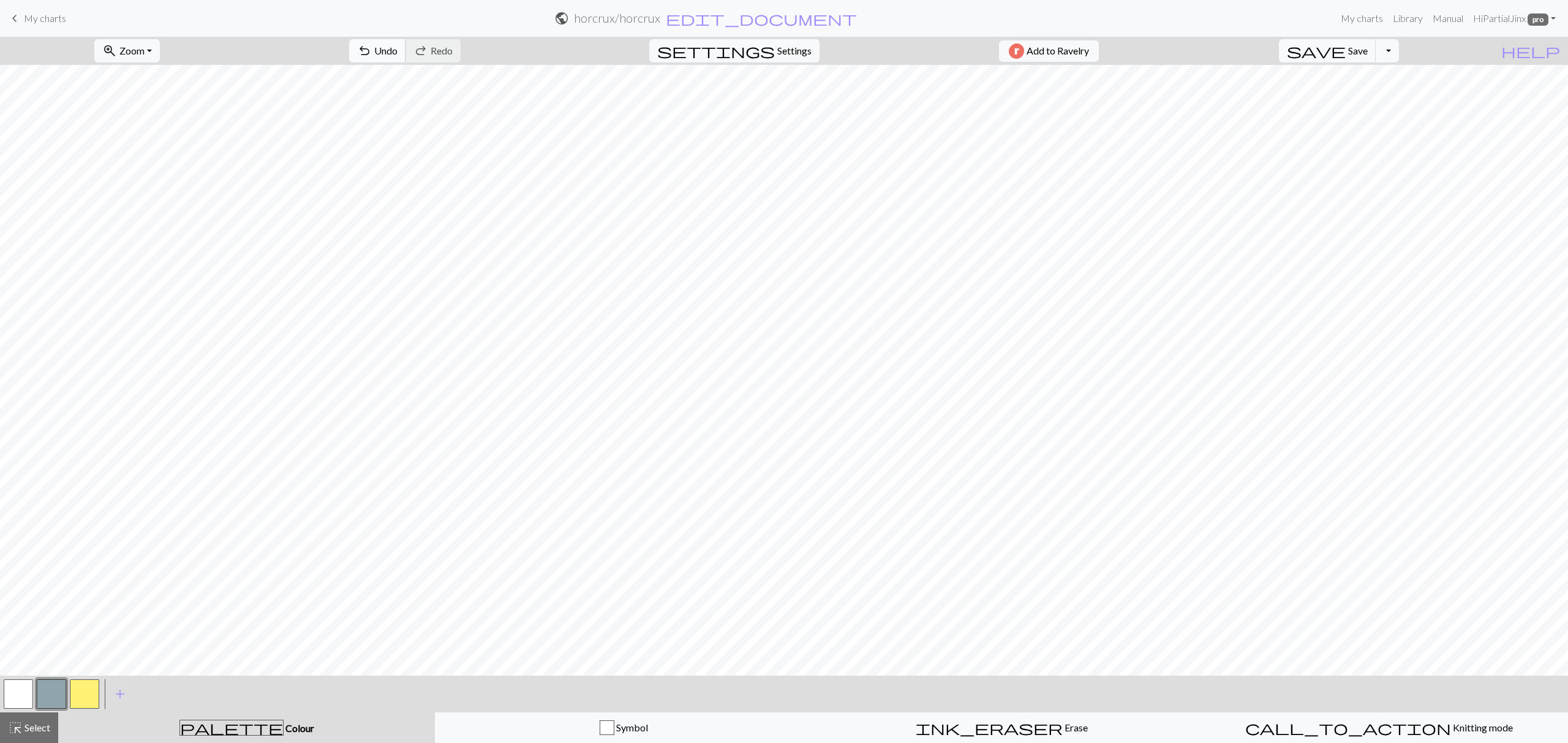
click at [372, 55] on span "undo" at bounding box center [364, 50] width 15 height 17
click at [372, 54] on span "undo" at bounding box center [364, 50] width 15 height 17
click at [372, 53] on span "undo" at bounding box center [364, 50] width 15 height 17
click at [453, 55] on span "Redo" at bounding box center [442, 50] width 22 height 12
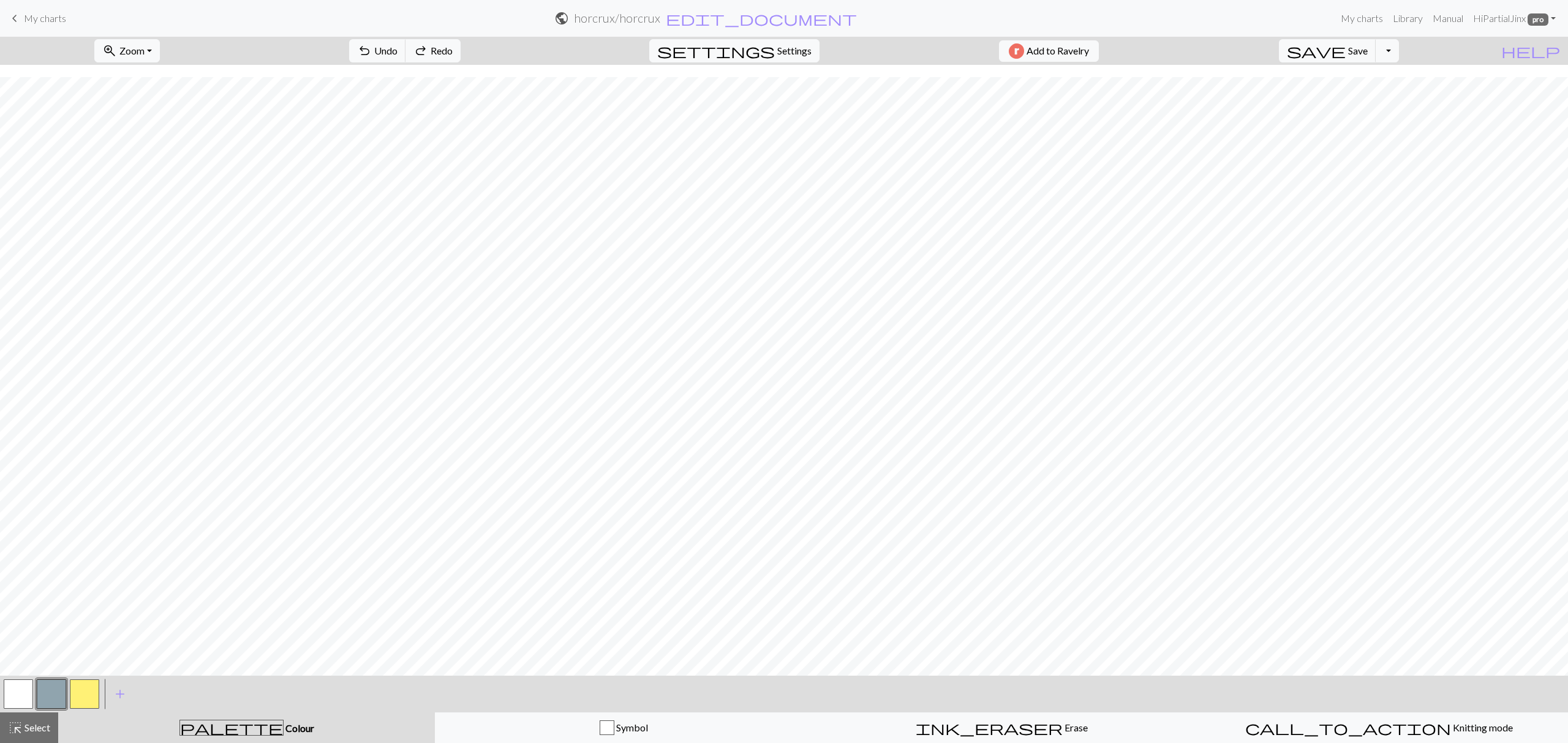
drag, startPoint x: 17, startPoint y: 696, endPoint x: 31, endPoint y: 696, distance: 14.0
click at [17, 696] on button "button" at bounding box center [18, 695] width 29 height 29
click at [72, 702] on button "button" at bounding box center [84, 695] width 29 height 29
click at [62, 685] on button "button" at bounding box center [51, 695] width 29 height 29
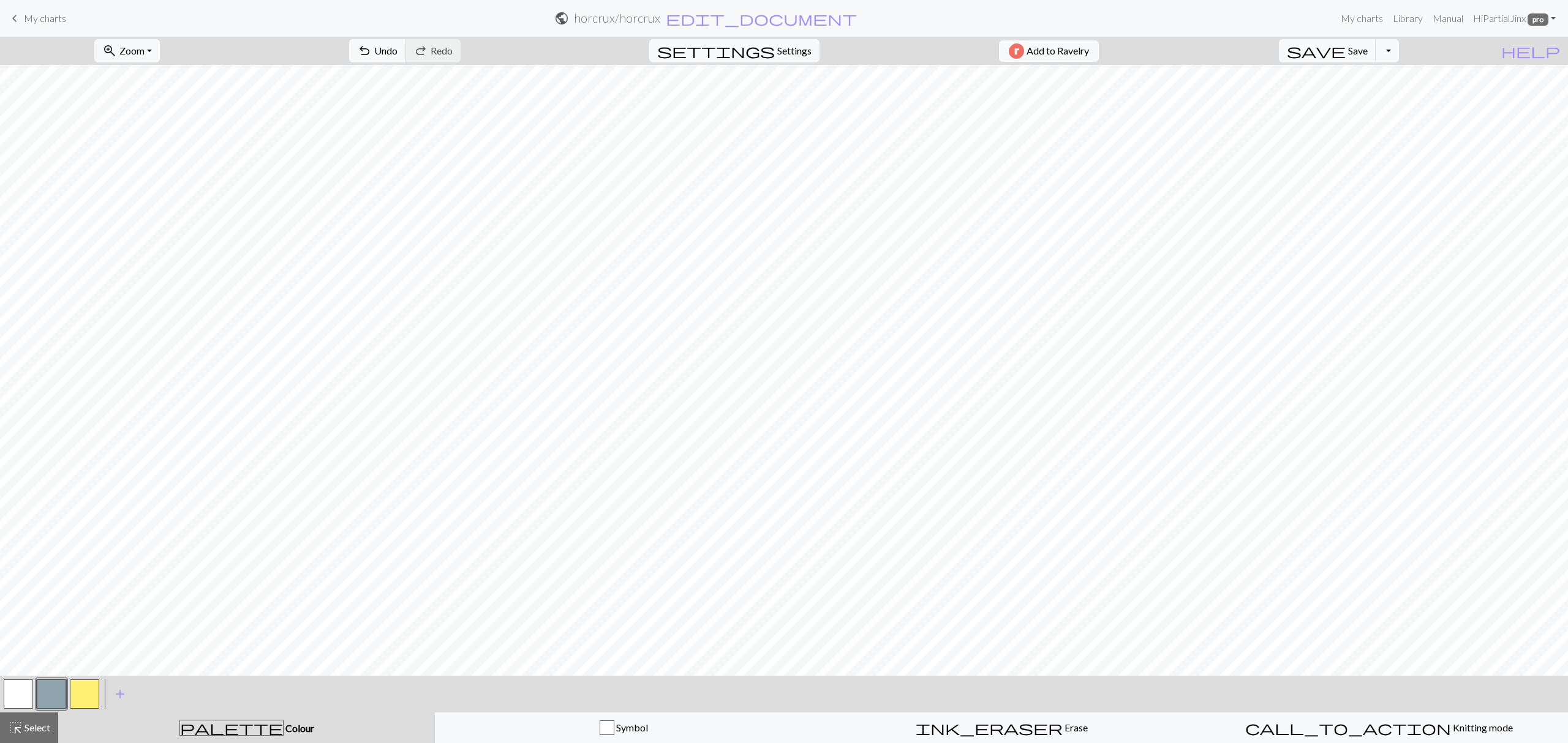
click at [91, 698] on button "button" at bounding box center [84, 695] width 29 height 29
click at [372, 57] on span "undo" at bounding box center [364, 50] width 15 height 17
click at [59, 691] on button "button" at bounding box center [51, 695] width 29 height 29
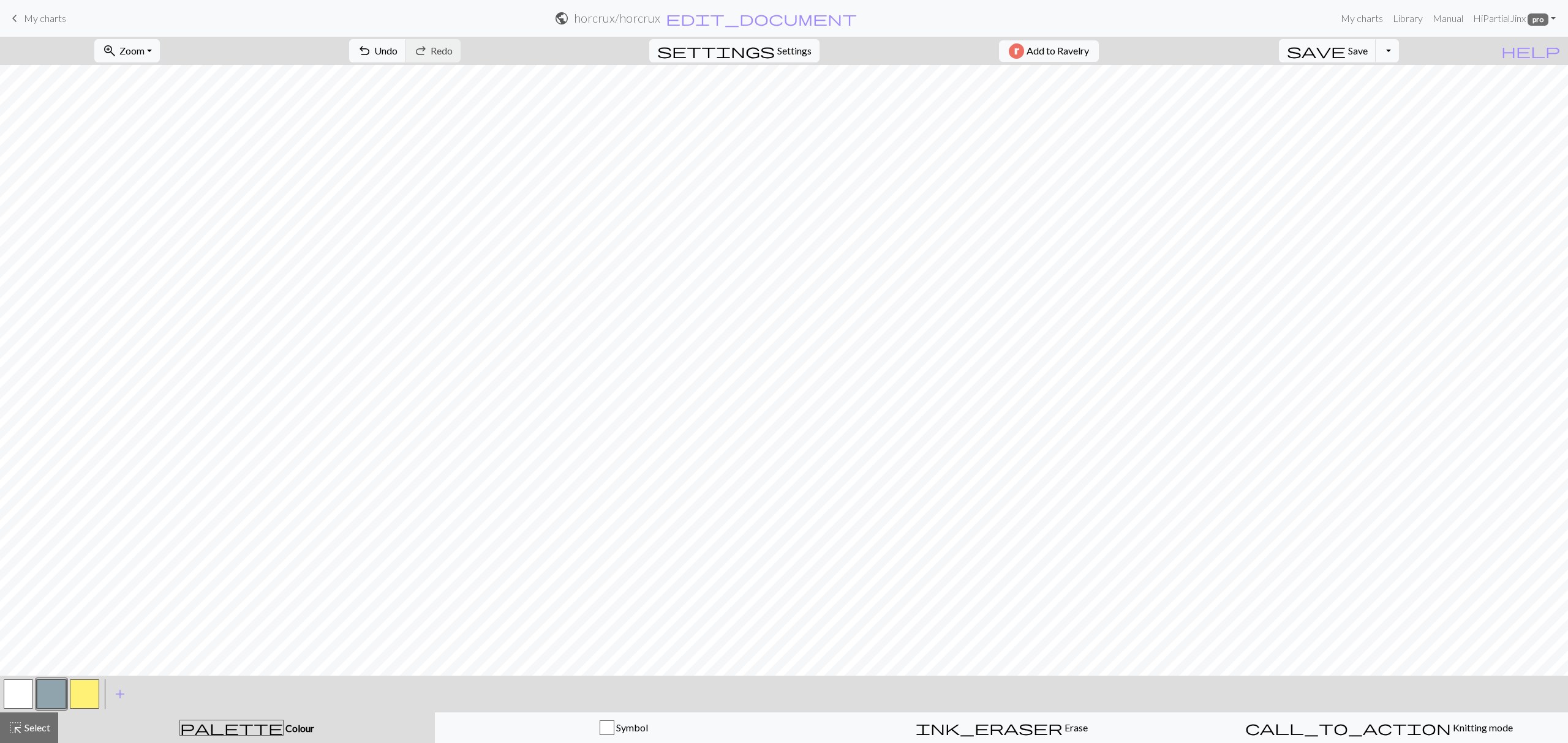
click at [51, 684] on button "button" at bounding box center [51, 695] width 29 height 29
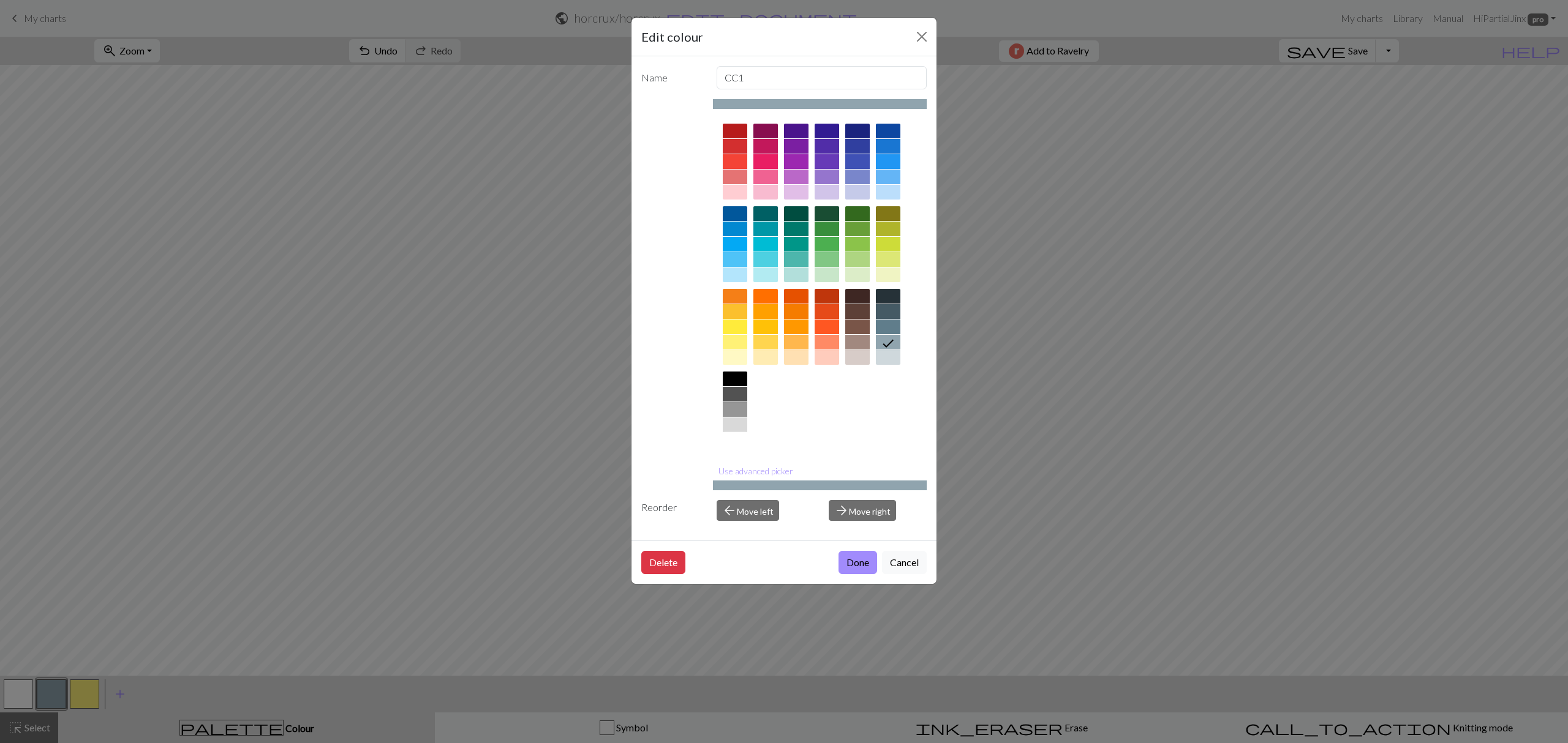
click at [736, 442] on div at bounding box center [735, 440] width 25 height 15
click at [848, 562] on button "Done" at bounding box center [858, 562] width 38 height 23
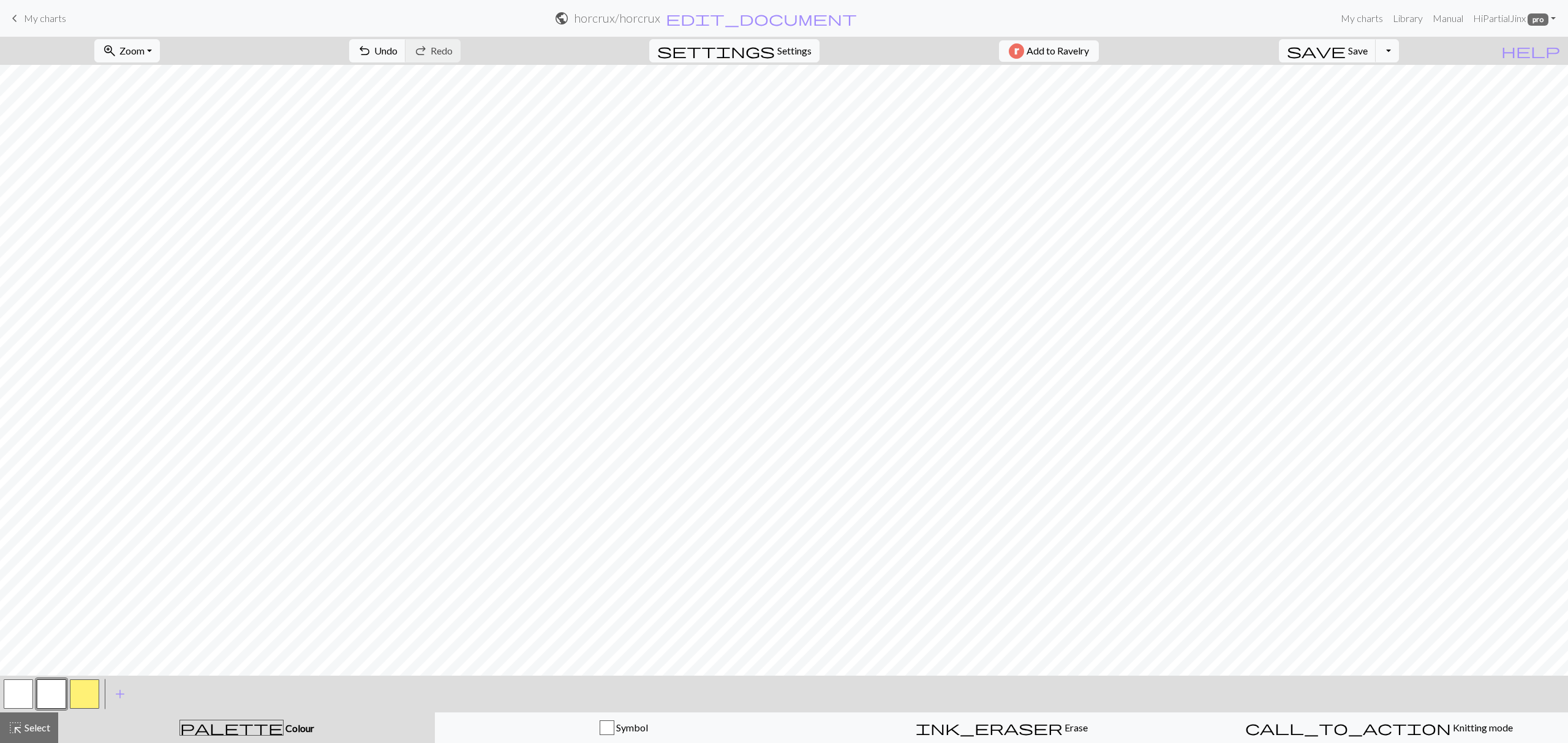
click at [75, 696] on button "button" at bounding box center [84, 695] width 29 height 29
click at [81, 702] on button "button" at bounding box center [84, 695] width 29 height 29
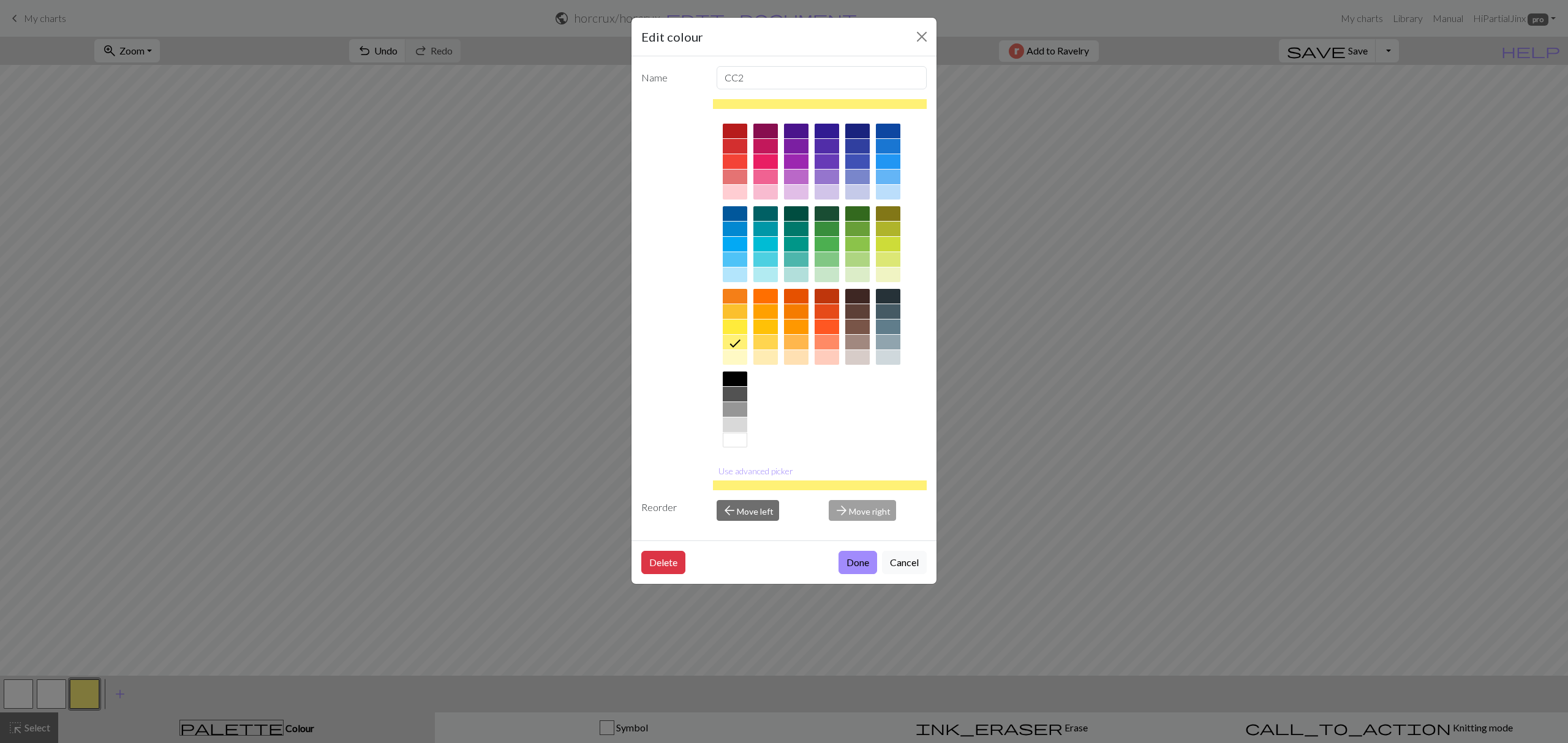
click at [736, 447] on div at bounding box center [735, 440] width 25 height 15
click at [858, 578] on div "Delete Done Cancel" at bounding box center [784, 562] width 305 height 44
click at [858, 570] on button "Done" at bounding box center [858, 562] width 38 height 23
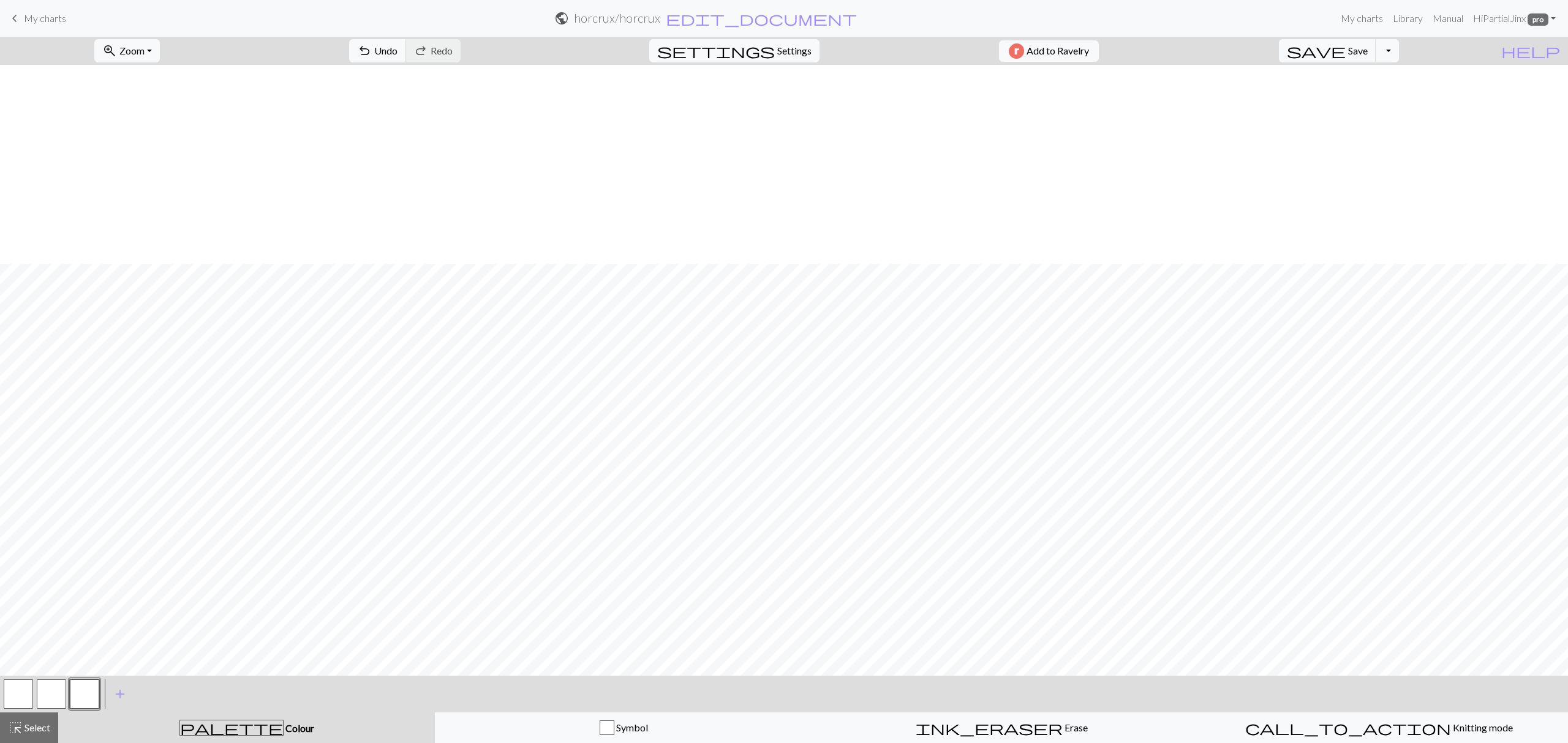
scroll to position [218, 0]
click at [806, 50] on button "settings Settings" at bounding box center [734, 50] width 170 height 23
select select "aran"
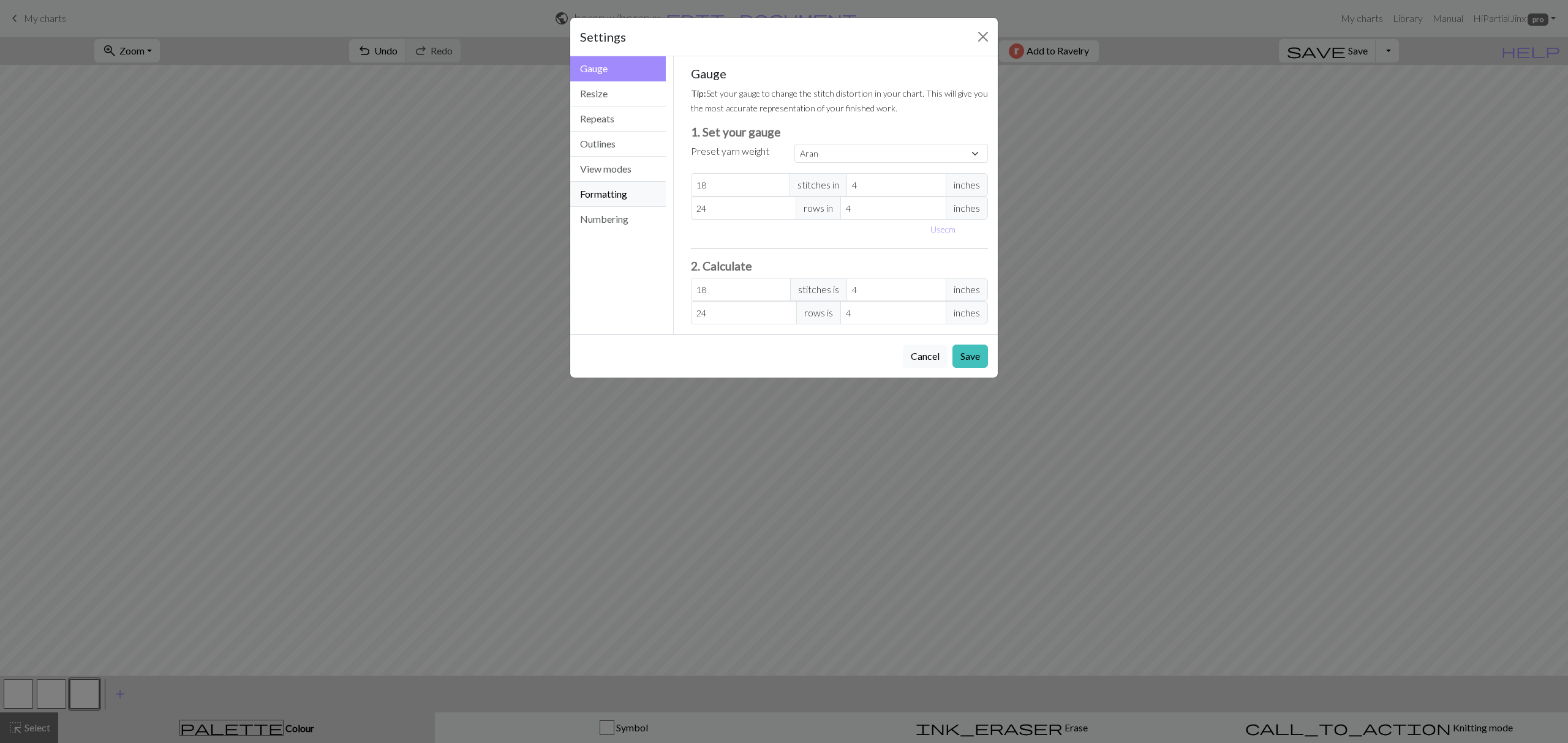
click at [616, 191] on button "Formatting" at bounding box center [618, 194] width 96 height 26
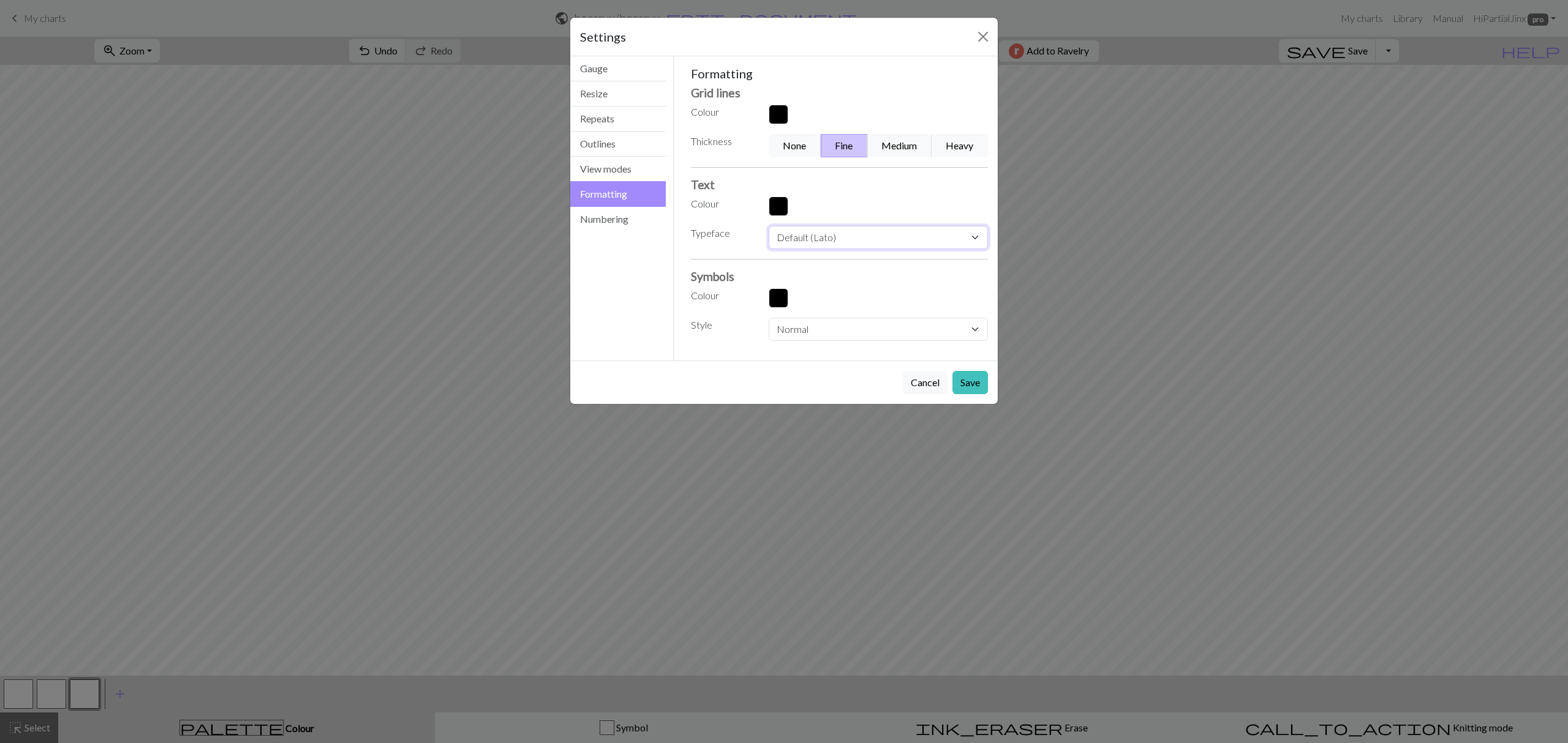
click at [820, 236] on select "Default (Lato) Ariel Helvetica Times new roman Times Courier new Courier Verdan…" at bounding box center [879, 237] width 219 height 23
click at [624, 319] on div "Gauge Resize Repeats Outlines View modes Formatting Numbering" at bounding box center [617, 208] width 110 height 304
click at [980, 33] on button "Close" at bounding box center [983, 37] width 19 height 19
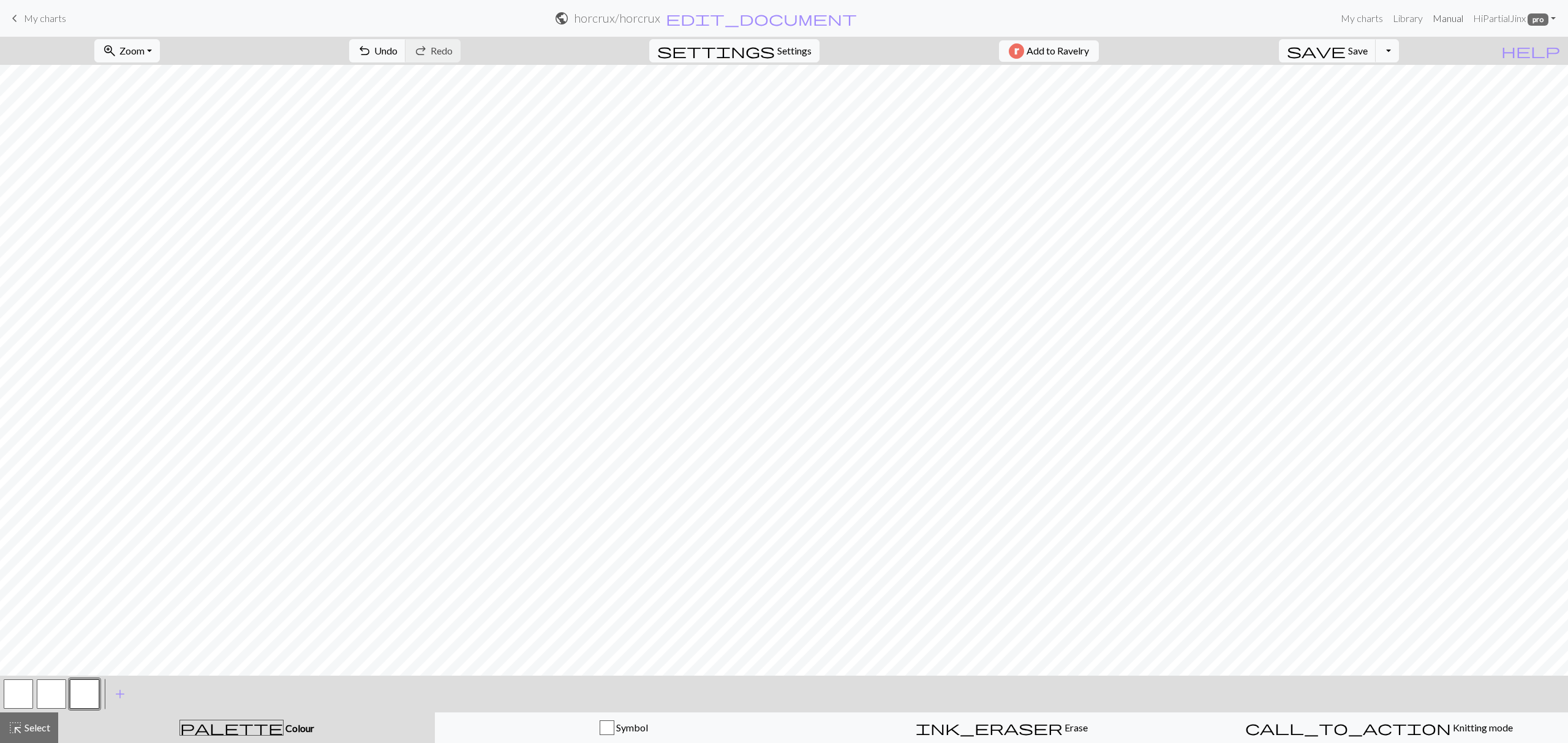
click at [1442, 17] on link "Manual" at bounding box center [1448, 18] width 40 height 25
click at [1555, 52] on span "help" at bounding box center [1531, 50] width 58 height 17
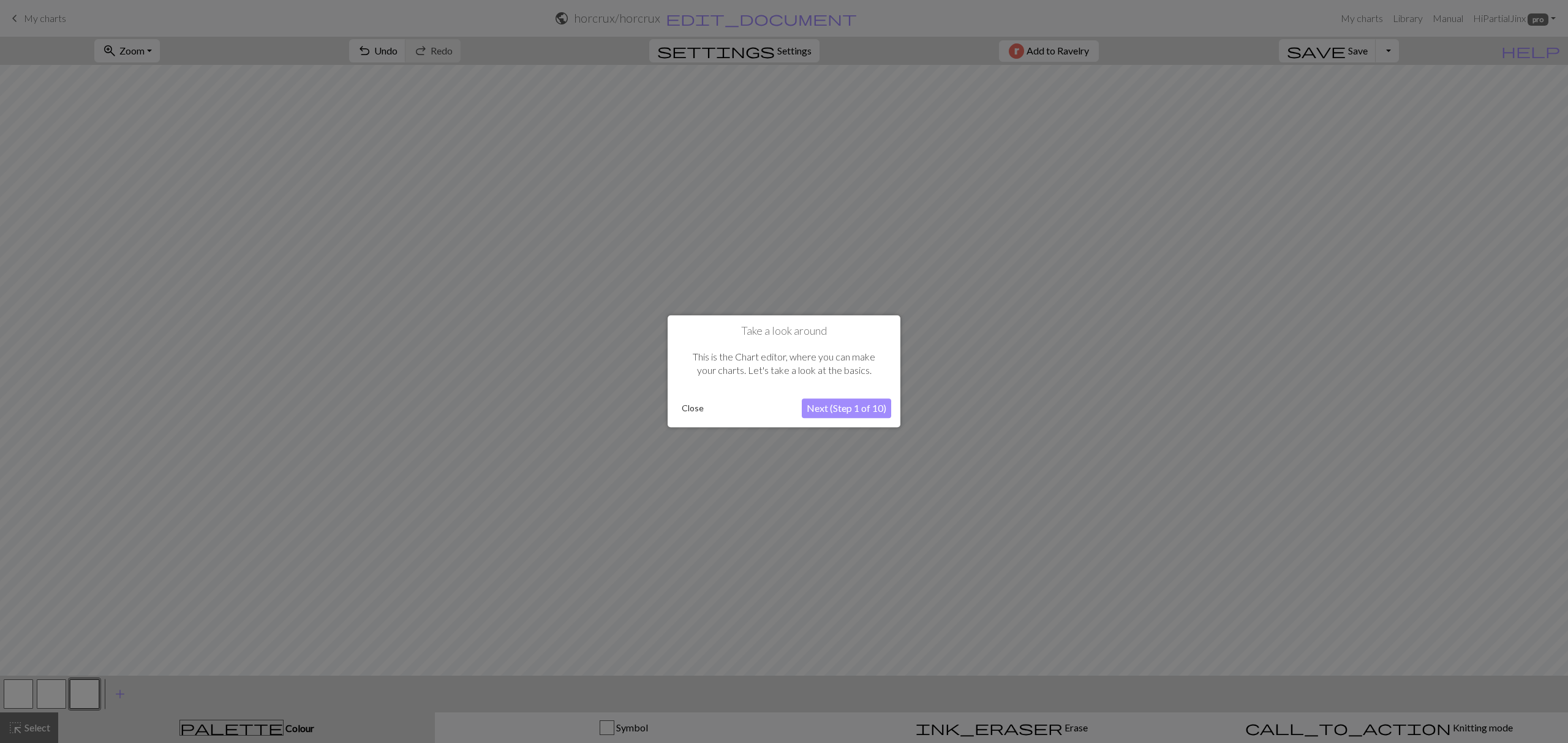
click at [701, 412] on button "Close" at bounding box center [692, 409] width 32 height 18
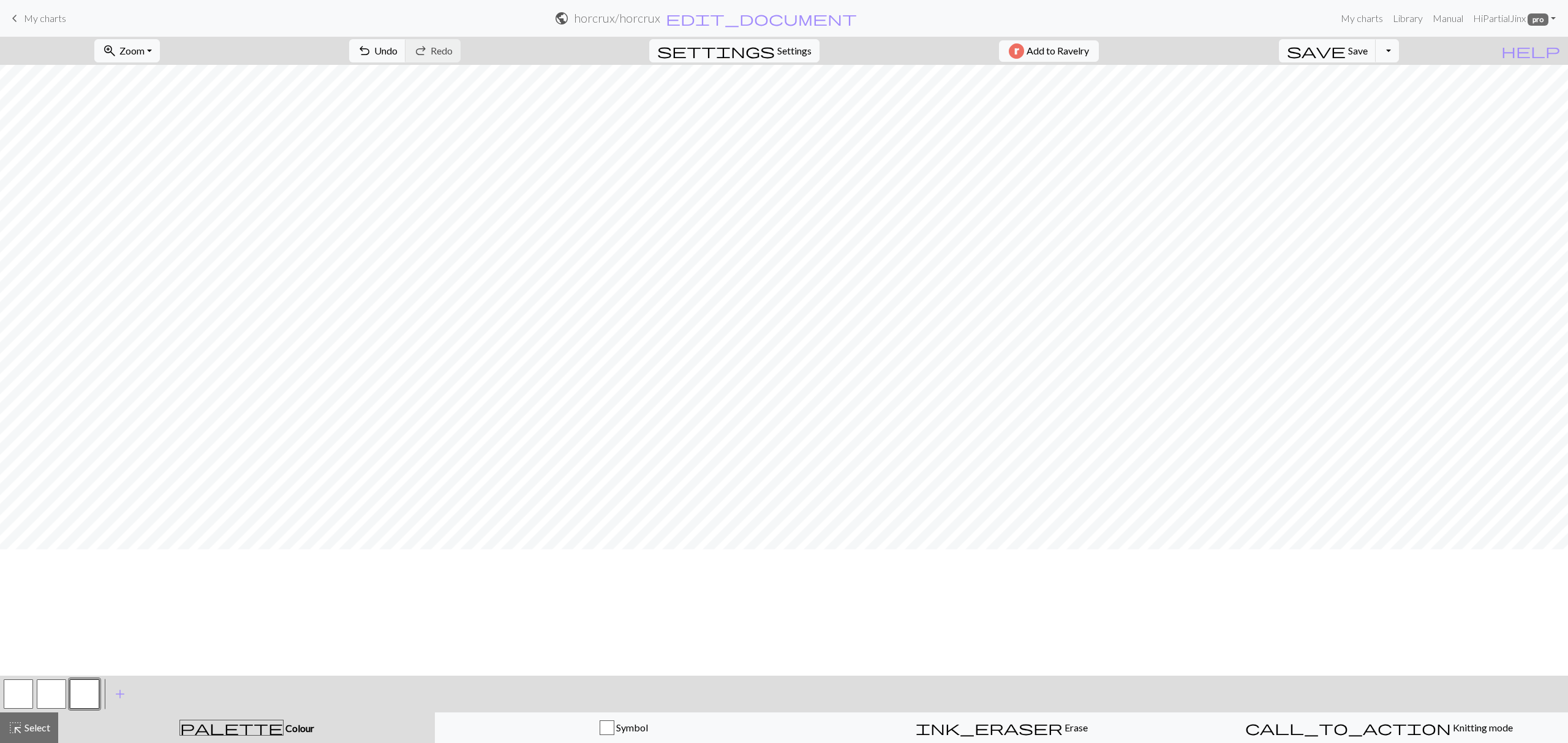
scroll to position [0, 0]
click at [1346, 52] on span "save" at bounding box center [1316, 50] width 58 height 17
click at [1405, 22] on div "Chart saved" at bounding box center [784, 24] width 1568 height 48
click at [1383, 18] on link "My charts" at bounding box center [1362, 18] width 52 height 25
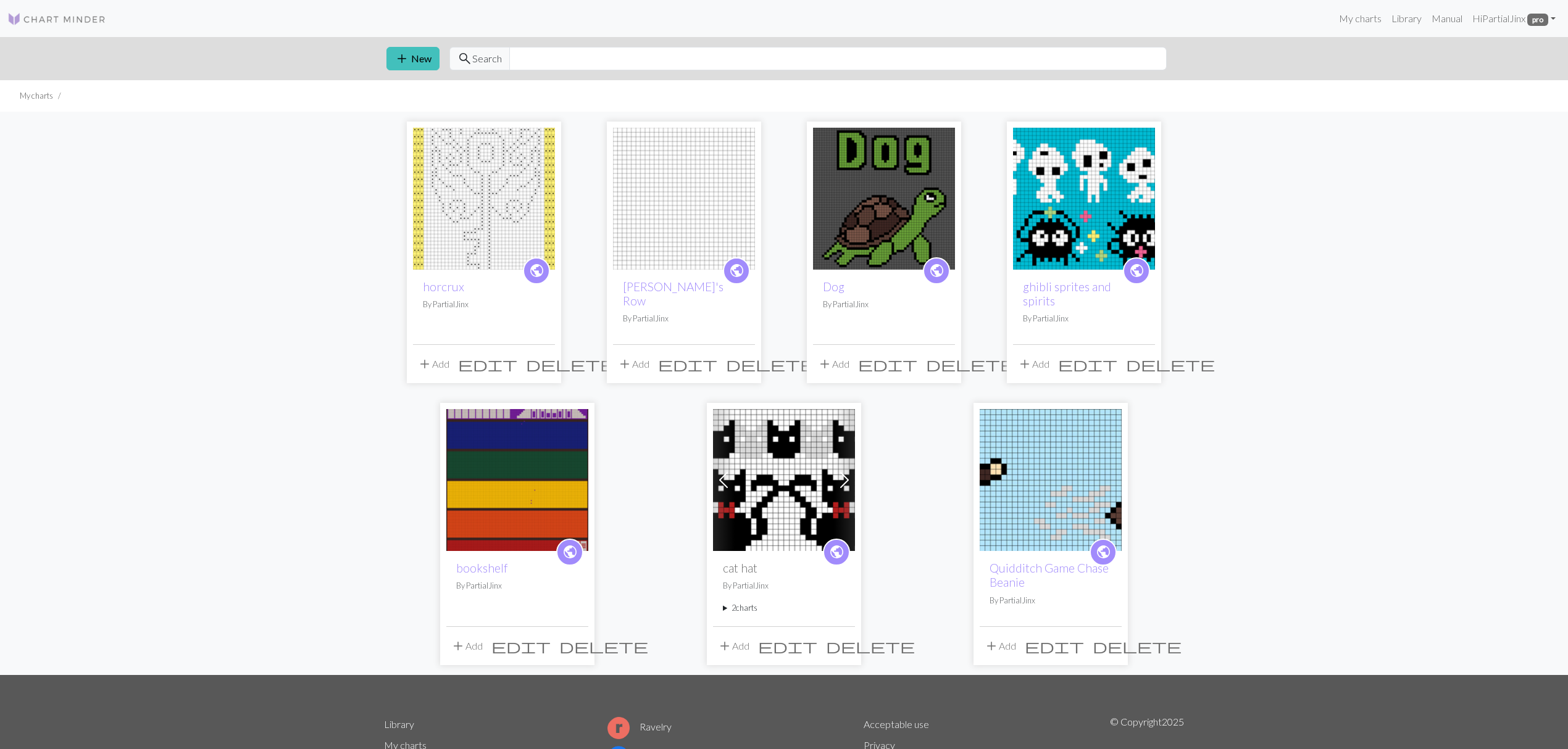
drag, startPoint x: 478, startPoint y: 317, endPoint x: 364, endPoint y: 334, distance: 115.3
click at [363, 334] on div "public horcrux By PartialJinx add Add edit delete public Kersie's Row By Partia…" at bounding box center [784, 393] width 1568 height 563
click at [517, 355] on span "edit" at bounding box center [488, 363] width 59 height 17
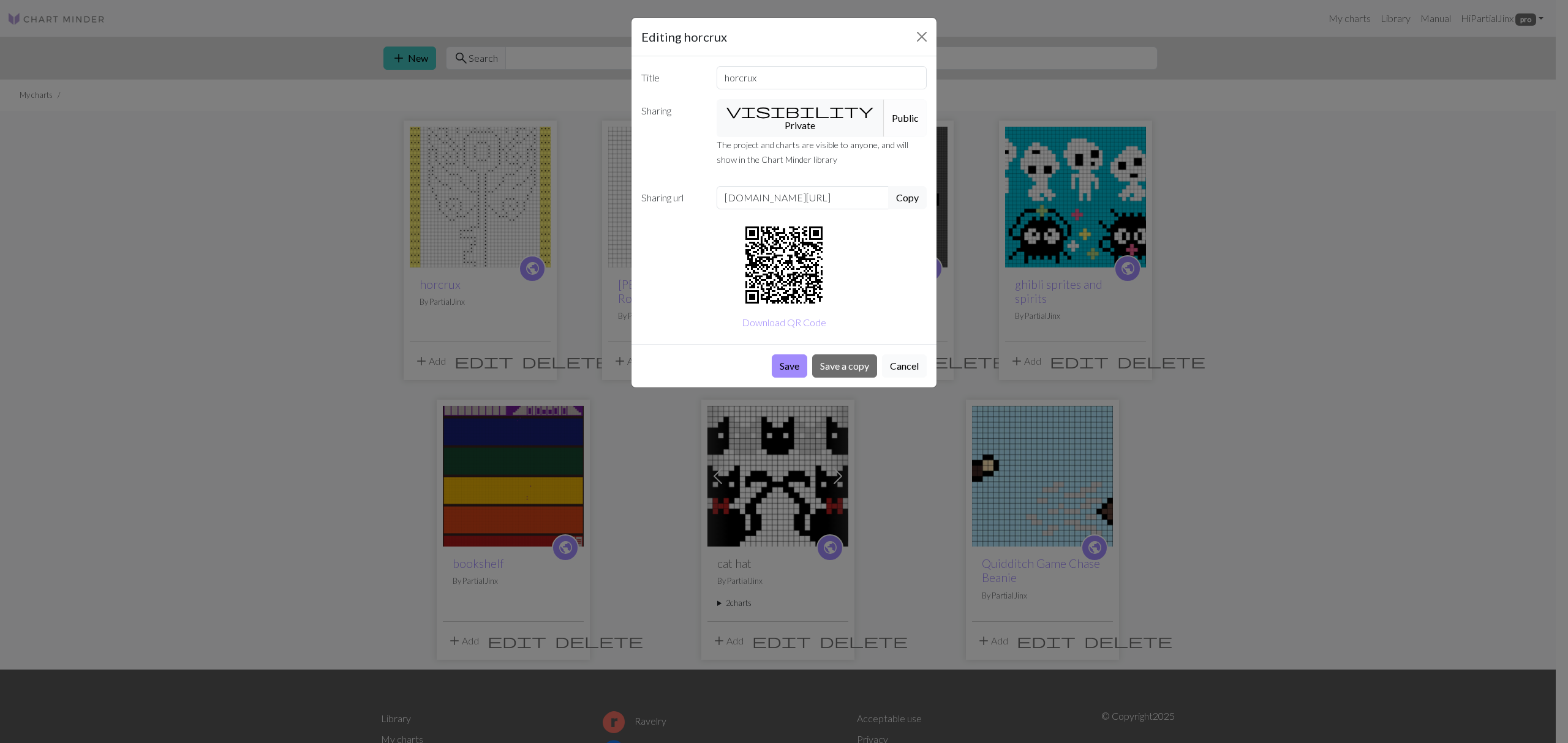
click at [894, 354] on button "Cancel" at bounding box center [904, 365] width 45 height 23
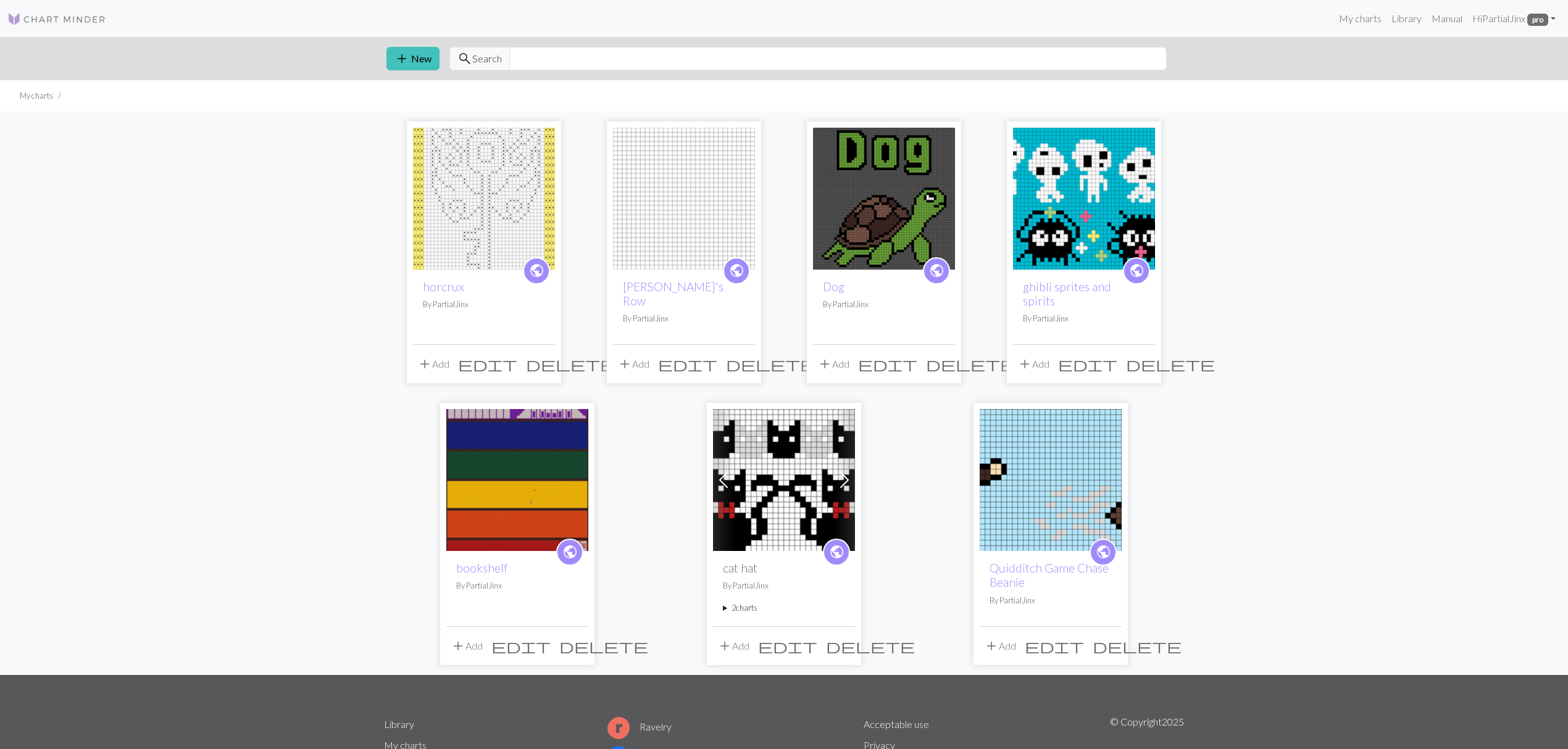
click at [481, 296] on div "public horcrux By PartialJinx" at bounding box center [484, 306] width 142 height 75
click at [458, 269] on img at bounding box center [484, 199] width 142 height 142
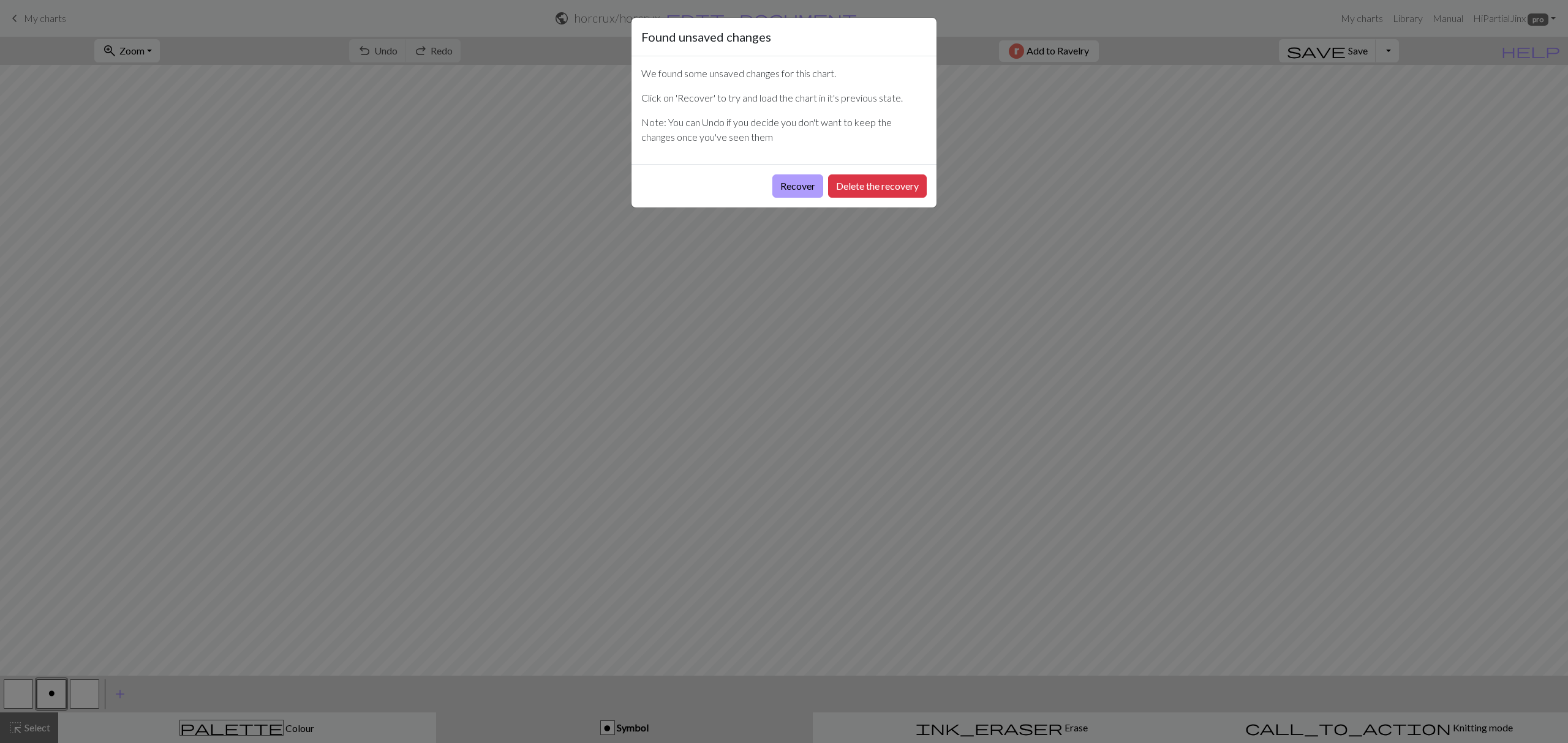
click at [795, 194] on button "Recover" at bounding box center [798, 185] width 51 height 23
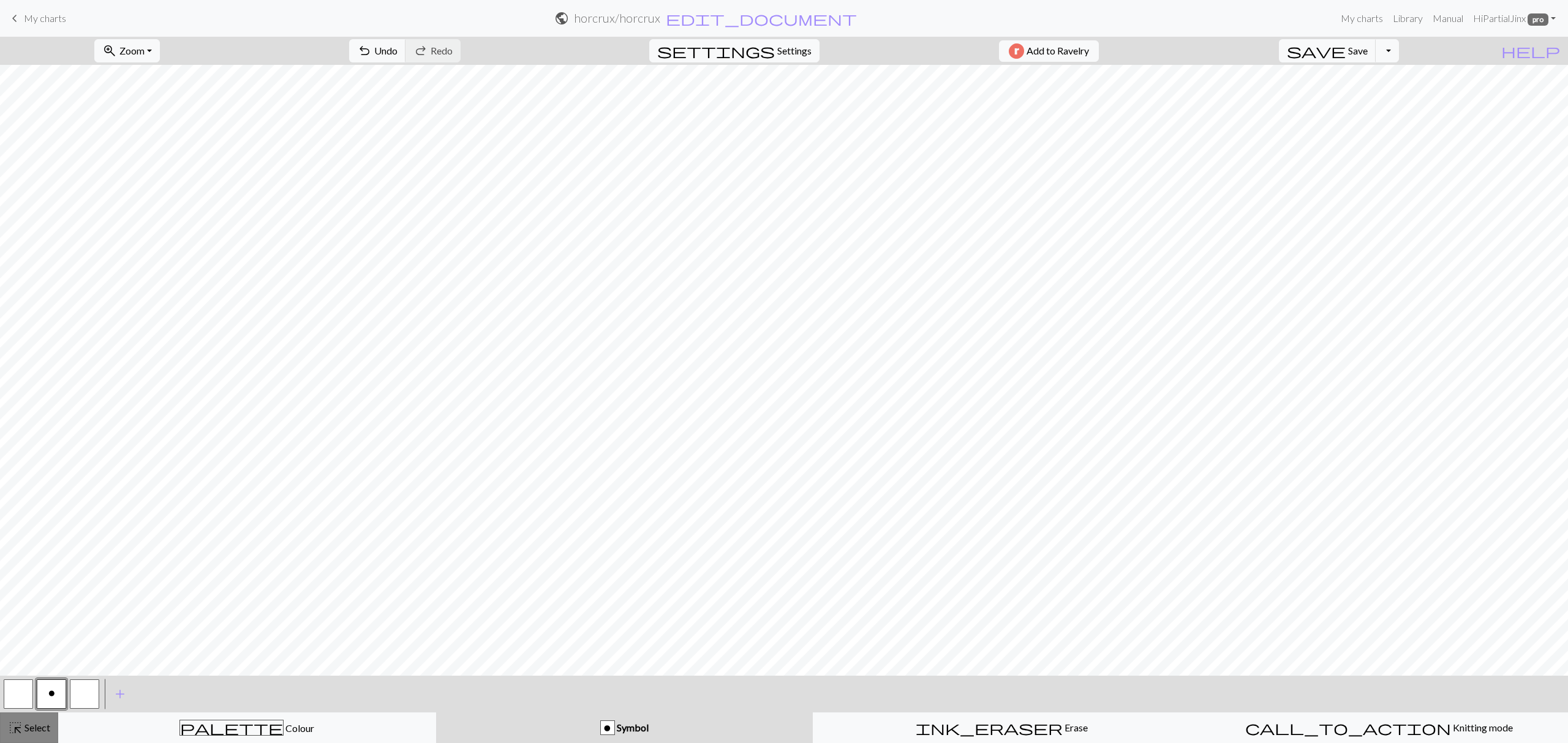
click at [19, 735] on span "highlight_alt" at bounding box center [16, 727] width 15 height 17
click at [1341, 735] on span "call_to_action" at bounding box center [1348, 727] width 205 height 17
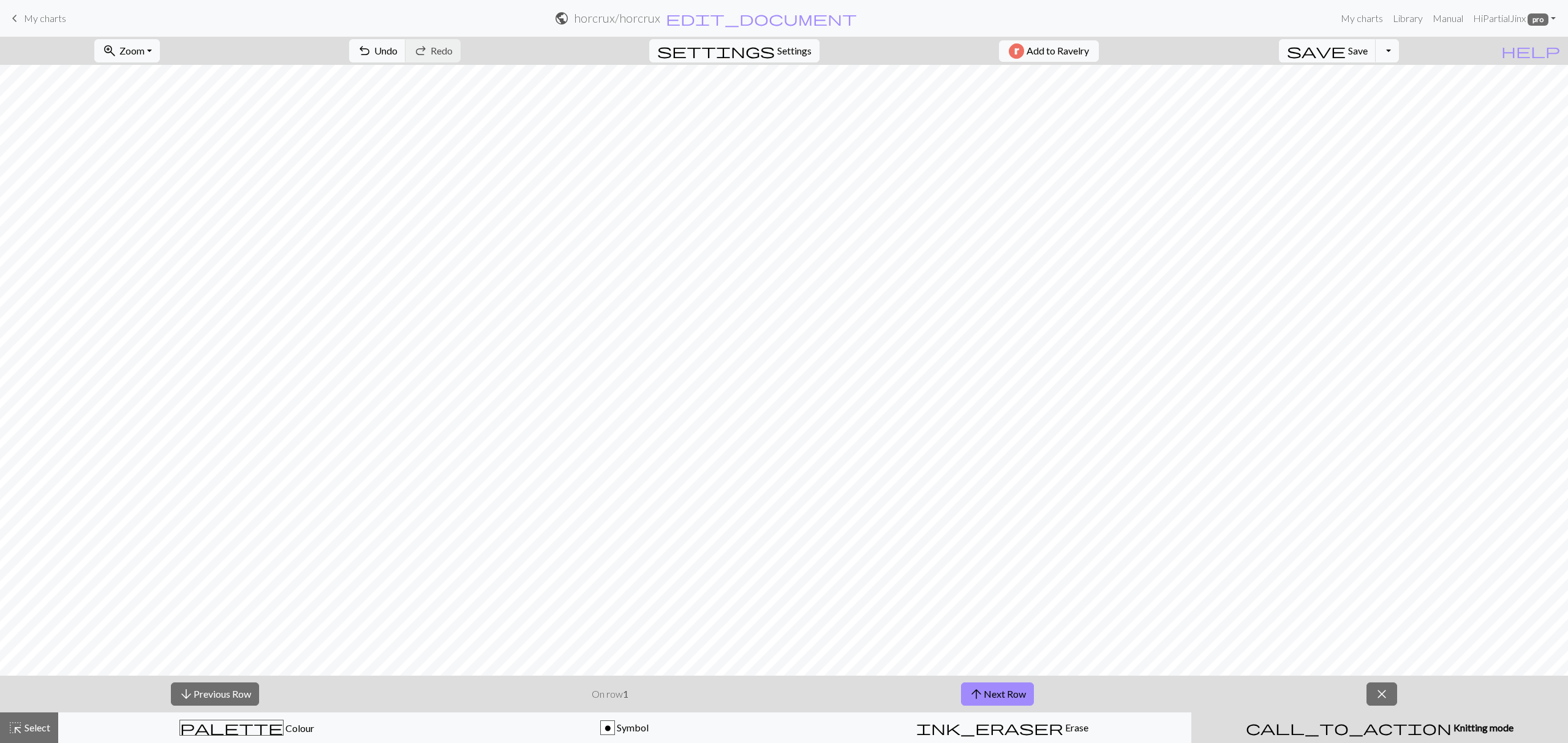
click at [1341, 735] on span "call_to_action" at bounding box center [1348, 727] width 205 height 17
click at [1400, 696] on div "arrow_downward Previous Row On row 1 arrow_upward Next Row close" at bounding box center [784, 695] width 1568 height 37
drag, startPoint x: 1390, startPoint y: 695, endPoint x: 1346, endPoint y: 706, distance: 45.4
click at [1382, 695] on button "close" at bounding box center [1383, 694] width 31 height 23
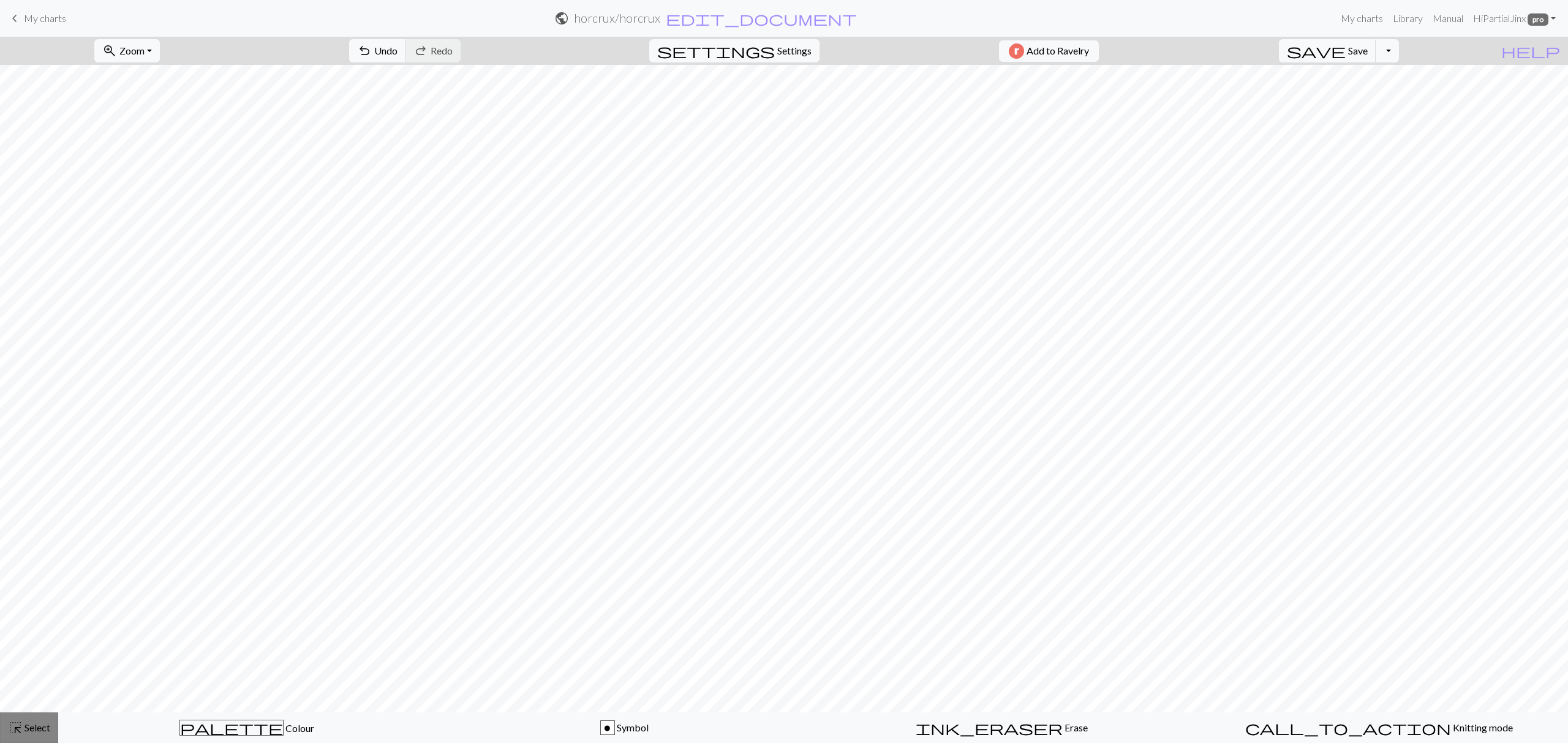
click at [22, 727] on span "highlight_alt" at bounding box center [16, 727] width 15 height 17
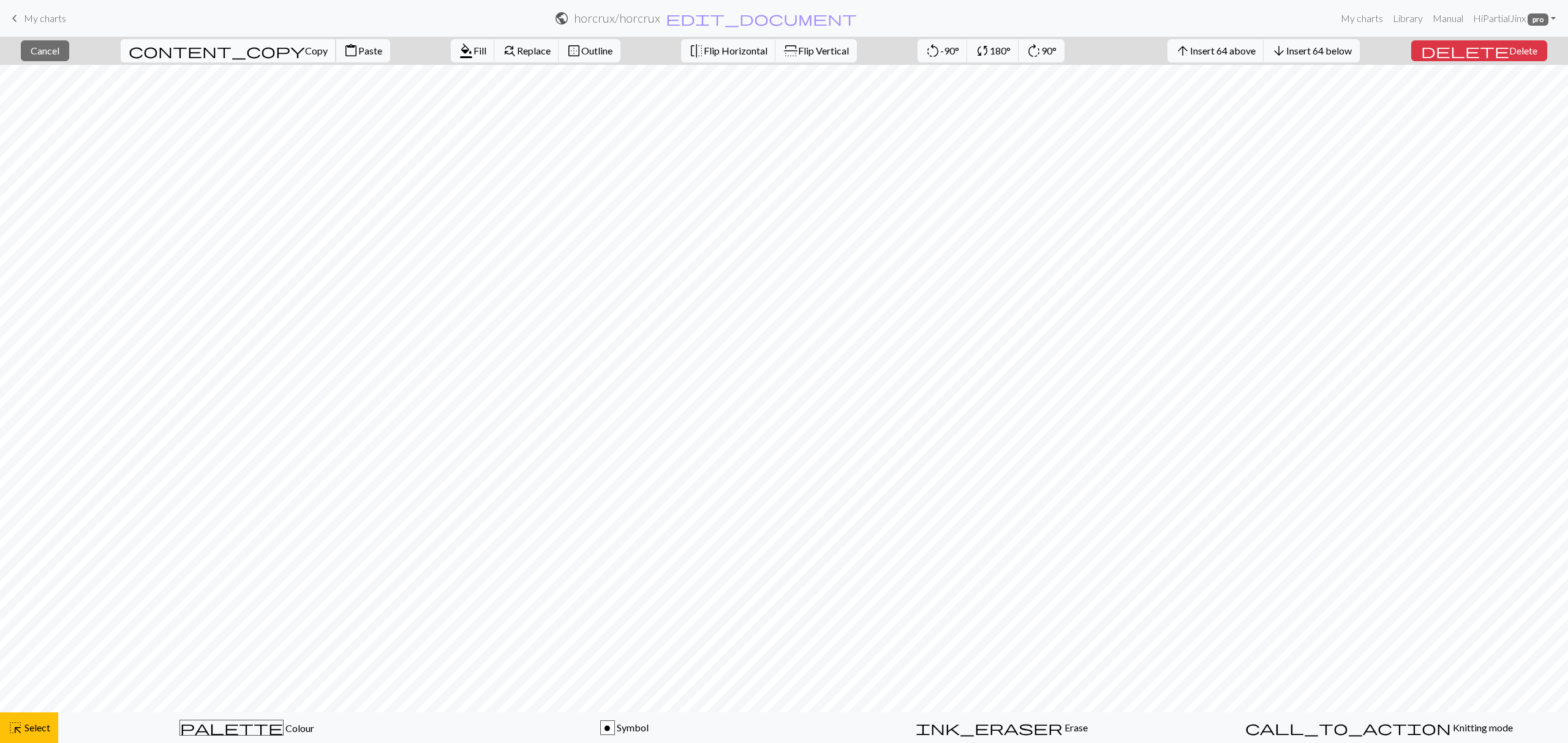
click at [305, 47] on span "Copy" at bounding box center [316, 50] width 23 height 12
click at [69, 47] on button "close Cancel" at bounding box center [45, 50] width 48 height 21
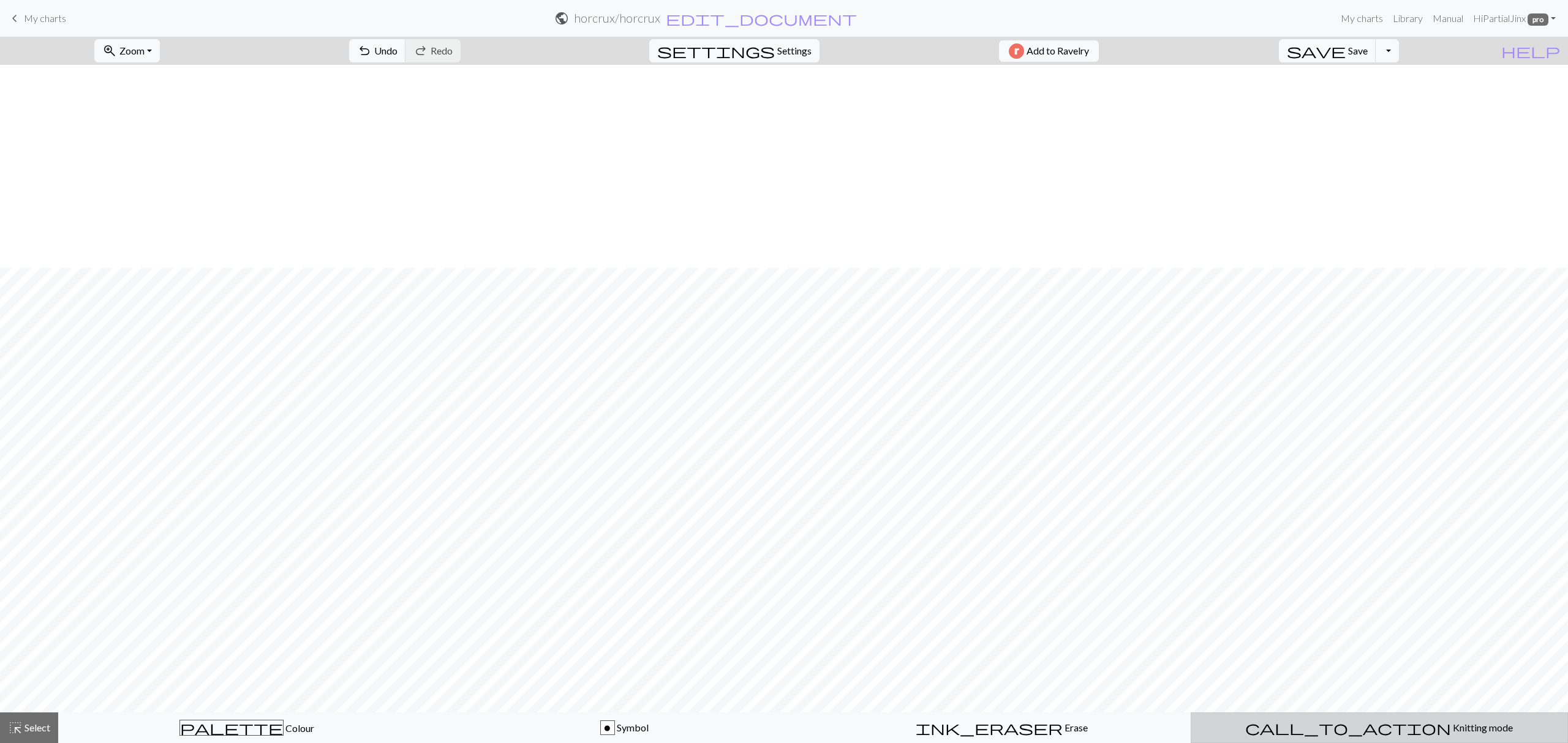
scroll to position [204, 0]
click at [1392, 718] on button "call_to_action Knitting mode Knitting mode" at bounding box center [1379, 728] width 377 height 31
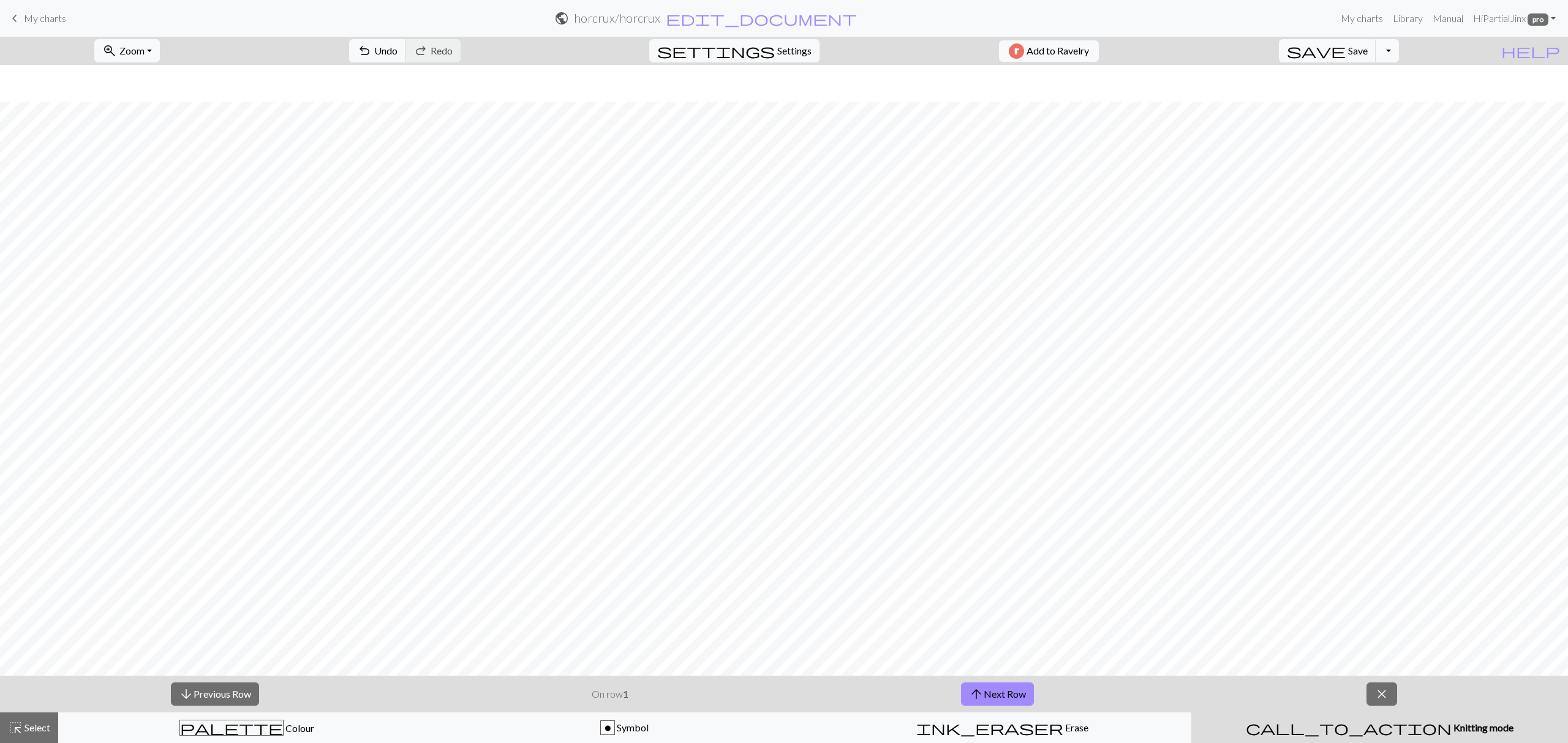
scroll to position [240, 0]
click at [1010, 693] on button "arrow_upward Next Row" at bounding box center [998, 694] width 73 height 23
click at [1016, 694] on button "arrow_upward Next Row" at bounding box center [998, 694] width 73 height 23
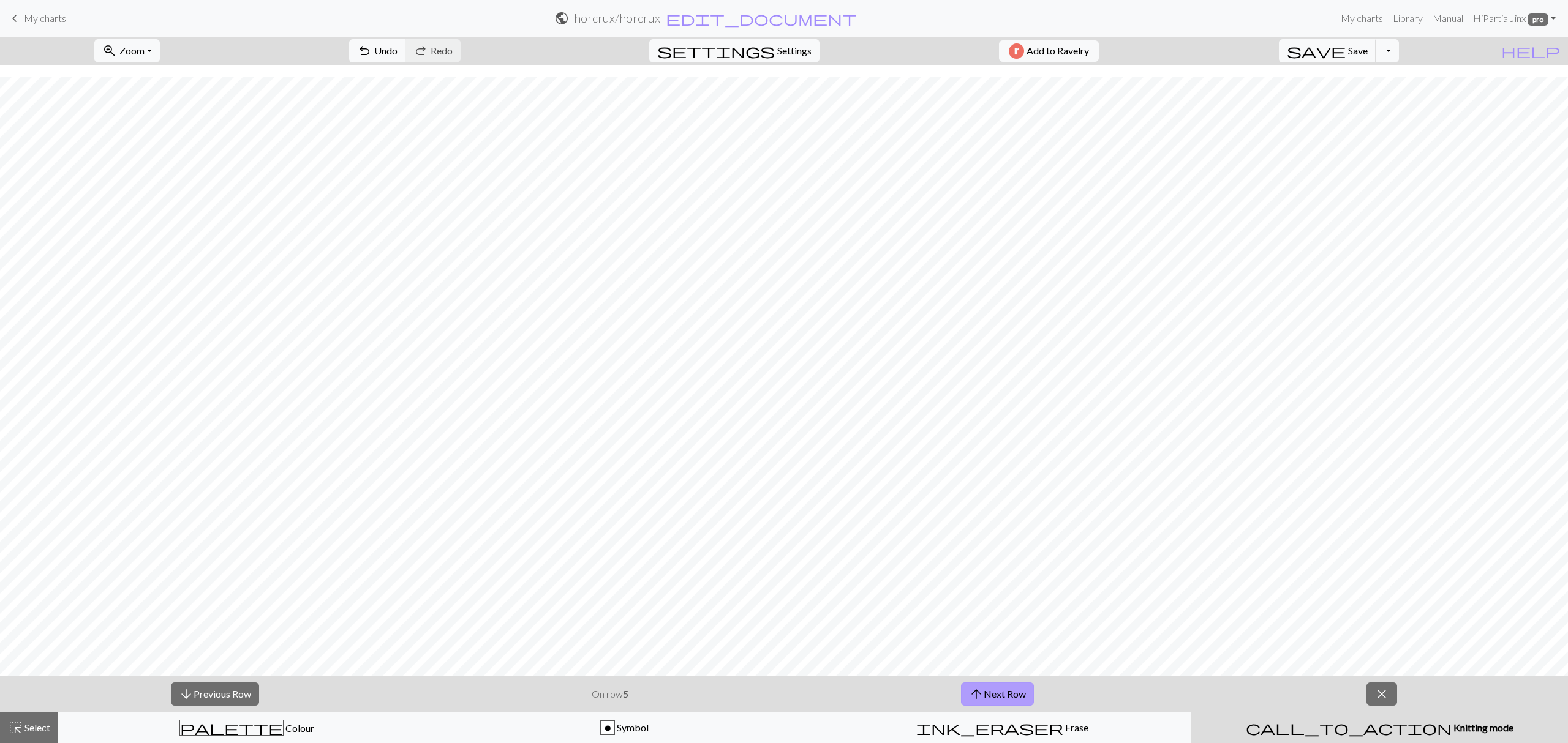
click at [1016, 694] on button "arrow_upward Next Row" at bounding box center [998, 694] width 73 height 23
click at [1023, 694] on button "arrow_upward Next Row" at bounding box center [998, 694] width 73 height 23
click at [1026, 696] on button "arrow_upward Next Row" at bounding box center [998, 694] width 73 height 23
click at [1016, 698] on button "arrow_upward Next Row" at bounding box center [998, 694] width 73 height 23
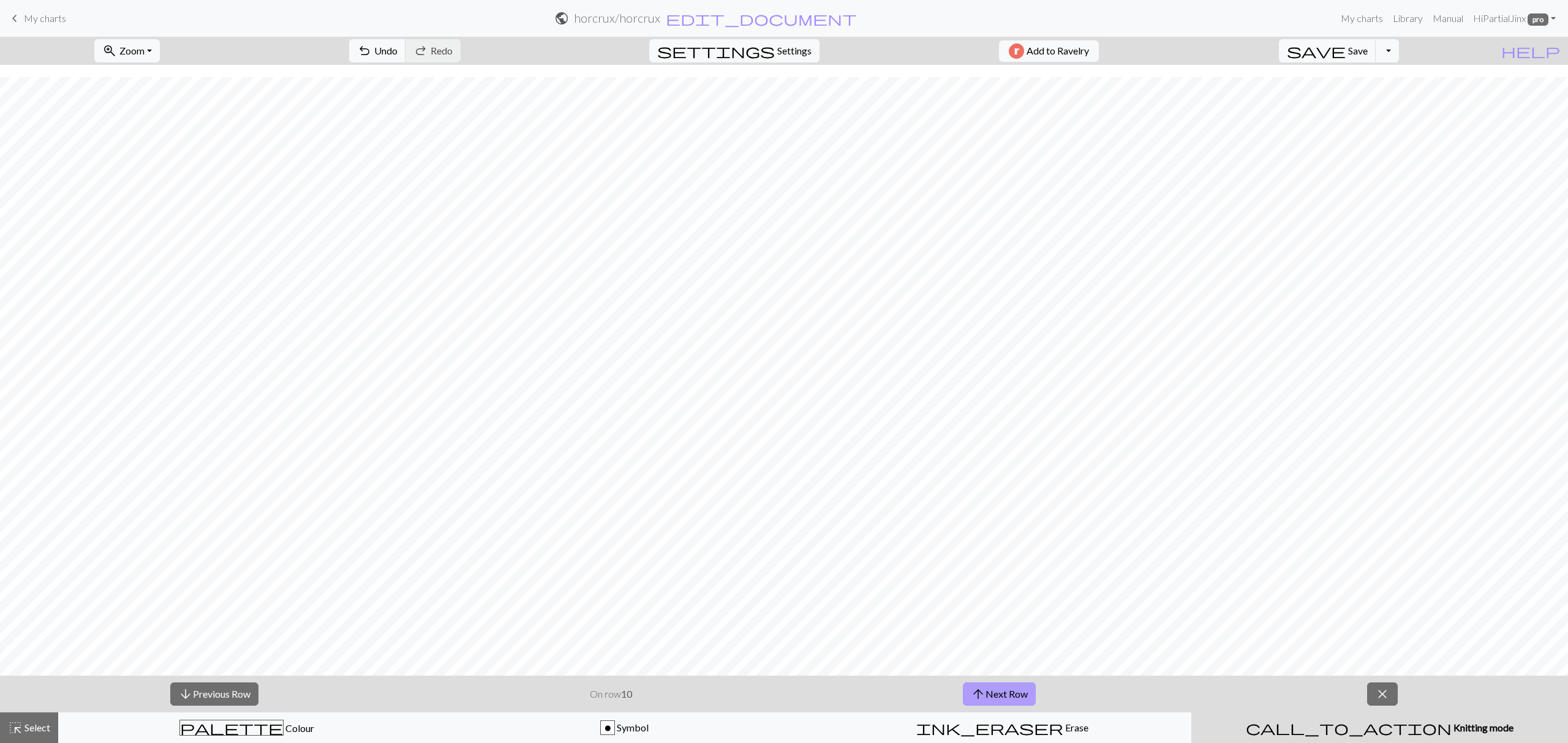
click at [1016, 698] on button "arrow_upward Next Row" at bounding box center [1000, 694] width 73 height 23
click at [252, 691] on button "arrow_downward Previous Row" at bounding box center [214, 694] width 89 height 23
click at [251, 691] on button "arrow_downward Previous Row" at bounding box center [215, 694] width 89 height 23
click at [988, 696] on button "arrow_upward Next Row" at bounding box center [998, 694] width 73 height 23
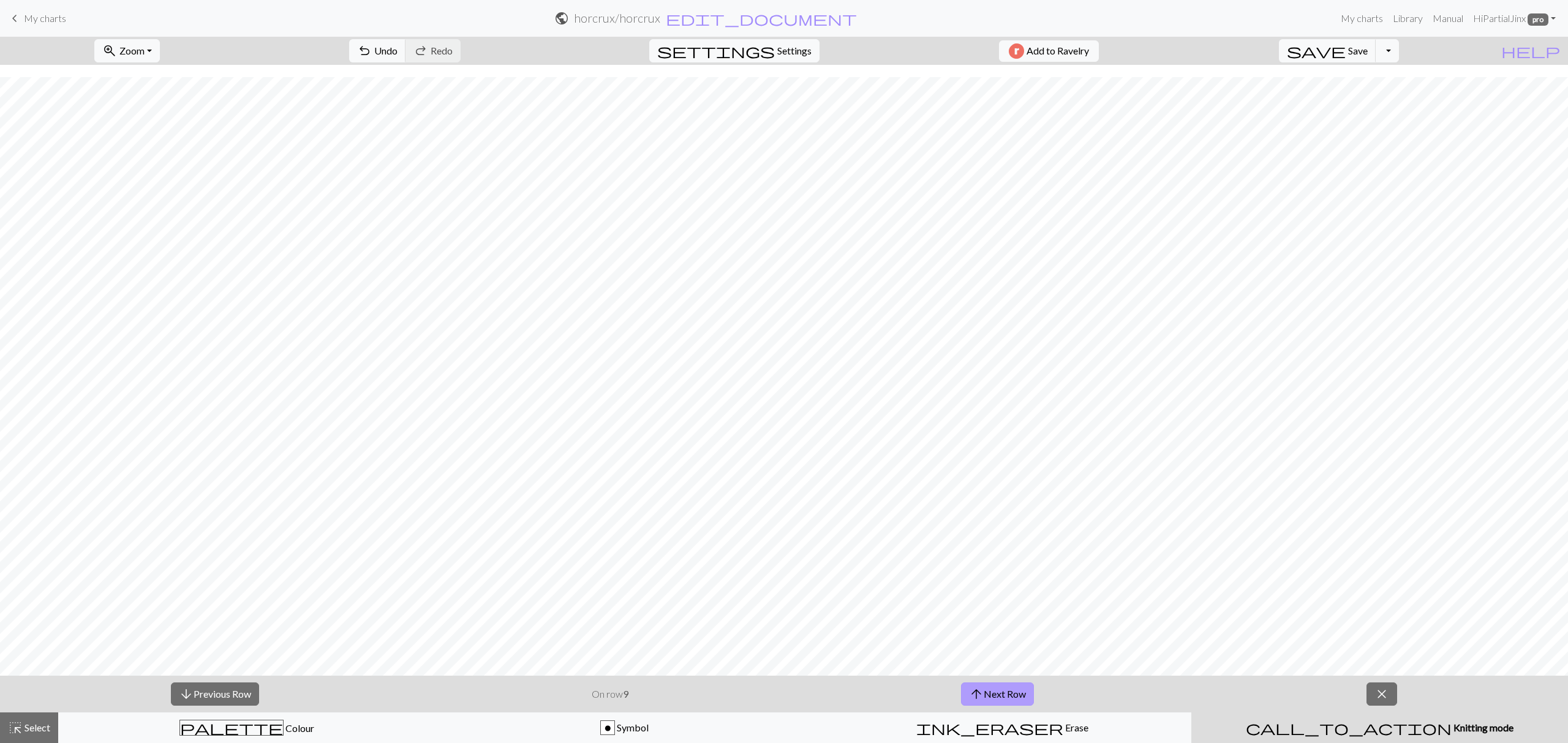
click at [976, 694] on span "arrow_upward" at bounding box center [976, 694] width 15 height 17
click at [976, 694] on span "arrow_upward" at bounding box center [978, 694] width 15 height 17
click at [974, 694] on span "arrow_upward" at bounding box center [978, 694] width 15 height 17
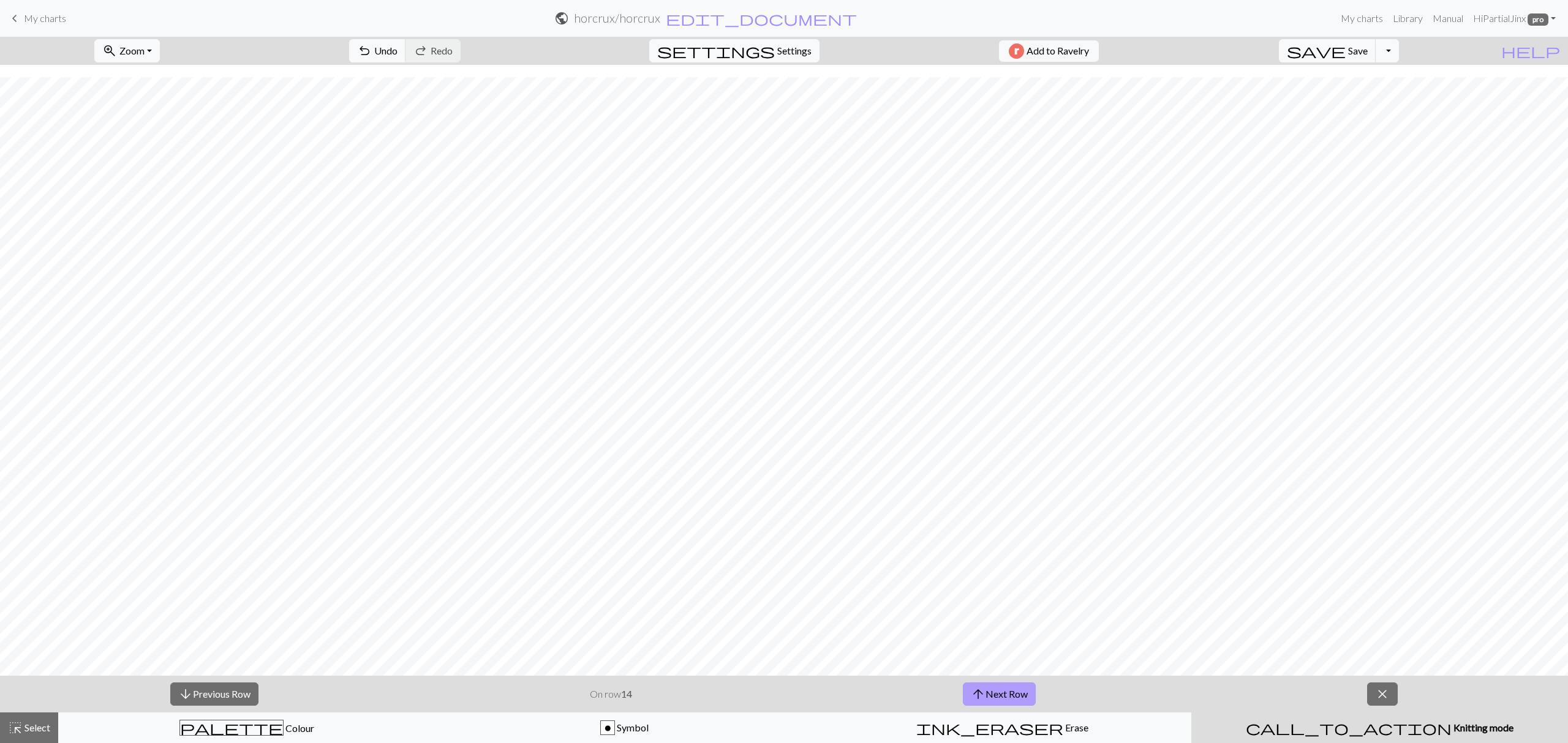
click at [974, 694] on span "arrow_upward" at bounding box center [978, 694] width 15 height 17
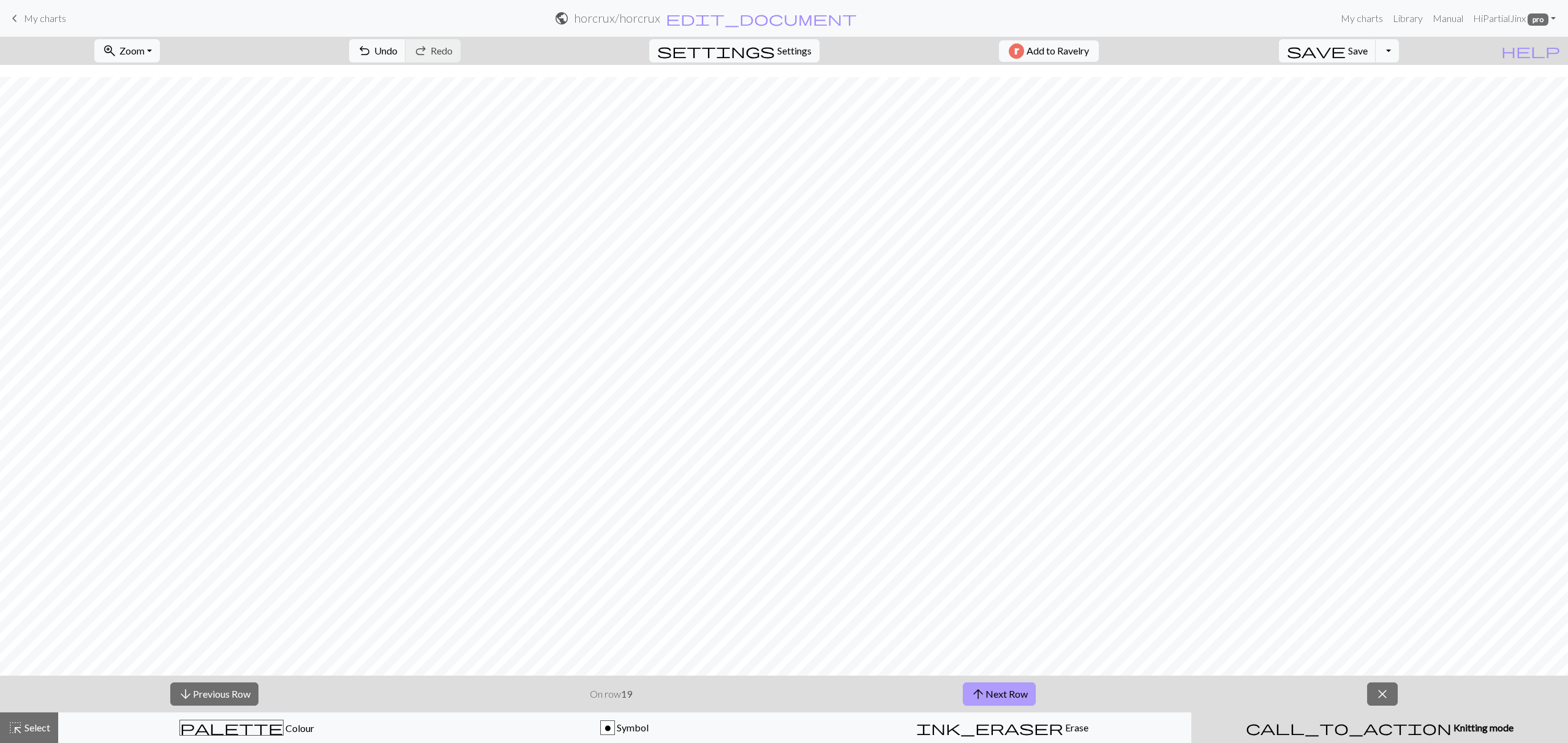
click at [974, 694] on span "arrow_upward" at bounding box center [978, 694] width 15 height 17
click at [1003, 685] on button "arrow_upward Next Row" at bounding box center [1000, 694] width 73 height 23
click at [1001, 688] on button "arrow_upward Next Row" at bounding box center [1000, 694] width 73 height 23
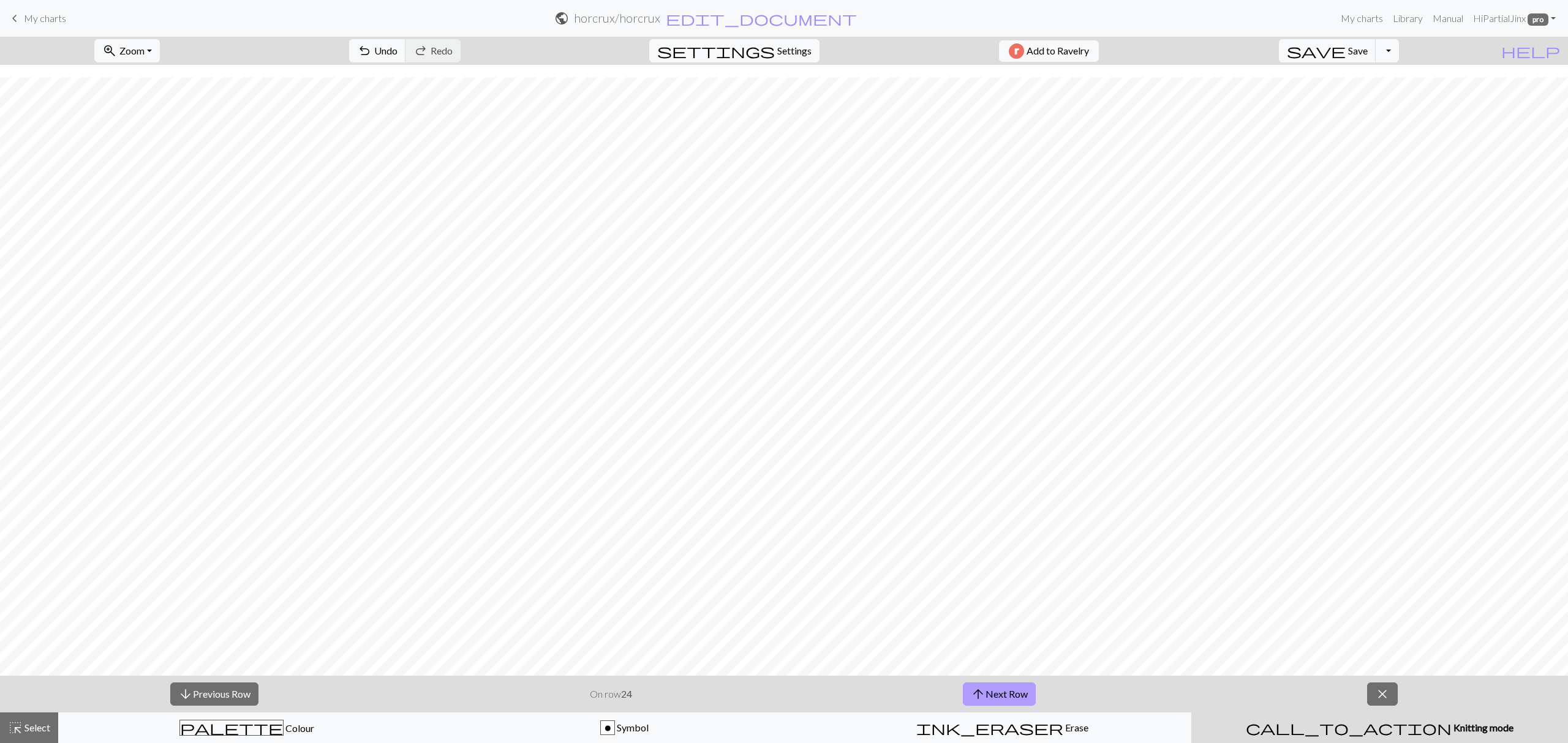
click at [1001, 688] on button "arrow_upward Next Row" at bounding box center [1000, 694] width 73 height 23
click at [1012, 685] on button "arrow_upward Next Row" at bounding box center [1000, 694] width 73 height 23
click at [1012, 684] on button "arrow_upward Next Row" at bounding box center [1000, 694] width 73 height 23
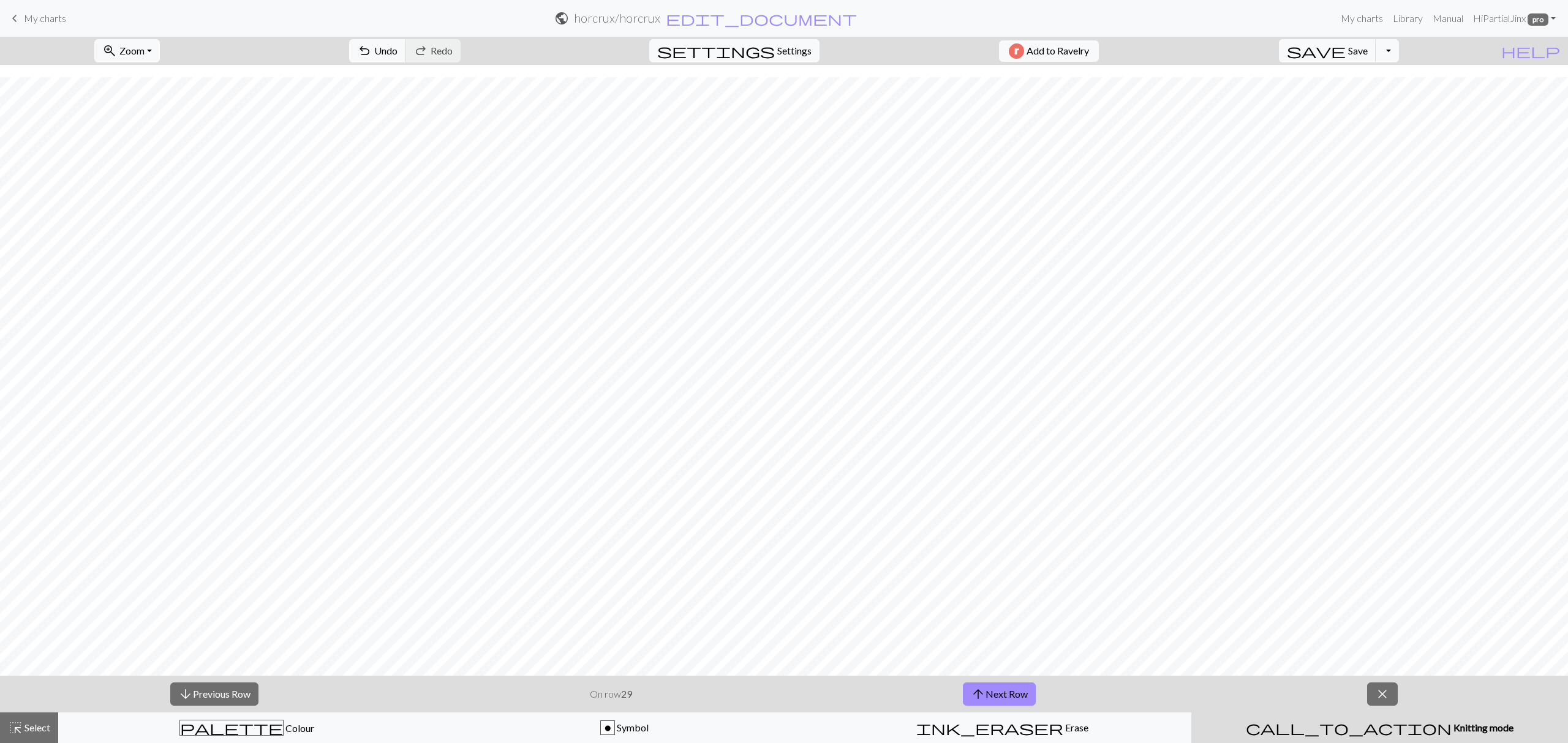
click at [1017, 681] on div "arrow_downward Previous Row On row 29 arrow_upward Next Row close" at bounding box center [784, 695] width 1568 height 37
click at [1004, 696] on button "arrow_upward Next Row" at bounding box center [1000, 694] width 73 height 23
click at [243, 691] on button "arrow_downward Previous Row" at bounding box center [214, 694] width 89 height 23
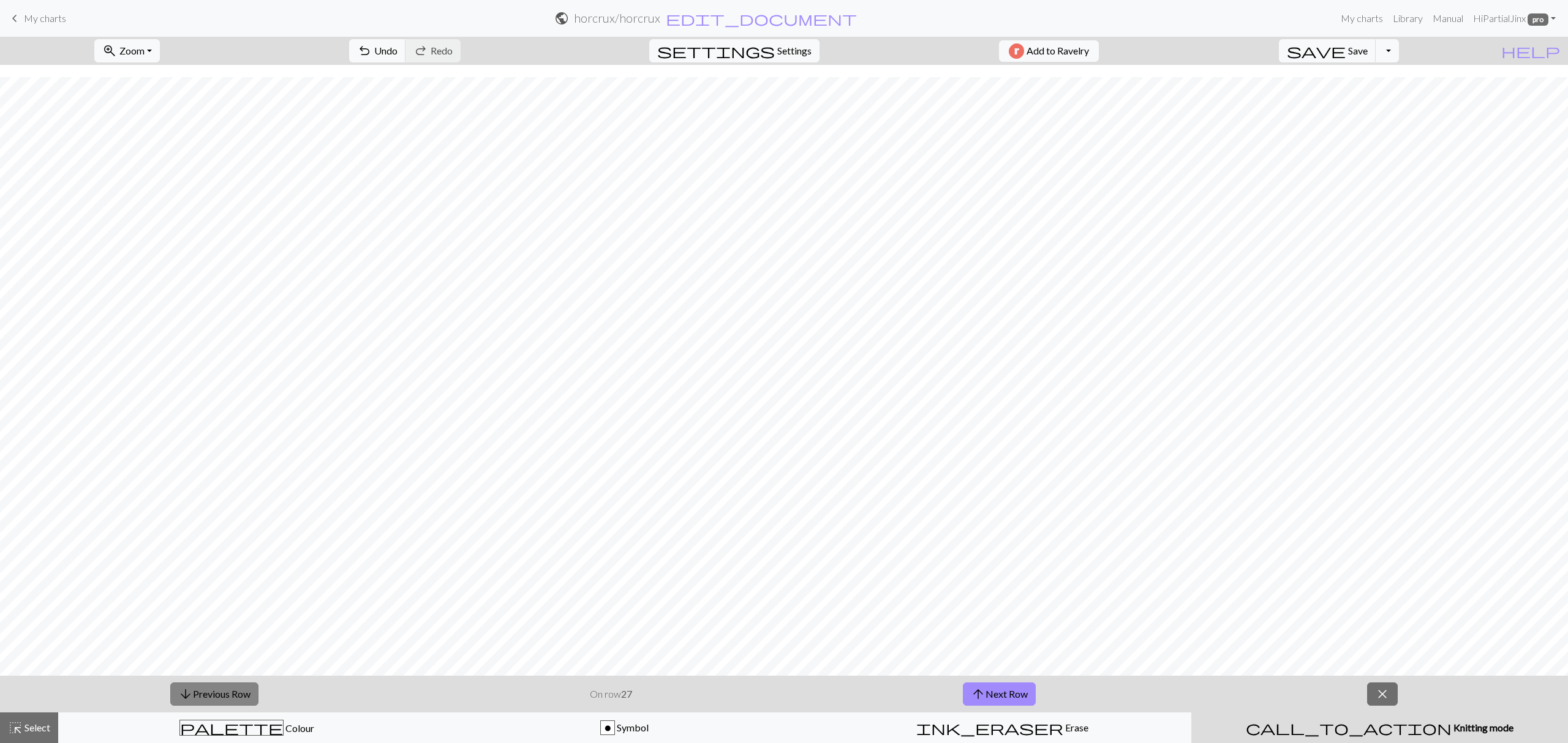
click at [243, 691] on button "arrow_downward Previous Row" at bounding box center [214, 694] width 89 height 23
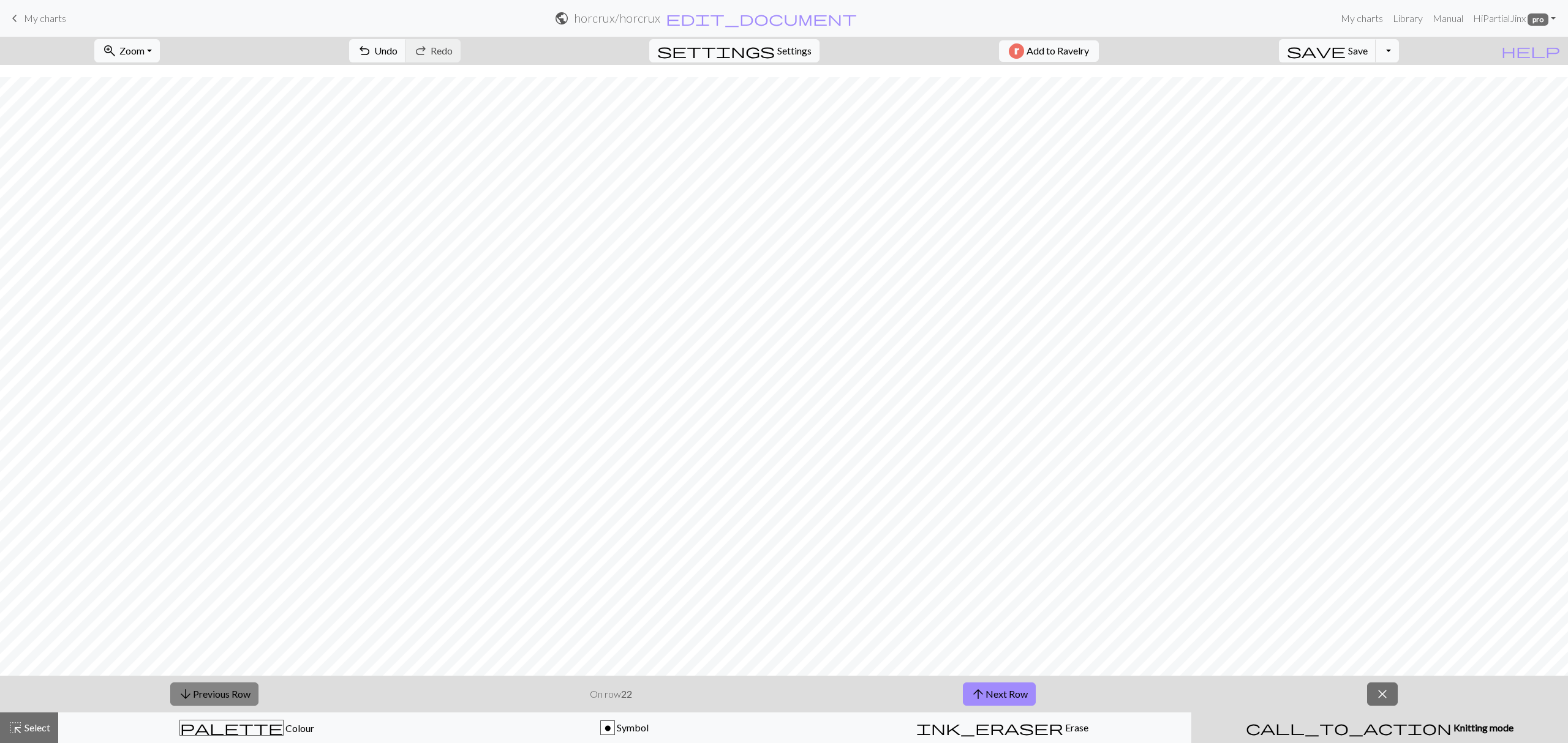
click at [243, 691] on button "arrow_downward Previous Row" at bounding box center [214, 694] width 89 height 23
click at [998, 701] on button "arrow_upward Next Row" at bounding box center [1000, 694] width 73 height 23
click at [996, 703] on button "arrow_upward Next Row" at bounding box center [1000, 694] width 73 height 23
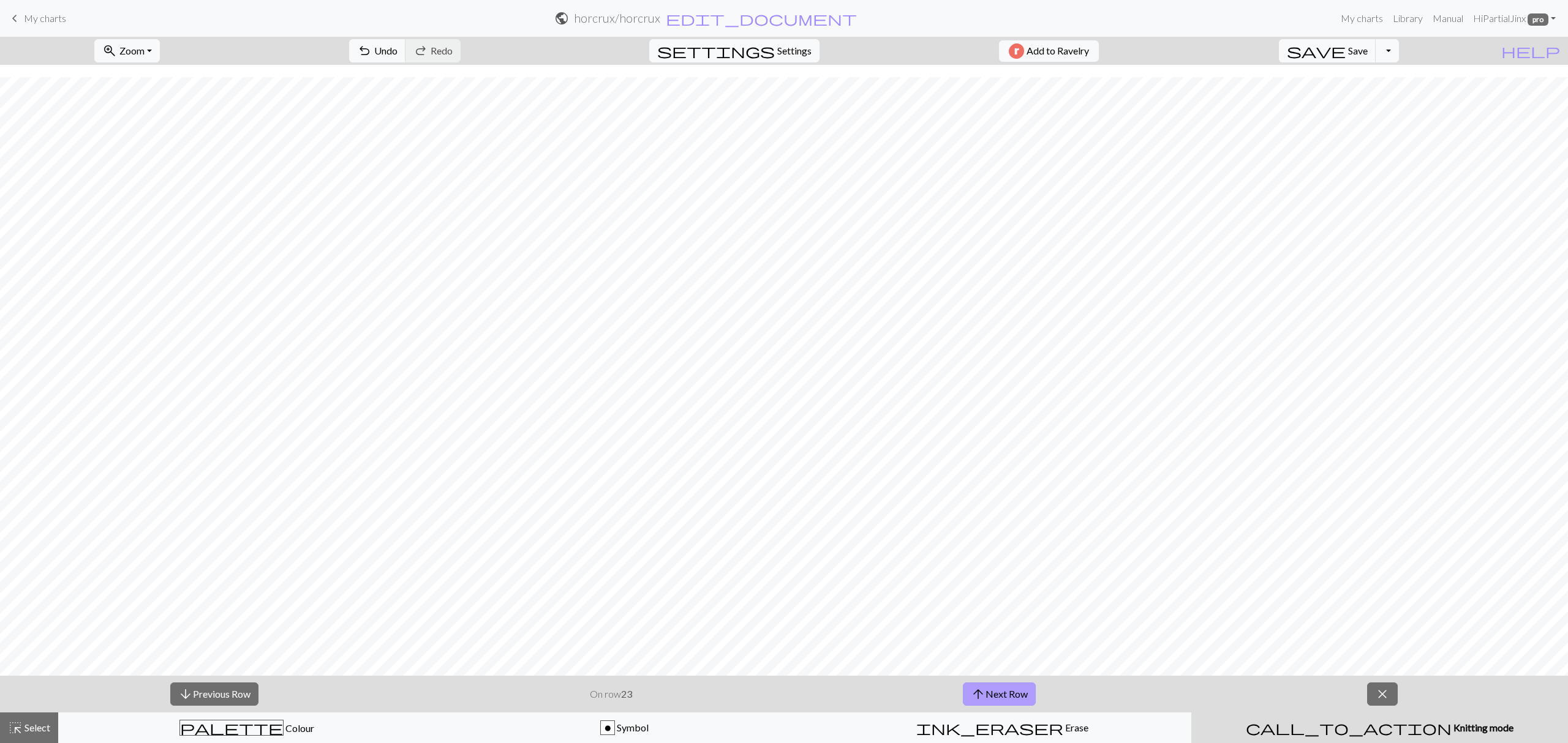
click at [996, 703] on button "arrow_upward Next Row" at bounding box center [1000, 694] width 73 height 23
click at [1004, 684] on button "arrow_upward Next Row" at bounding box center [1000, 694] width 73 height 23
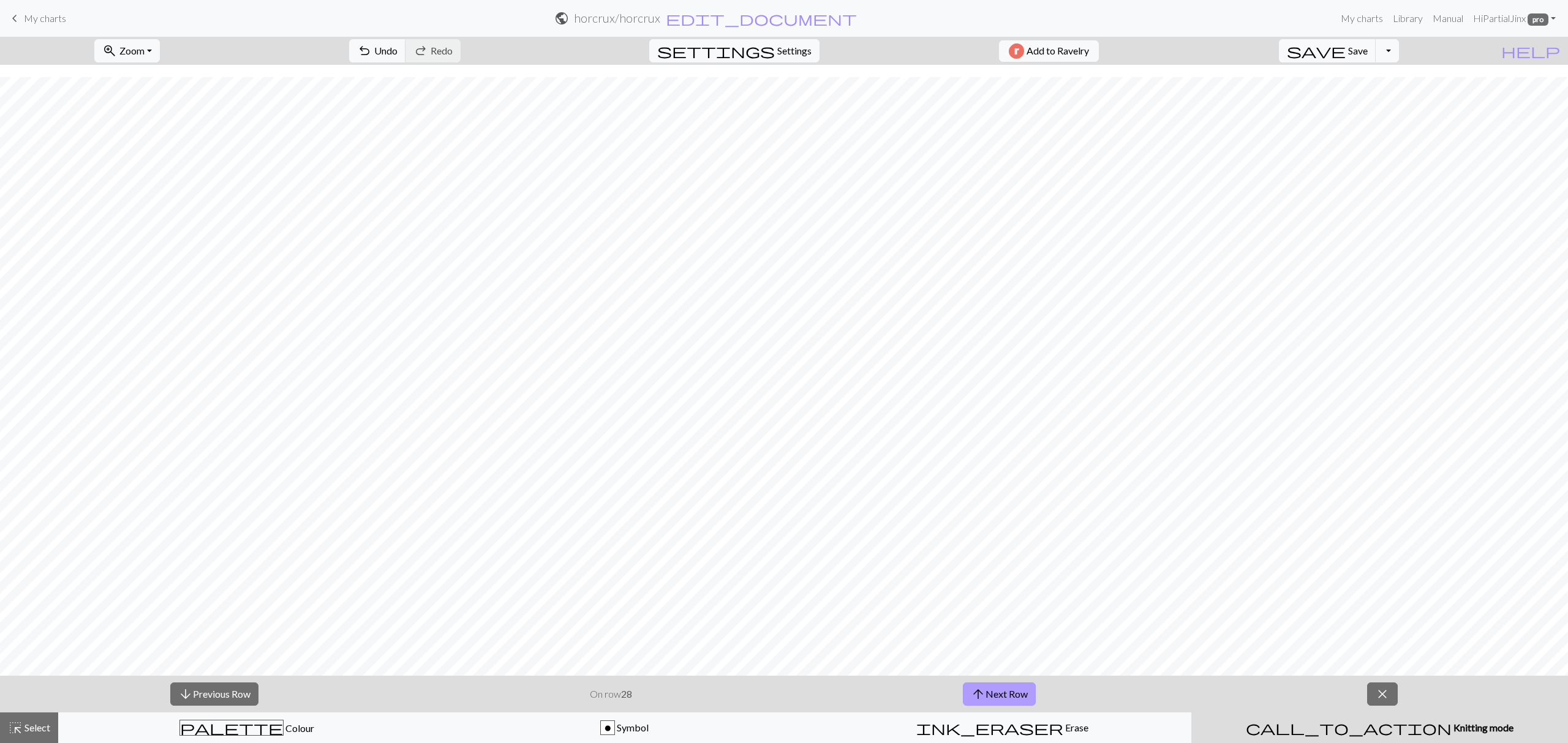
click at [1025, 698] on button "arrow_upward Next Row" at bounding box center [1000, 694] width 73 height 23
click at [1017, 700] on button "arrow_upward Next Row" at bounding box center [1000, 694] width 73 height 23
click at [1016, 700] on button "arrow_upward Next Row" at bounding box center [1000, 694] width 73 height 23
click at [1030, 694] on button "arrow_upward Next Row" at bounding box center [1000, 694] width 73 height 23
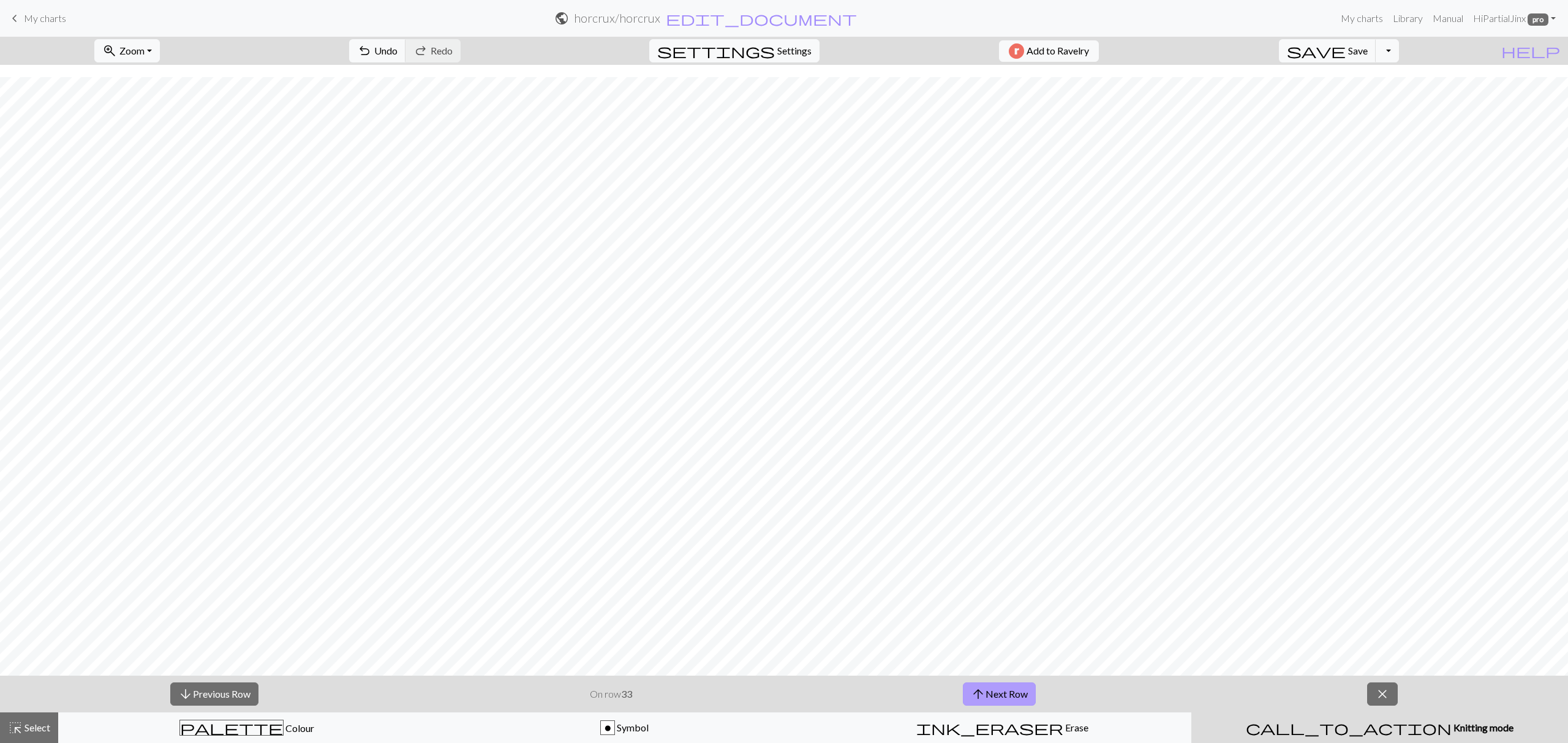
click at [1030, 694] on button "arrow_upward Next Row" at bounding box center [1000, 694] width 73 height 23
click at [997, 685] on button "arrow_upward Next Row" at bounding box center [1000, 694] width 73 height 23
click at [1018, 696] on button "arrow_upward Next Row" at bounding box center [1000, 694] width 73 height 23
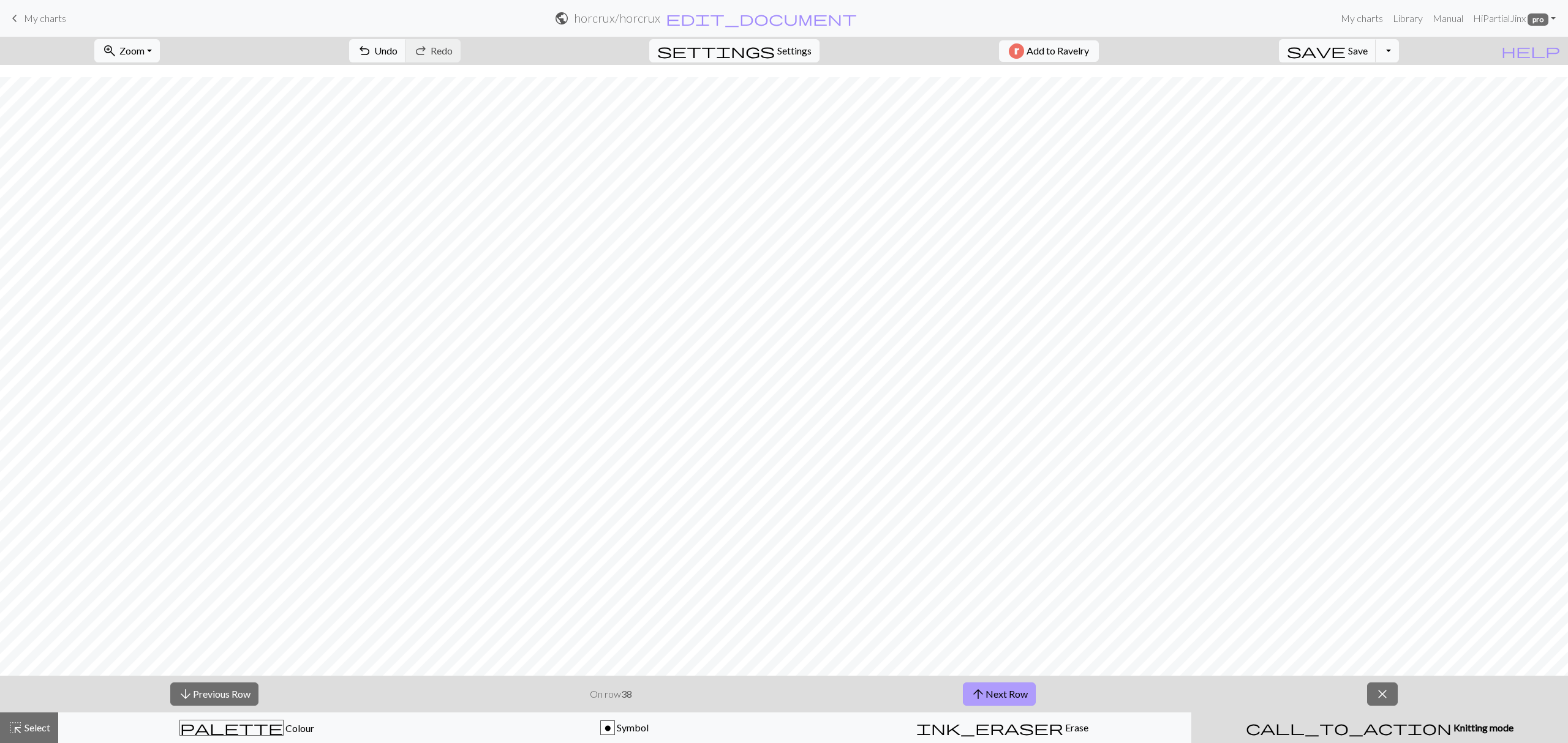
click at [987, 696] on button "arrow_upward Next Row" at bounding box center [1000, 694] width 73 height 23
click at [978, 686] on span "arrow_upward" at bounding box center [978, 694] width 15 height 17
click at [976, 689] on span "arrow_upward" at bounding box center [978, 694] width 15 height 17
click at [1012, 691] on button "arrow_upward Next Row" at bounding box center [1000, 694] width 73 height 23
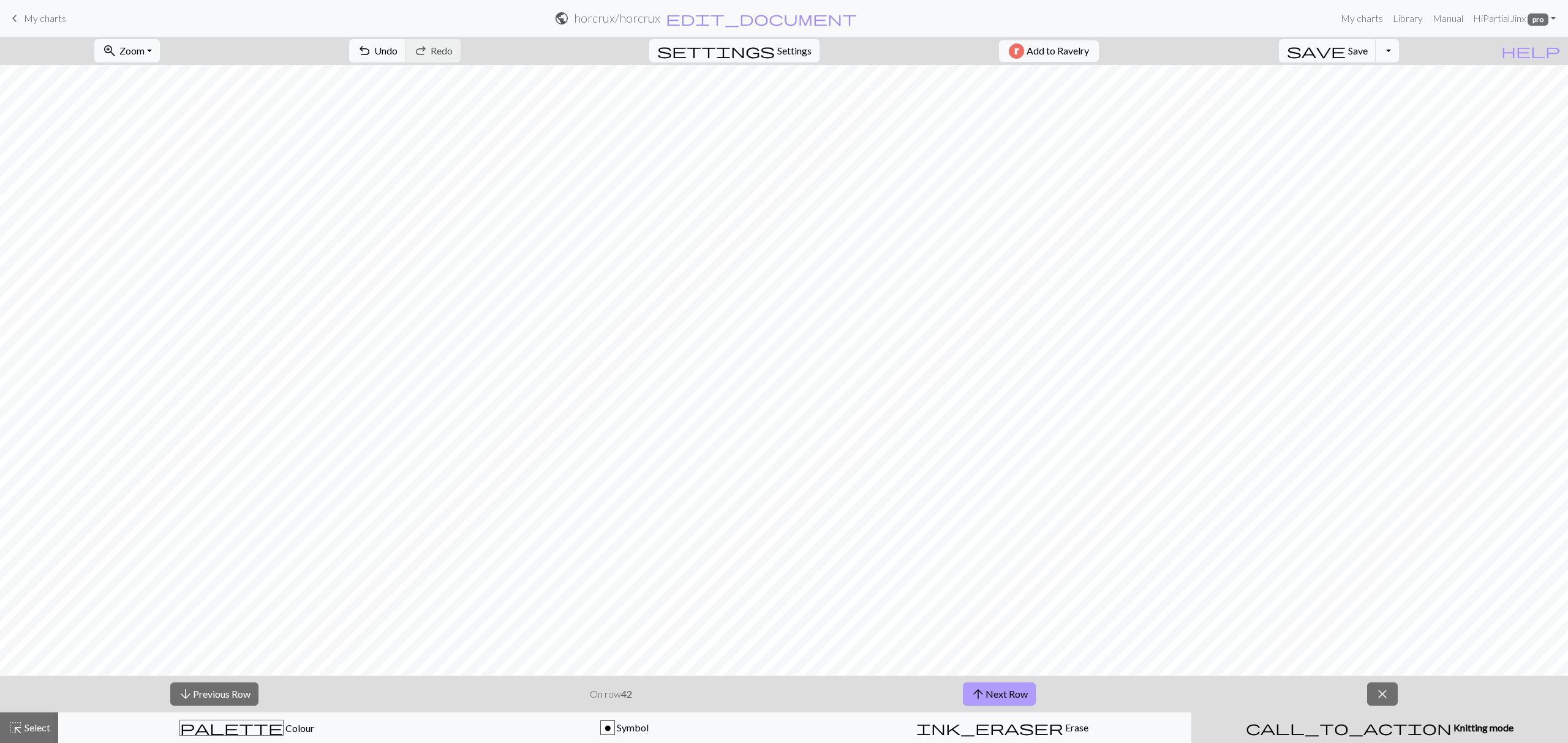
click at [1026, 688] on button "arrow_upward Next Row" at bounding box center [1000, 694] width 73 height 23
click at [1023, 699] on button "arrow_upward Next Row" at bounding box center [1000, 694] width 73 height 23
click at [986, 704] on button "arrow_upward Next Row" at bounding box center [1000, 694] width 73 height 23
click at [995, 696] on button "arrow_upward Next Row" at bounding box center [1000, 694] width 73 height 23
click at [979, 695] on span "arrow_upward" at bounding box center [978, 694] width 15 height 17
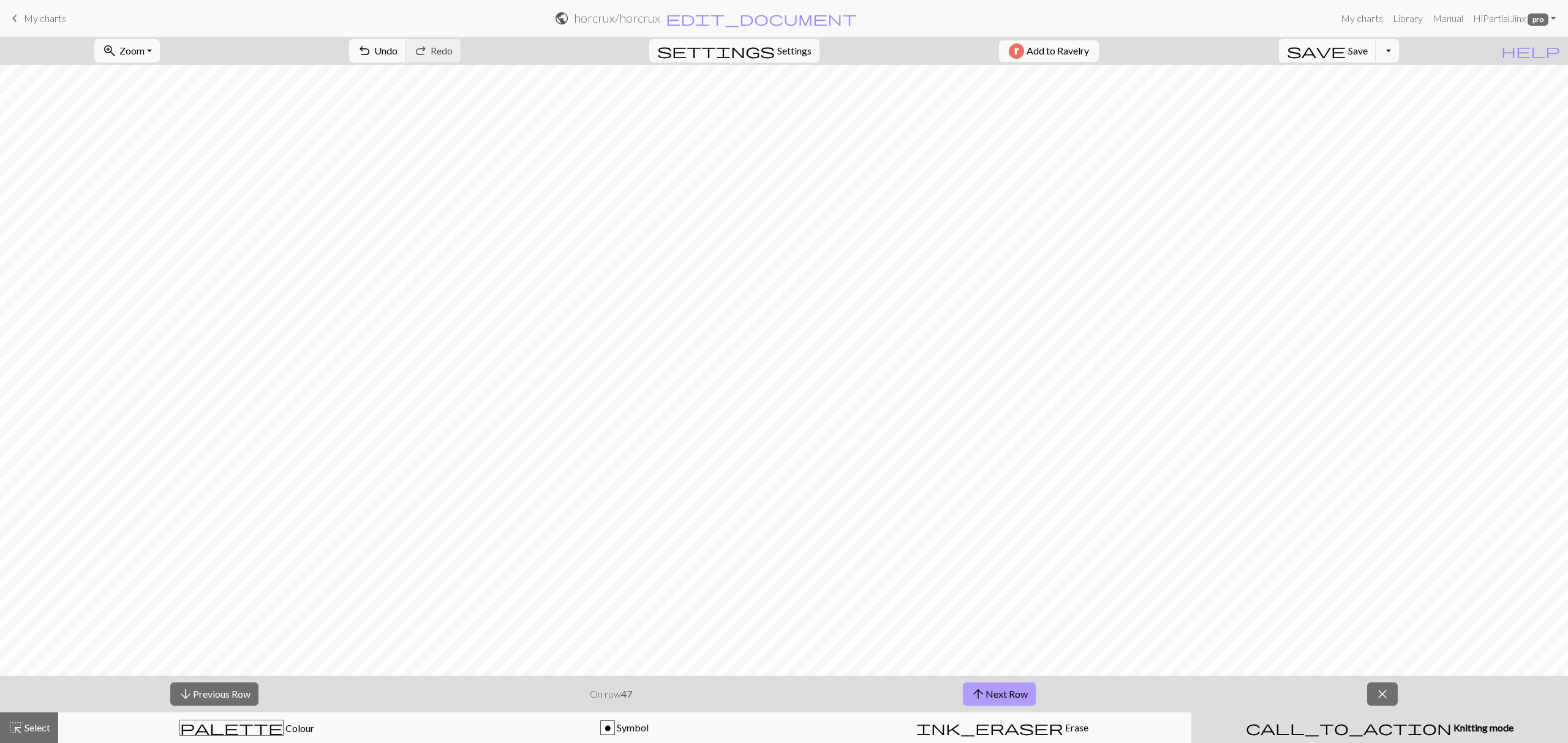
click at [997, 701] on button "arrow_upward Next Row" at bounding box center [1000, 694] width 73 height 23
click at [983, 685] on button "arrow_upward Next Row" at bounding box center [1000, 694] width 73 height 23
click at [1006, 698] on button "arrow_upward Next Row" at bounding box center [1000, 694] width 73 height 23
click at [976, 692] on span "arrow_upward" at bounding box center [978, 694] width 15 height 17
click at [969, 695] on button "arrow_upward Next Row" at bounding box center [1000, 694] width 73 height 23
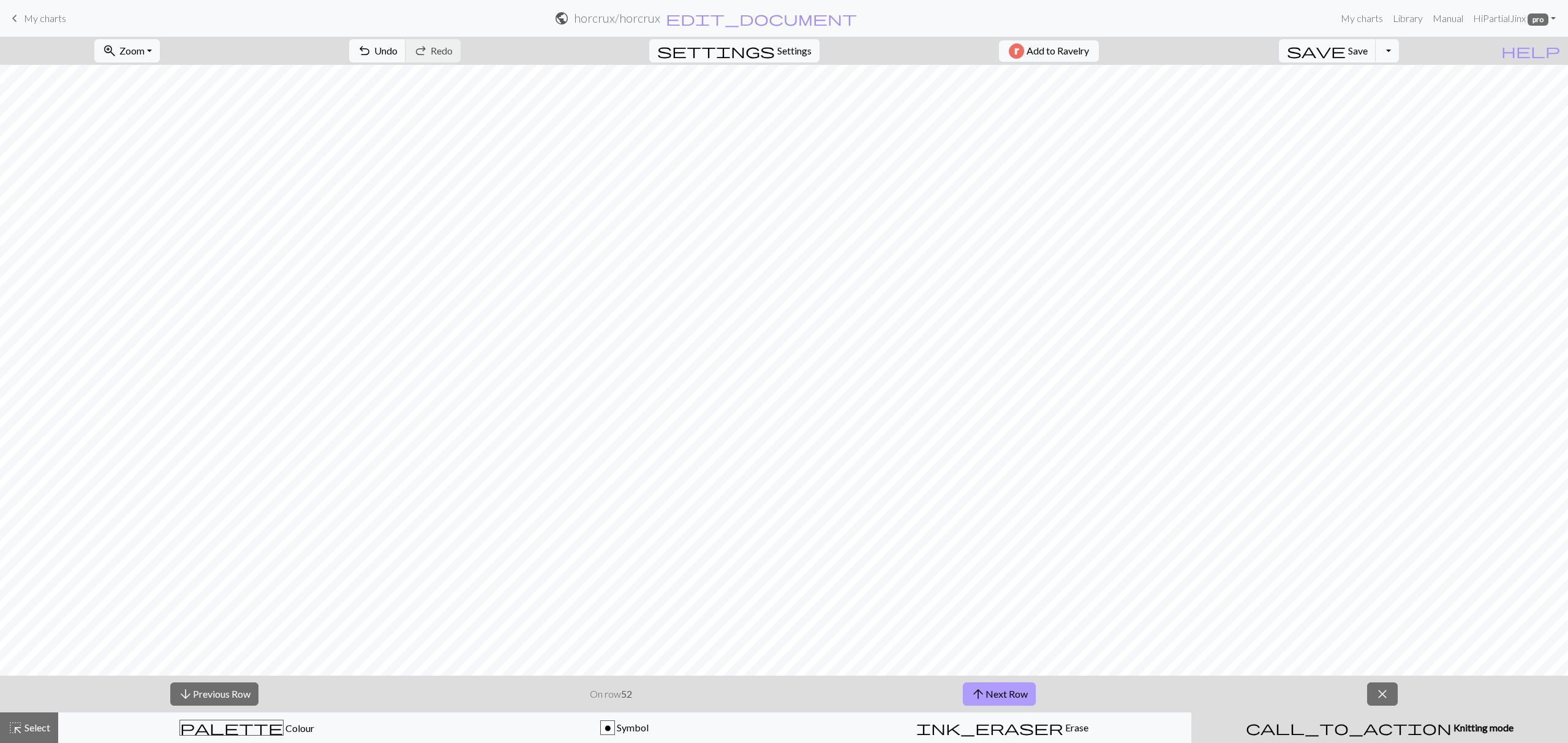
click at [1016, 699] on button "arrow_upward Next Row" at bounding box center [1000, 694] width 73 height 23
click at [986, 688] on button "arrow_upward Next Row" at bounding box center [1000, 694] width 73 height 23
click at [985, 693] on button "arrow_upward Next Row" at bounding box center [1000, 694] width 73 height 23
click at [971, 691] on span "arrow_upward" at bounding box center [978, 694] width 15 height 17
click at [991, 702] on button "arrow_upward Next Row" at bounding box center [1000, 694] width 73 height 23
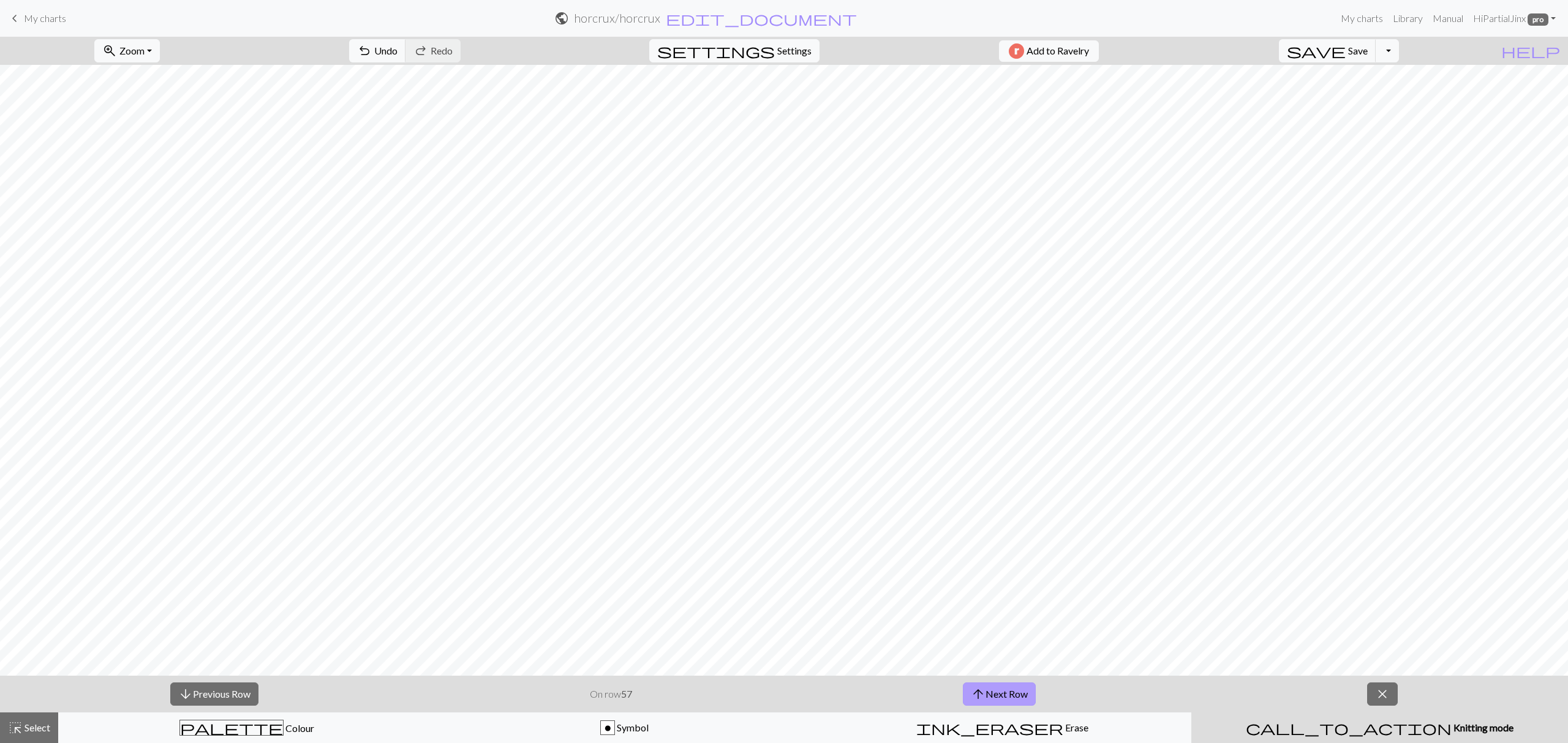
click at [1023, 698] on button "arrow_upward Next Row" at bounding box center [1000, 694] width 73 height 23
click at [1016, 698] on button "arrow_upward Next Row" at bounding box center [1000, 694] width 73 height 23
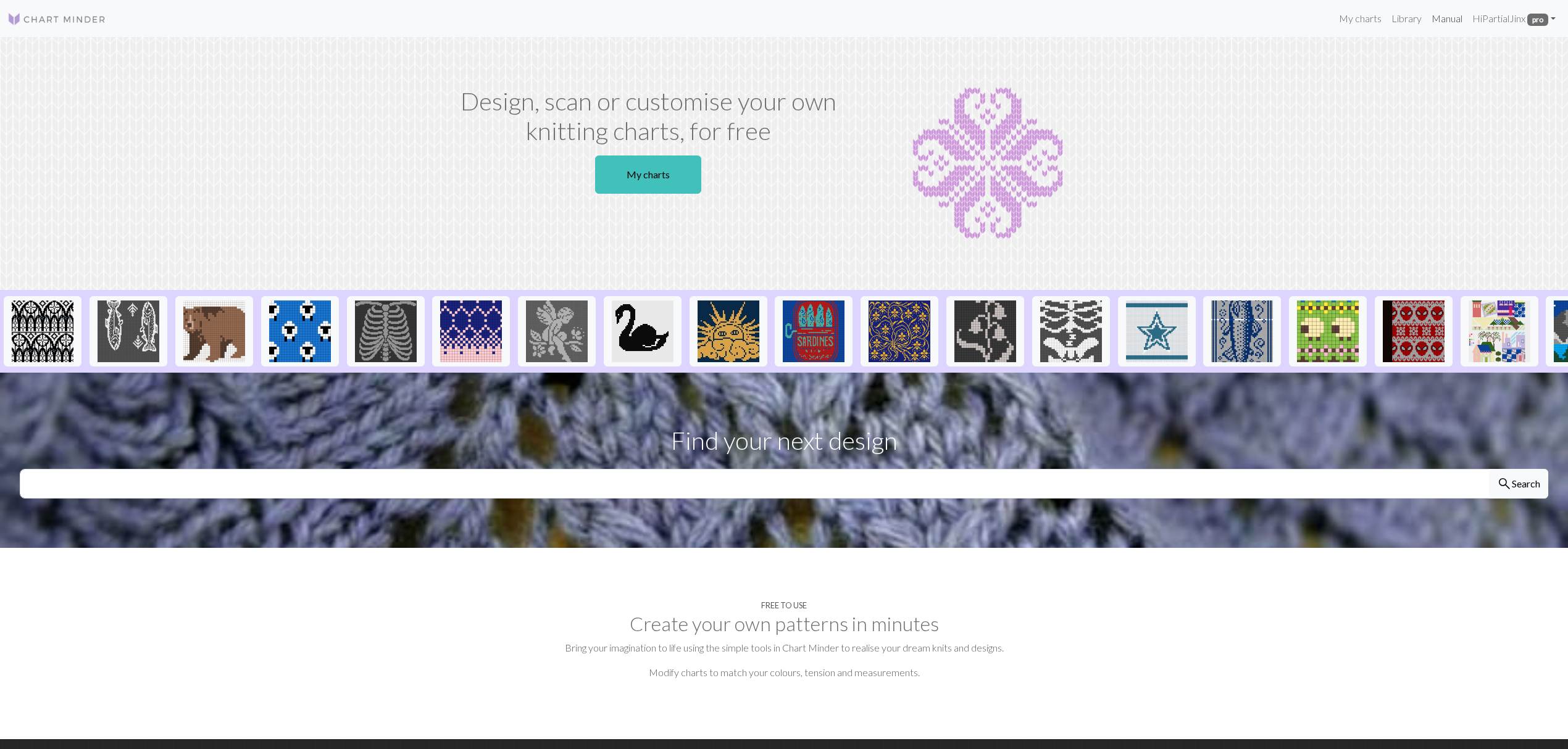
click at [1427, 21] on link "Manual" at bounding box center [1447, 18] width 40 height 25
click at [1446, 28] on link "Manual" at bounding box center [1447, 18] width 40 height 25
